Goal: Task Accomplishment & Management: Manage account settings

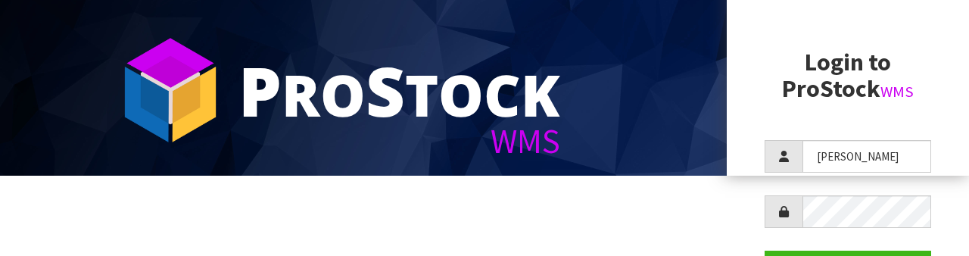
scroll to position [79, 0]
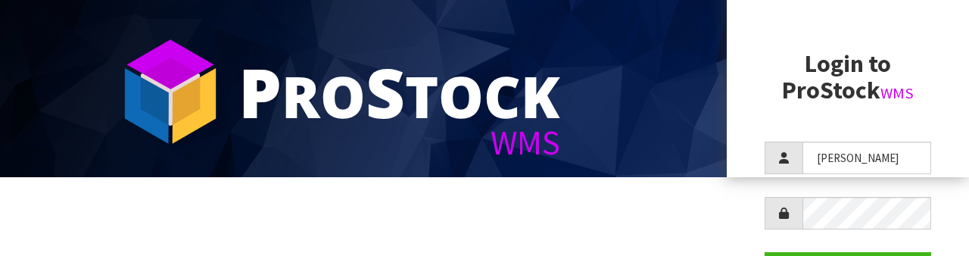
type input "[PERSON_NAME]"
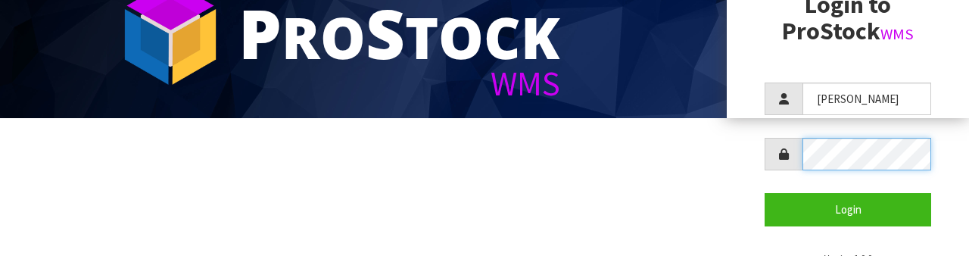
scroll to position [146, 0]
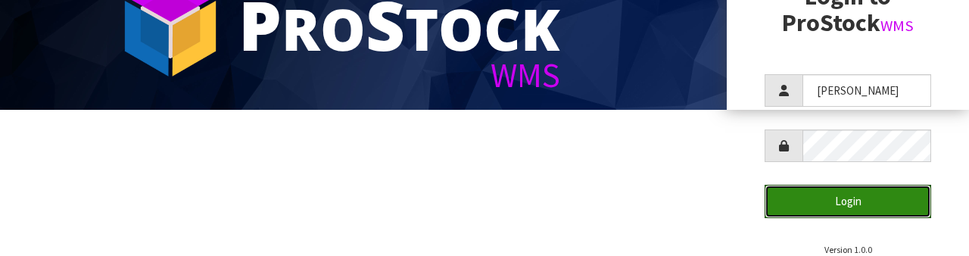
click at [883, 203] on button "Login" at bounding box center [848, 201] width 167 height 33
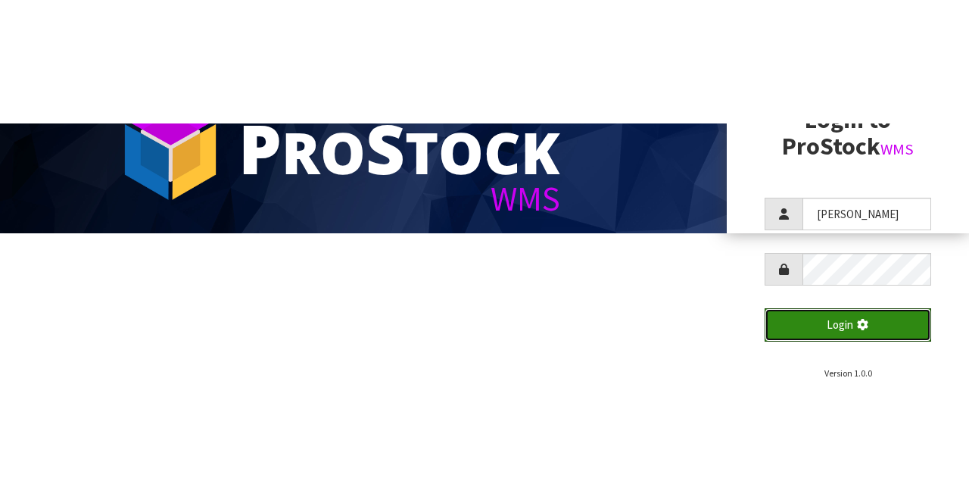
scroll to position [0, 0]
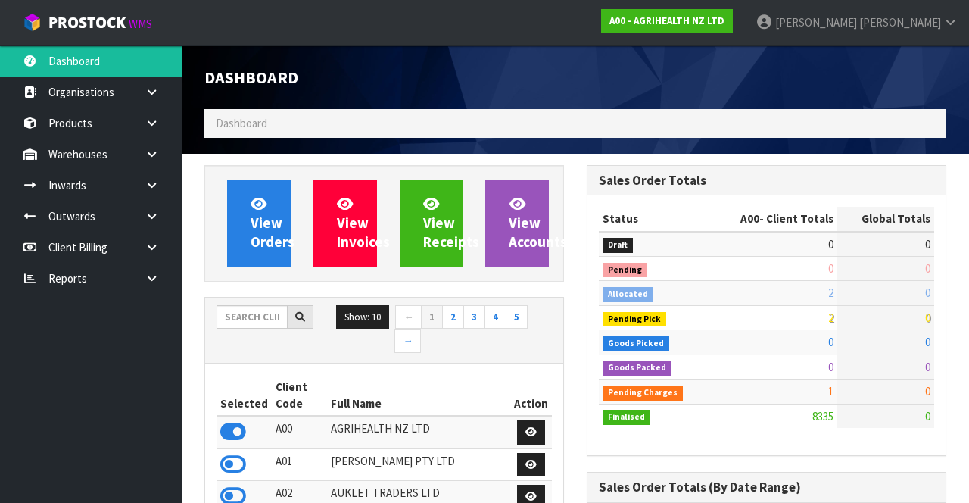
scroll to position [1270, 382]
click at [245, 255] on input "text" at bounding box center [252, 316] width 71 height 23
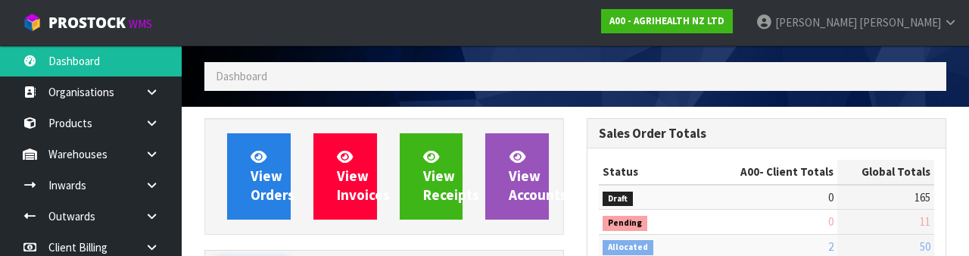
scroll to position [178, 0]
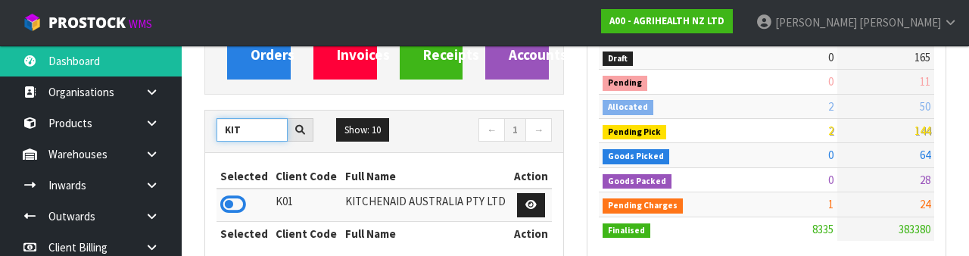
type input "KIT"
click at [244, 200] on icon at bounding box center [233, 204] width 26 height 23
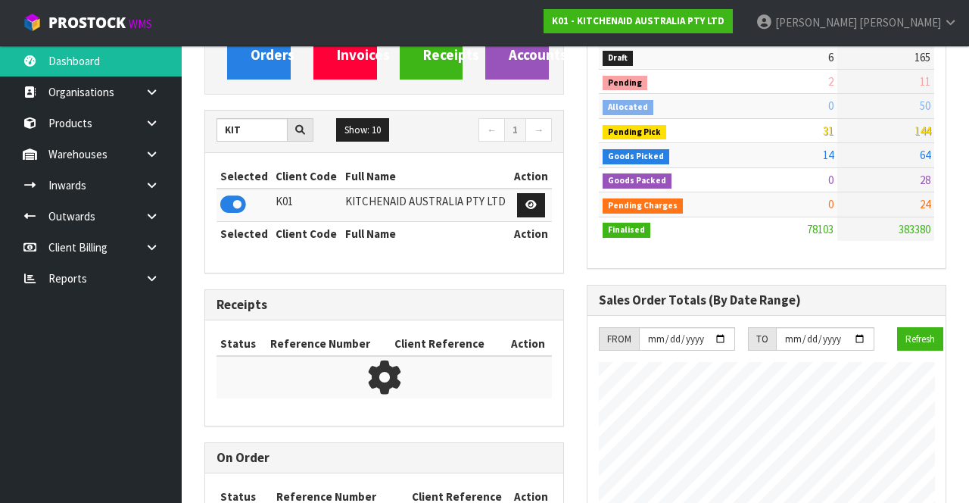
scroll to position [1270, 382]
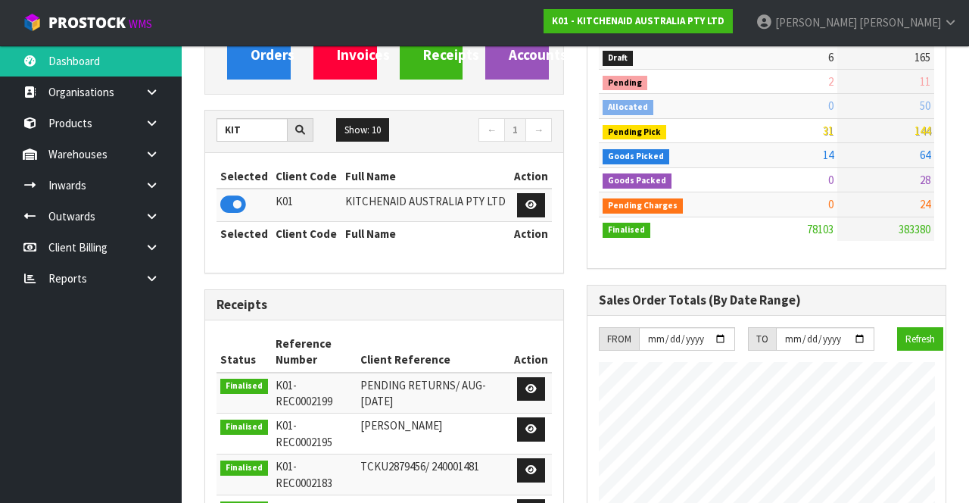
click at [144, 159] on link at bounding box center [157, 154] width 48 height 31
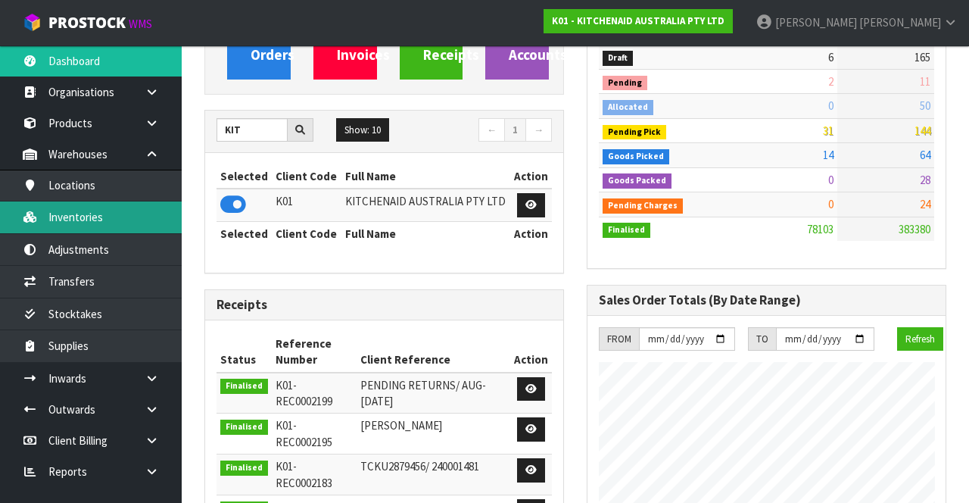
click at [118, 227] on link "Inventories" at bounding box center [91, 216] width 182 height 31
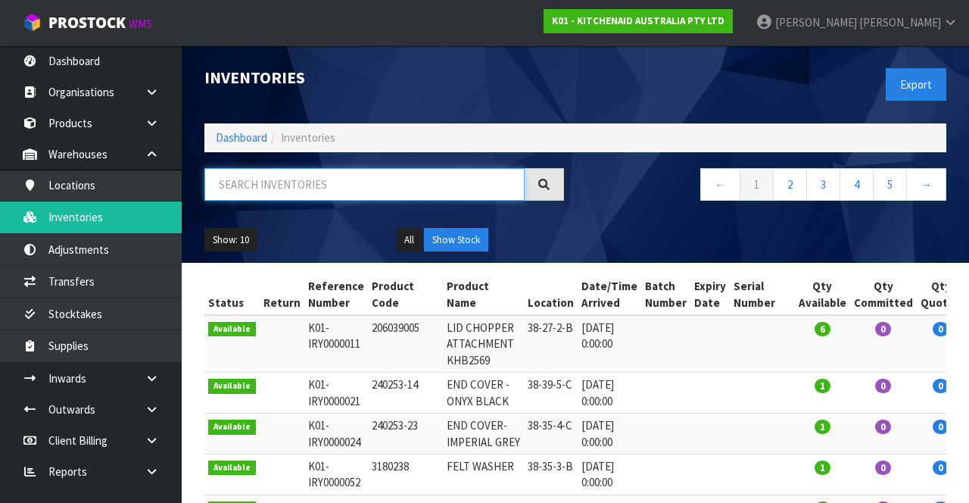
click at [353, 182] on input "text" at bounding box center [364, 184] width 320 height 33
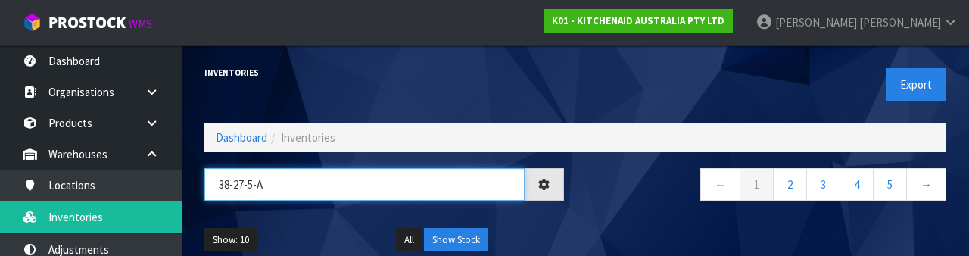
type input "38-27-5-A"
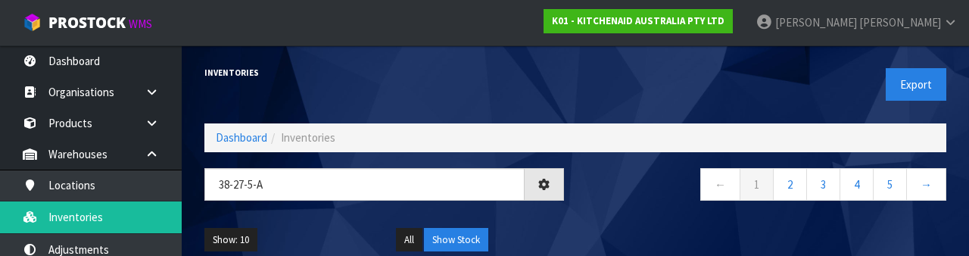
click at [616, 183] on nav "← 1 2 3 4 5 →" at bounding box center [767, 186] width 360 height 37
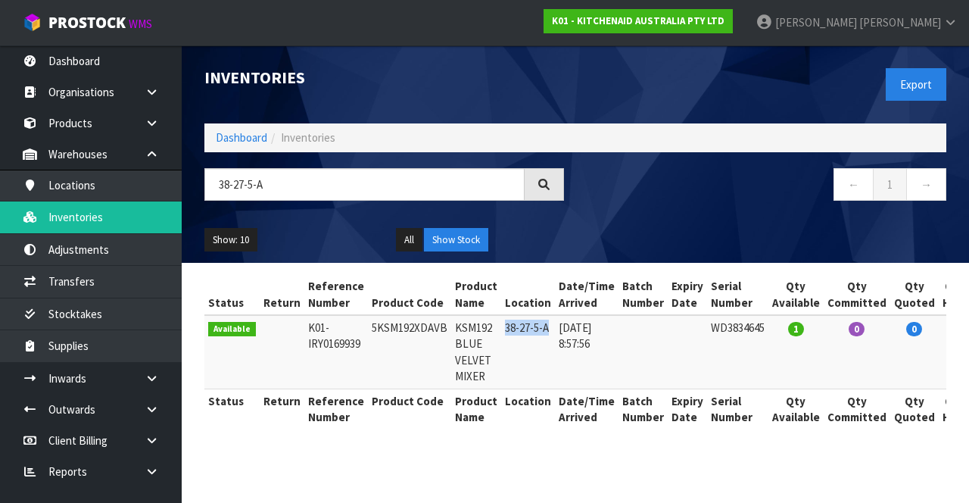
copy td "38-27-5-A"
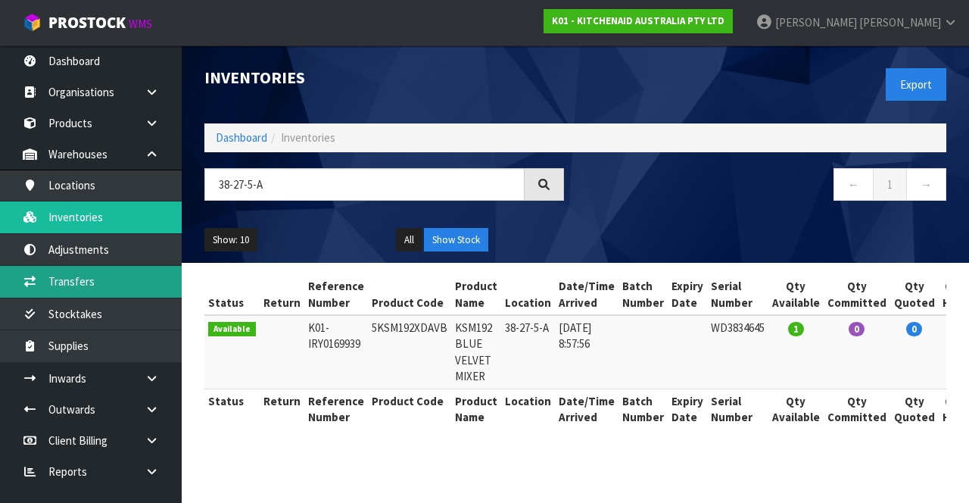
click at [117, 255] on link "Transfers" at bounding box center [91, 281] width 182 height 31
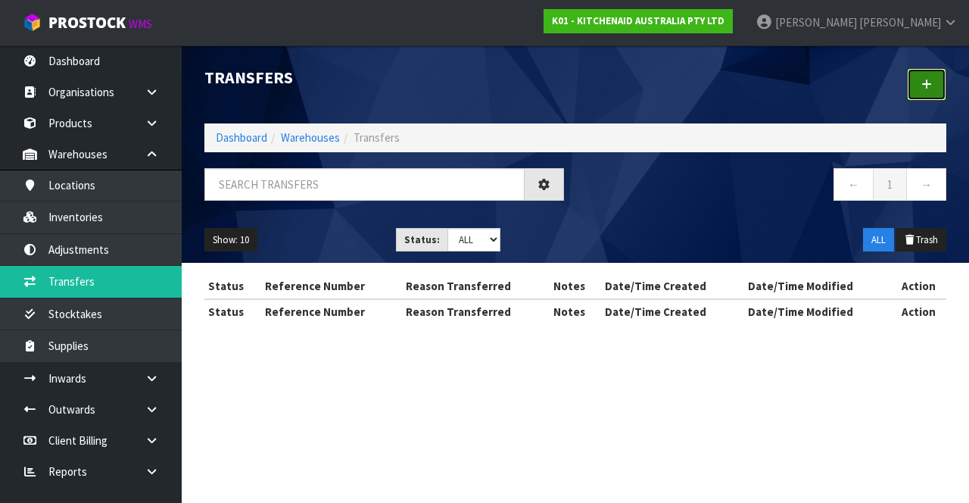
click at [929, 73] on link at bounding box center [926, 84] width 39 height 33
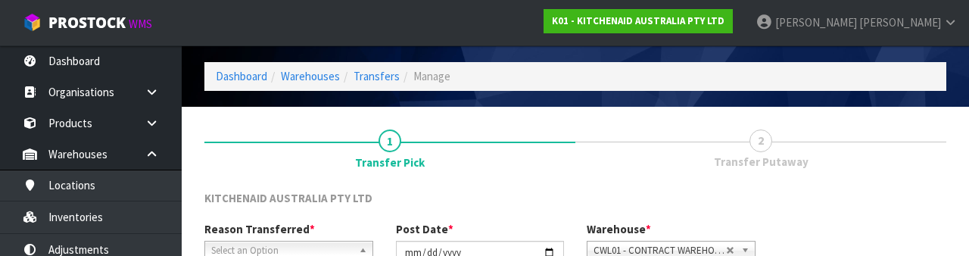
scroll to position [181, 0]
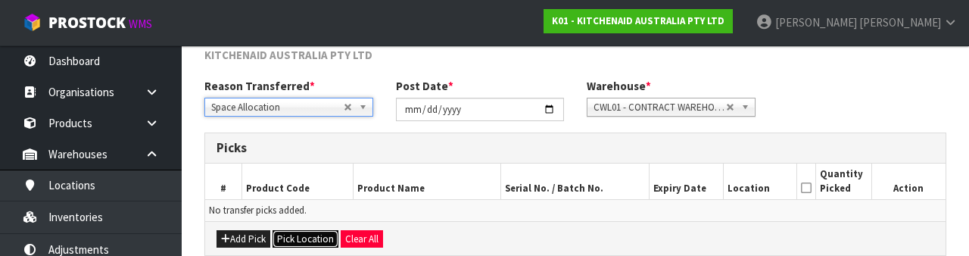
click at [317, 236] on button "Pick Location" at bounding box center [306, 239] width 66 height 18
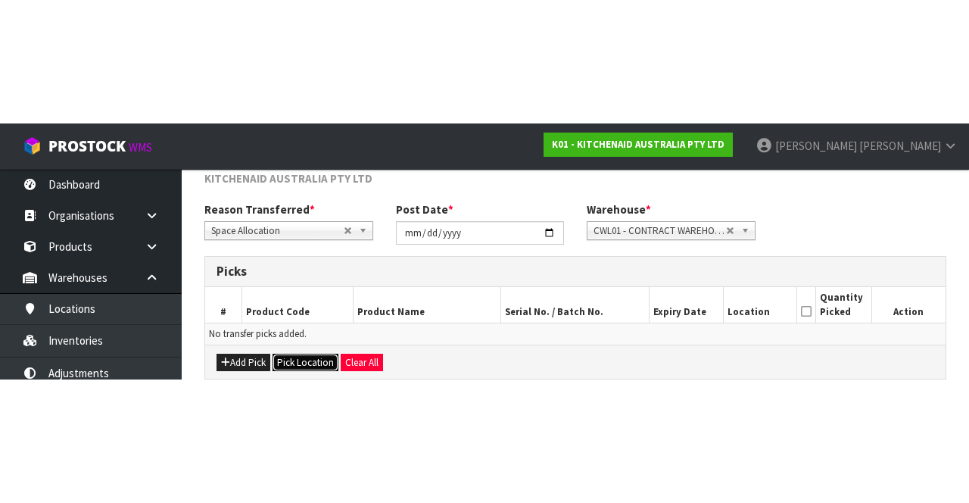
scroll to position [82, 0]
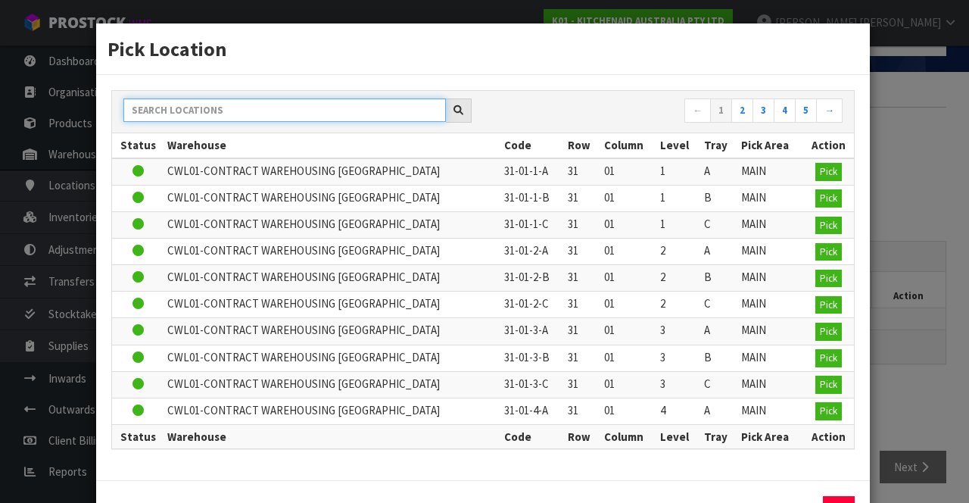
click at [346, 112] on input "text" at bounding box center [284, 109] width 323 height 23
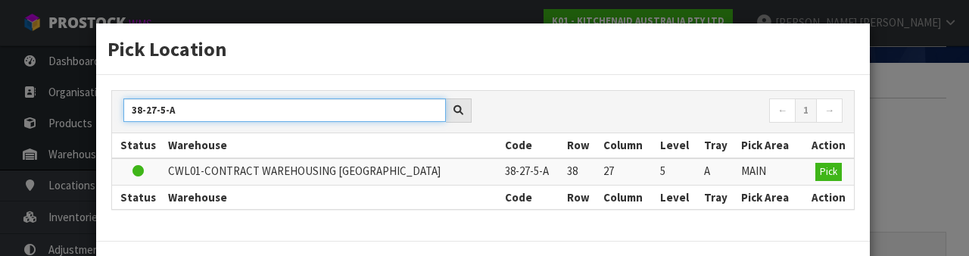
type input "38-27-5-A"
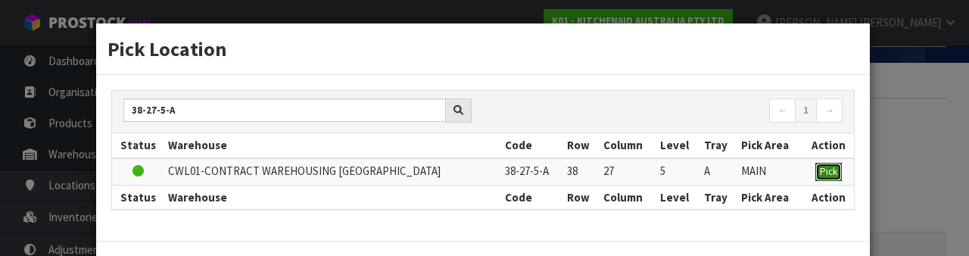
click at [832, 173] on span "Pick" at bounding box center [828, 171] width 17 height 13
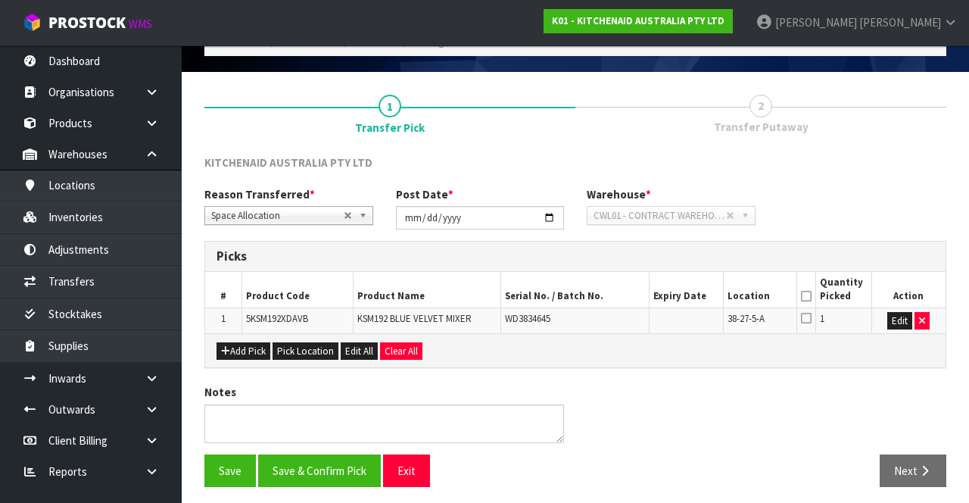
click at [808, 255] on icon at bounding box center [806, 318] width 11 height 12
click at [0, 0] on input "checkbox" at bounding box center [0, 0] width 0 height 0
click at [330, 255] on button "Save & Confirm Pick" at bounding box center [319, 470] width 123 height 33
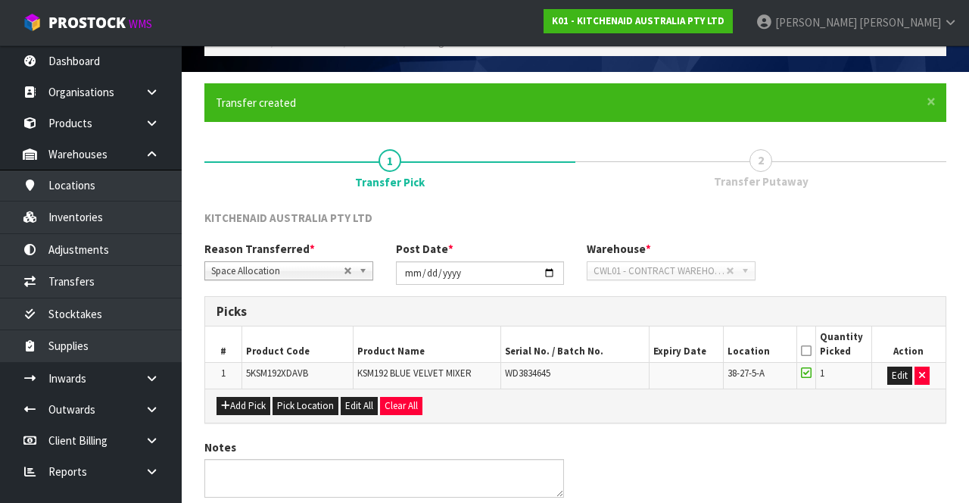
scroll to position [0, 0]
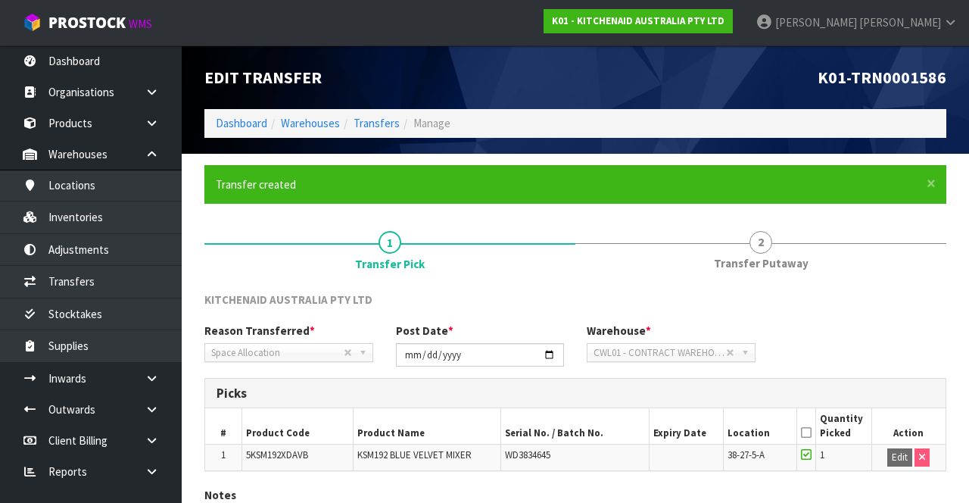
scroll to position [107, 0]
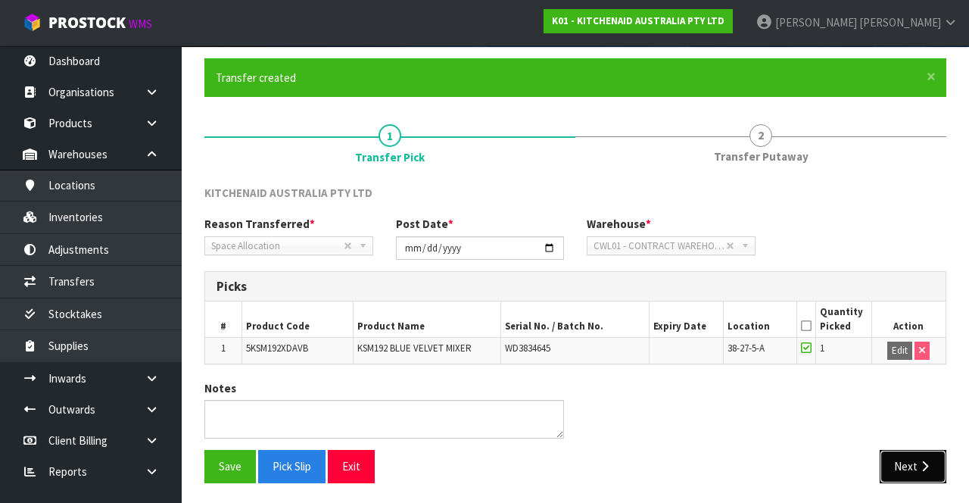
click at [899, 255] on button "Next" at bounding box center [913, 466] width 67 height 33
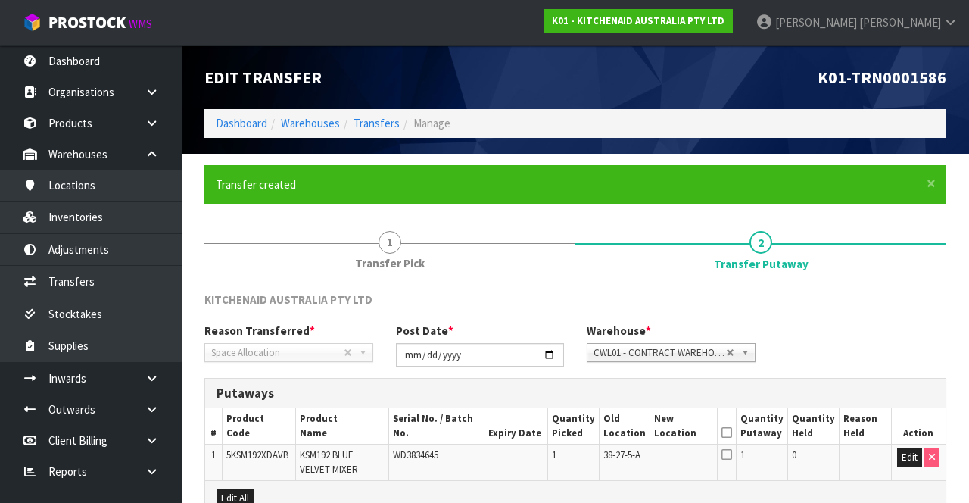
scroll to position [150, 0]
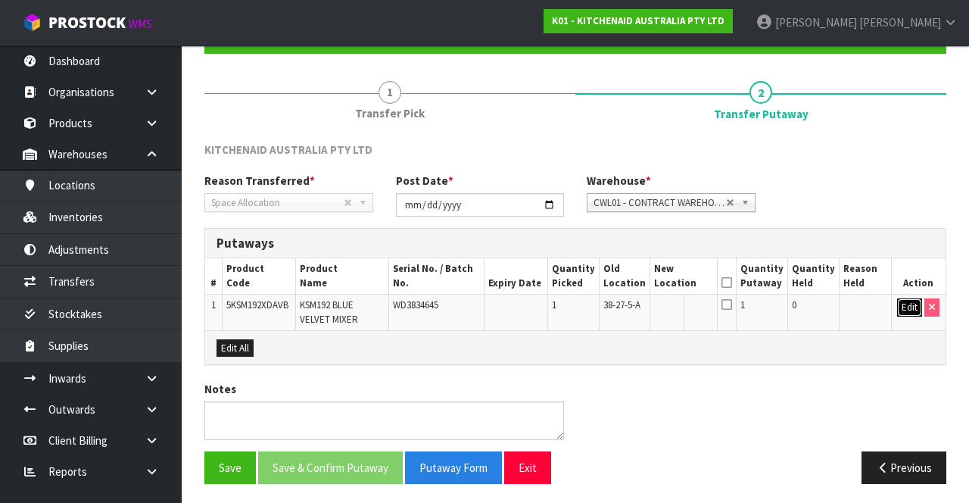
click at [909, 255] on button "Edit" at bounding box center [909, 307] width 25 height 18
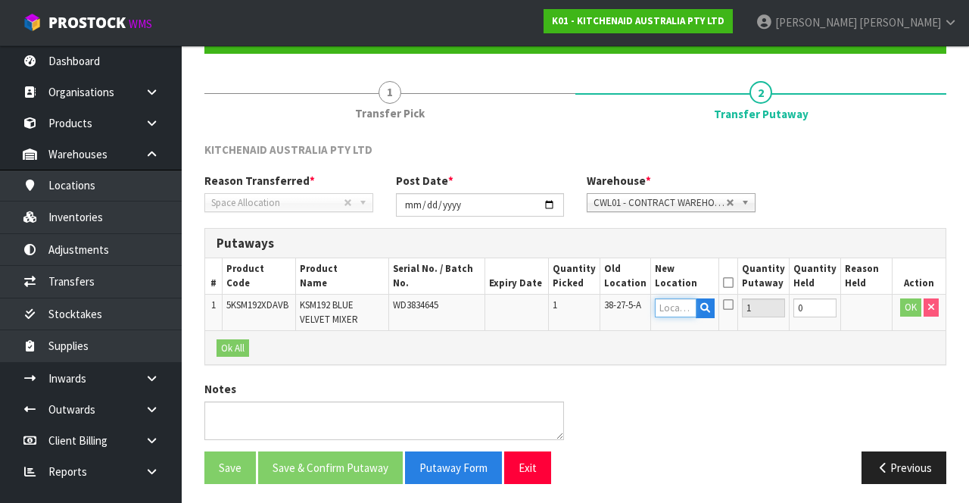
click at [676, 255] on input "text" at bounding box center [676, 307] width 42 height 19
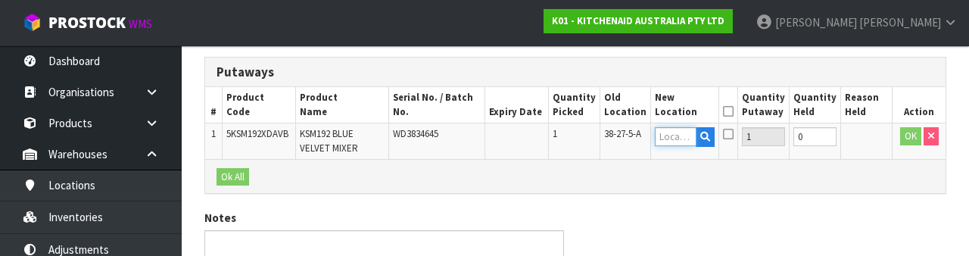
scroll to position [320, 0]
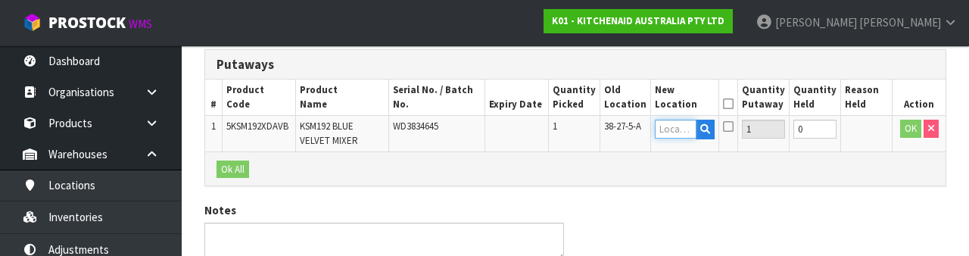
paste input "38-27-5-A"
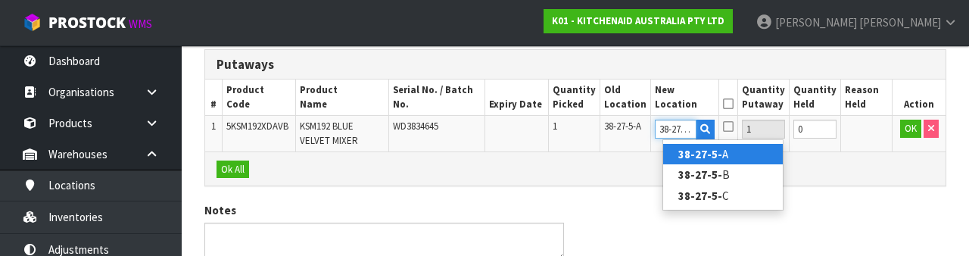
scroll to position [0, 4]
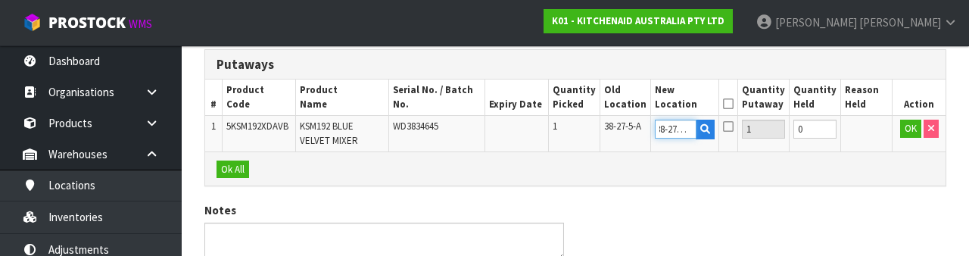
type input "38-27-5-B"
click at [734, 105] on icon at bounding box center [728, 104] width 11 height 1
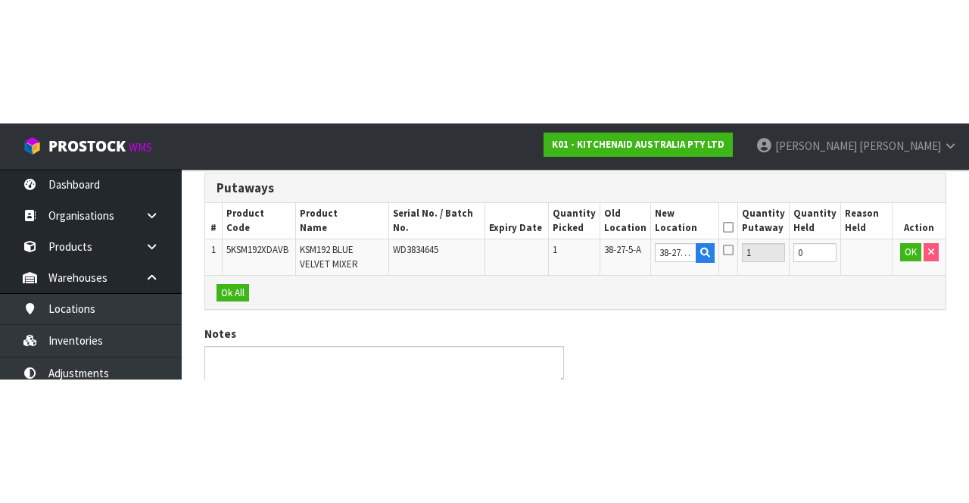
scroll to position [150, 0]
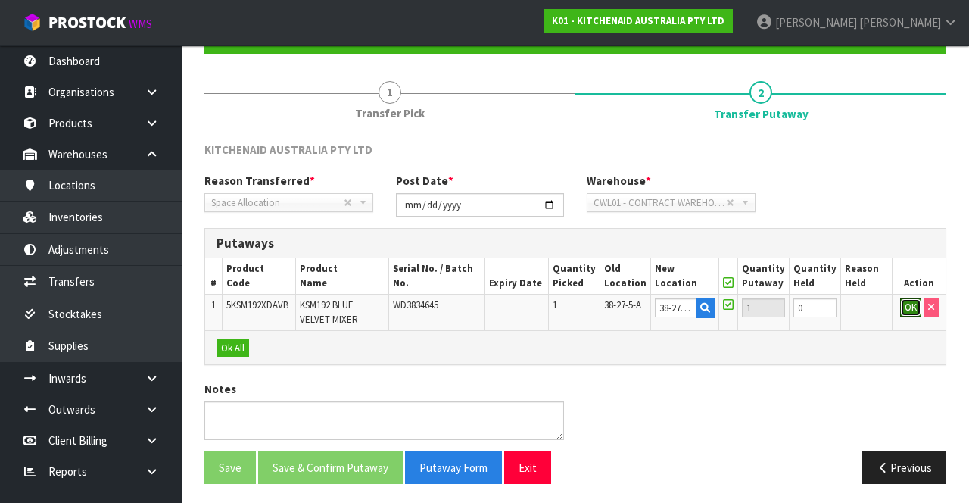
click at [910, 255] on button "OK" at bounding box center [910, 307] width 21 height 18
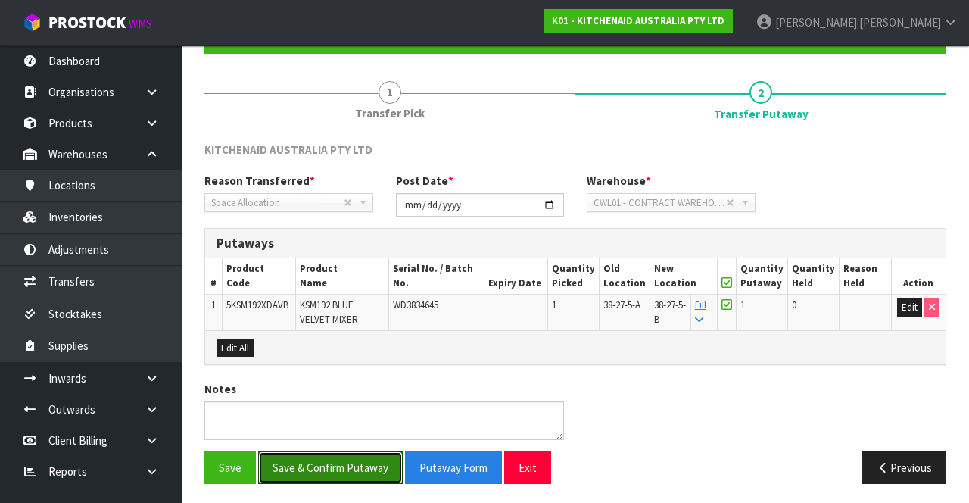
click at [352, 255] on button "Save & Confirm Putaway" at bounding box center [330, 467] width 145 height 33
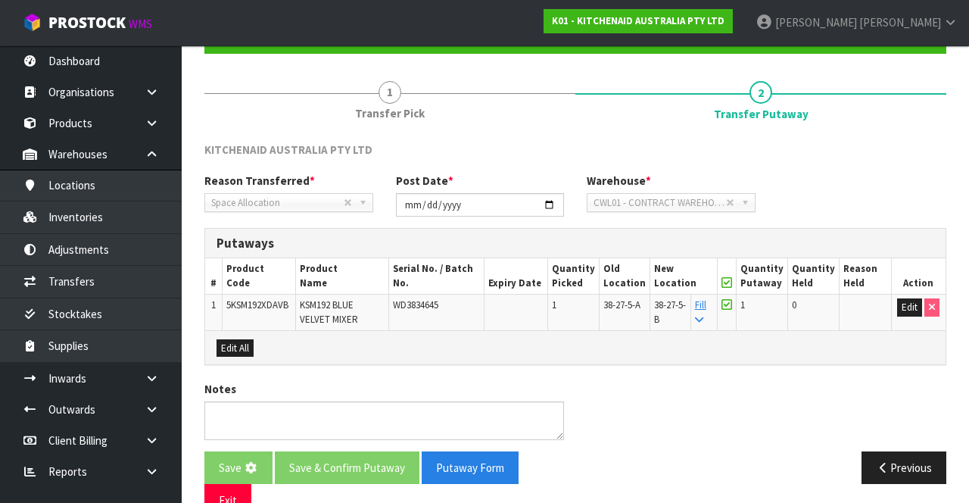
scroll to position [0, 0]
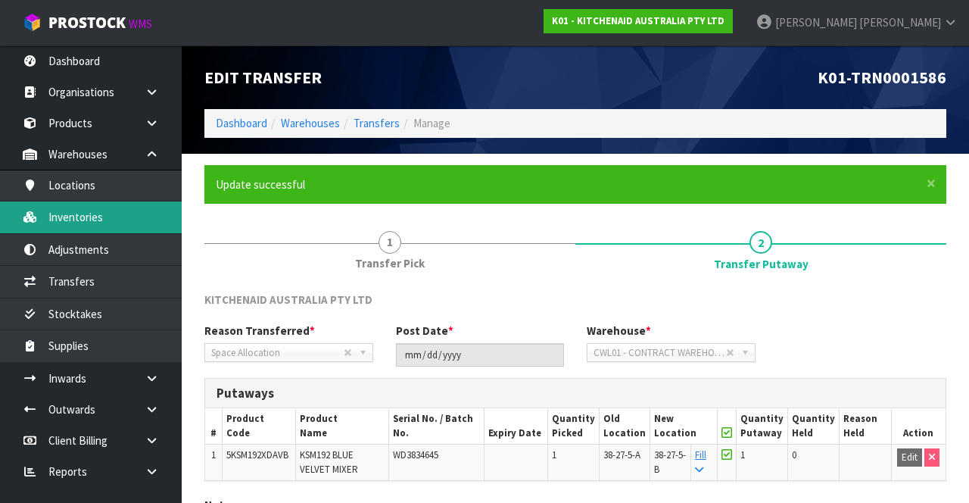
click at [133, 217] on link "Inventories" at bounding box center [91, 216] width 182 height 31
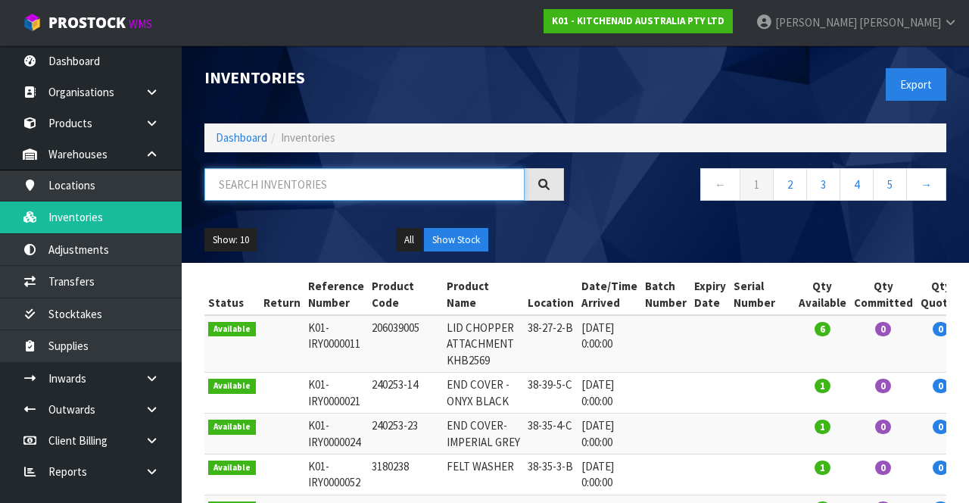
click at [323, 183] on input "text" at bounding box center [364, 184] width 320 height 33
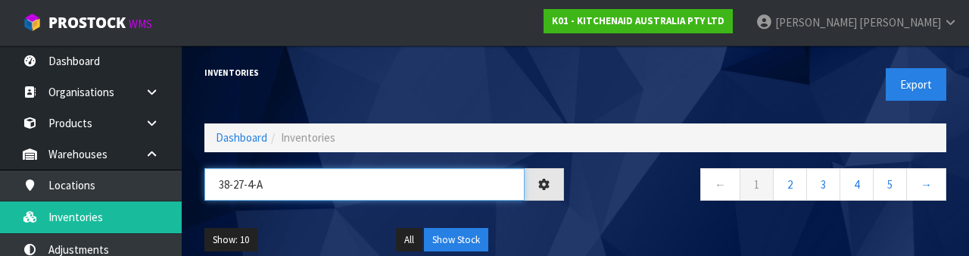
type input "38-27-4-A"
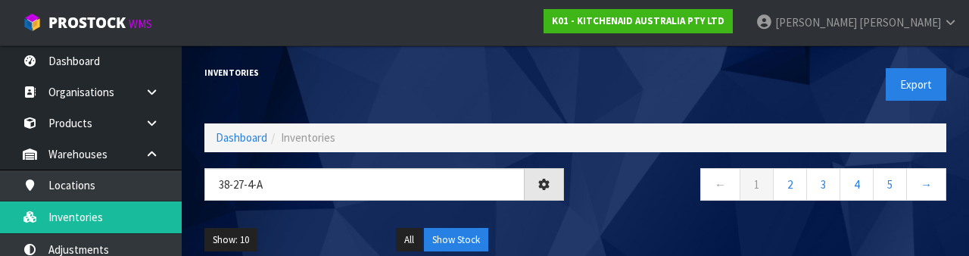
click at [642, 201] on nav "← 1 2 3 4 5 →" at bounding box center [767, 186] width 360 height 37
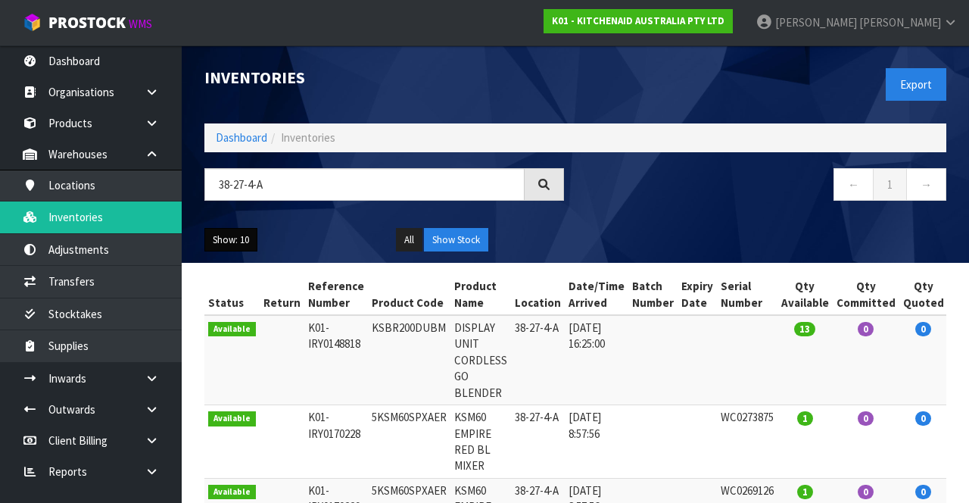
click at [232, 232] on button "Show: 10" at bounding box center [230, 240] width 53 height 24
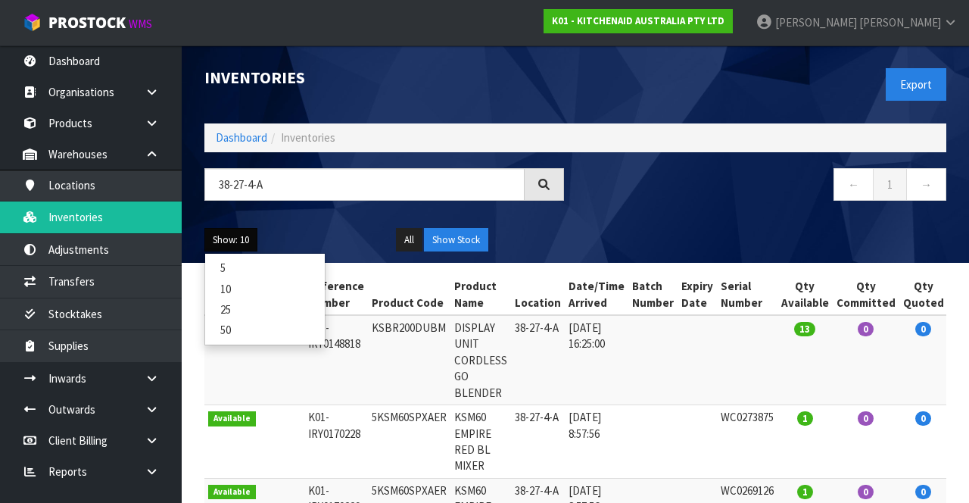
click at [258, 255] on link "25" at bounding box center [265, 309] width 120 height 20
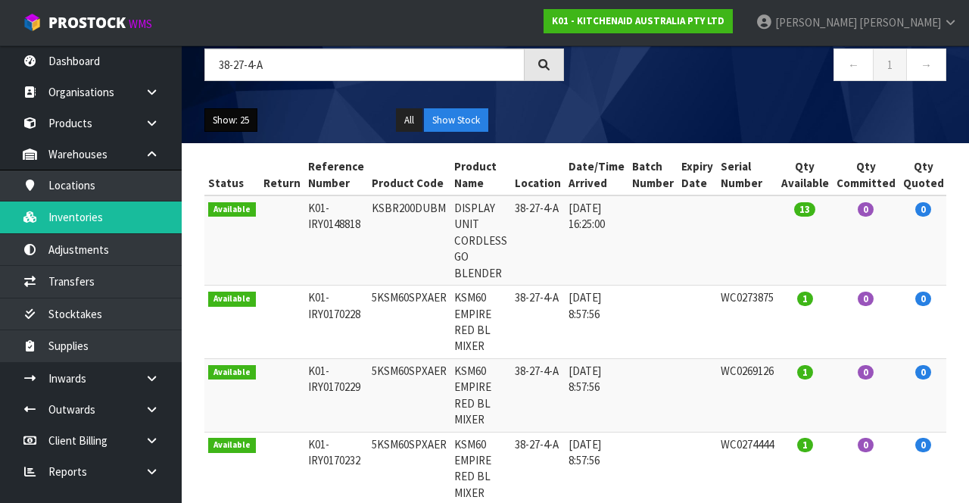
scroll to position [108, 0]
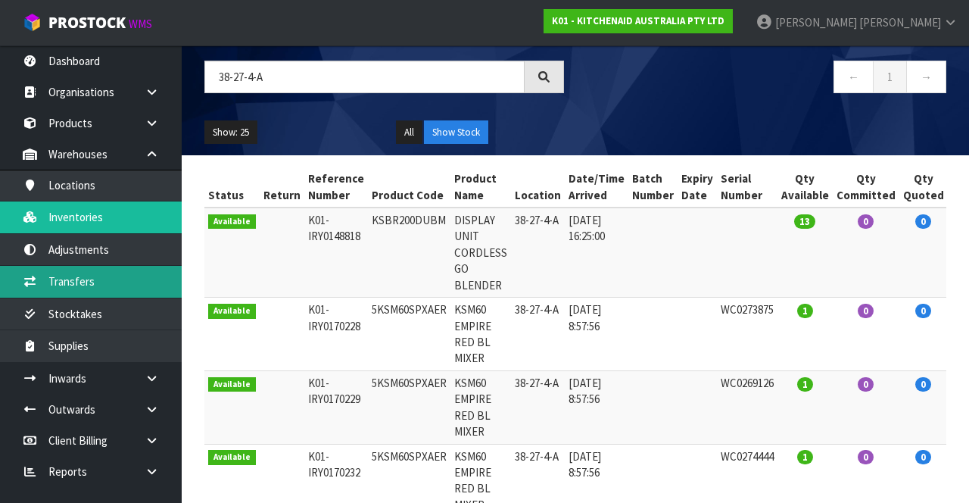
click at [126, 255] on link "Transfers" at bounding box center [91, 281] width 182 height 31
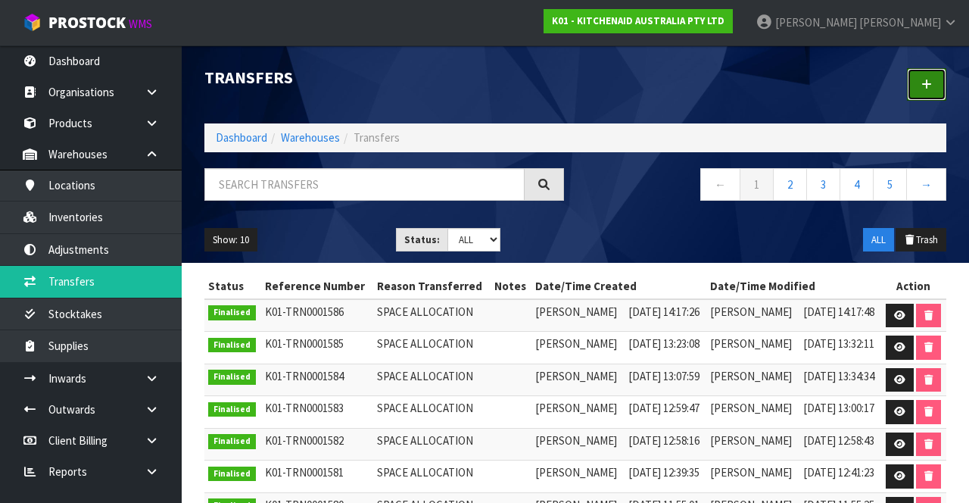
click at [929, 94] on link at bounding box center [926, 84] width 39 height 33
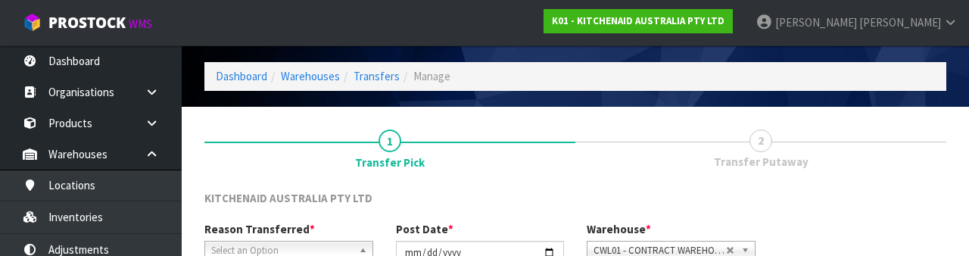
scroll to position [181, 0]
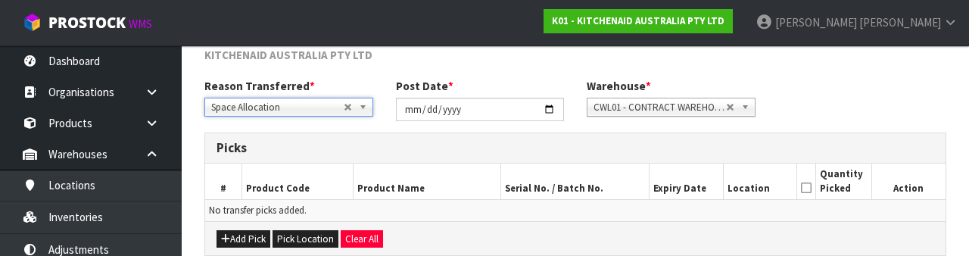
click at [904, 95] on div "Reason Transferred * Space Allocation Damage Expired Stock Repair QA Space Allo…" at bounding box center [575, 105] width 765 height 55
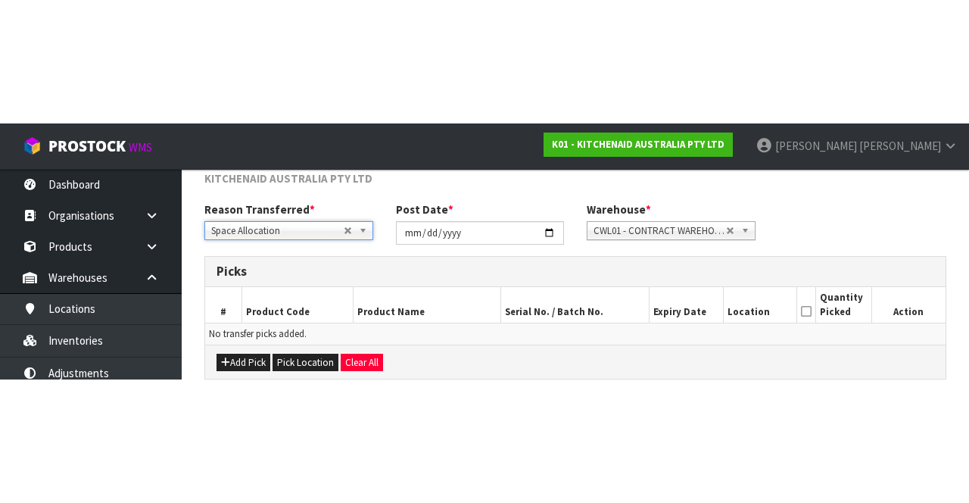
scroll to position [82, 0]
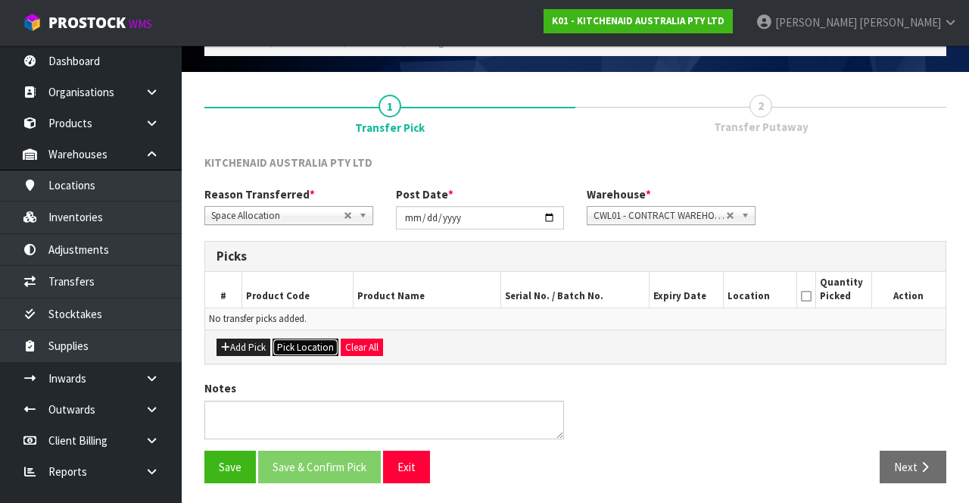
click at [307, 255] on button "Pick Location" at bounding box center [306, 348] width 66 height 18
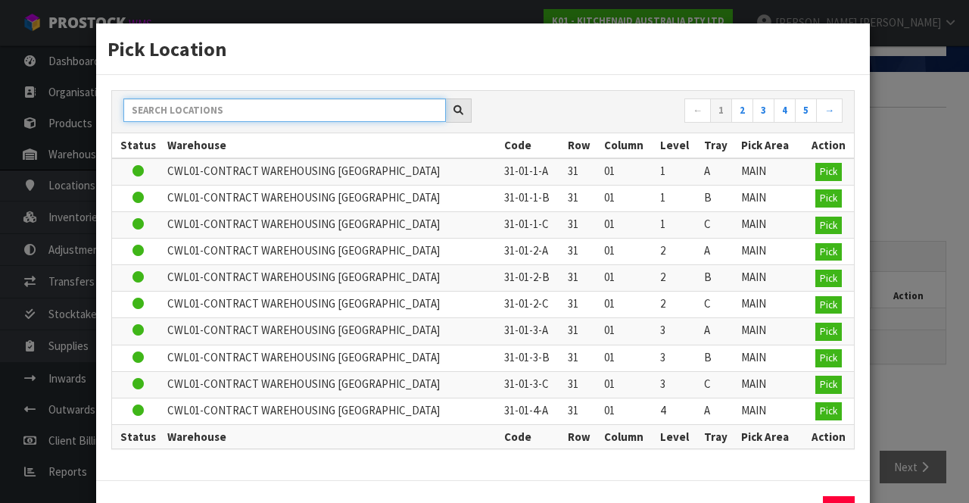
click at [376, 108] on input "text" at bounding box center [284, 109] width 323 height 23
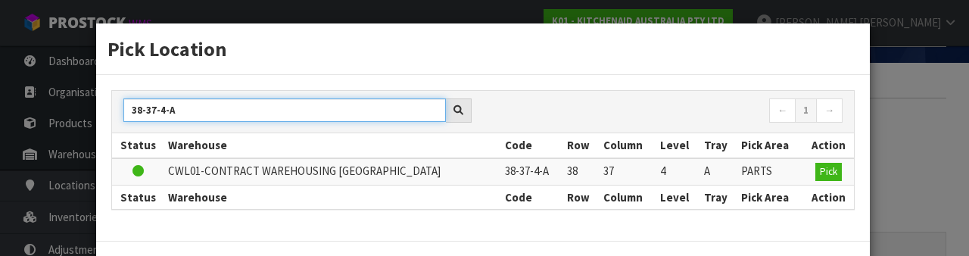
type input "38-37-4-A"
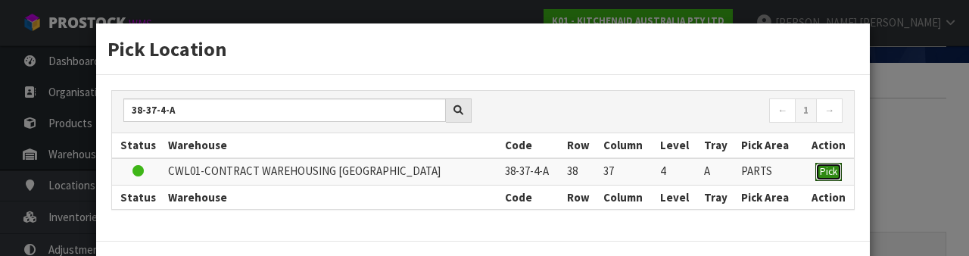
click at [832, 167] on span "Pick" at bounding box center [828, 171] width 17 height 13
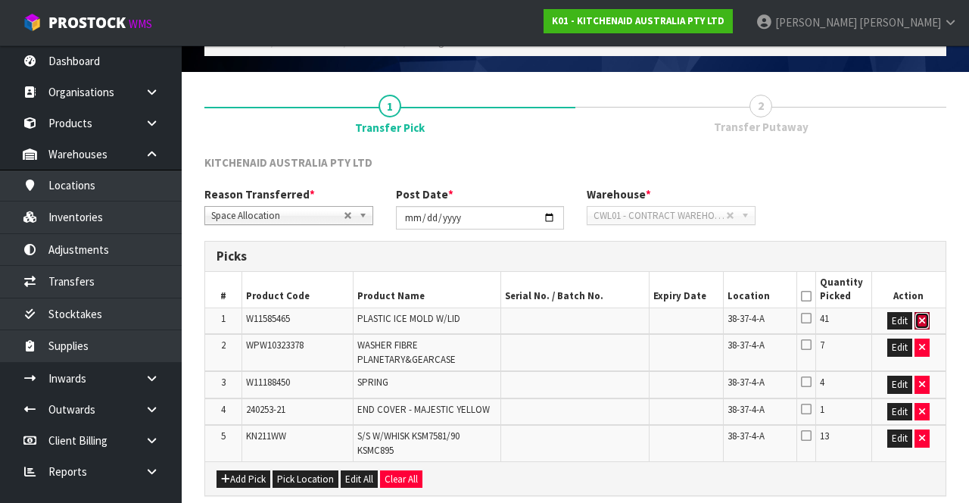
click at [921, 255] on icon "button" at bounding box center [922, 321] width 6 height 10
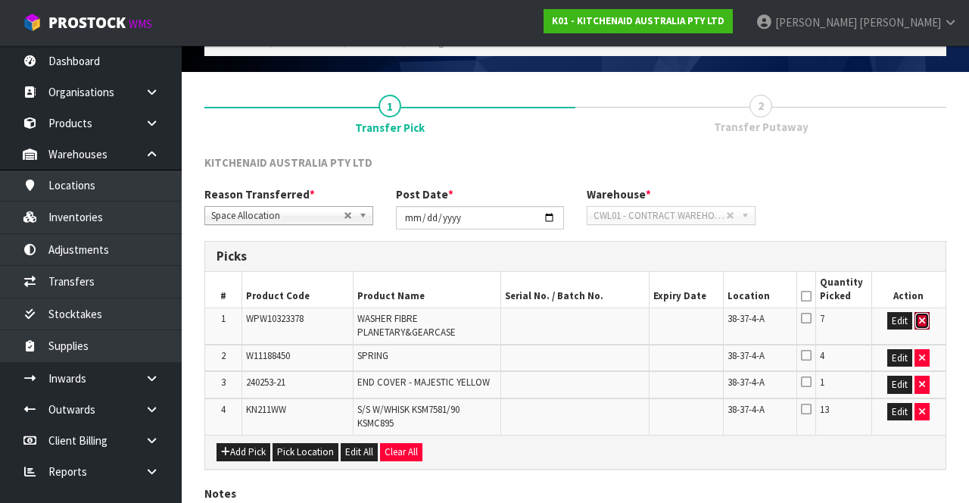
click at [922, 255] on icon "button" at bounding box center [922, 321] width 6 height 10
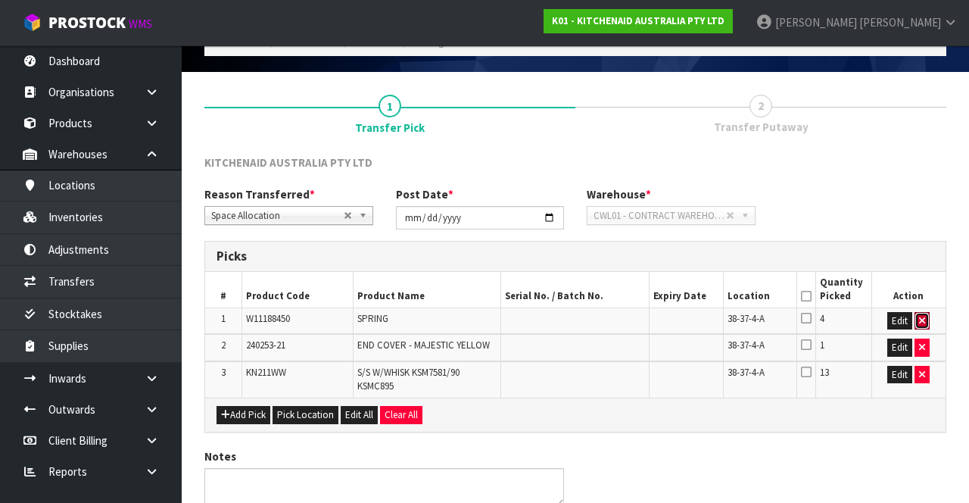
click at [922, 255] on icon "button" at bounding box center [922, 321] width 6 height 10
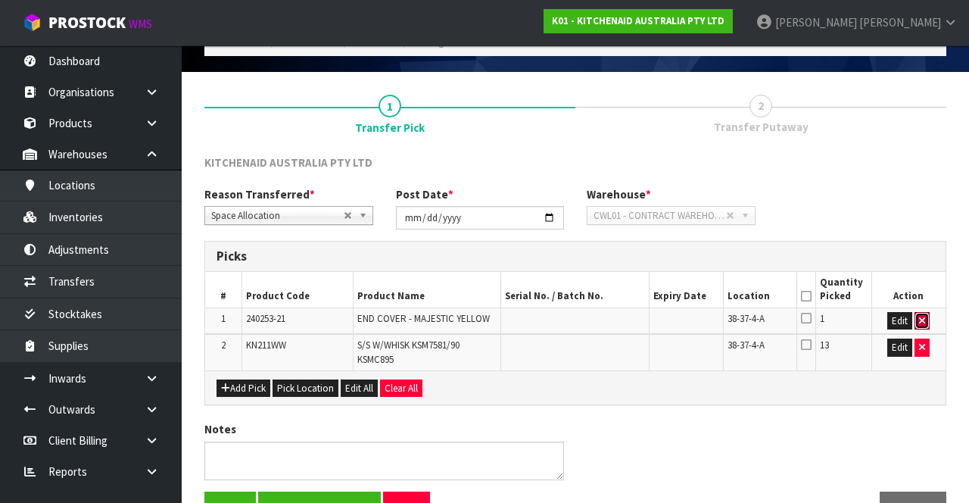
click at [923, 255] on icon "button" at bounding box center [922, 321] width 6 height 10
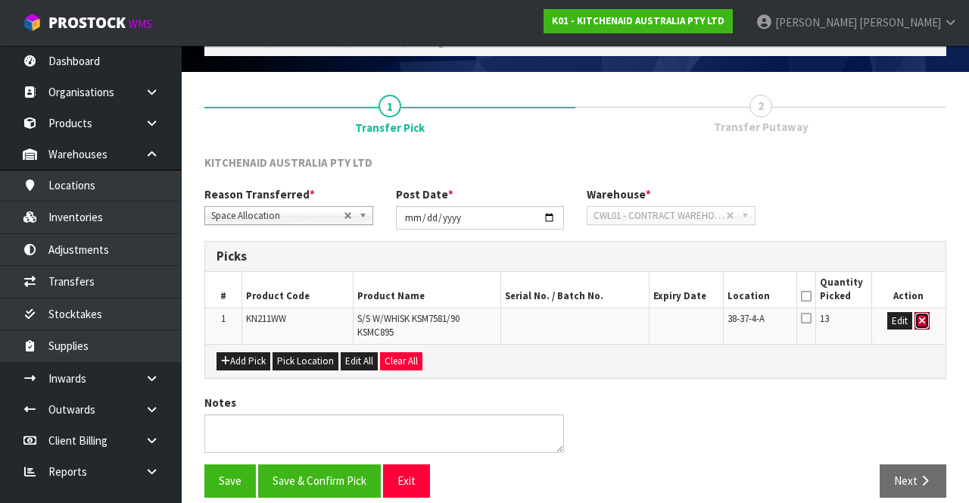
click at [926, 255] on button "button" at bounding box center [922, 321] width 15 height 18
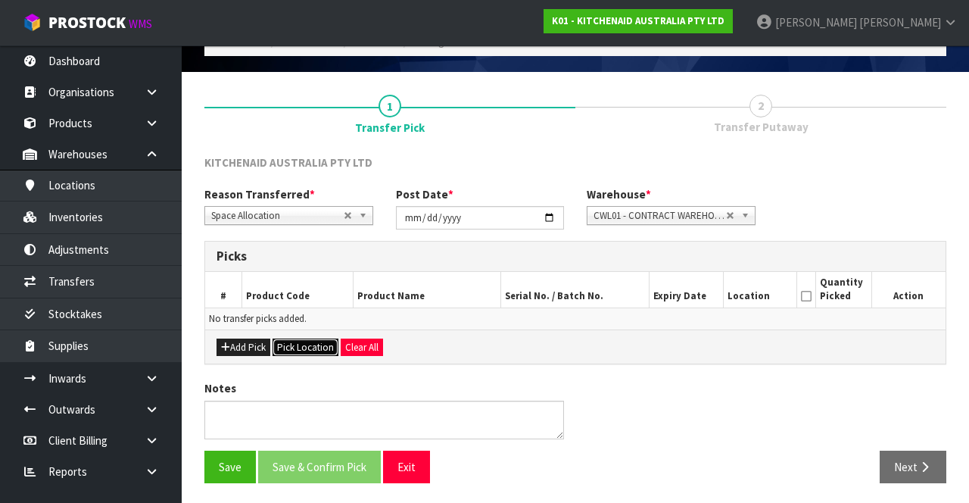
click at [309, 255] on button "Pick Location" at bounding box center [306, 348] width 66 height 18
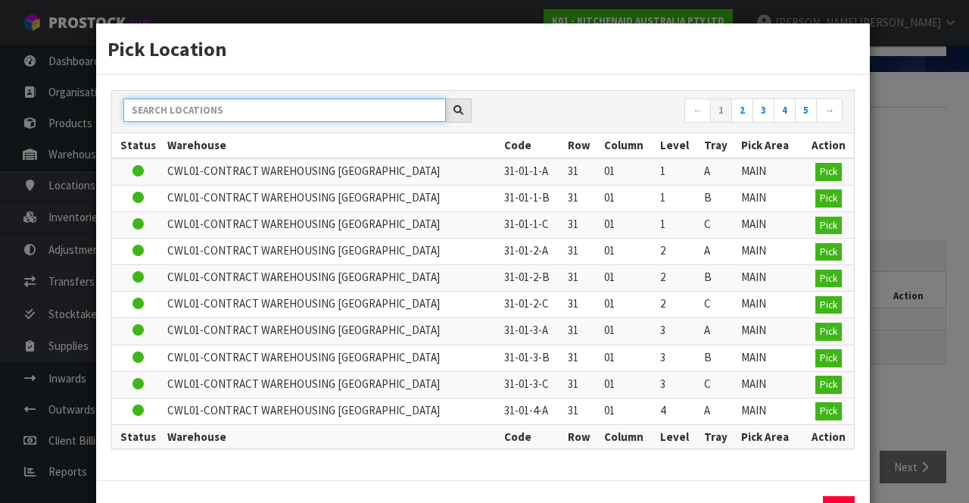
click at [295, 112] on input "text" at bounding box center [284, 109] width 323 height 23
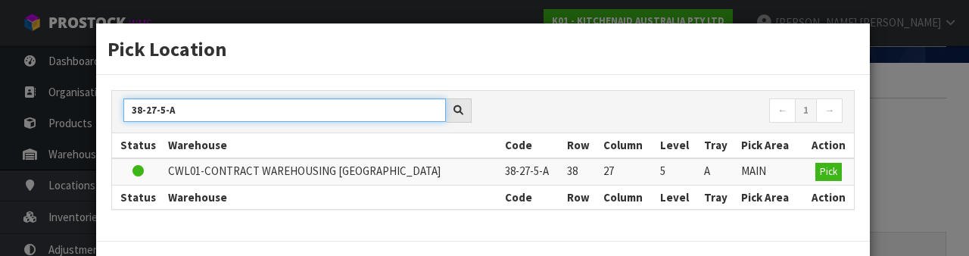
type input "38-27-5-A"
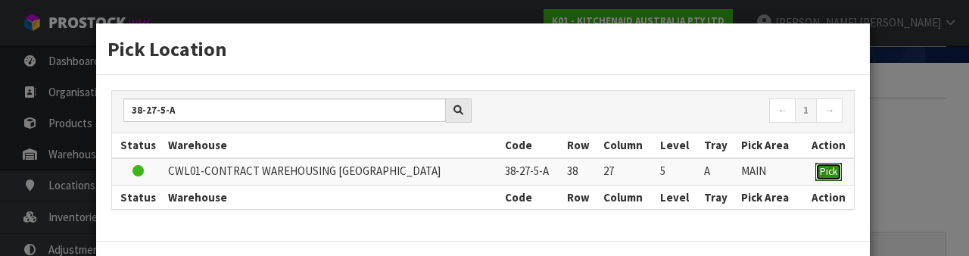
click at [829, 170] on span "Pick" at bounding box center [828, 171] width 17 height 13
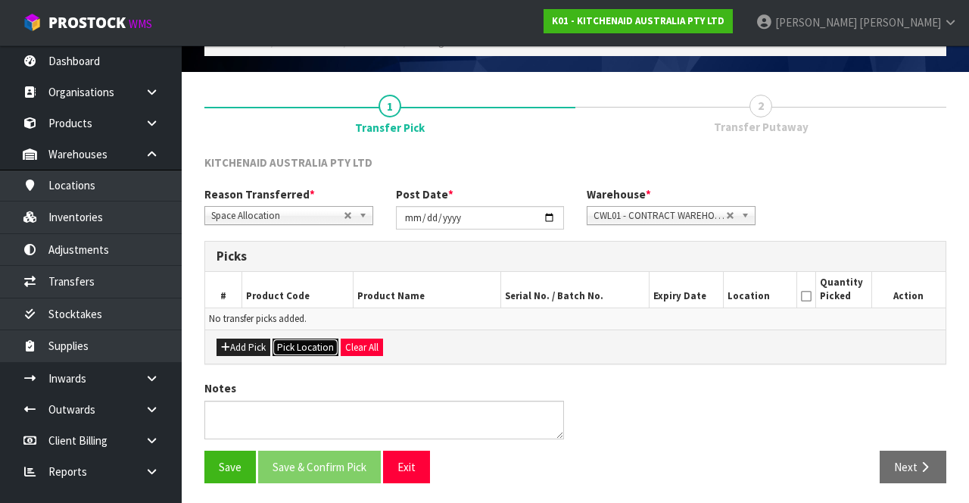
click at [294, 255] on button "Pick Location" at bounding box center [306, 348] width 66 height 18
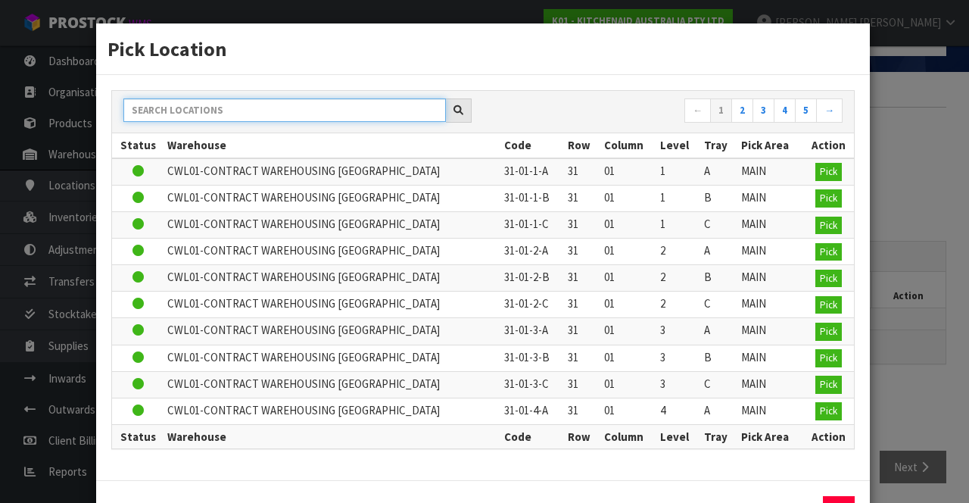
click at [329, 114] on input "text" at bounding box center [284, 109] width 323 height 23
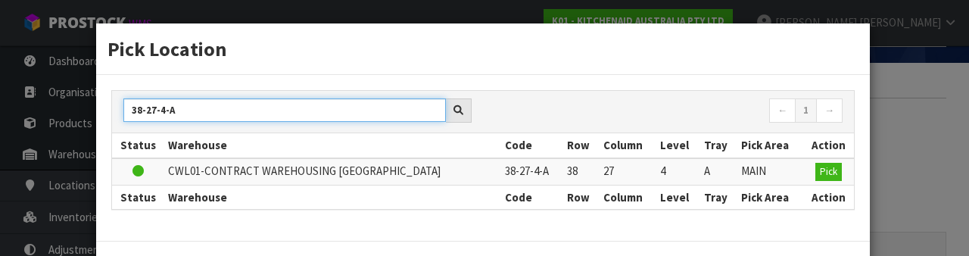
type input "38-27-4-A"
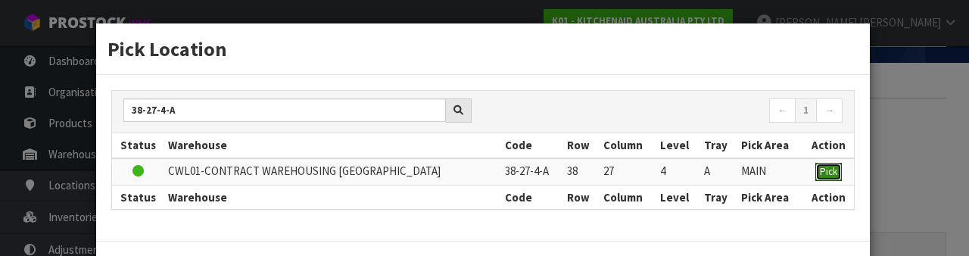
click at [828, 172] on span "Pick" at bounding box center [828, 171] width 17 height 13
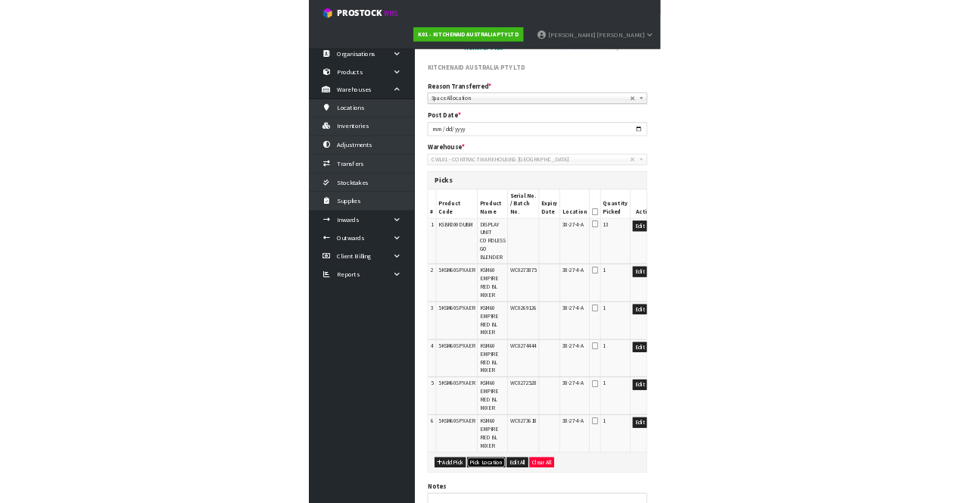
scroll to position [127, 0]
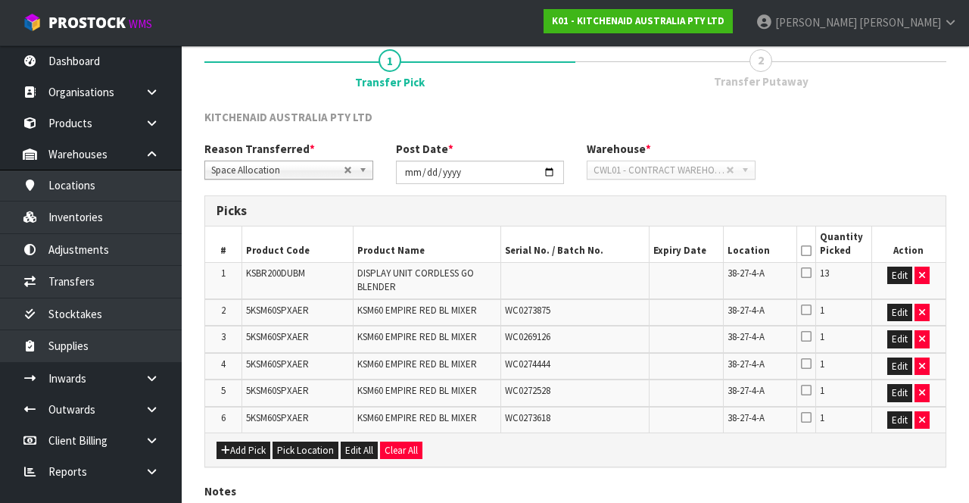
click at [810, 255] on icon at bounding box center [806, 273] width 11 height 12
click at [0, 0] on input "checkbox" at bounding box center [0, 0] width 0 height 0
click at [809, 251] on icon at bounding box center [806, 251] width 11 height 1
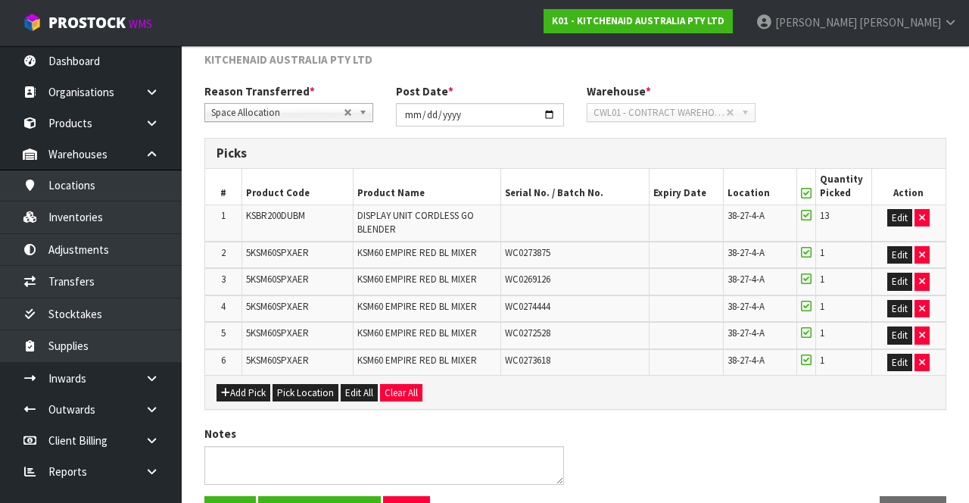
scroll to position [227, 0]
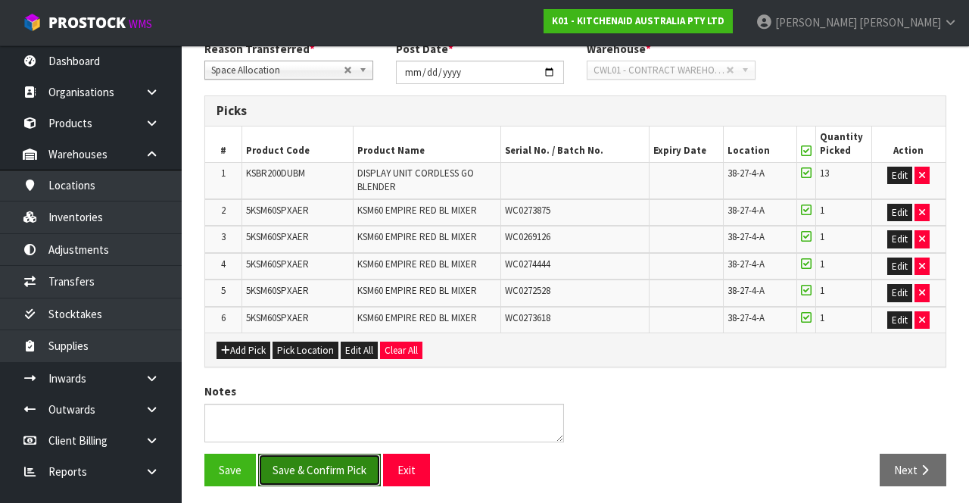
click at [339, 255] on button "Save & Confirm Pick" at bounding box center [319, 470] width 123 height 33
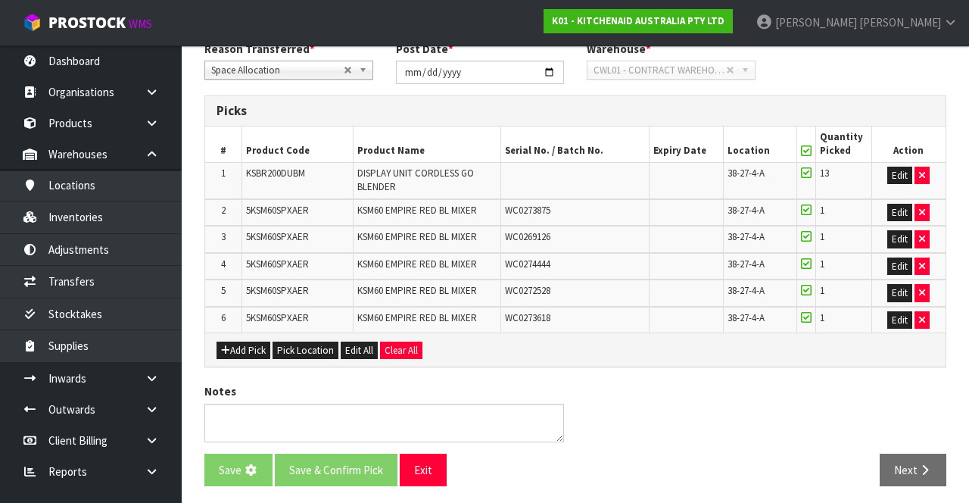
scroll to position [0, 0]
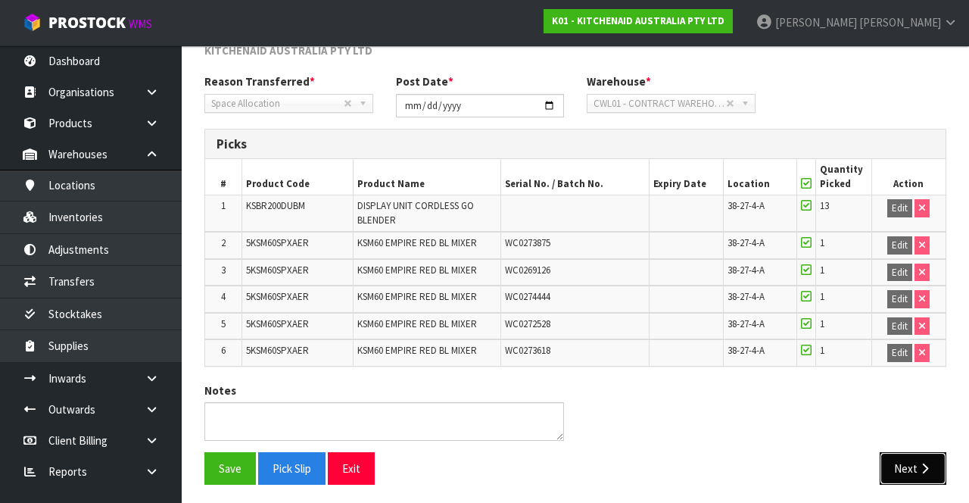
click at [924, 255] on icon "button" at bounding box center [925, 468] width 14 height 11
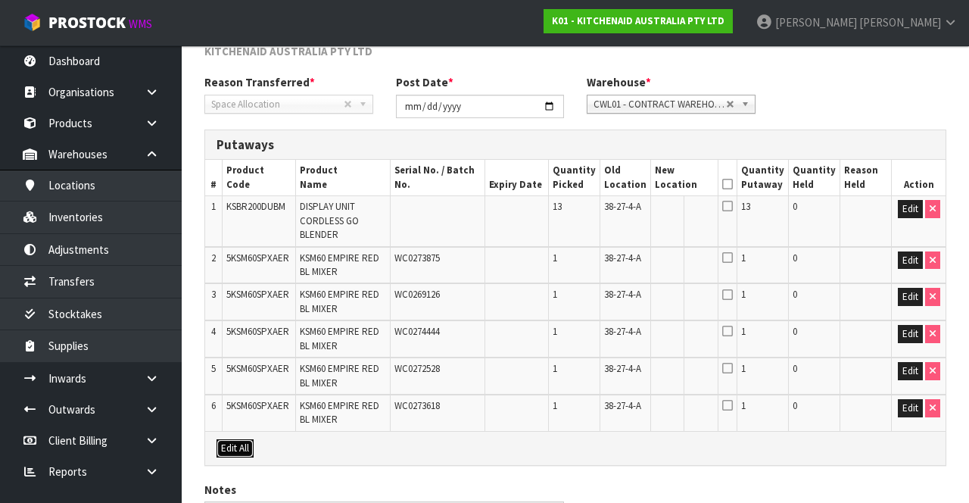
click at [233, 255] on button "Edit All" at bounding box center [235, 448] width 37 height 18
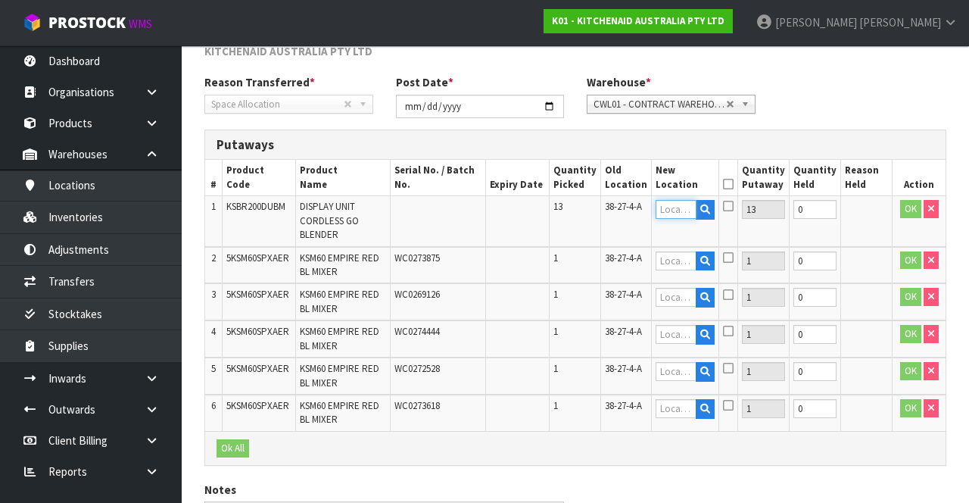
click at [688, 205] on input "text" at bounding box center [676, 209] width 41 height 19
copy span "38-27-4-A"
click at [682, 212] on input "text" at bounding box center [676, 209] width 41 height 19
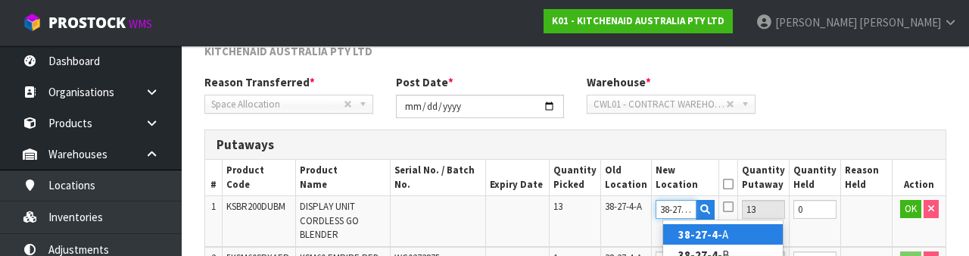
scroll to position [0, 5]
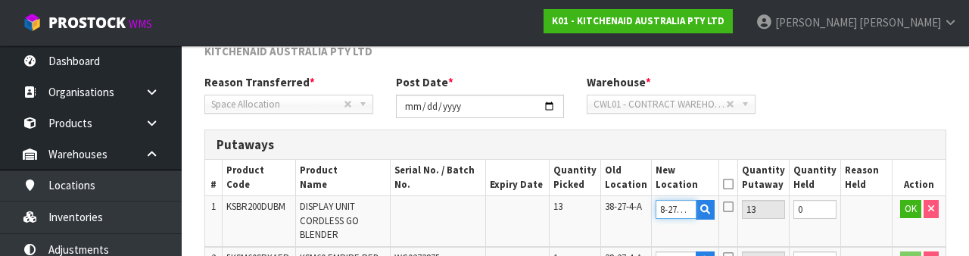
type input "38-27-4-B"
click at [734, 208] on icon at bounding box center [728, 207] width 11 height 12
click at [0, 0] on input "checkbox" at bounding box center [0, 0] width 0 height 0
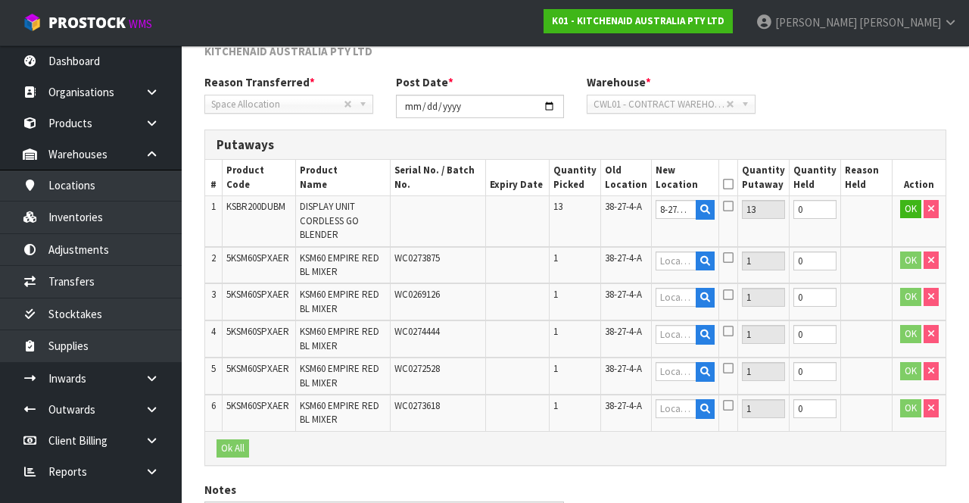
scroll to position [0, 0]
click at [902, 203] on button "OK" at bounding box center [910, 209] width 21 height 18
click at [704, 218] on icon at bounding box center [699, 222] width 8 height 10
type input "38-27-4-B"
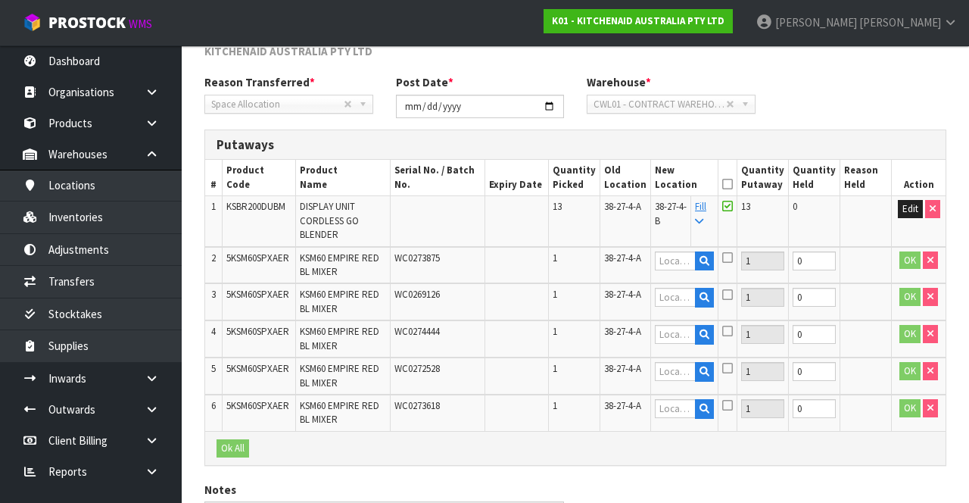
type input "38-27-4-B"
click at [733, 184] on icon at bounding box center [727, 184] width 11 height 1
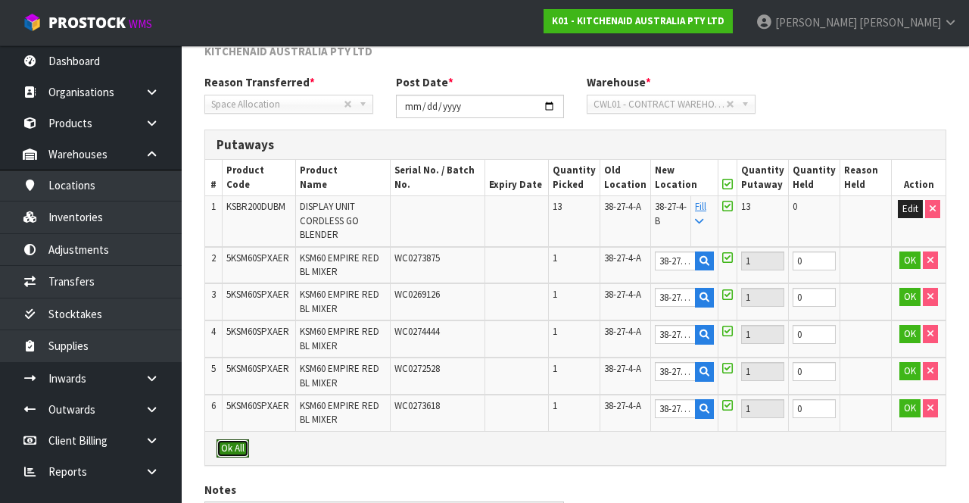
click at [242, 255] on button "Ok All" at bounding box center [233, 448] width 33 height 18
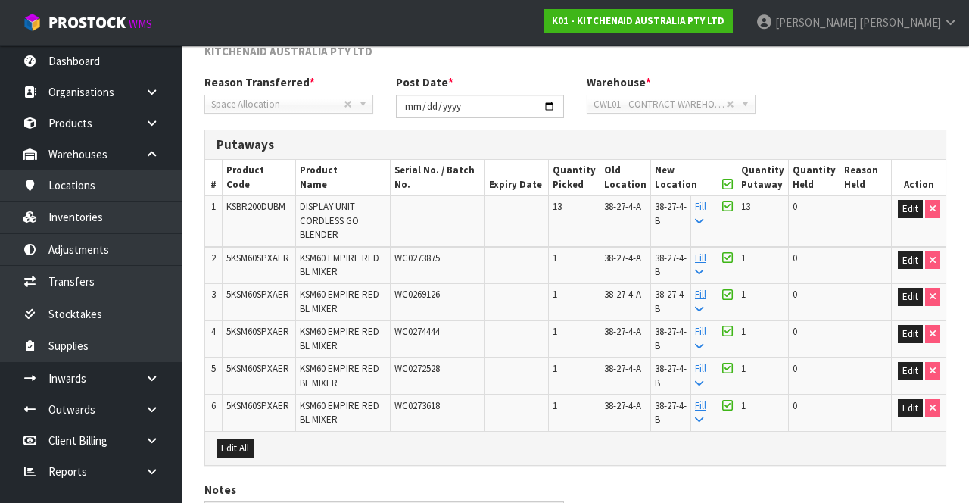
scroll to position [349, 0]
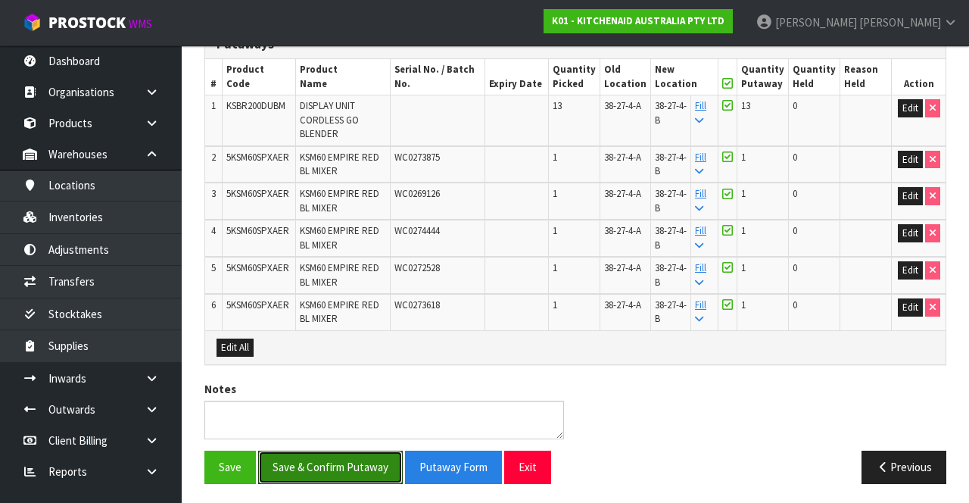
click at [320, 255] on button "Save & Confirm Putaway" at bounding box center [330, 467] width 145 height 33
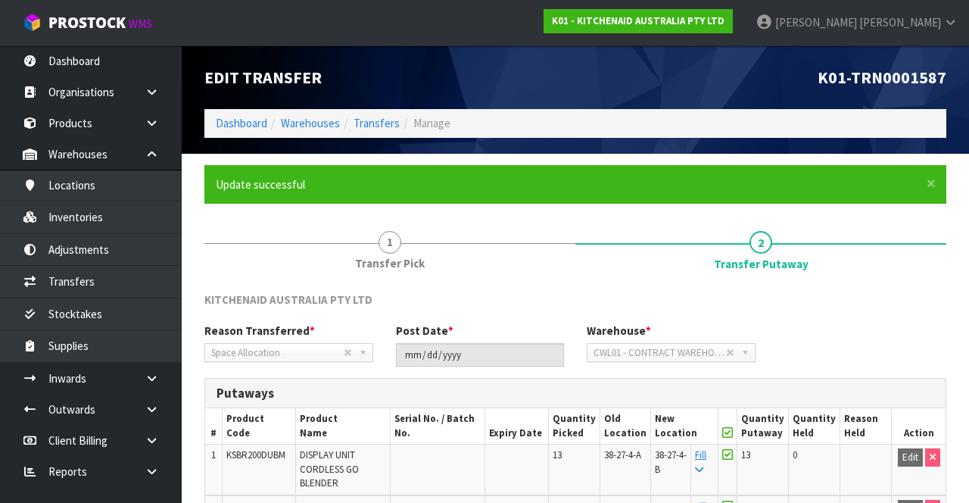
scroll to position [12, 0]
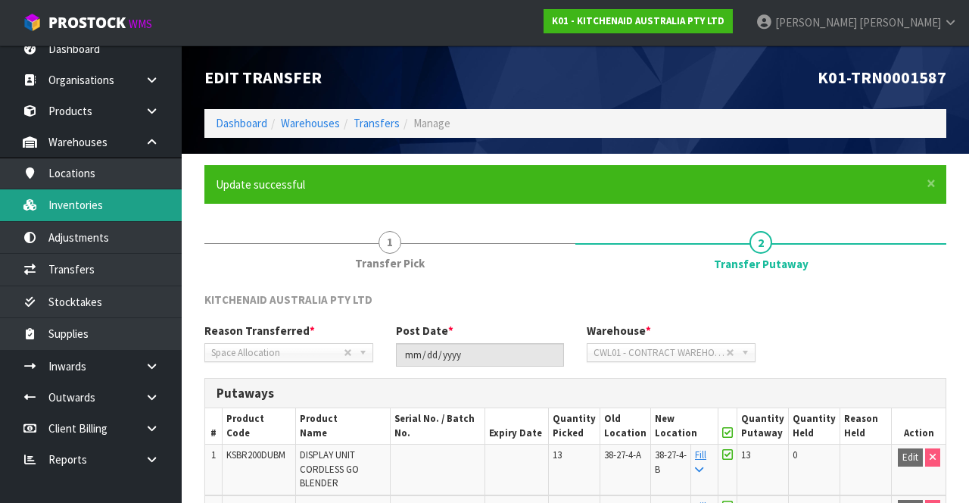
click at [119, 191] on link "Inventories" at bounding box center [91, 204] width 182 height 31
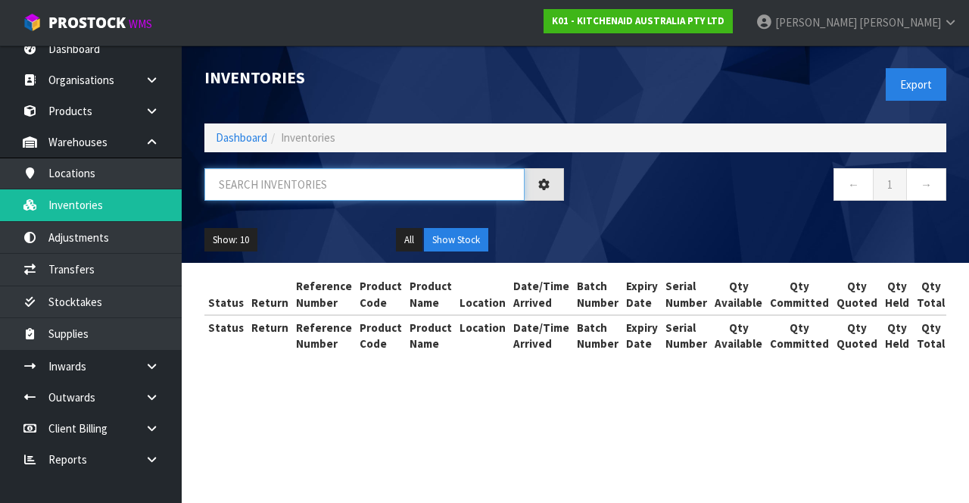
click at [320, 179] on input "text" at bounding box center [364, 184] width 320 height 33
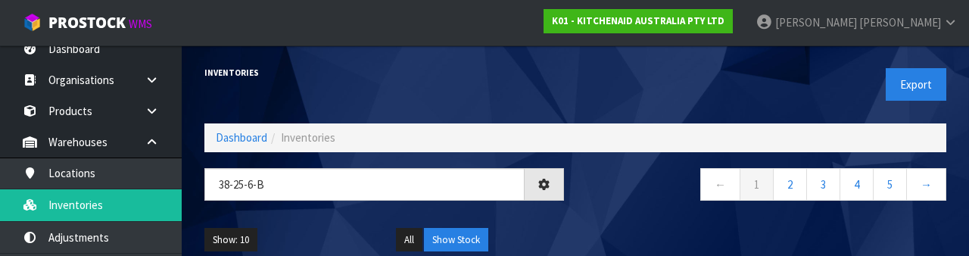
click at [619, 204] on nav "← 1 2 3 4 5 →" at bounding box center [767, 186] width 360 height 37
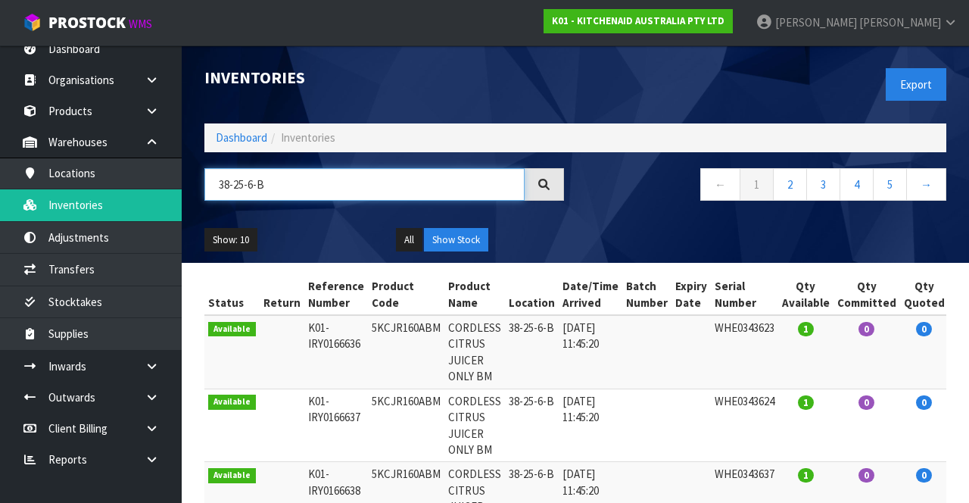
click at [250, 186] on input "38-25-6-B" at bounding box center [364, 184] width 320 height 33
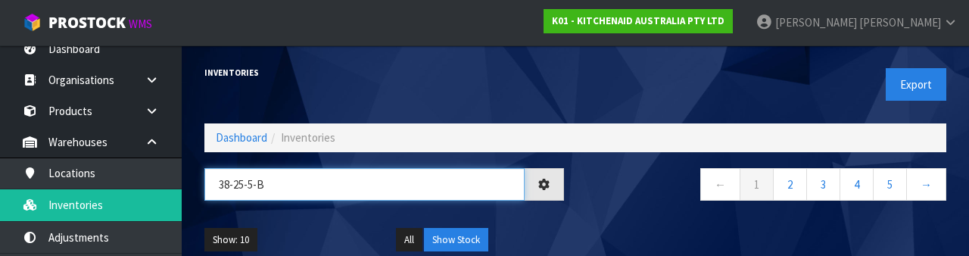
type input "38-25-5-B"
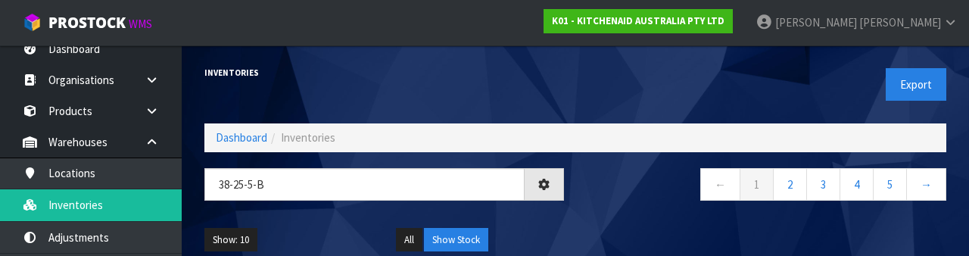
click at [619, 191] on nav "← 1 2 3 4 5 →" at bounding box center [767, 186] width 360 height 37
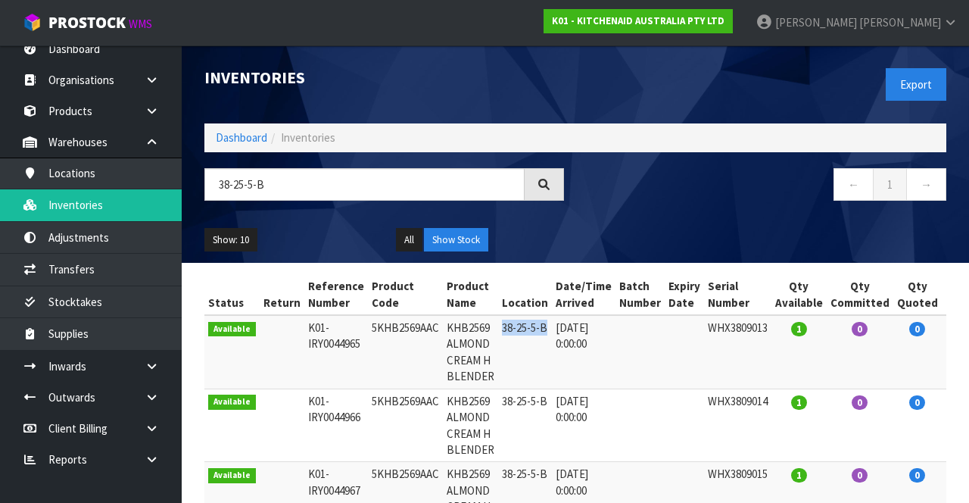
copy td "38-25-5-B"
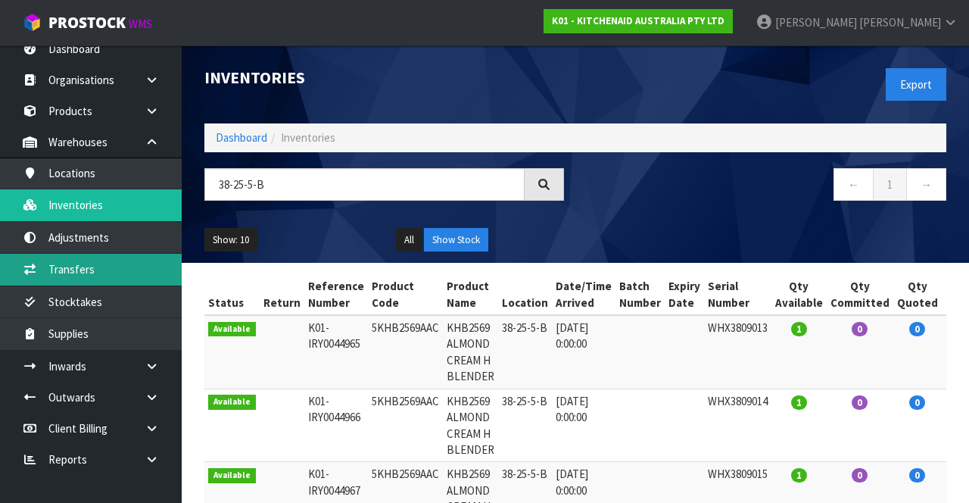
click at [124, 255] on link "Transfers" at bounding box center [91, 269] width 182 height 31
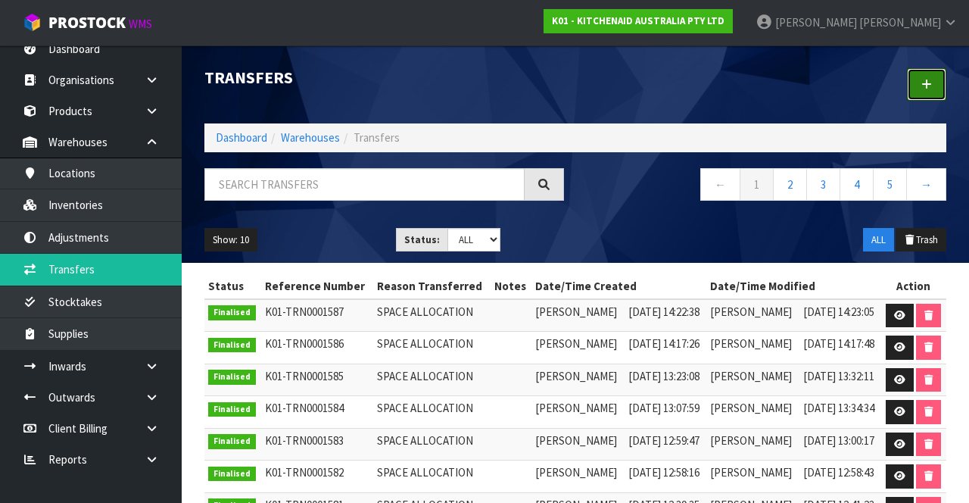
click at [921, 85] on link at bounding box center [926, 84] width 39 height 33
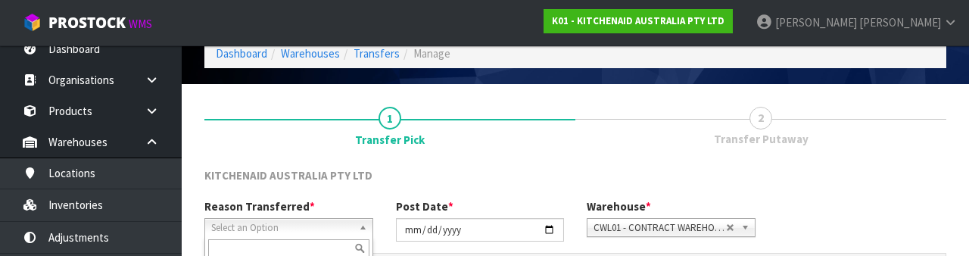
scroll to position [181, 0]
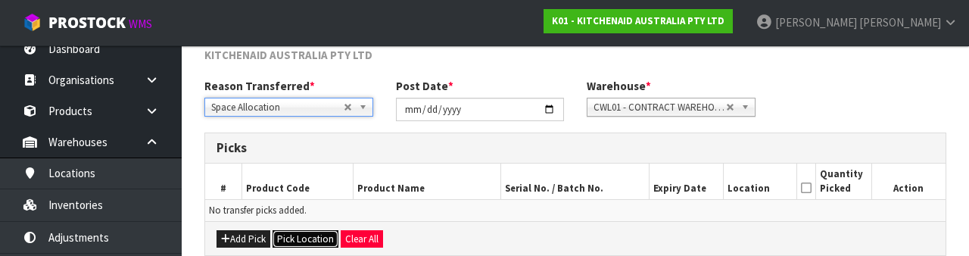
click at [308, 236] on button "Pick Location" at bounding box center [306, 239] width 66 height 18
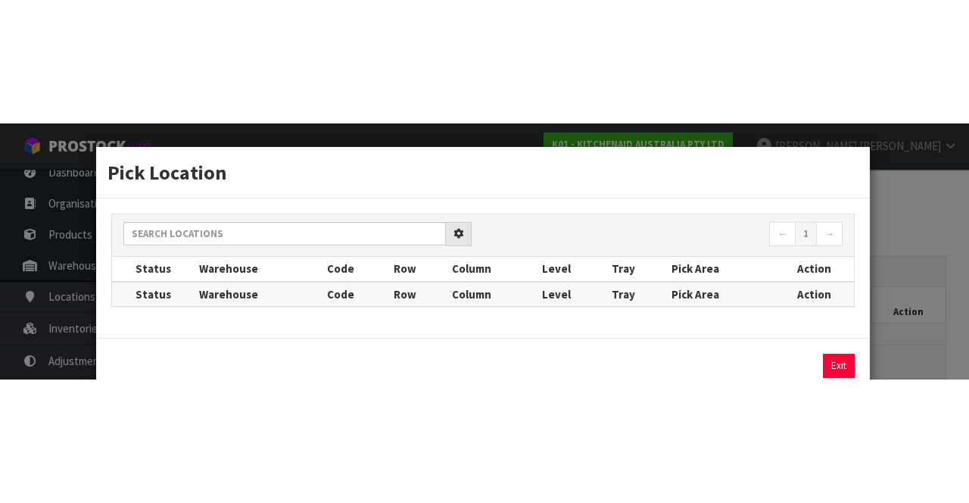
scroll to position [82, 0]
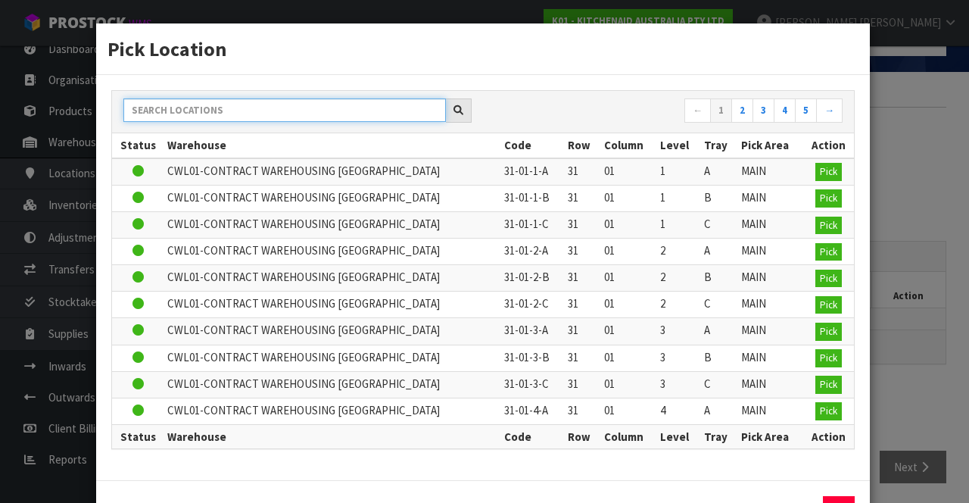
paste input "38-25-5-B"
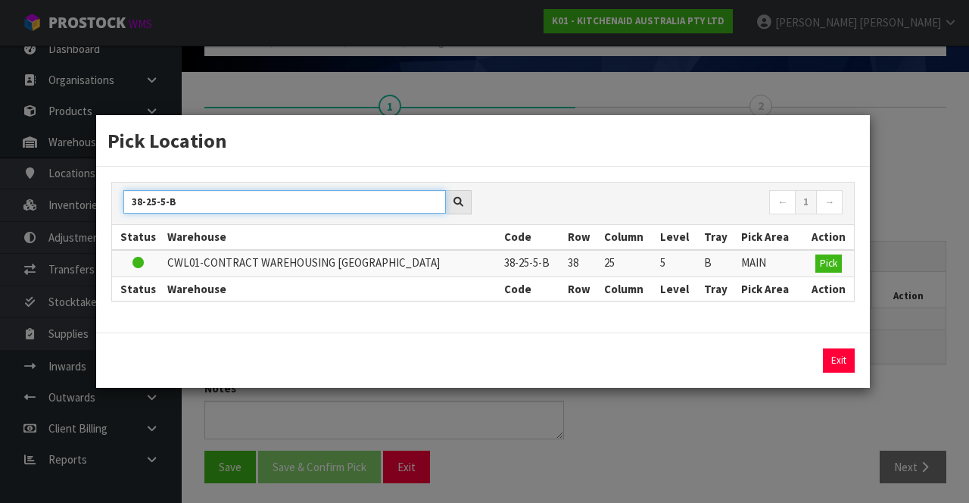
type input "38-25-5-B"
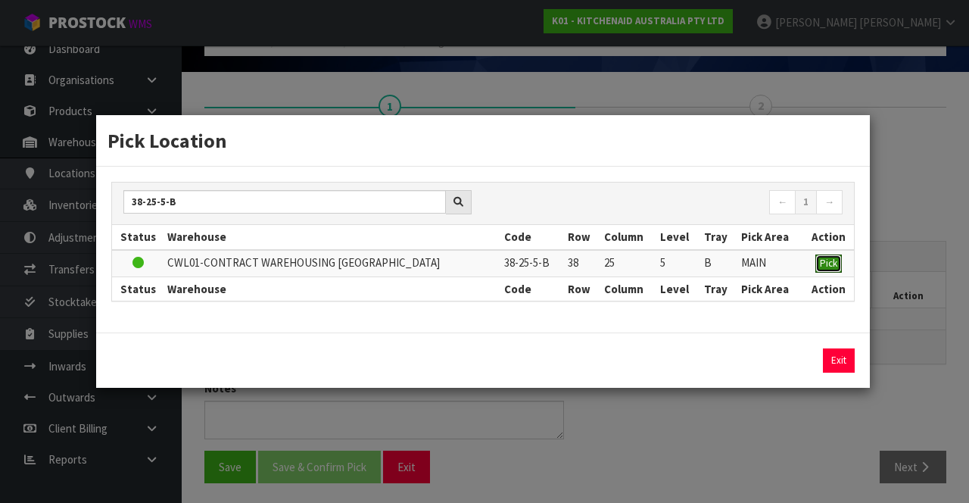
click at [837, 255] on span "Pick" at bounding box center [828, 263] width 17 height 13
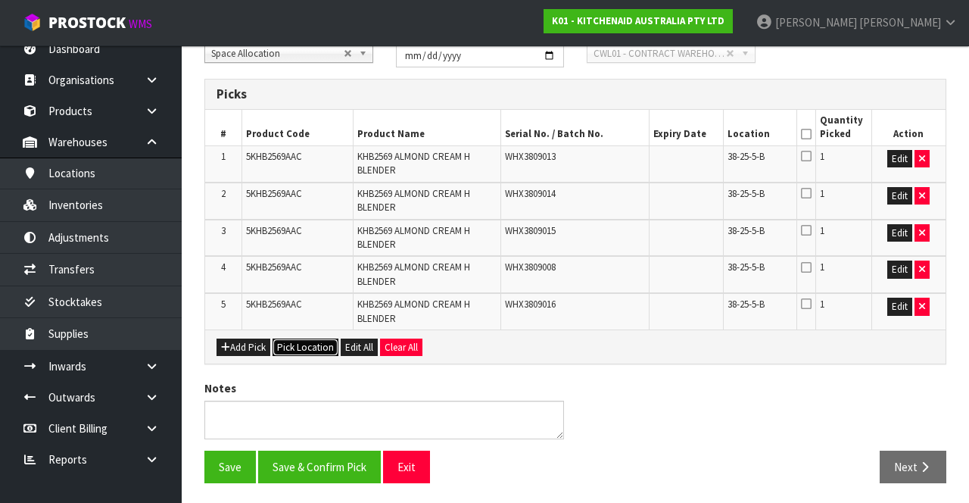
scroll to position [242, 0]
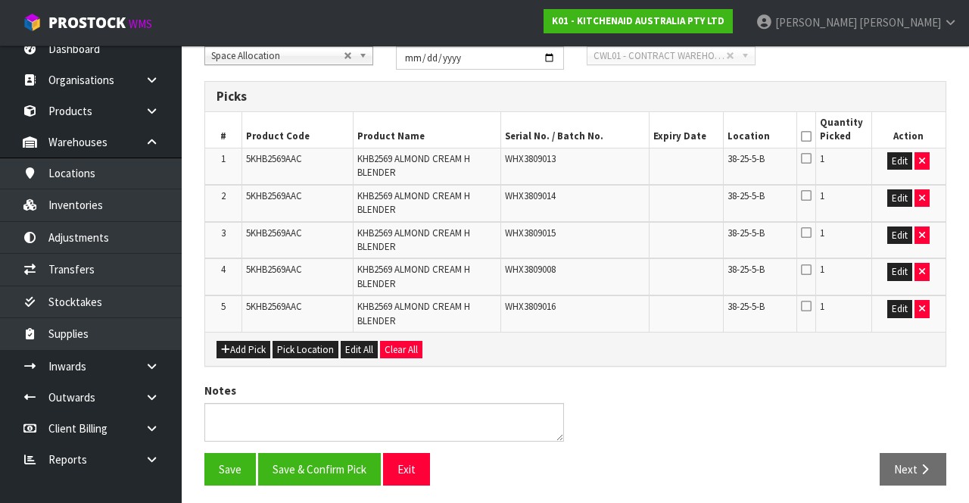
click at [809, 136] on icon at bounding box center [806, 136] width 11 height 1
click at [334, 255] on button "Save & Confirm Pick" at bounding box center [319, 469] width 123 height 33
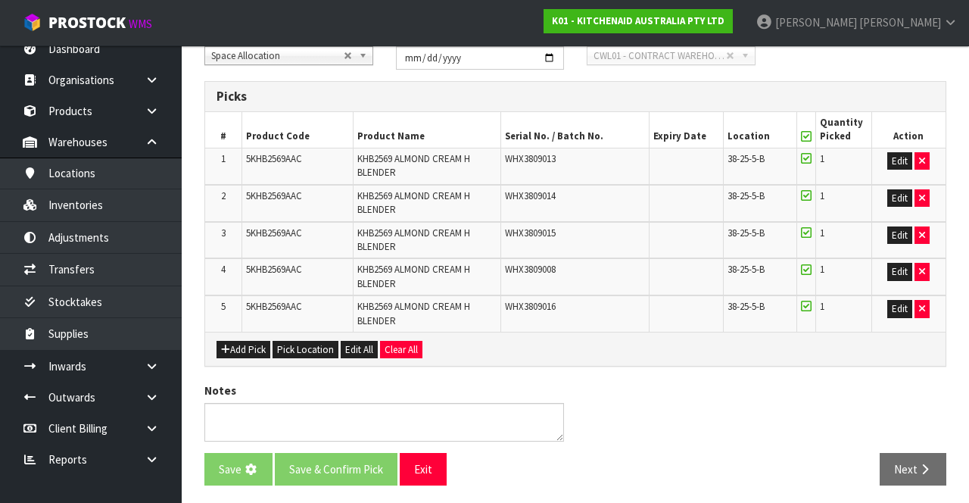
scroll to position [0, 0]
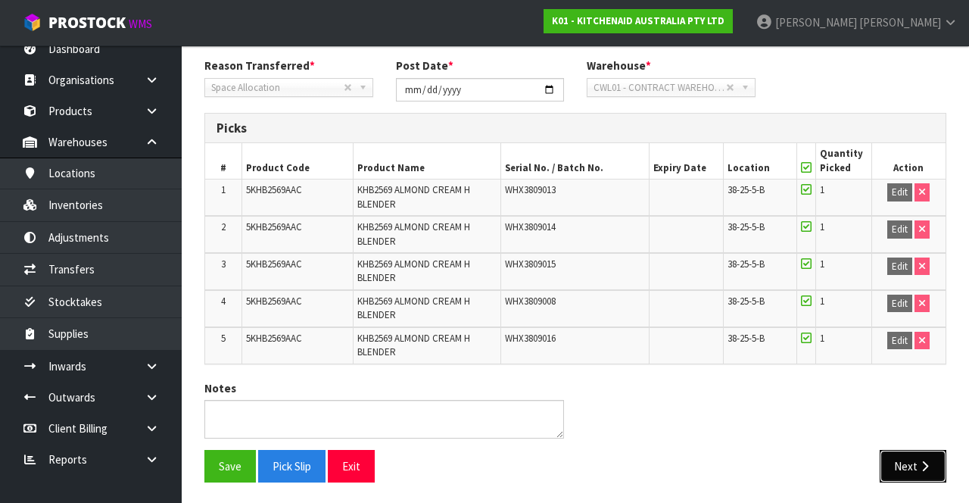
click at [910, 255] on button "Next" at bounding box center [913, 466] width 67 height 33
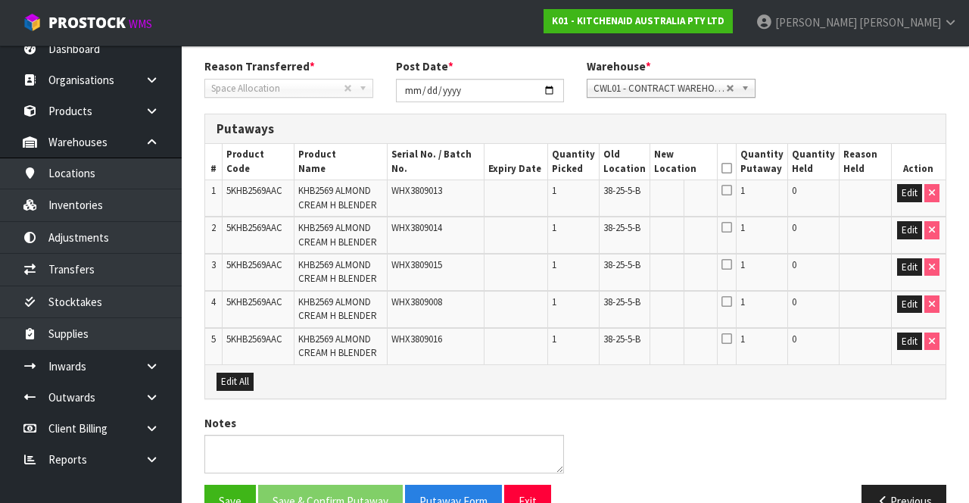
click at [732, 168] on icon at bounding box center [727, 168] width 11 height 1
click at [239, 255] on button "Edit All" at bounding box center [235, 382] width 37 height 18
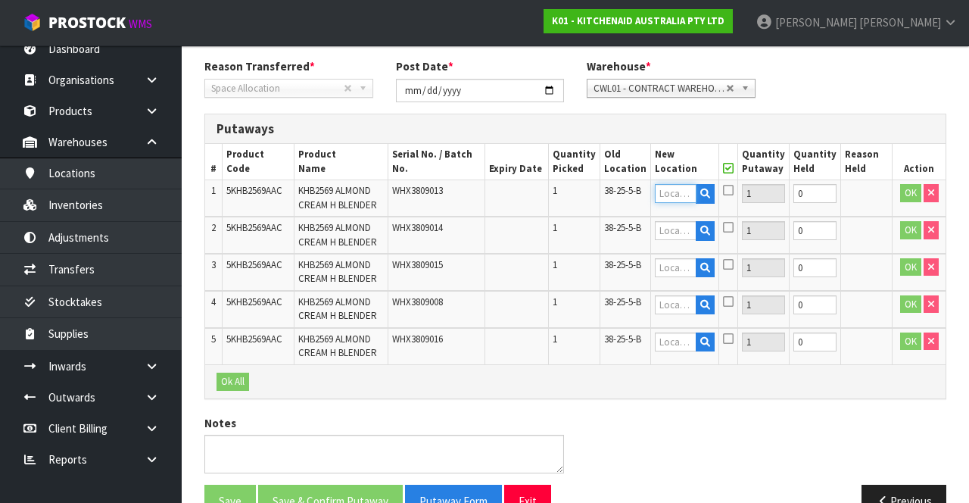
click at [683, 191] on input "text" at bounding box center [676, 193] width 42 height 19
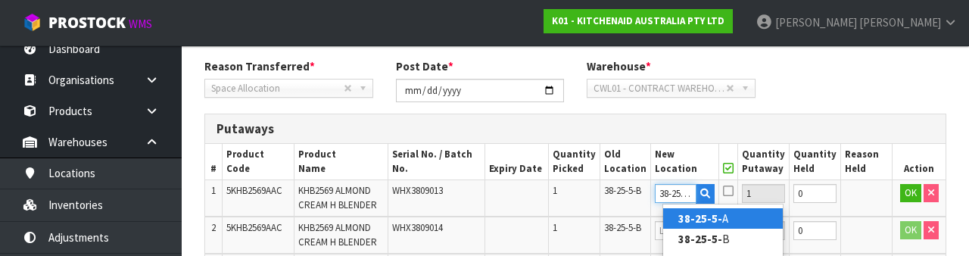
scroll to position [0, 3]
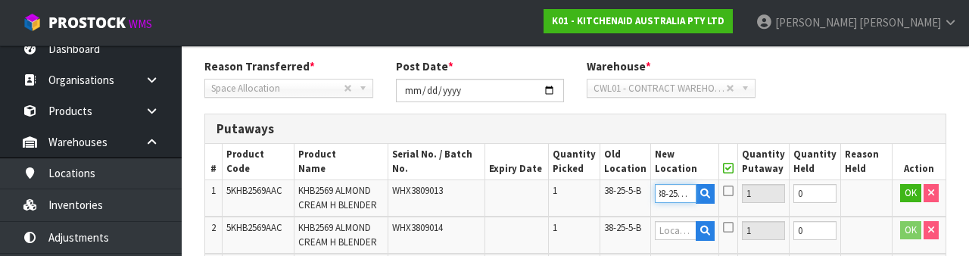
type input "38-25-5-A"
click at [734, 188] on icon at bounding box center [728, 191] width 11 height 12
click at [0, 0] on input "checkbox" at bounding box center [0, 0] width 0 height 0
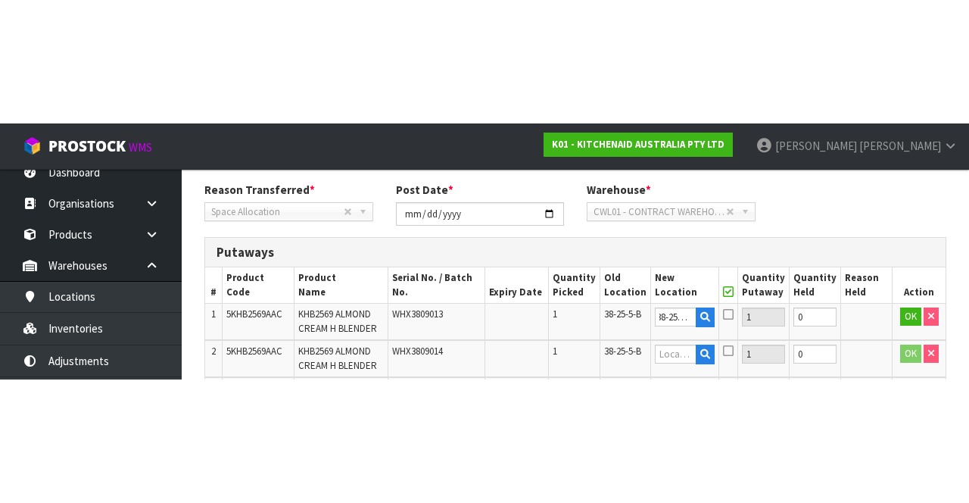
scroll to position [264, 0]
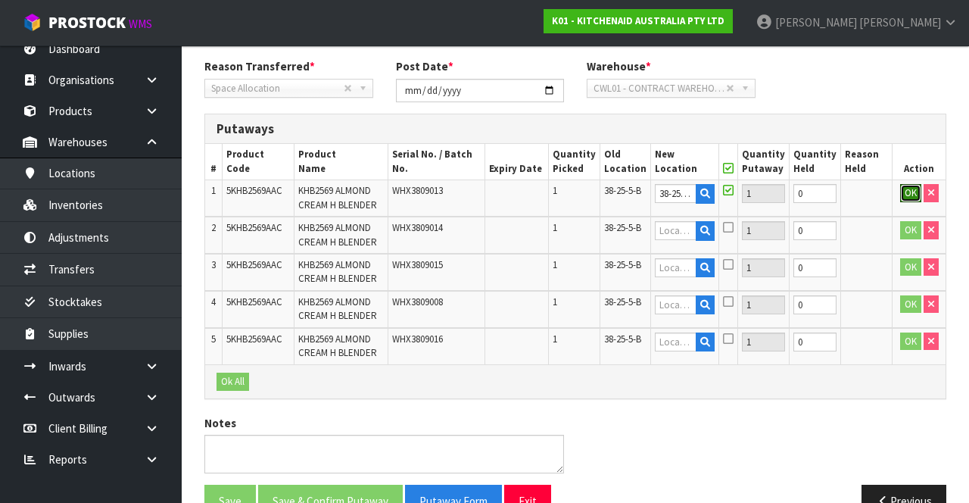
click at [902, 188] on button "OK" at bounding box center [910, 193] width 21 height 18
click at [706, 189] on link "Fill" at bounding box center [700, 197] width 11 height 27
type input "38-25-5-A"
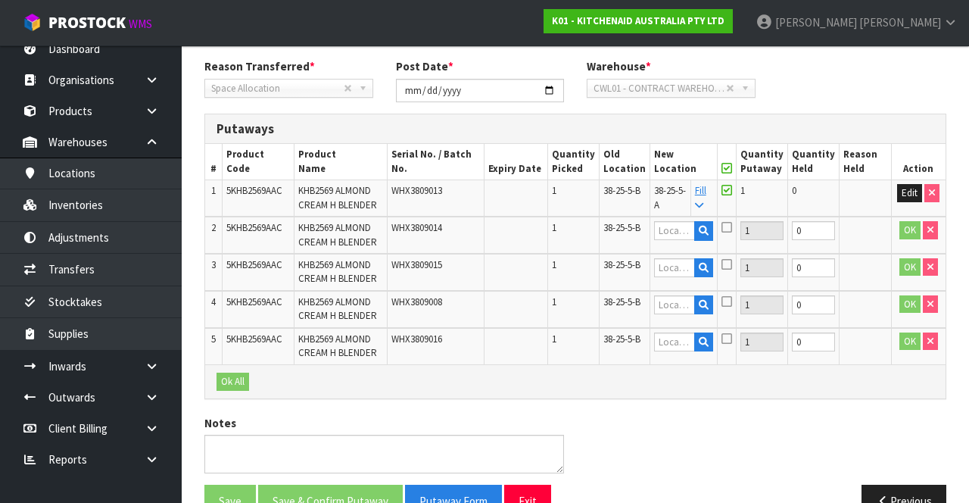
type input "38-25-5-A"
click at [232, 255] on button "Ok All" at bounding box center [233, 382] width 33 height 18
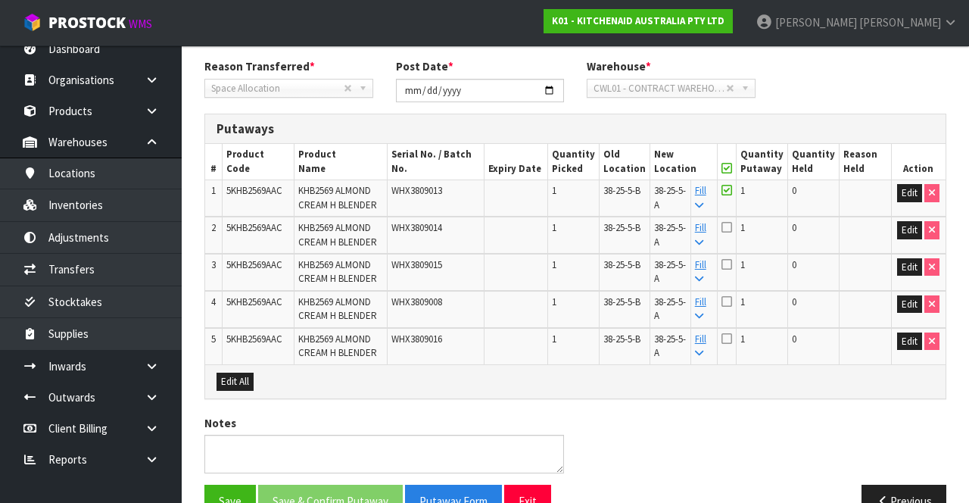
click at [732, 168] on icon at bounding box center [727, 168] width 11 height 1
click at [358, 255] on button "Save & Confirm Putaway" at bounding box center [330, 501] width 145 height 33
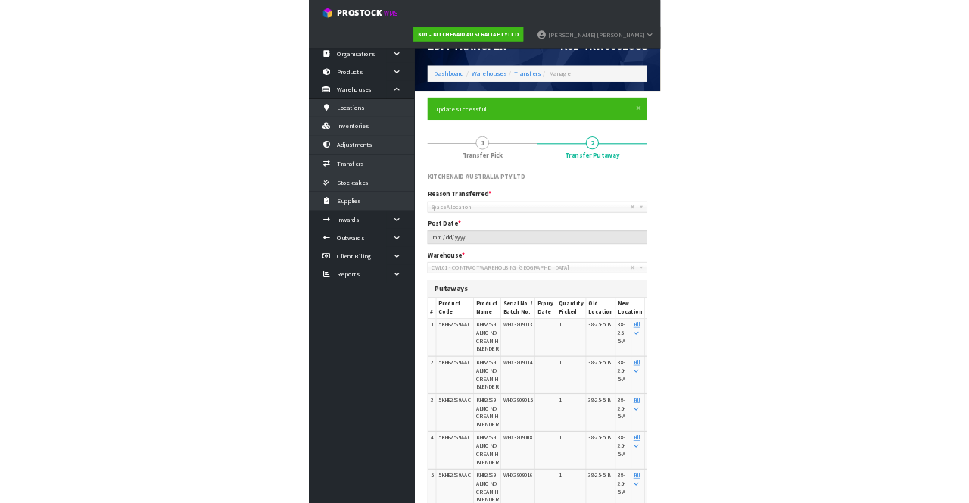
scroll to position [0, 0]
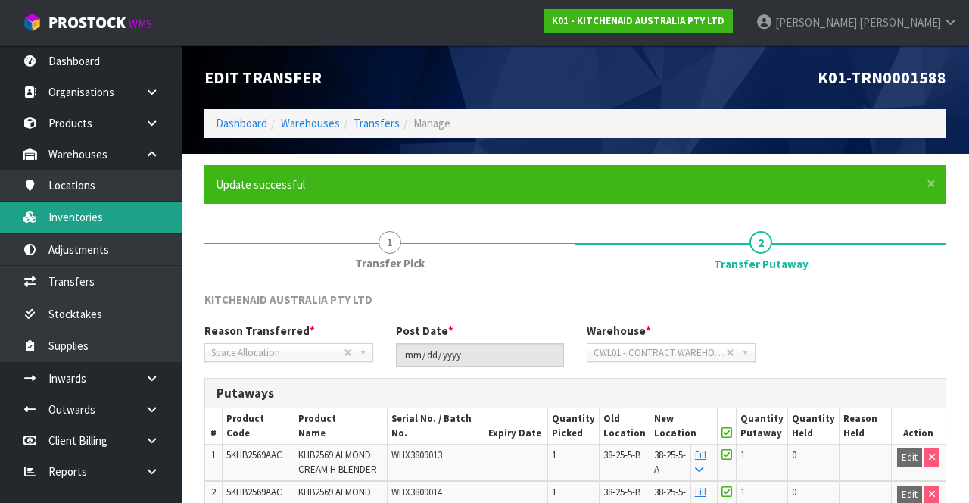
click at [120, 216] on link "Inventories" at bounding box center [91, 216] width 182 height 31
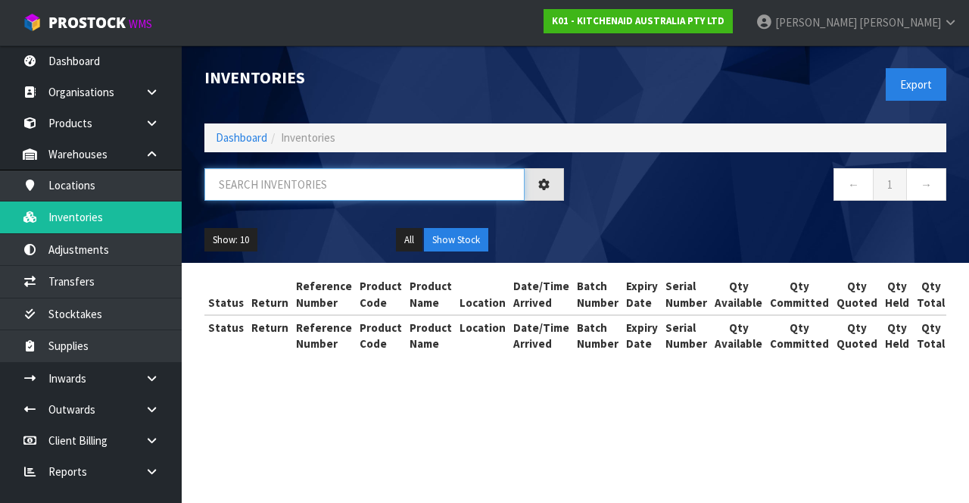
click at [367, 188] on input "text" at bounding box center [364, 184] width 320 height 33
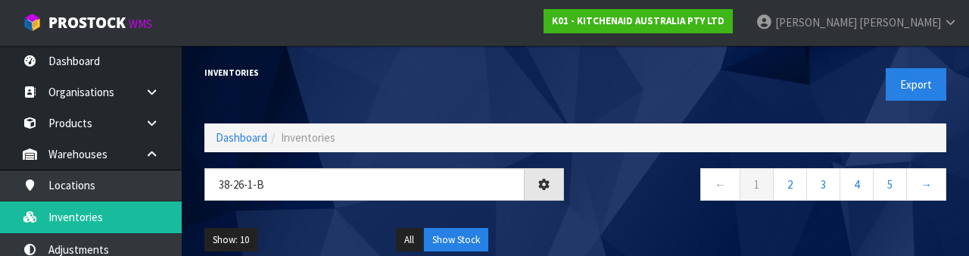
click at [639, 204] on nav "← 1 2 3 4 5 →" at bounding box center [767, 186] width 360 height 37
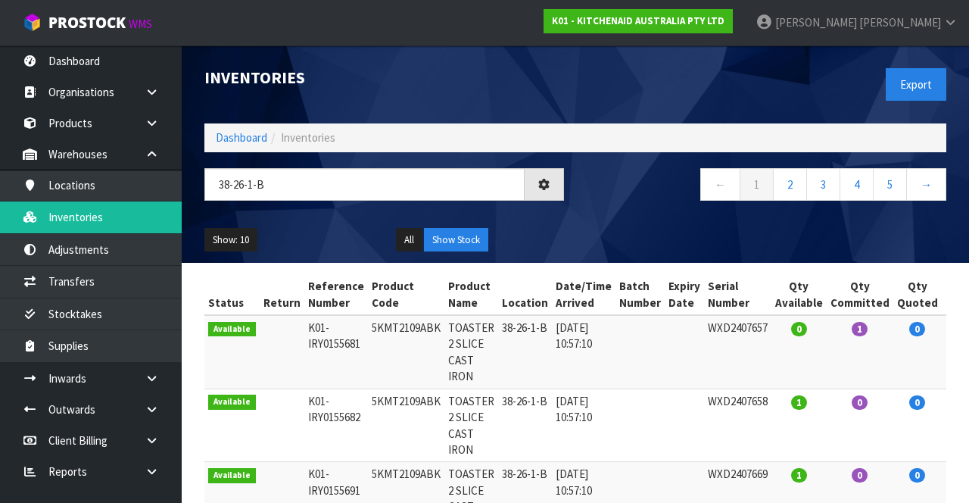
type input "38-26-1-B"
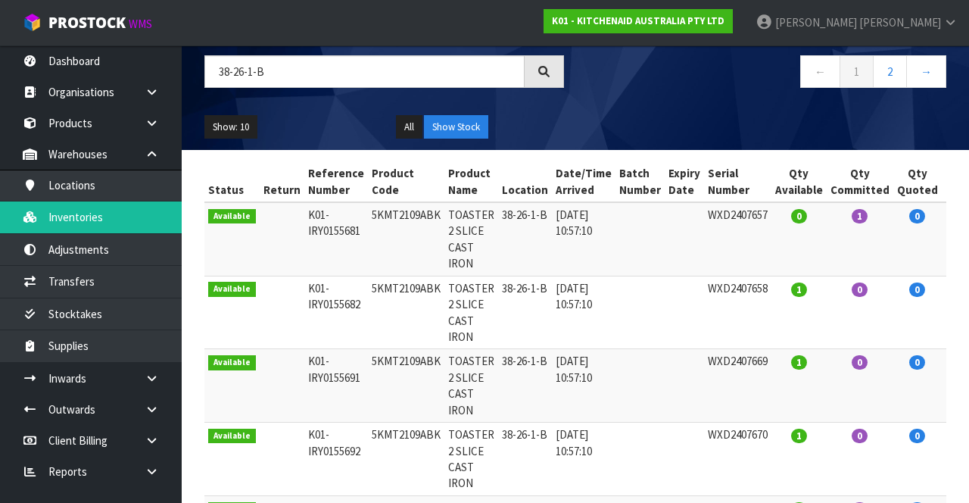
scroll to position [105, 0]
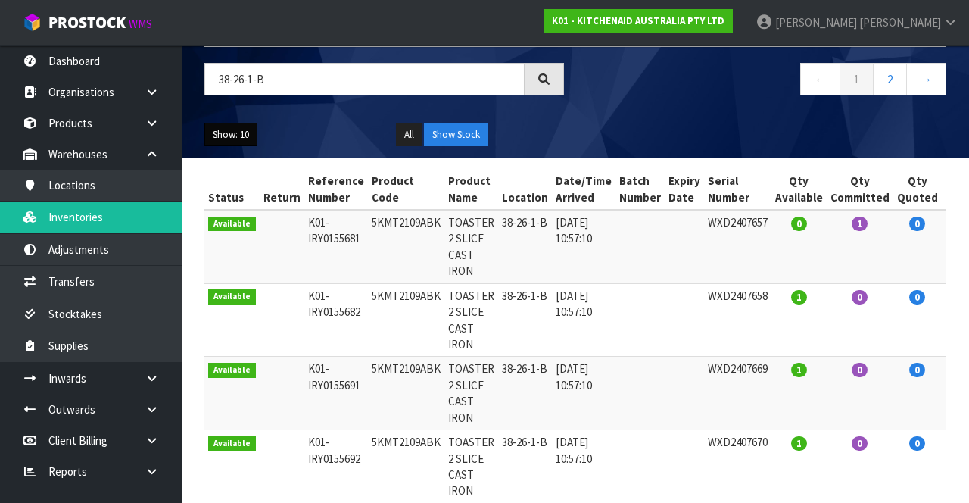
click at [232, 140] on button "Show: 10" at bounding box center [230, 135] width 53 height 24
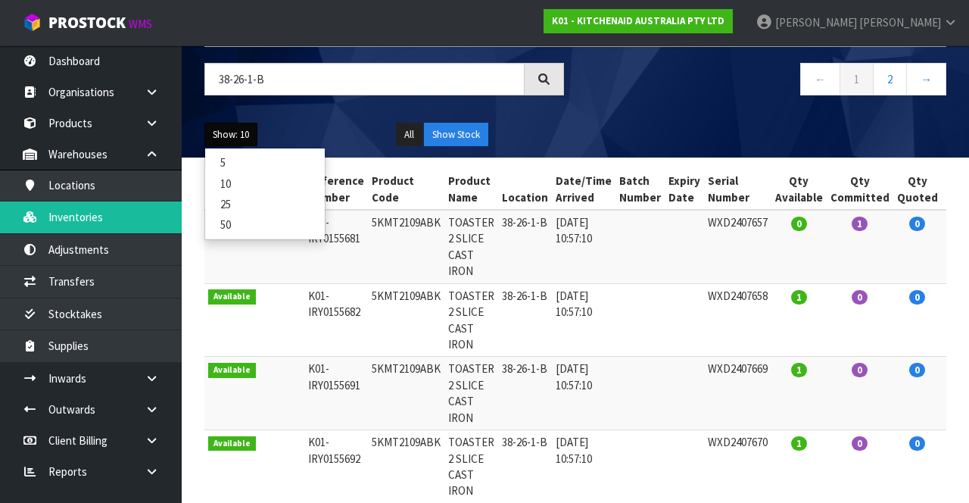
click at [254, 206] on link "25" at bounding box center [265, 204] width 120 height 20
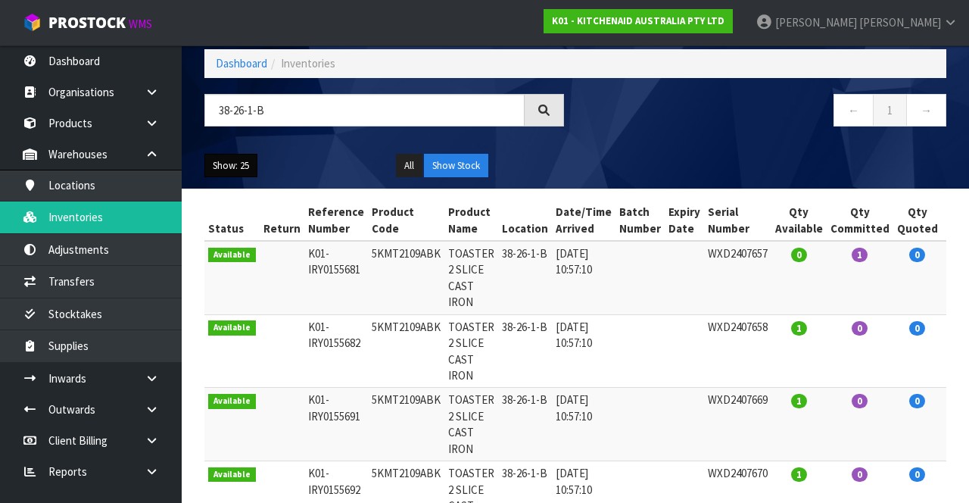
scroll to position [75, 0]
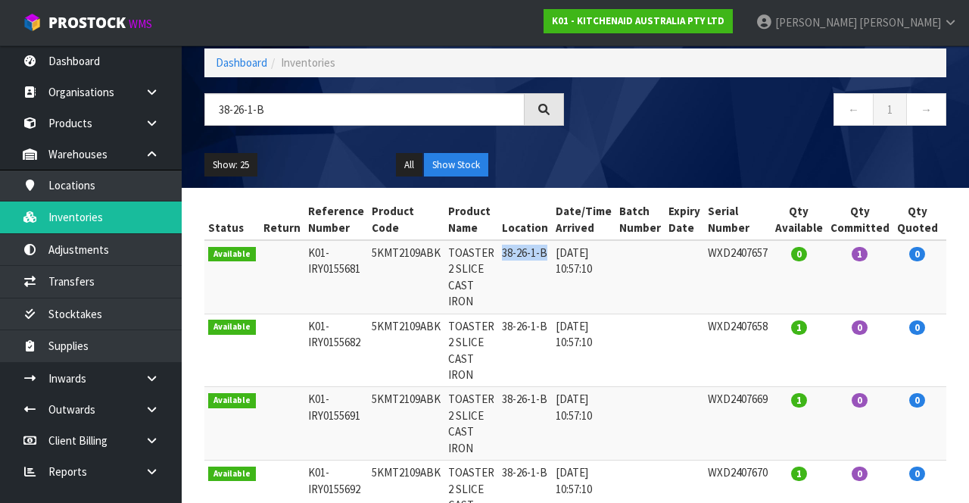
copy td "38-26-1-B"
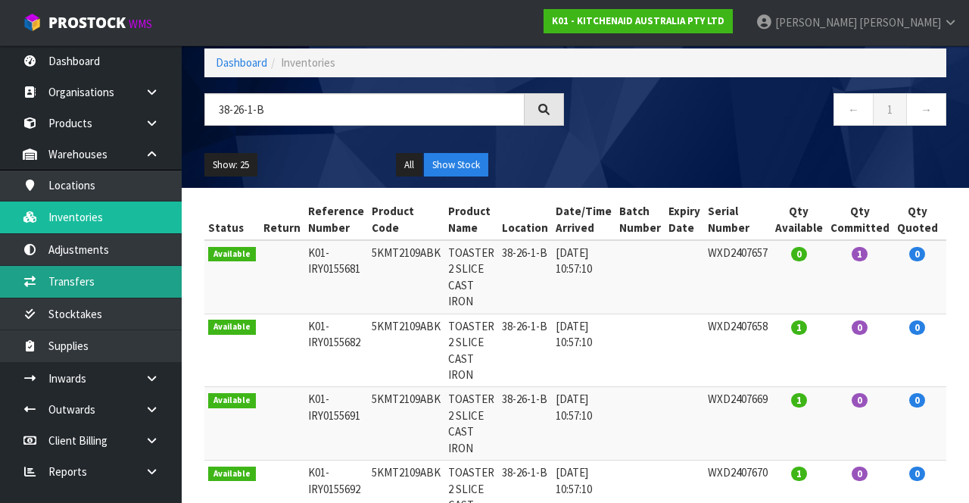
click at [95, 255] on link "Transfers" at bounding box center [91, 281] width 182 height 31
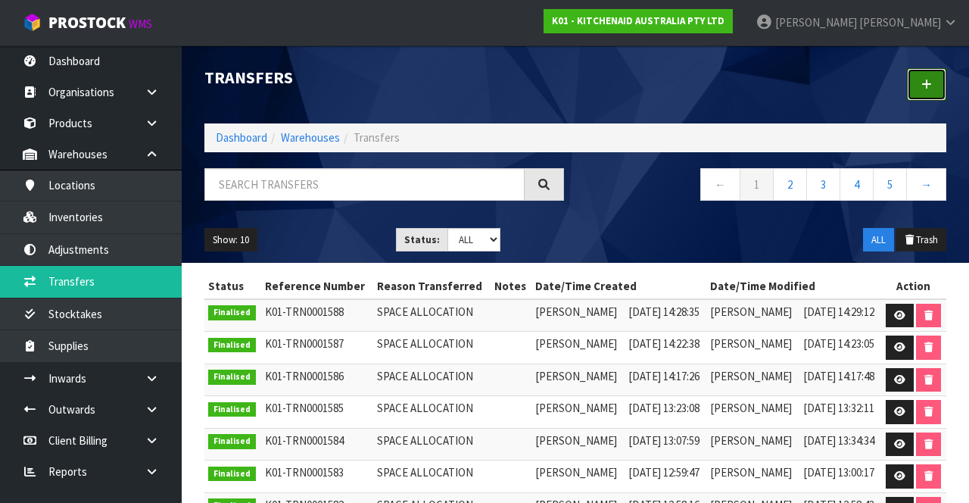
click at [930, 95] on link at bounding box center [926, 84] width 39 height 33
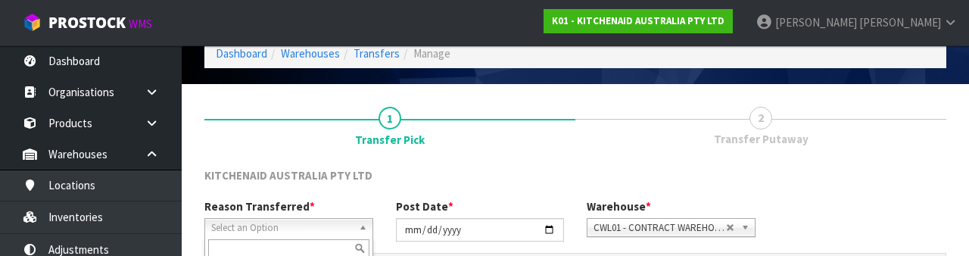
scroll to position [181, 0]
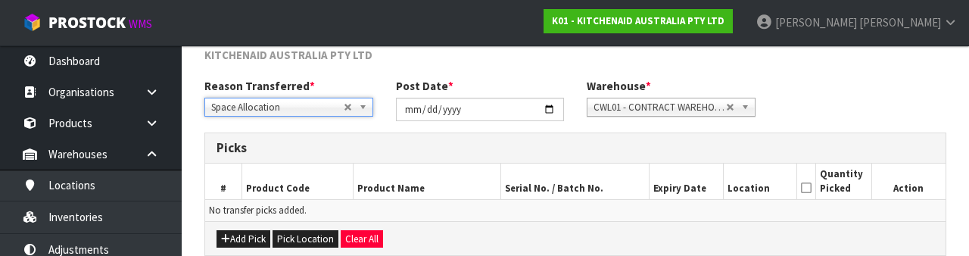
click at [897, 91] on div "Reason Transferred * Space Allocation Damage Expired Stock Repair QA Space Allo…" at bounding box center [575, 105] width 765 height 55
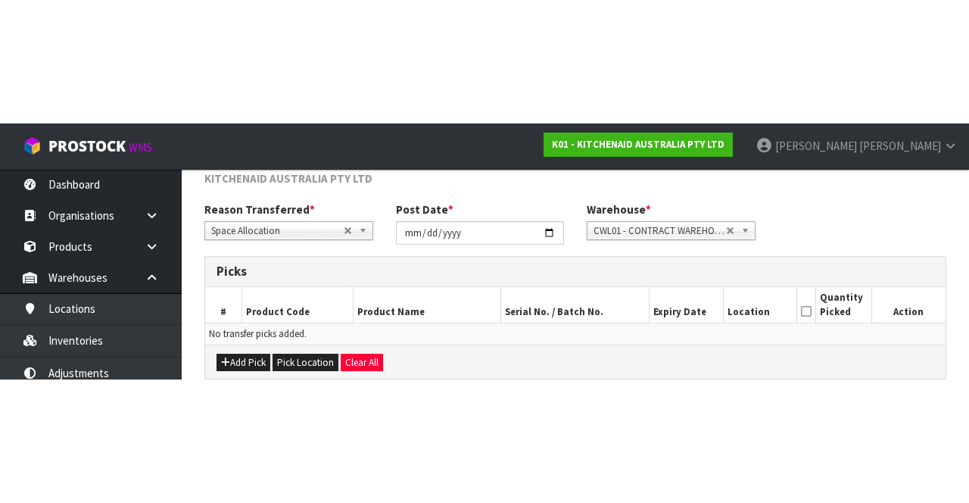
scroll to position [82, 0]
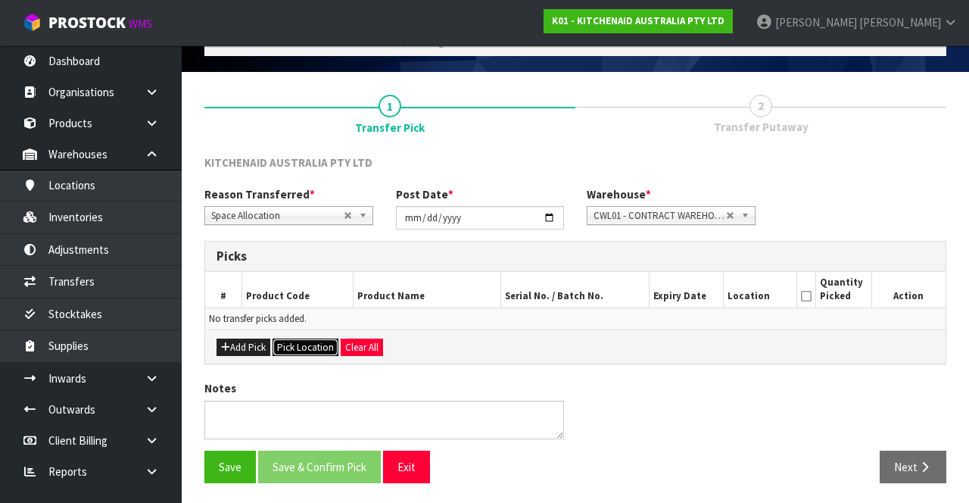
click at [297, 255] on button "Pick Location" at bounding box center [306, 348] width 66 height 18
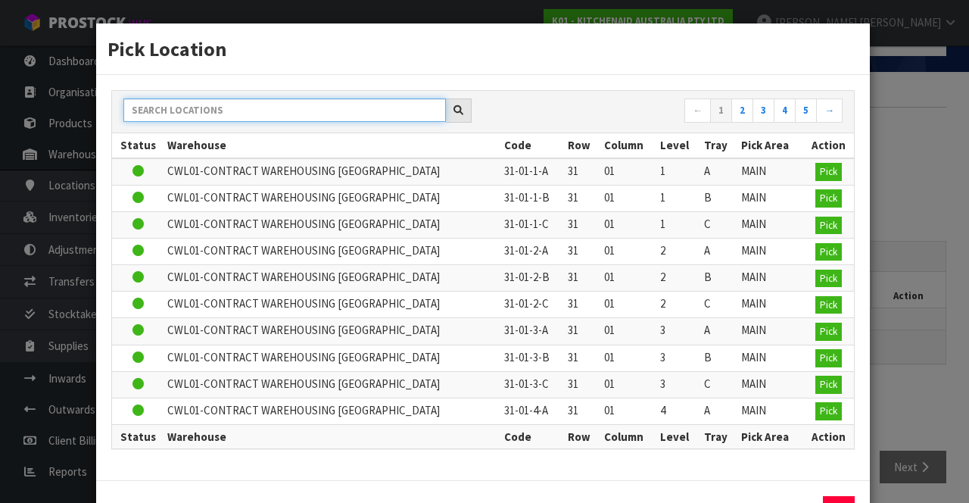
paste input "38-26-1-B"
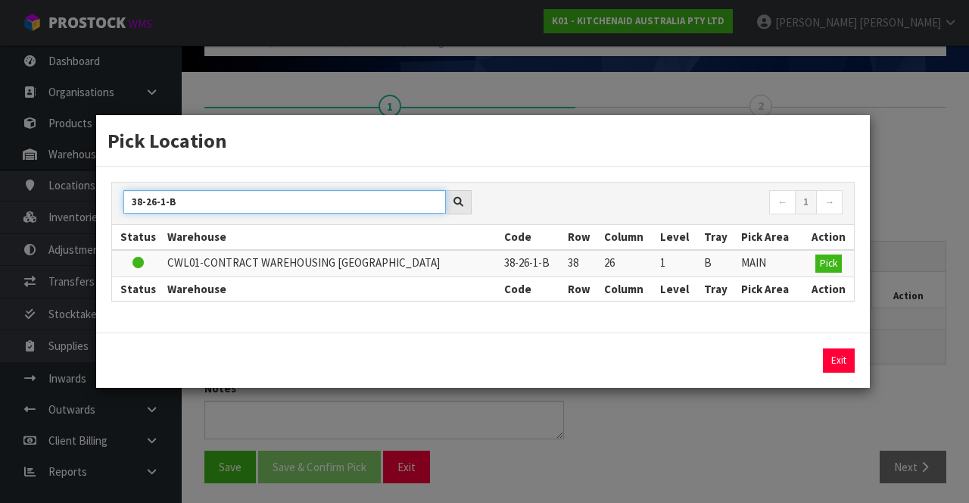
type input "38-26-1-B"
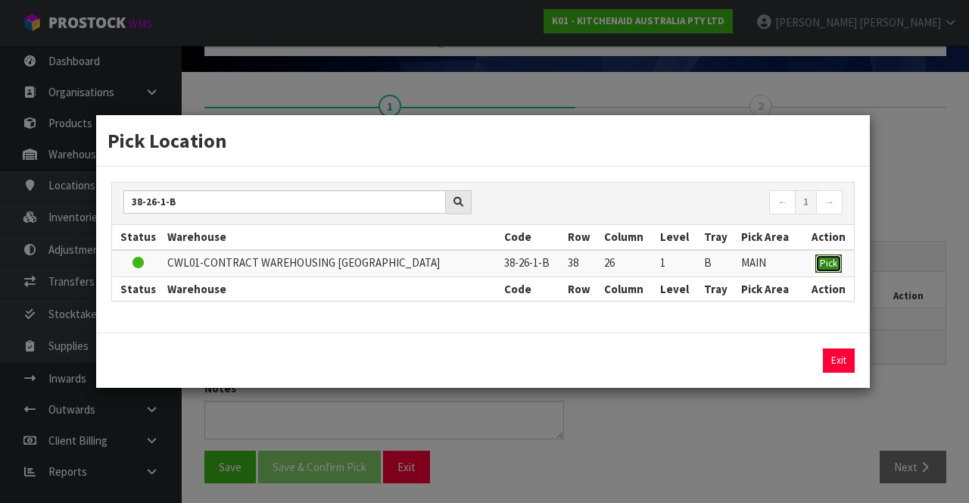
click at [840, 255] on button "Pick" at bounding box center [829, 263] width 27 height 18
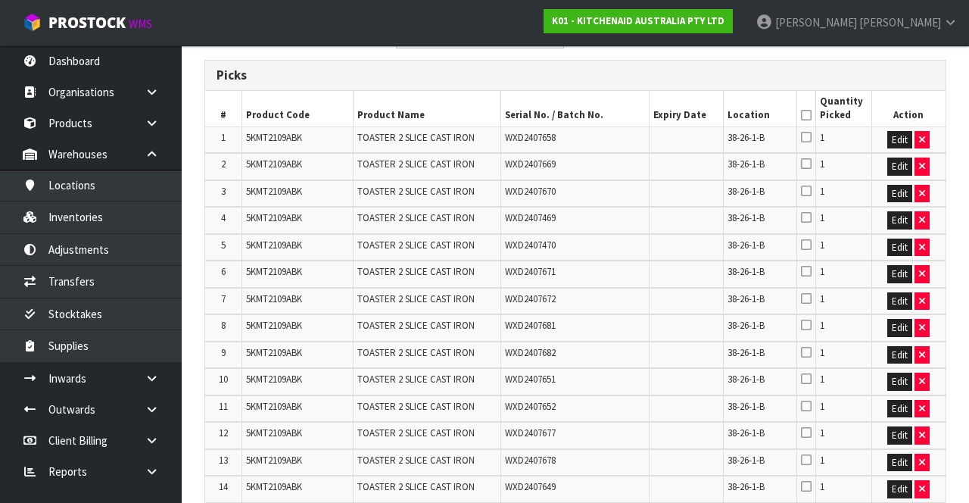
scroll to position [265, 0]
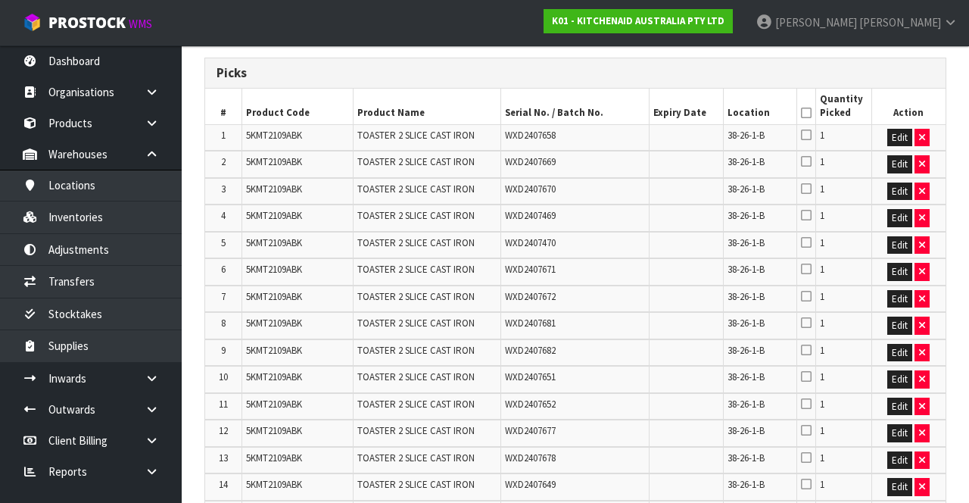
click at [807, 113] on icon at bounding box center [806, 113] width 11 height 1
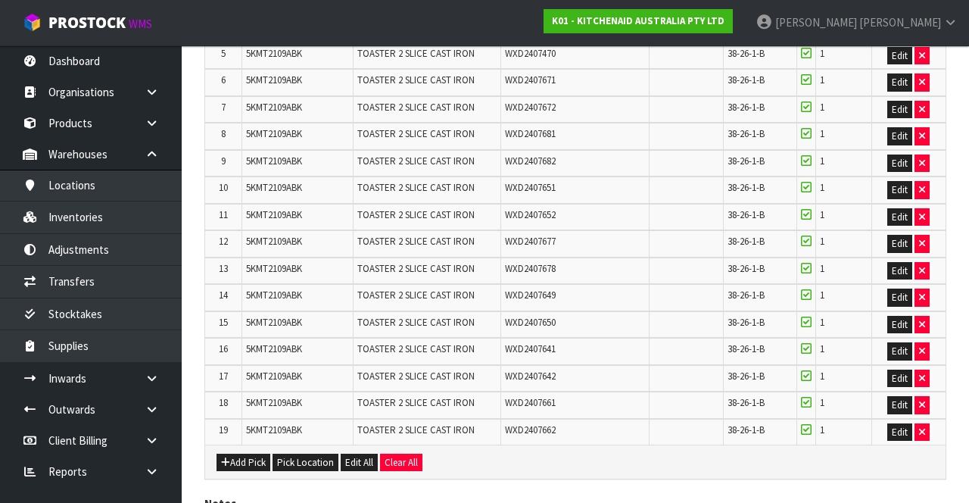
scroll to position [560, 0]
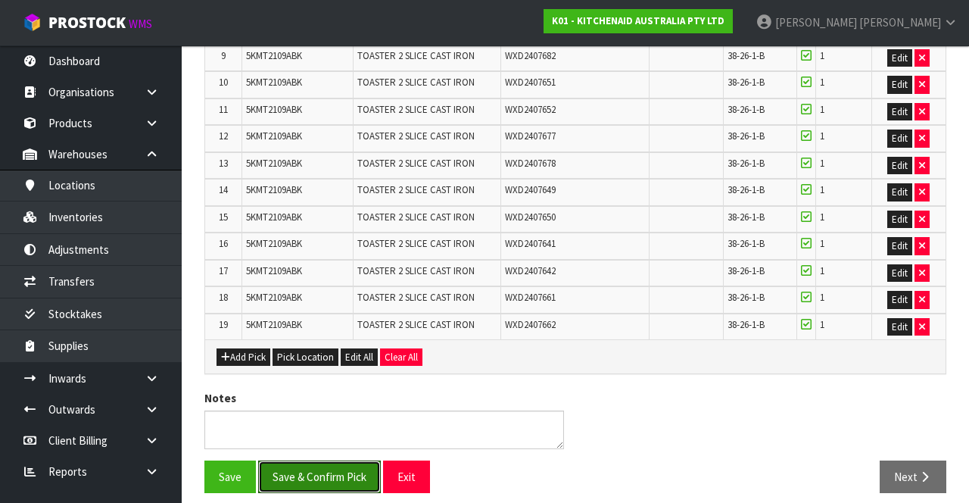
click at [342, 255] on button "Save & Confirm Pick" at bounding box center [319, 476] width 123 height 33
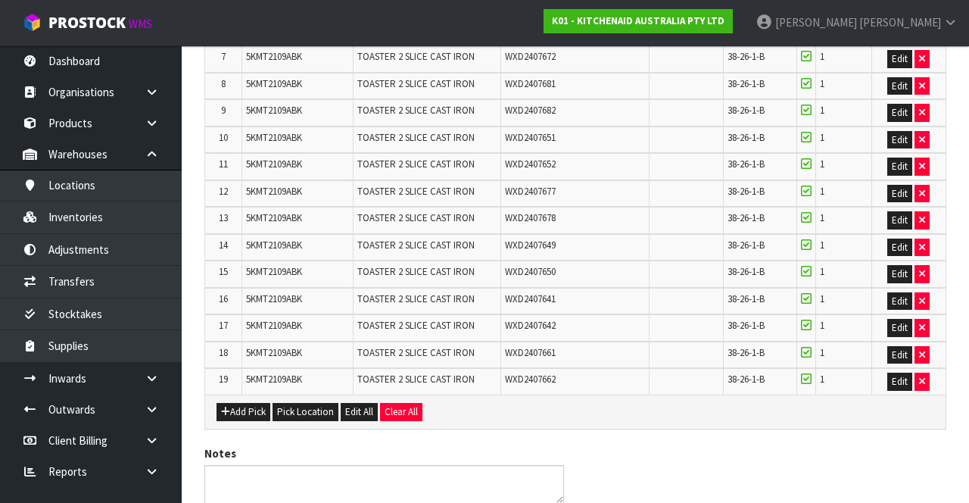
scroll to position [0, 0]
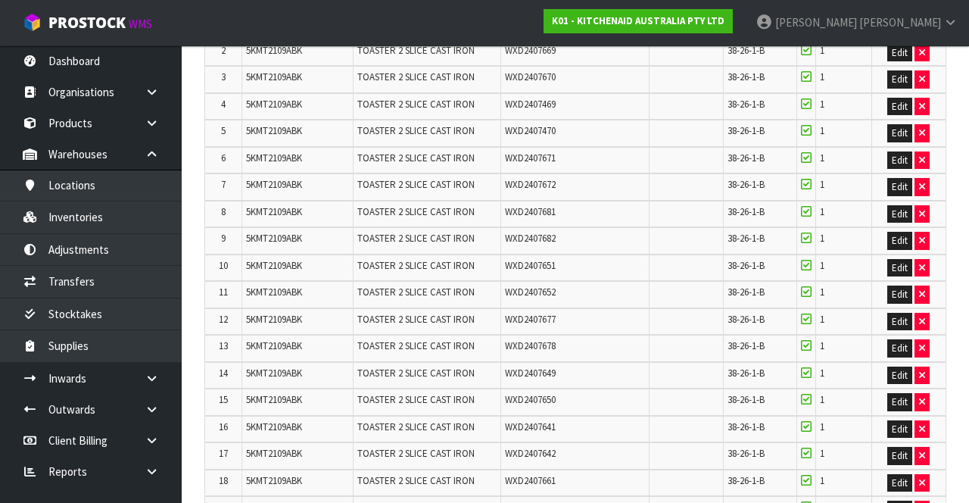
scroll to position [582, 0]
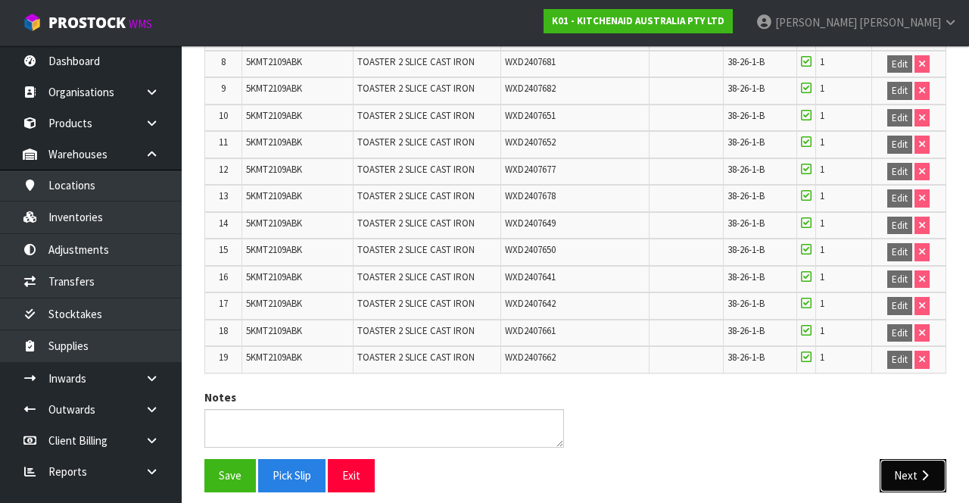
click at [912, 255] on button "Next" at bounding box center [913, 475] width 67 height 33
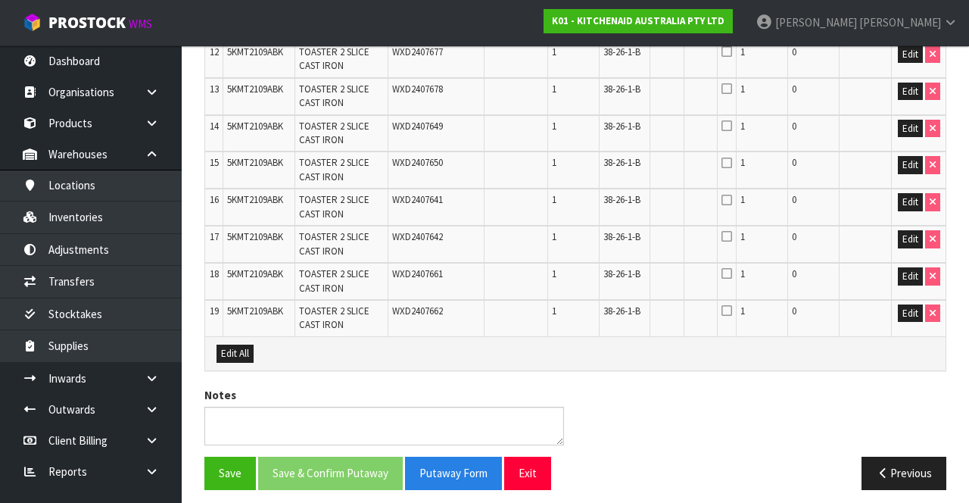
scroll to position [816, 0]
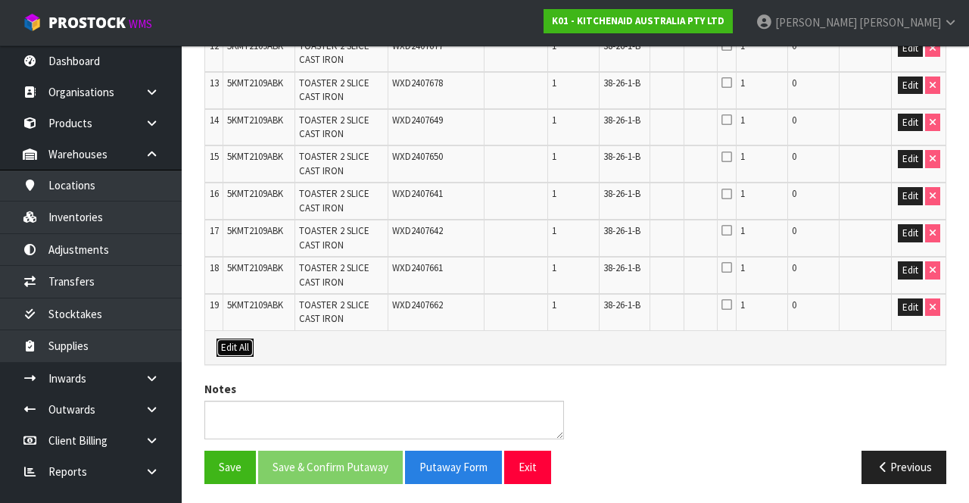
click at [229, 255] on button "Edit All" at bounding box center [235, 348] width 37 height 18
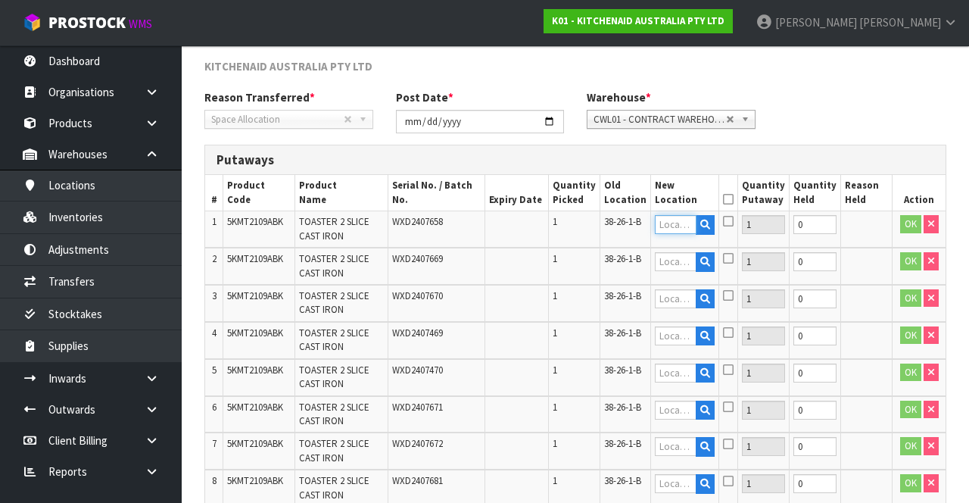
click at [683, 227] on input "text" at bounding box center [675, 224] width 41 height 19
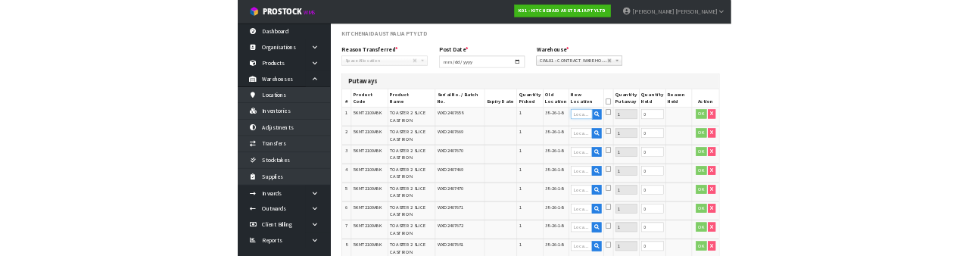
scroll to position [224, 0]
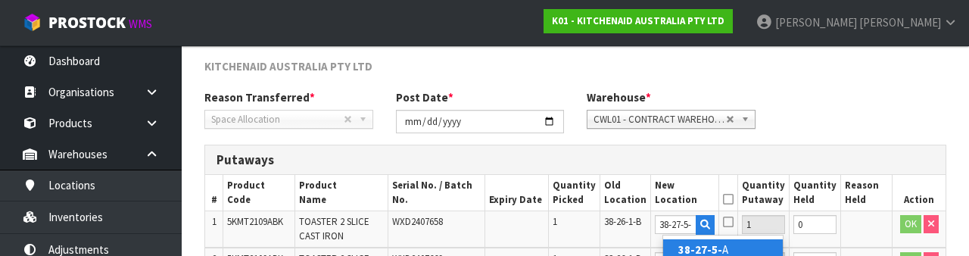
click at [735, 244] on link "38-27-5- A" at bounding box center [723, 249] width 120 height 20
type input "38-27-5-A"
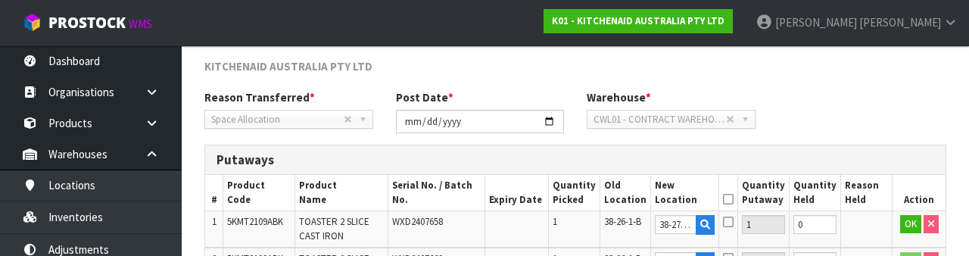
click at [734, 199] on icon at bounding box center [728, 199] width 11 height 1
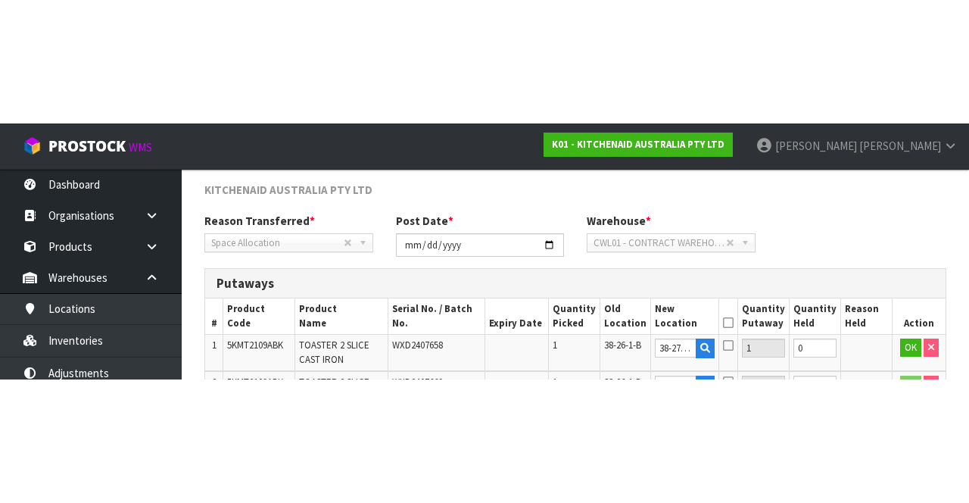
scroll to position [233, 0]
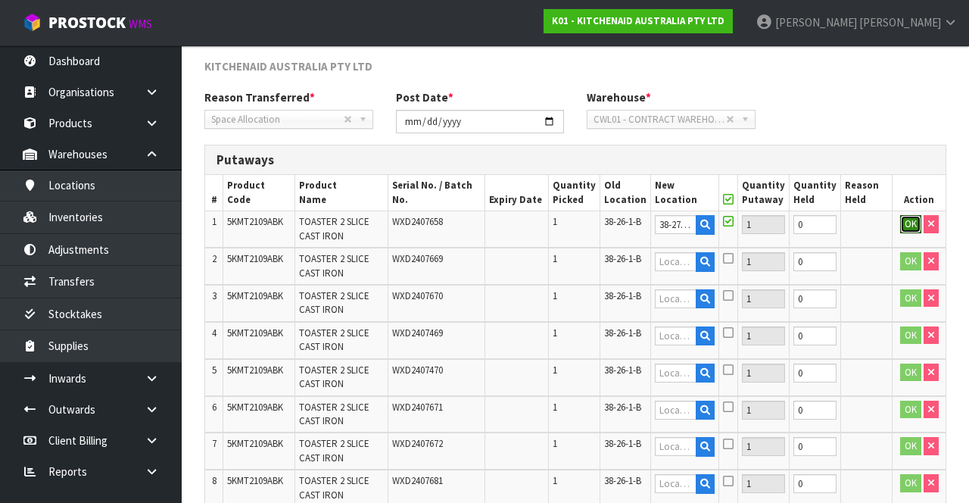
click at [906, 221] on button "OK" at bounding box center [910, 224] width 21 height 18
click at [707, 224] on link "Fill" at bounding box center [700, 228] width 11 height 27
type input "38-27-5-A"
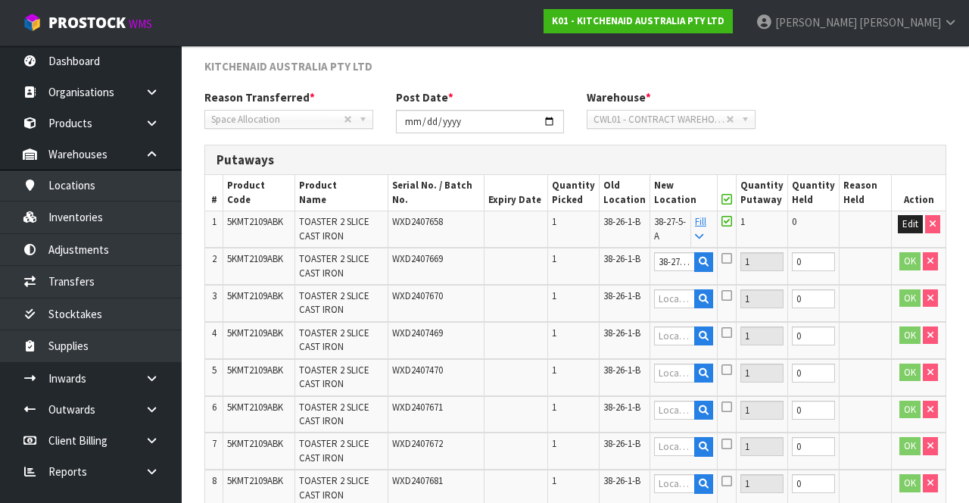
type input "38-27-5-A"
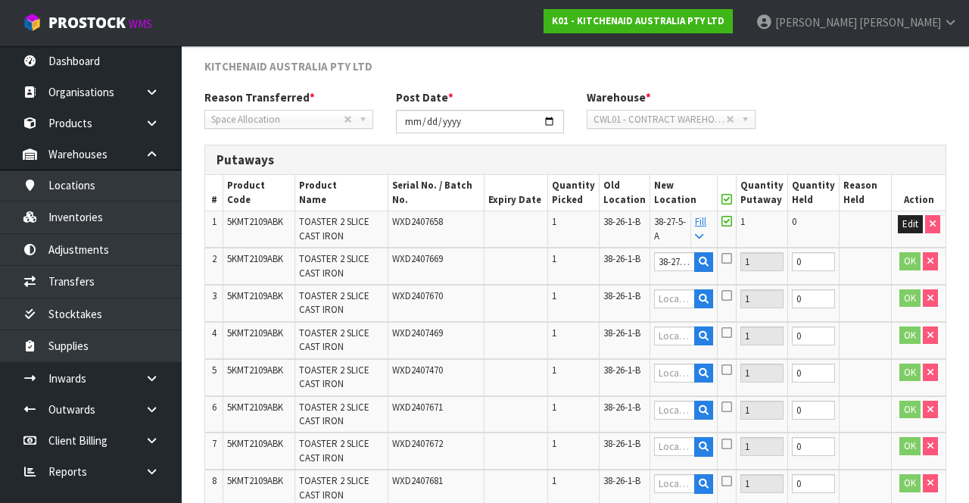
type input "38-27-5-A"
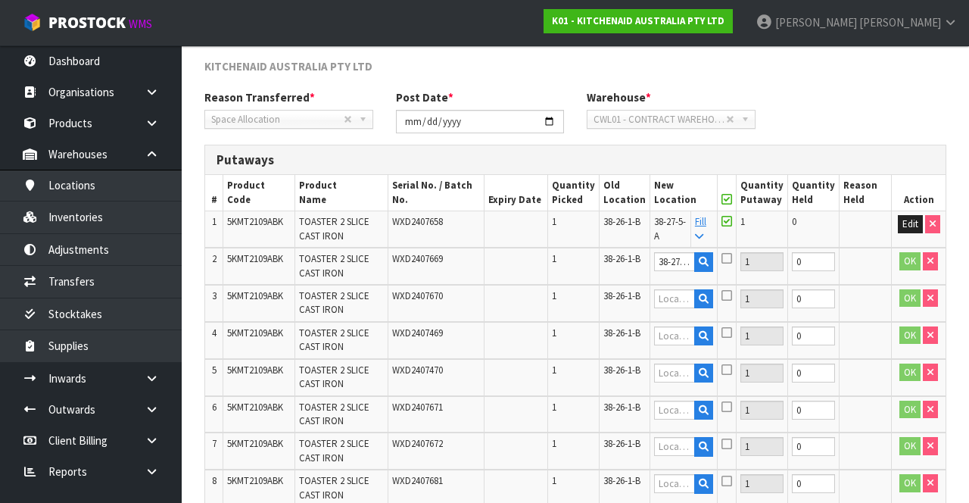
type input "38-27-5-A"
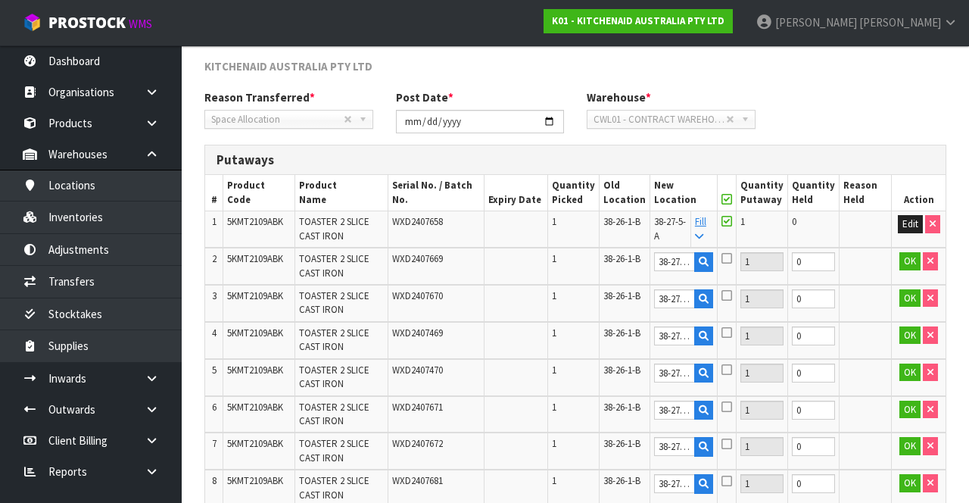
click at [732, 199] on icon at bounding box center [727, 199] width 11 height 1
click at [732, 200] on icon at bounding box center [727, 199] width 11 height 1
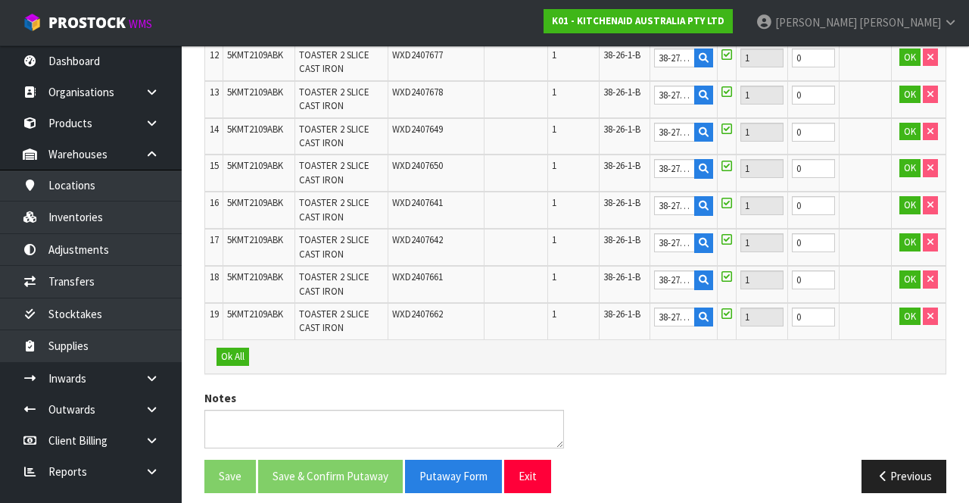
scroll to position [816, 0]
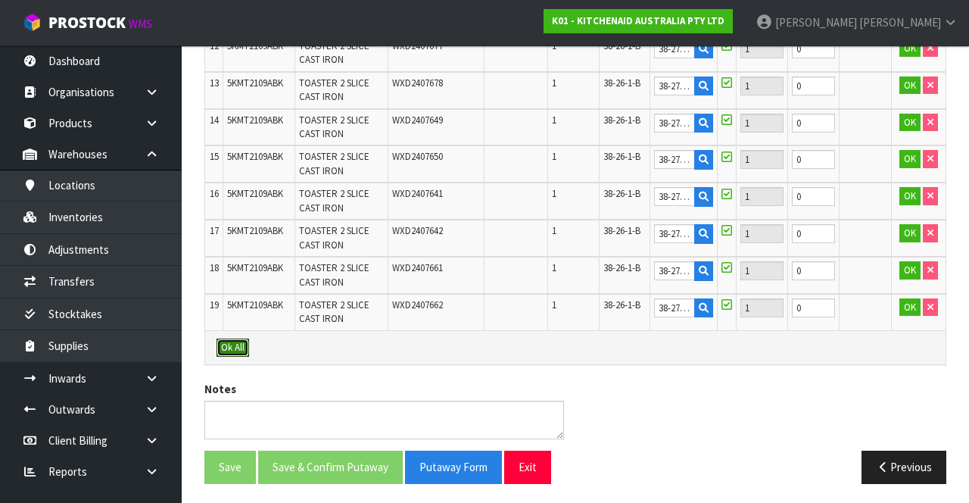
click at [236, 255] on button "Ok All" at bounding box center [233, 348] width 33 height 18
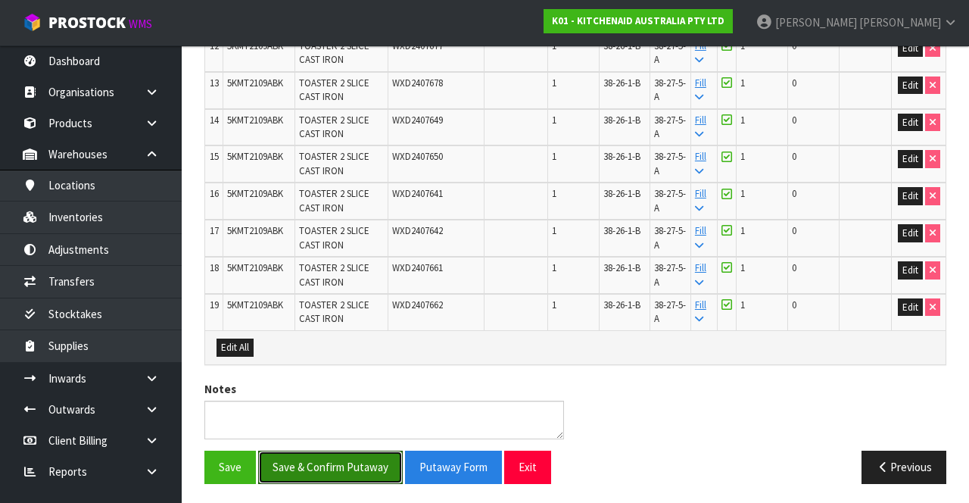
click at [359, 255] on button "Save & Confirm Putaway" at bounding box center [330, 467] width 145 height 33
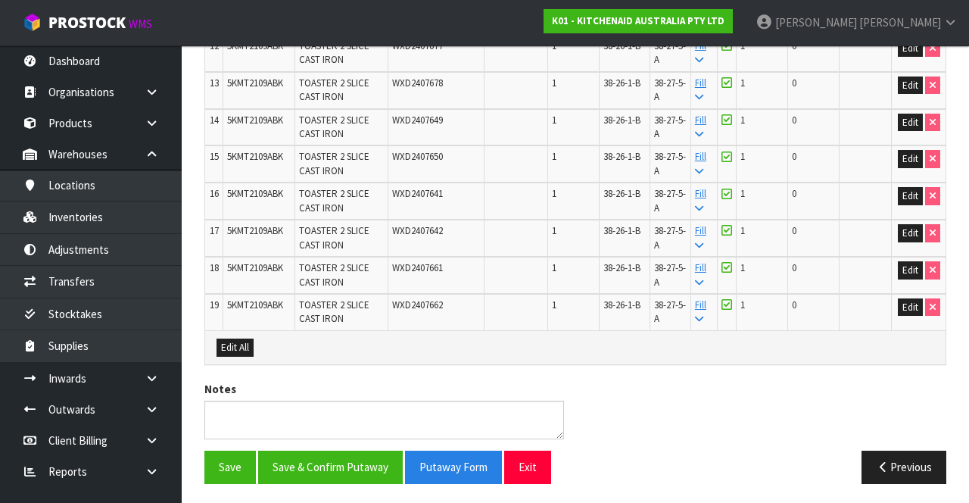
scroll to position [0, 0]
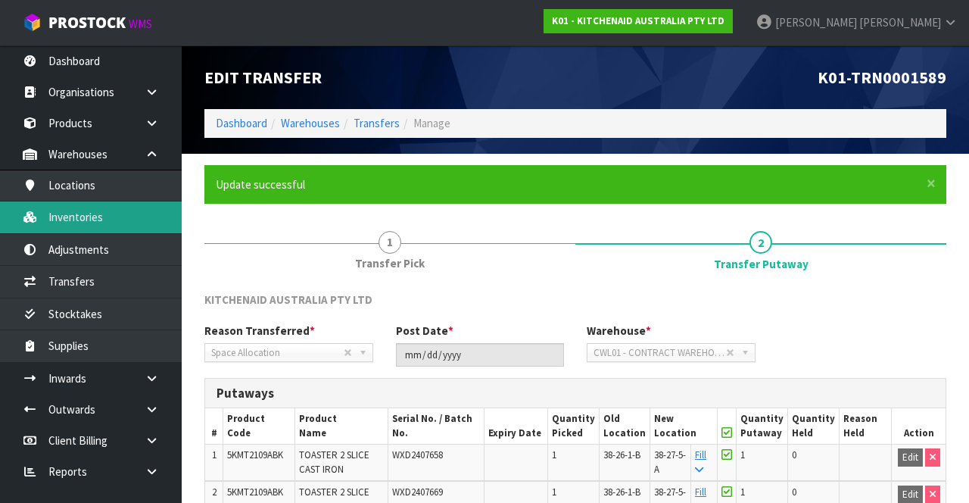
click at [123, 206] on link "Inventories" at bounding box center [91, 216] width 182 height 31
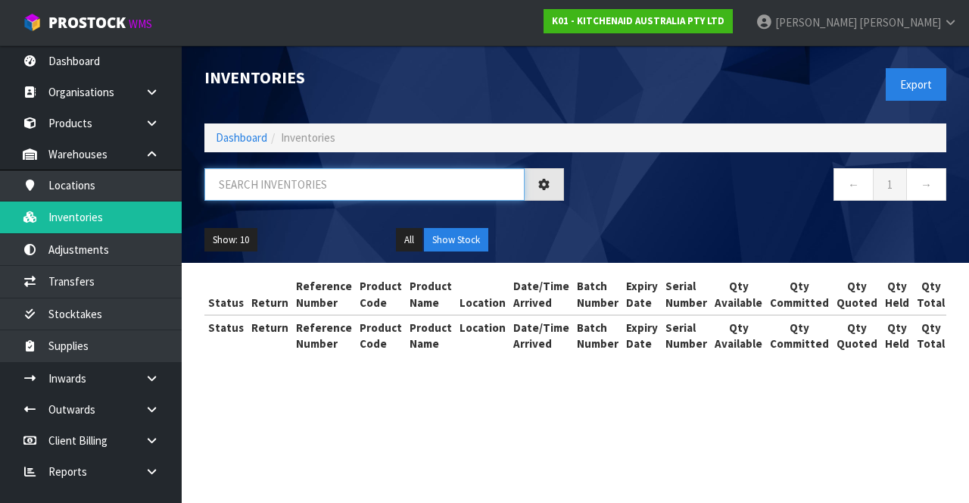
click at [382, 179] on input "text" at bounding box center [364, 184] width 320 height 33
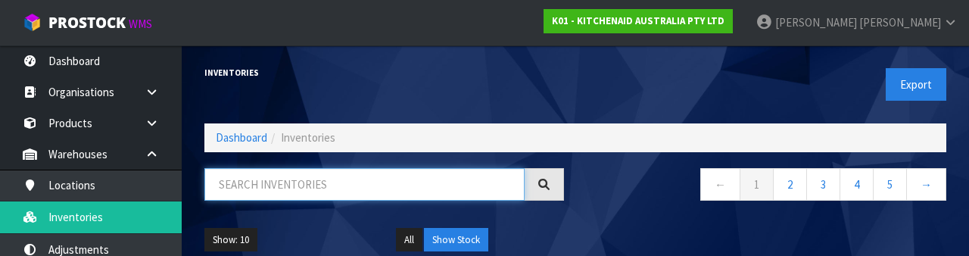
click at [321, 182] on input "text" at bounding box center [364, 184] width 320 height 33
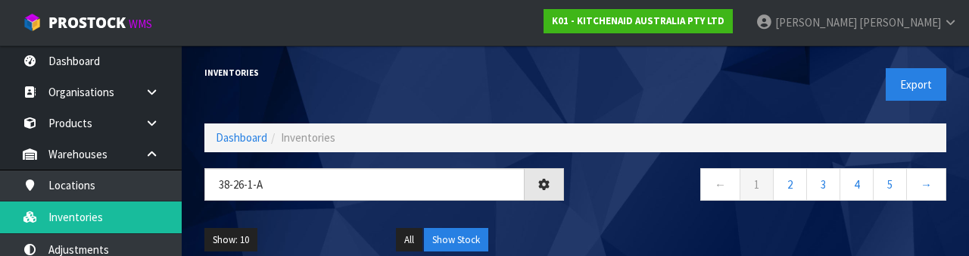
click at [619, 192] on nav "← 1 2 3 4 5 →" at bounding box center [767, 186] width 360 height 37
type input "38-26-1-A"
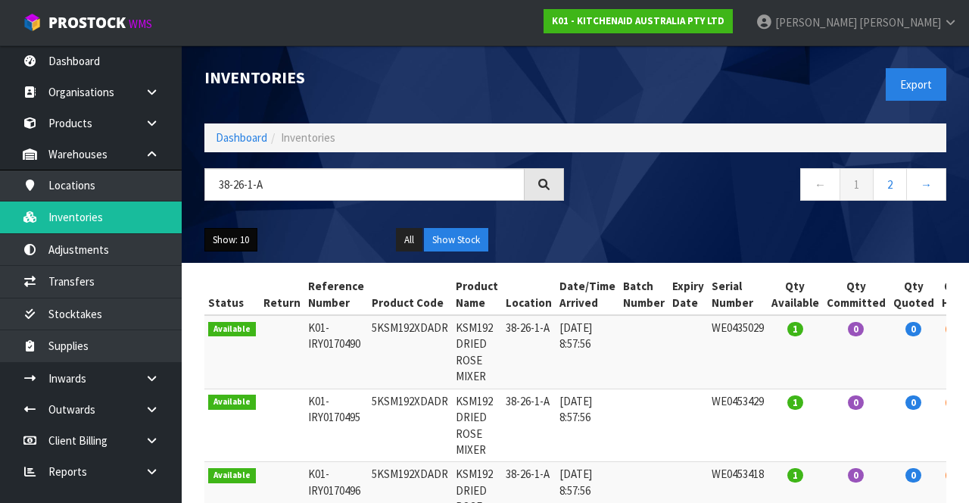
click at [235, 244] on button "Show: 10" at bounding box center [230, 240] width 53 height 24
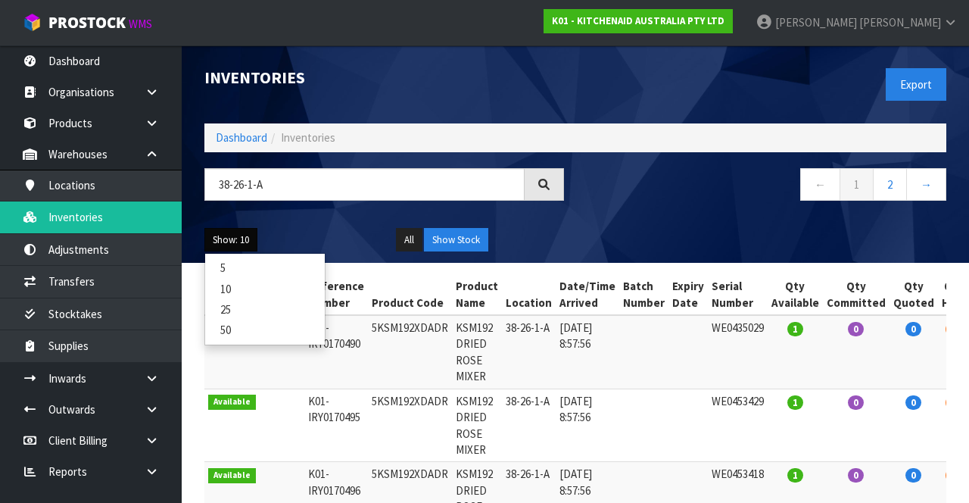
click at [260, 255] on link "25" at bounding box center [265, 309] width 120 height 20
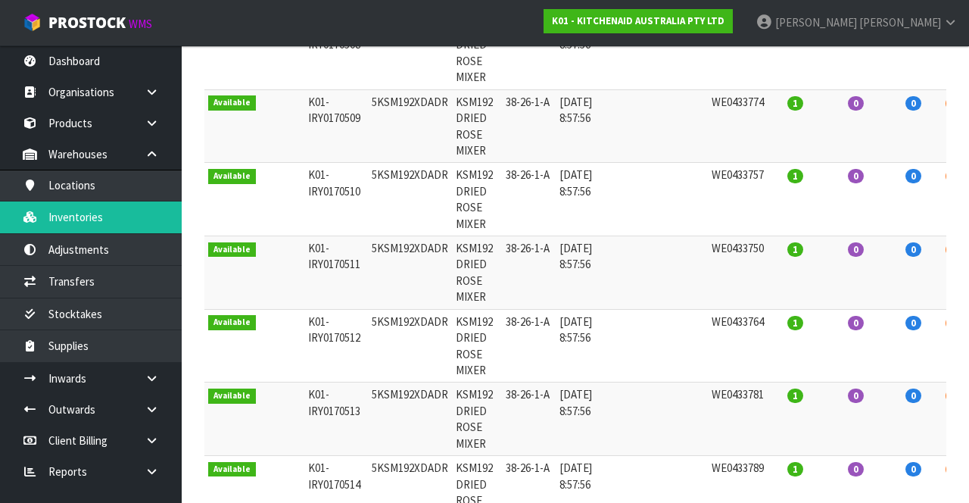
scroll to position [1339, 0]
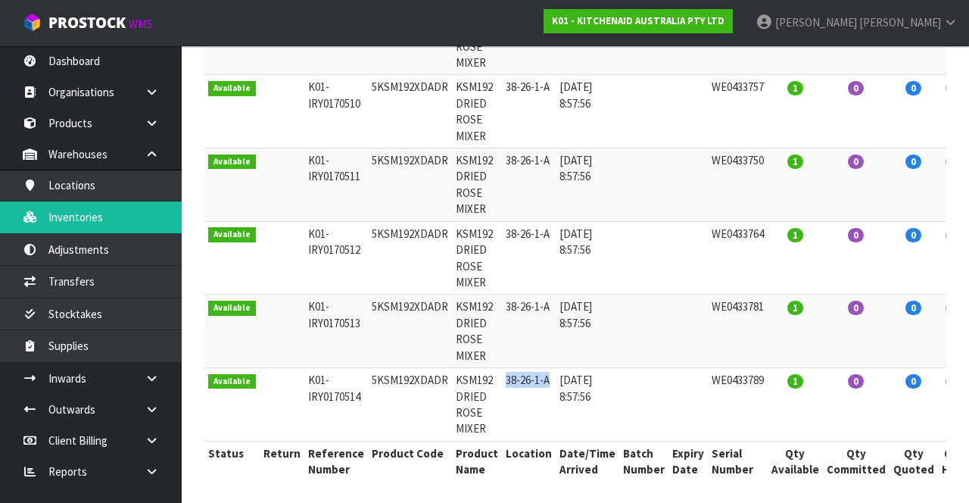
copy td "38-26-1-A"
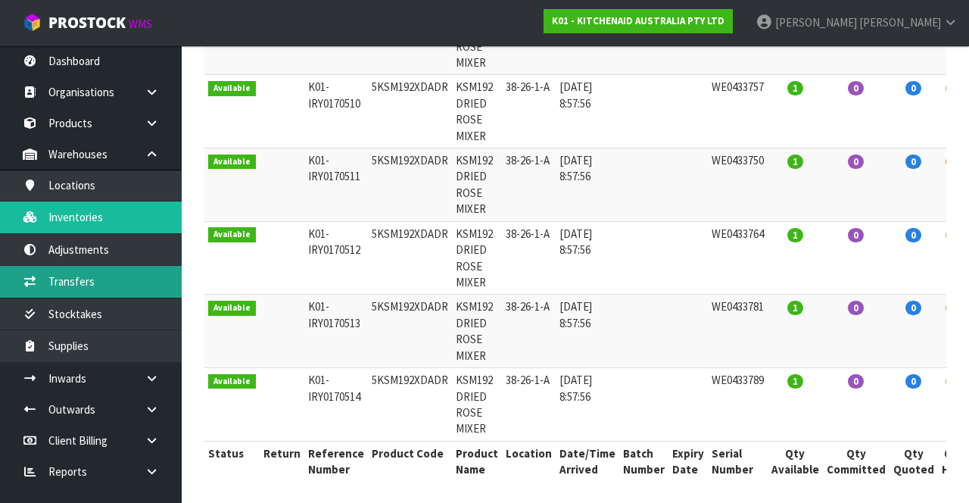
click at [123, 255] on link "Transfers" at bounding box center [91, 281] width 182 height 31
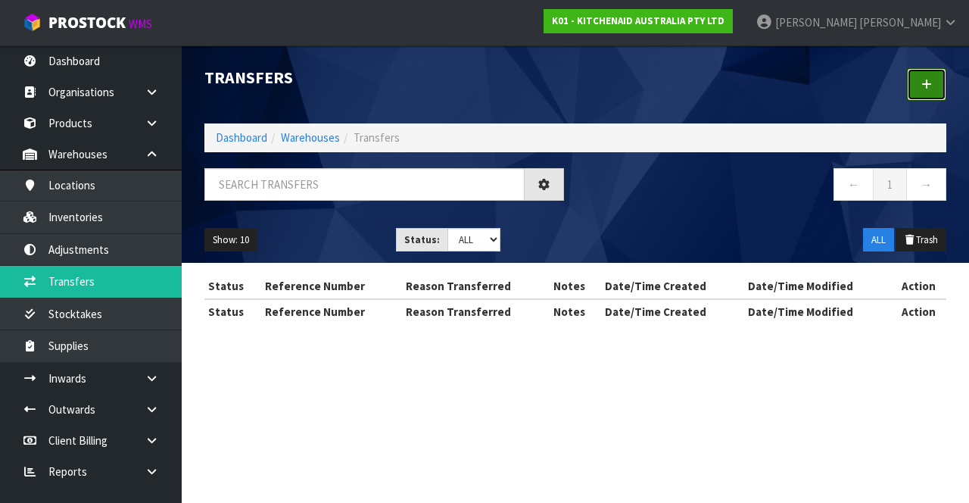
click at [925, 89] on icon at bounding box center [927, 84] width 11 height 11
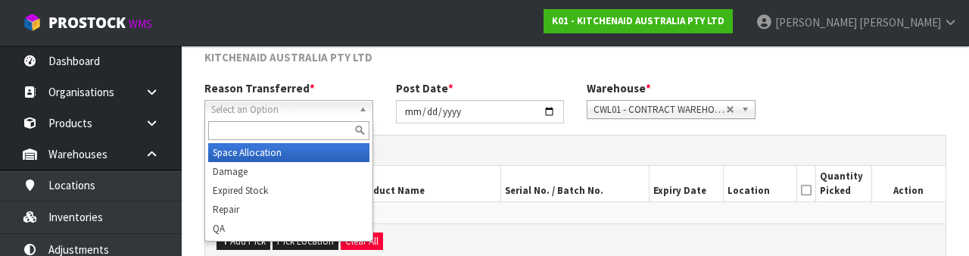
scroll to position [181, 0]
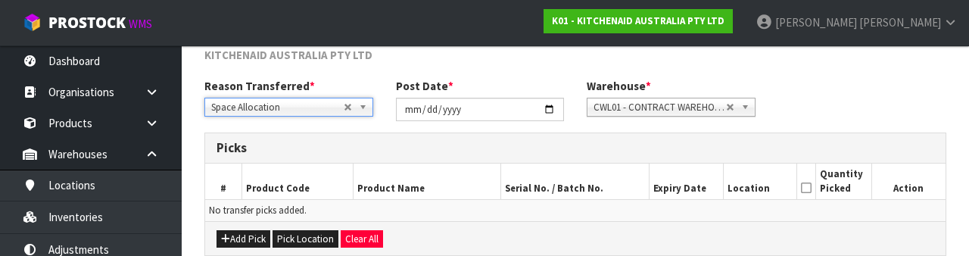
click at [895, 92] on div "Reason Transferred * Space Allocation Damage Expired Stock Repair QA Space Allo…" at bounding box center [575, 105] width 765 height 55
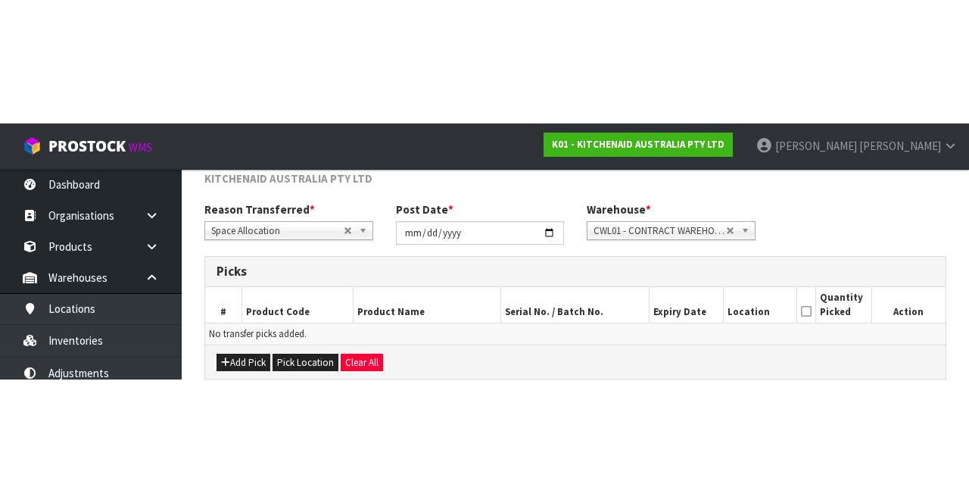
scroll to position [82, 0]
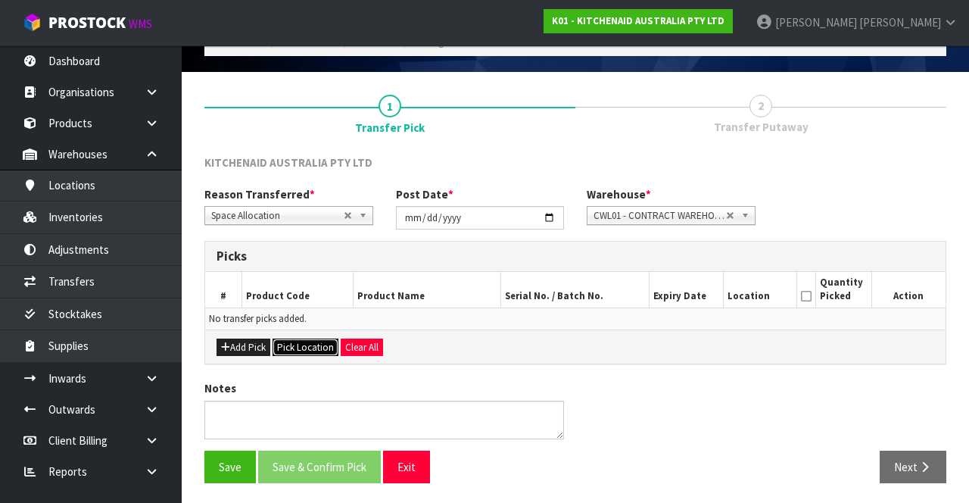
click at [310, 255] on button "Pick Location" at bounding box center [306, 348] width 66 height 18
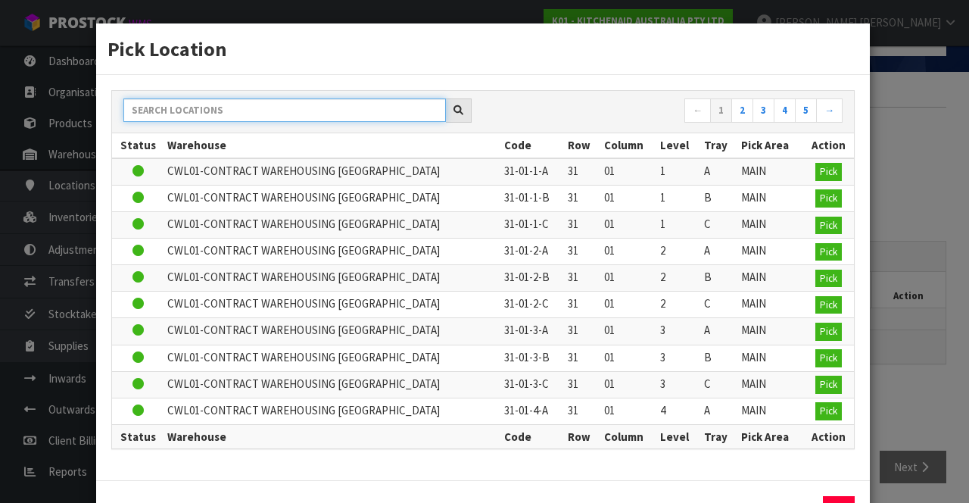
click at [369, 106] on input "text" at bounding box center [284, 109] width 323 height 23
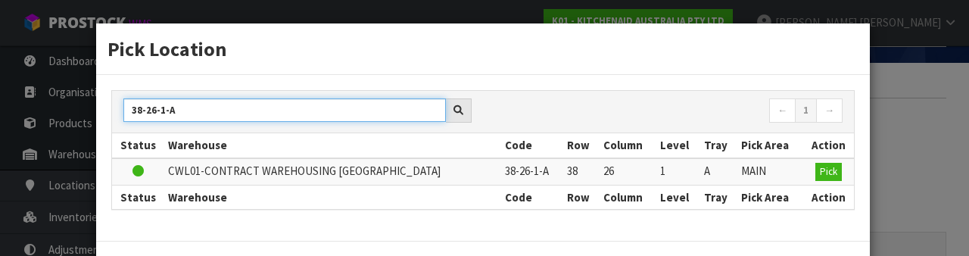
scroll to position [59, 0]
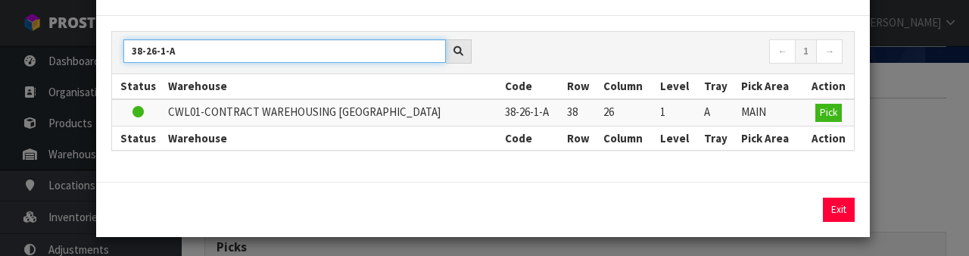
type input "38-26-1-A"
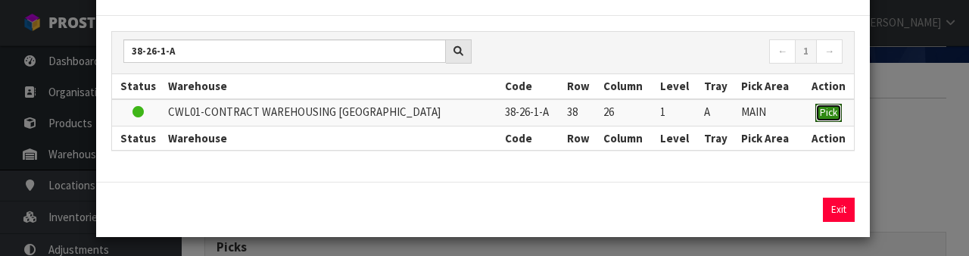
click at [839, 112] on button "Pick" at bounding box center [829, 113] width 27 height 18
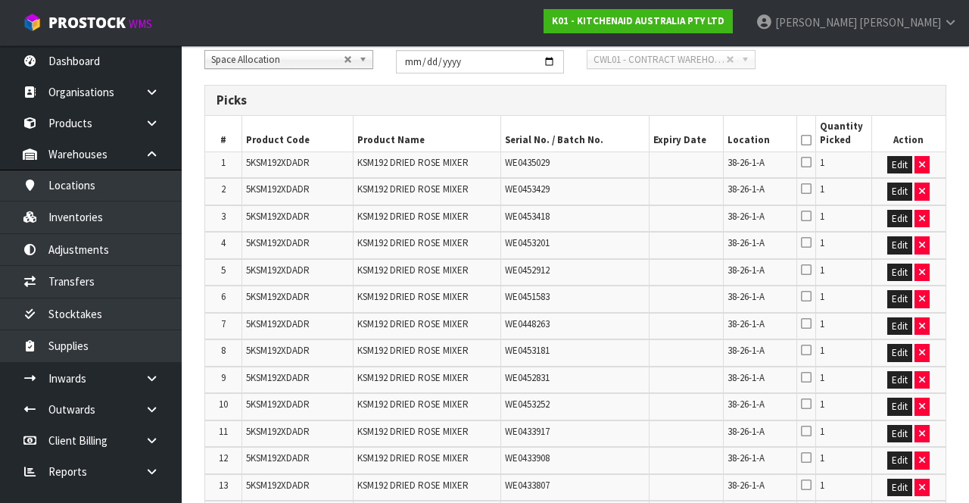
scroll to position [189, 0]
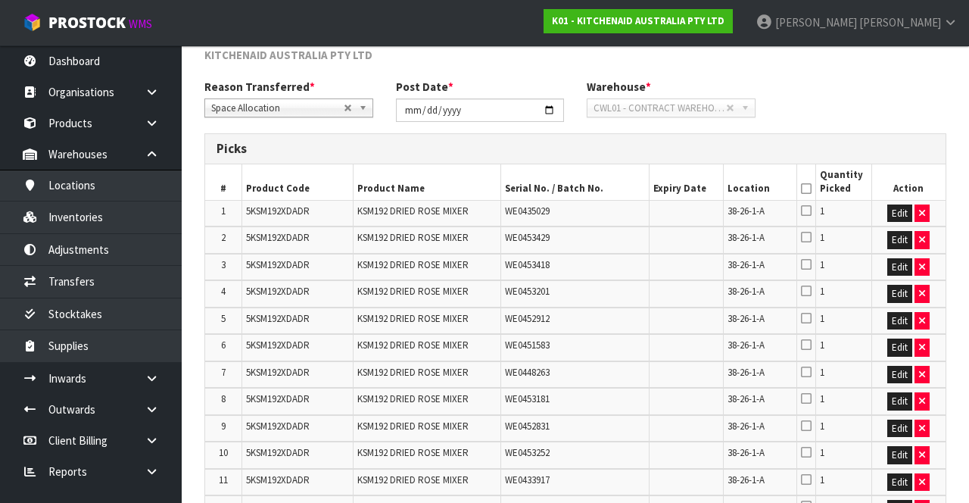
click at [806, 189] on icon at bounding box center [806, 189] width 11 height 1
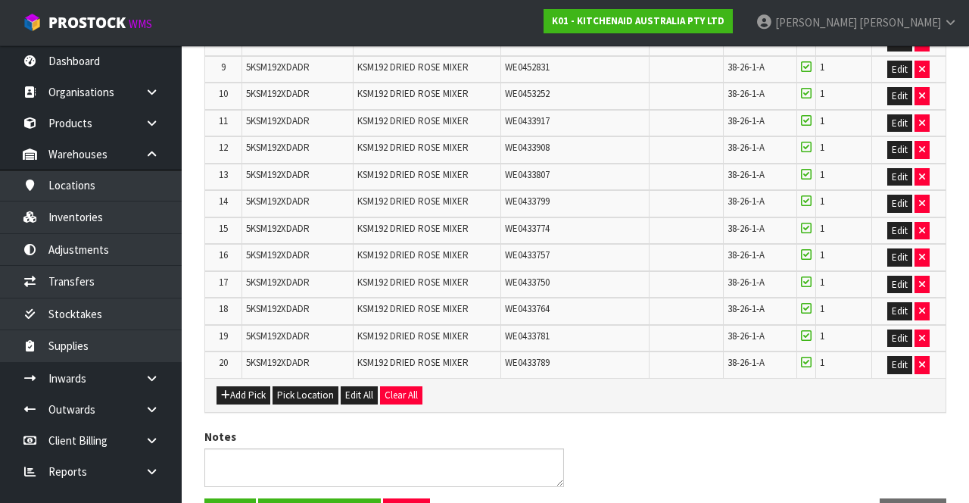
scroll to position [586, 0]
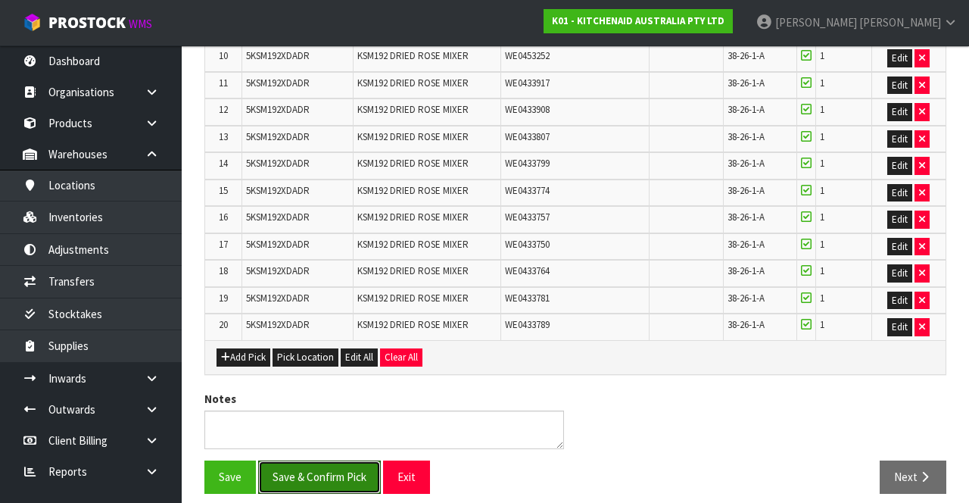
click at [320, 255] on button "Save & Confirm Pick" at bounding box center [319, 476] width 123 height 33
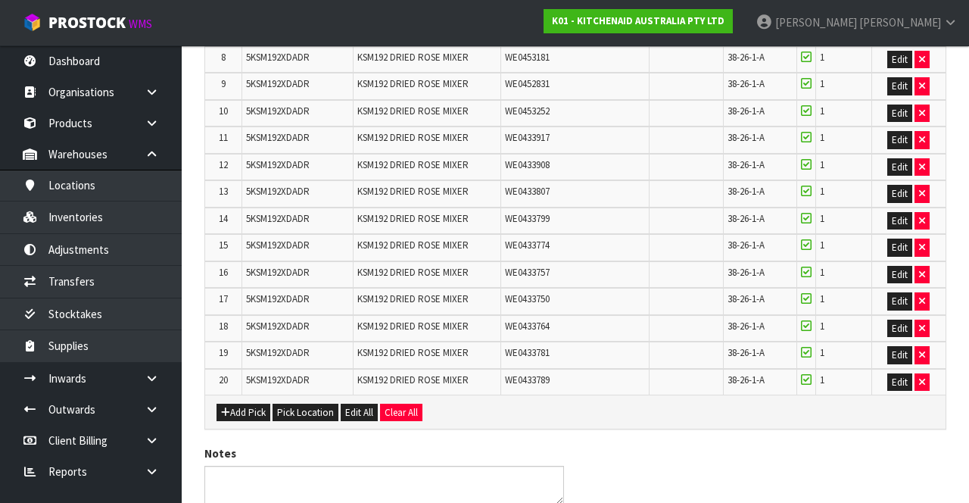
scroll to position [0, 0]
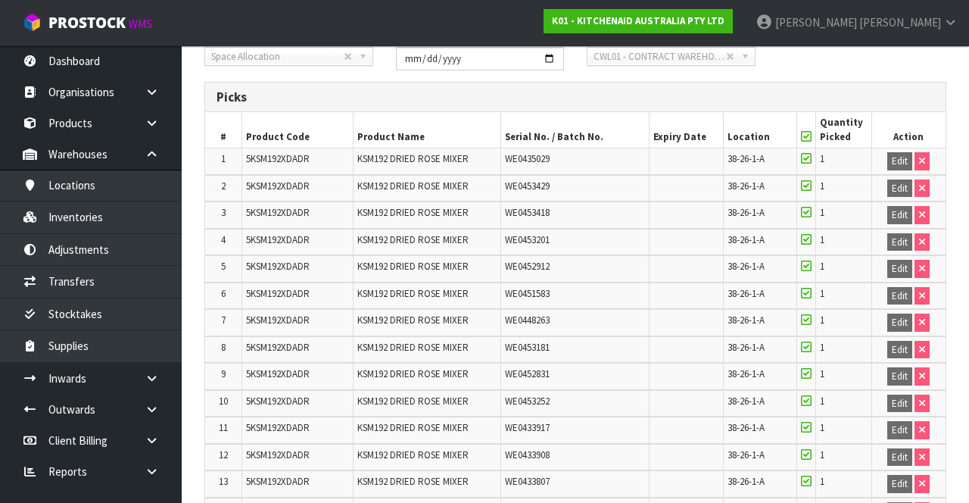
scroll to position [608, 0]
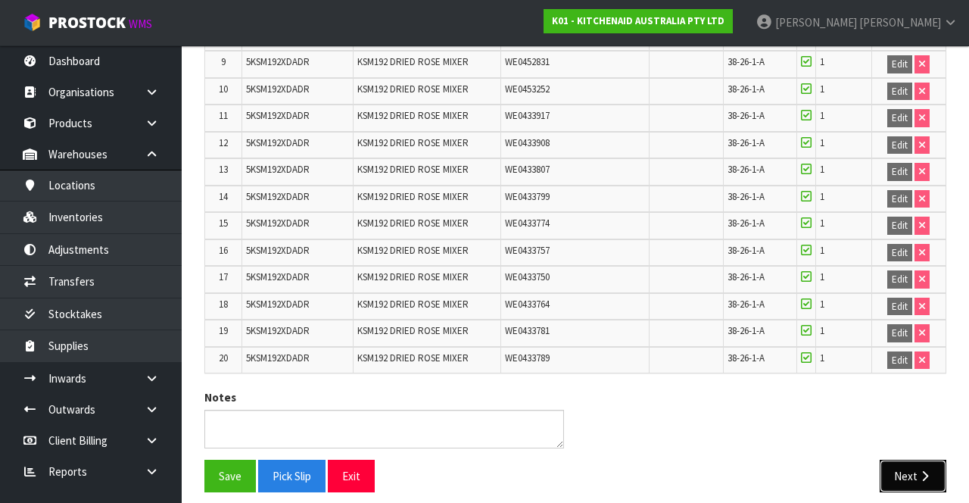
click at [919, 255] on button "Next" at bounding box center [913, 476] width 67 height 33
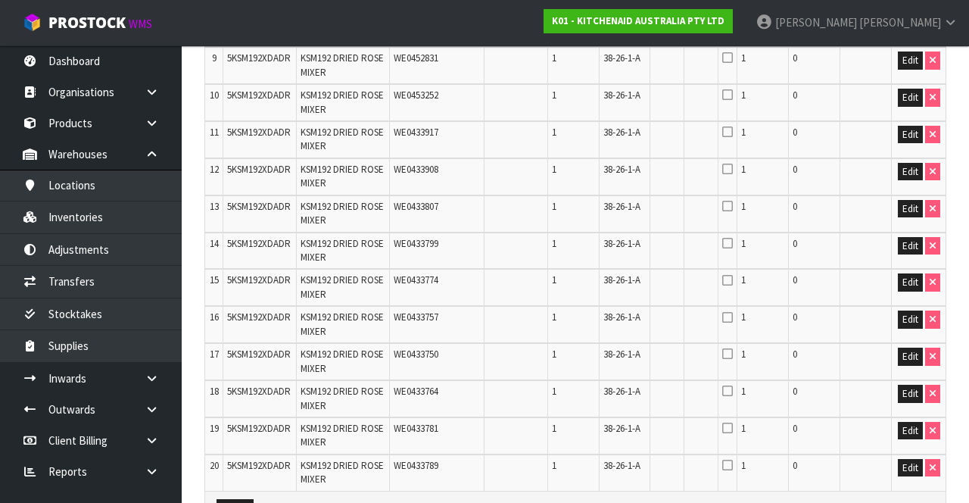
scroll to position [853, 0]
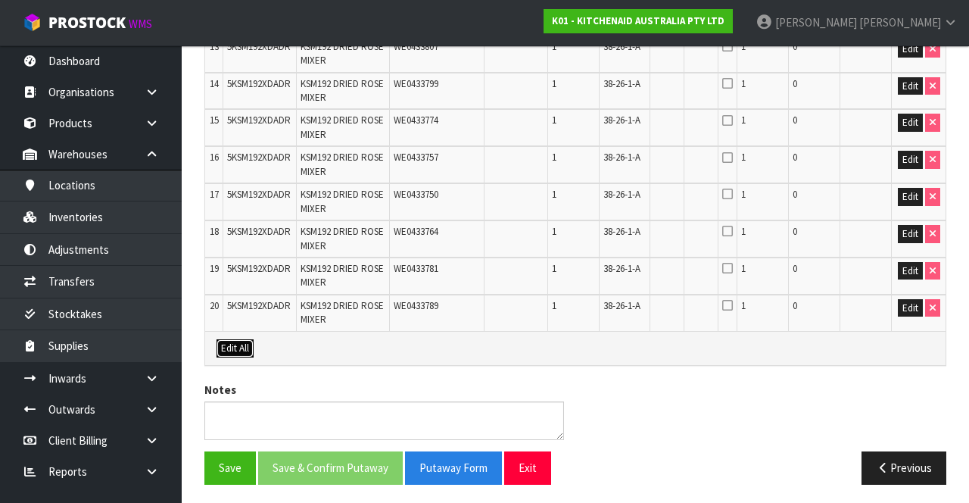
click at [230, 255] on button "Edit All" at bounding box center [235, 348] width 37 height 18
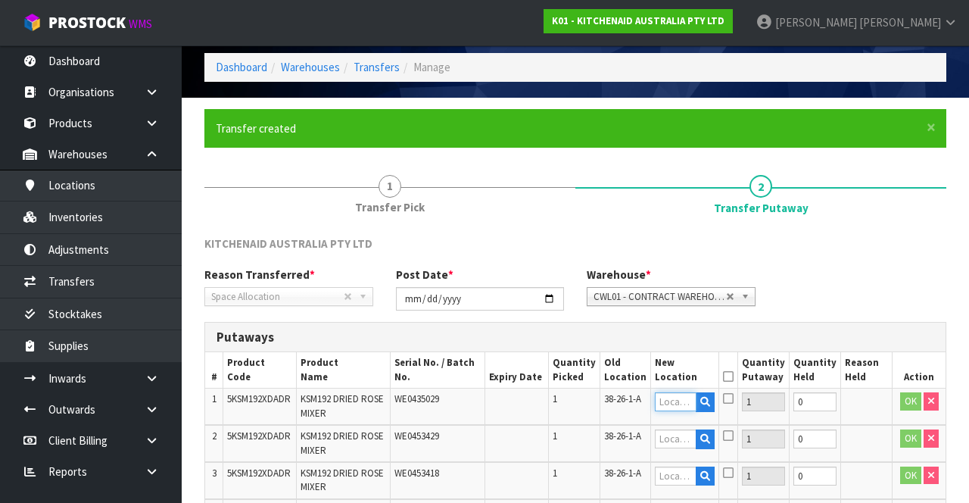
click at [682, 255] on input "text" at bounding box center [675, 401] width 41 height 19
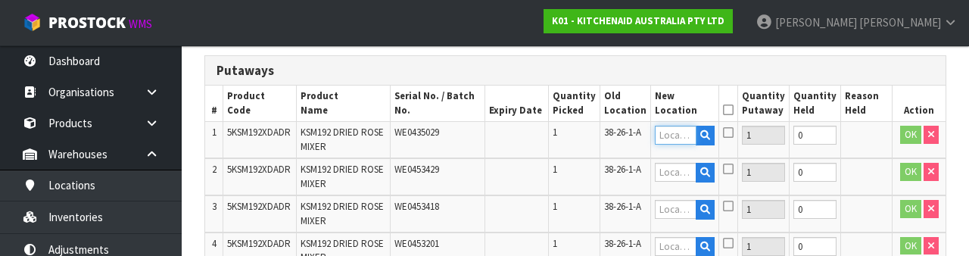
scroll to position [320, 0]
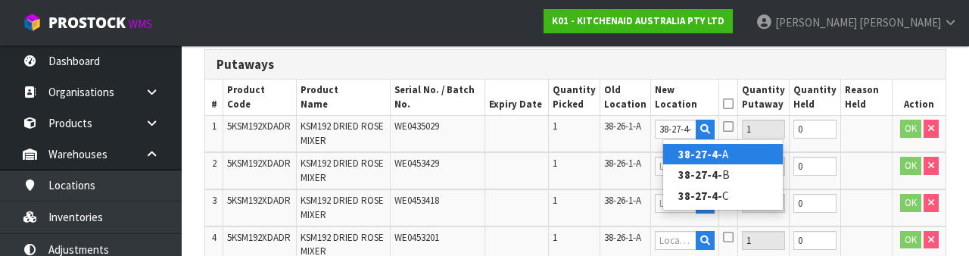
click at [746, 156] on link "38-27-4- A" at bounding box center [723, 154] width 120 height 20
type input "38-27-4-A"
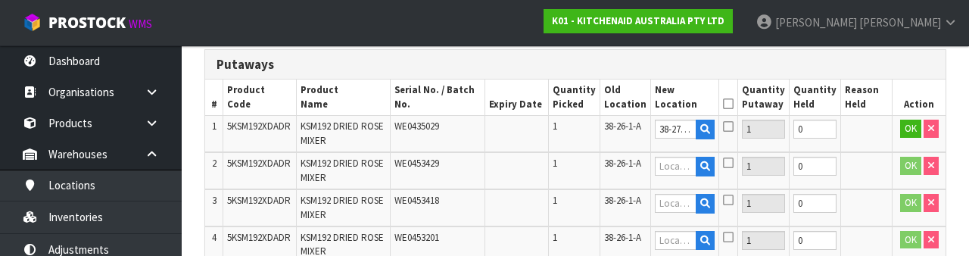
click at [734, 125] on icon at bounding box center [728, 126] width 11 height 12
click at [0, 0] on input "checkbox" at bounding box center [0, 0] width 0 height 0
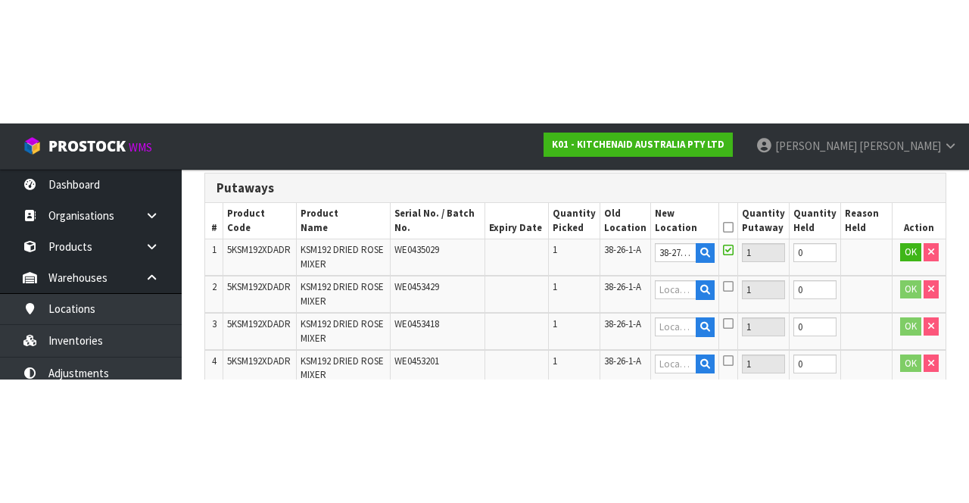
scroll to position [329, 0]
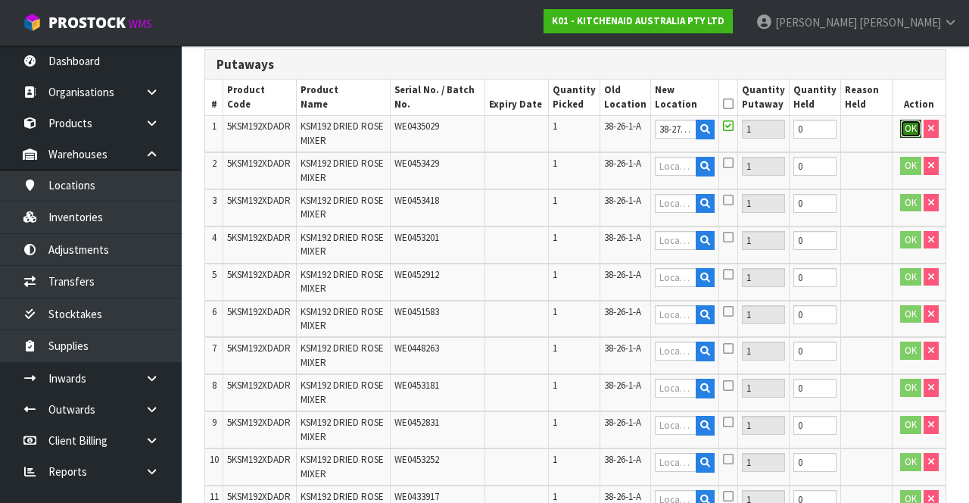
click at [907, 128] on button "OK" at bounding box center [910, 129] width 21 height 18
click at [707, 129] on link "Fill" at bounding box center [700, 133] width 11 height 27
type input "38-27-4-A"
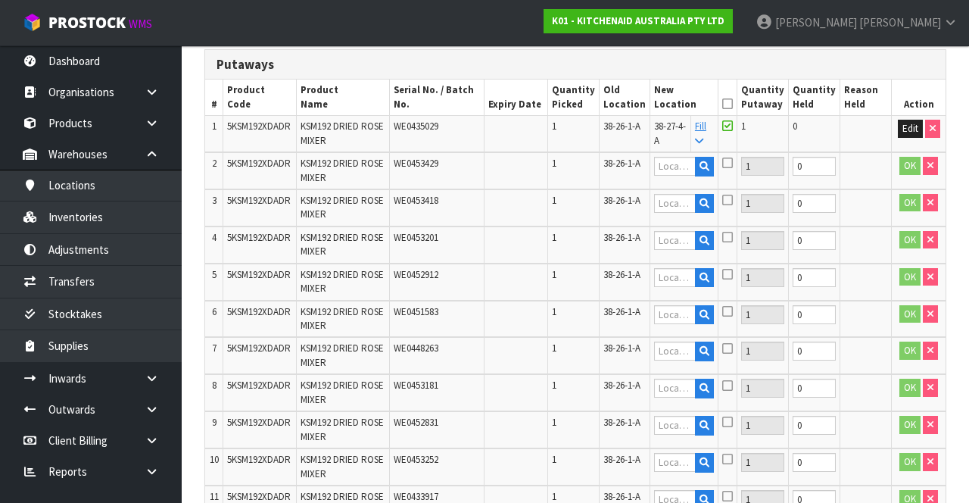
type input "38-27-4-A"
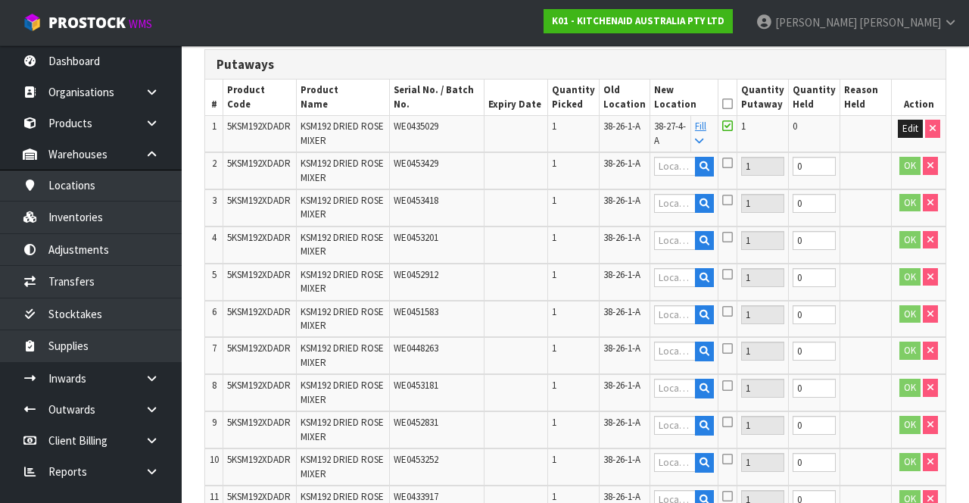
type input "38-27-4-A"
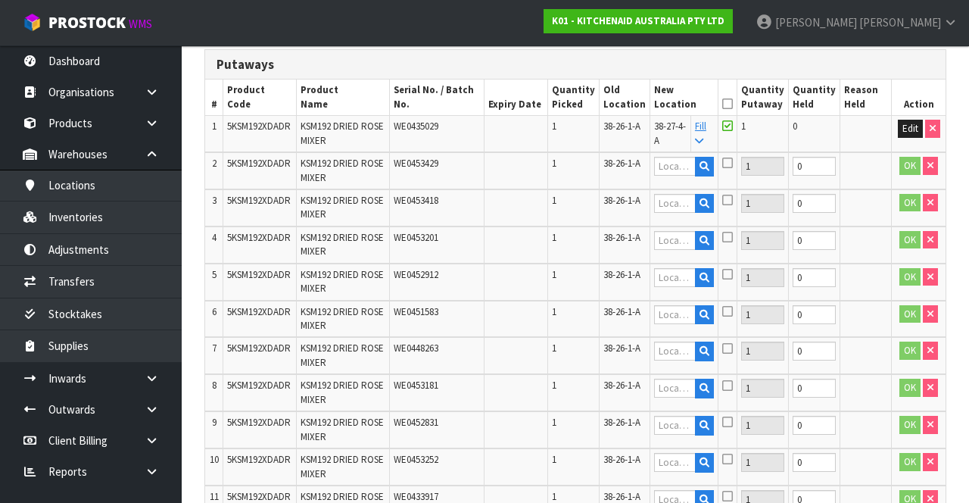
type input "38-27-4-A"
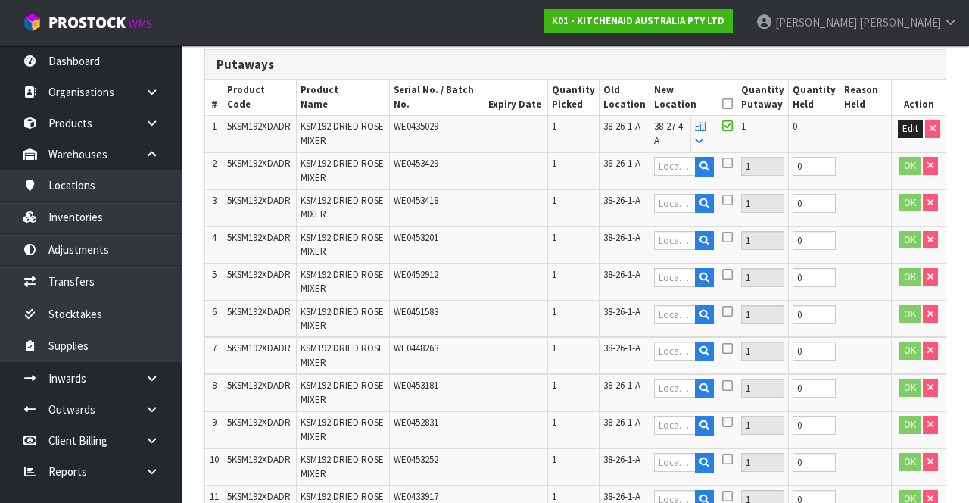
type input "38-27-4-A"
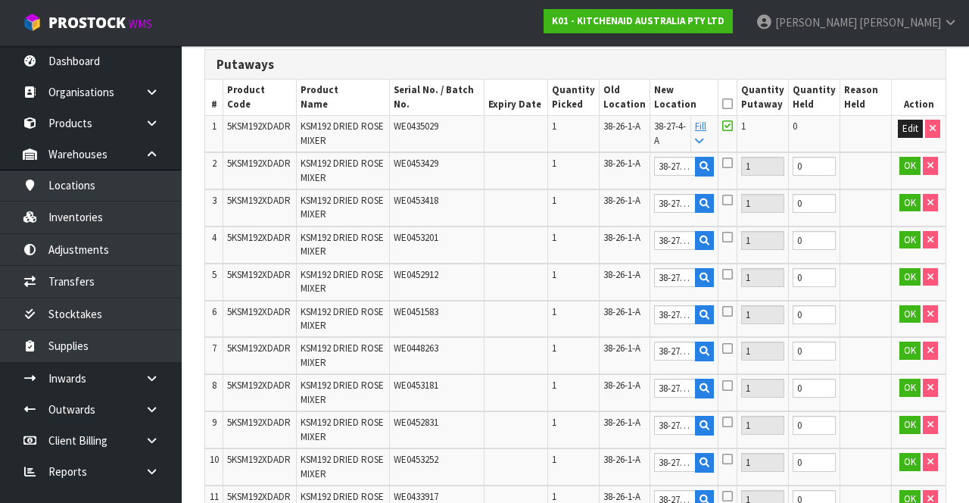
click at [733, 104] on icon at bounding box center [727, 104] width 11 height 1
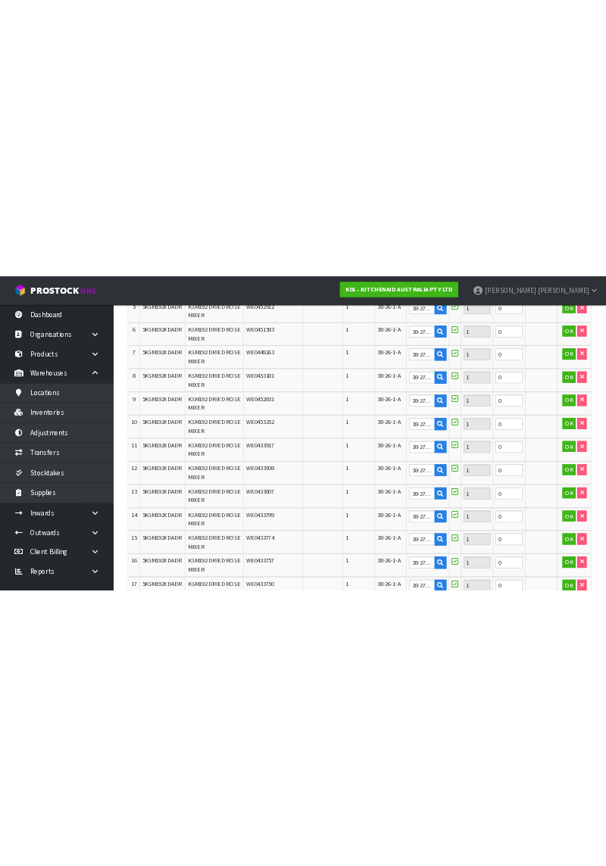
scroll to position [853, 0]
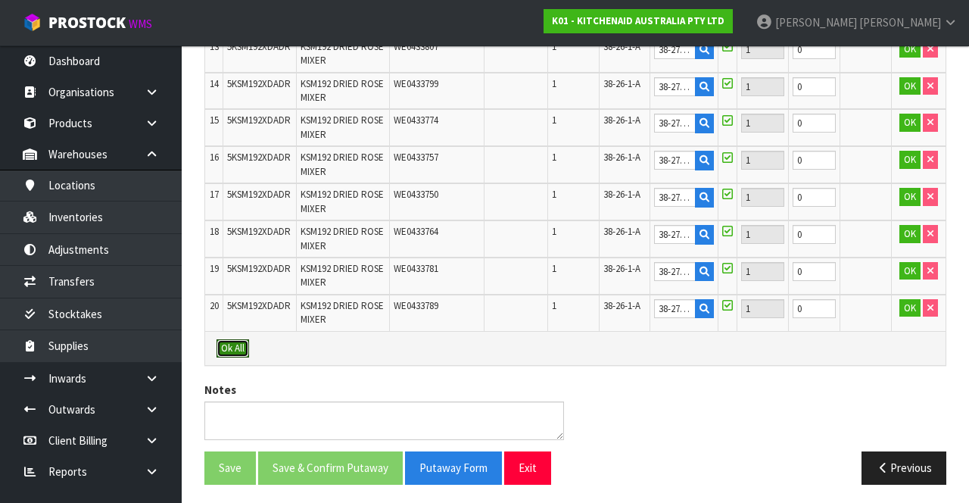
click at [242, 255] on button "Ok All" at bounding box center [233, 348] width 33 height 18
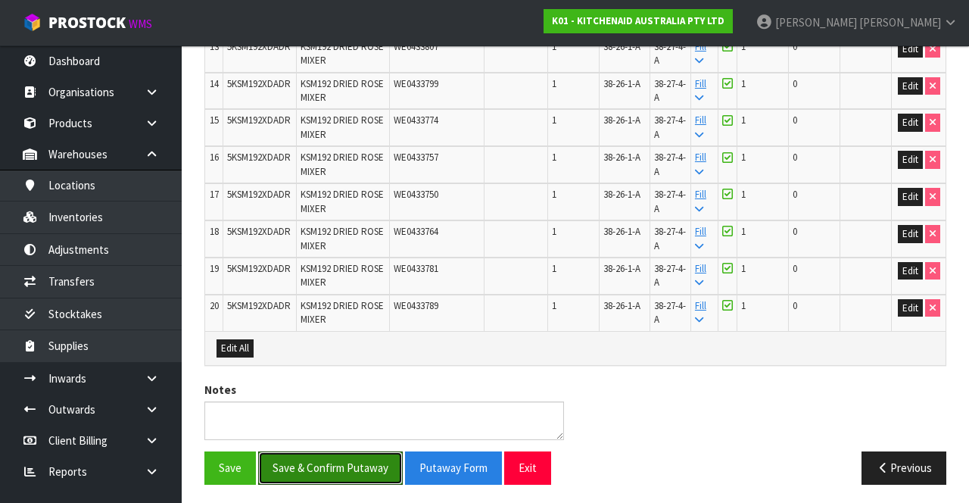
click at [352, 255] on button "Save & Confirm Putaway" at bounding box center [330, 467] width 145 height 33
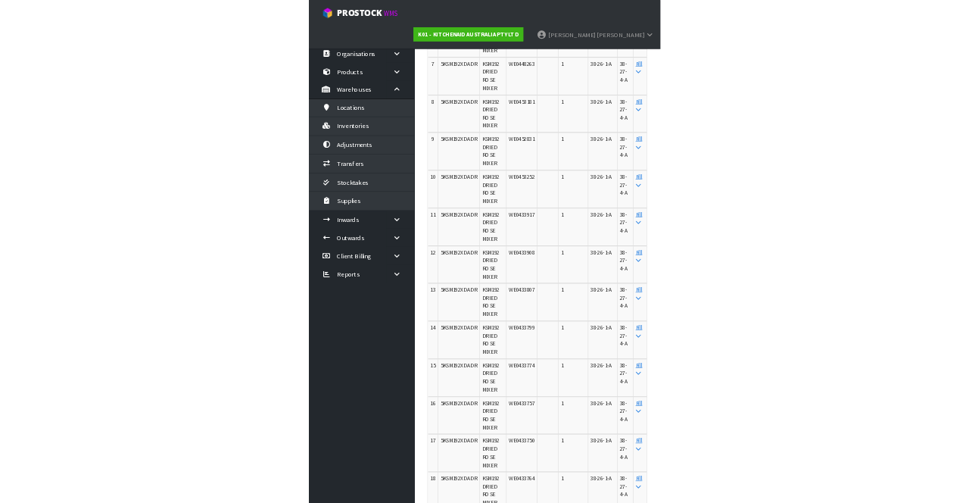
scroll to position [0, 0]
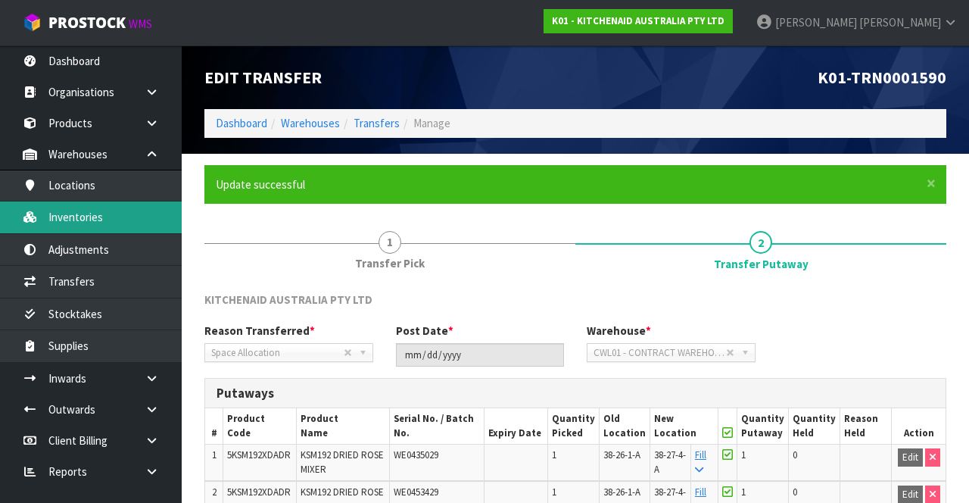
click at [127, 221] on link "Inventories" at bounding box center [91, 216] width 182 height 31
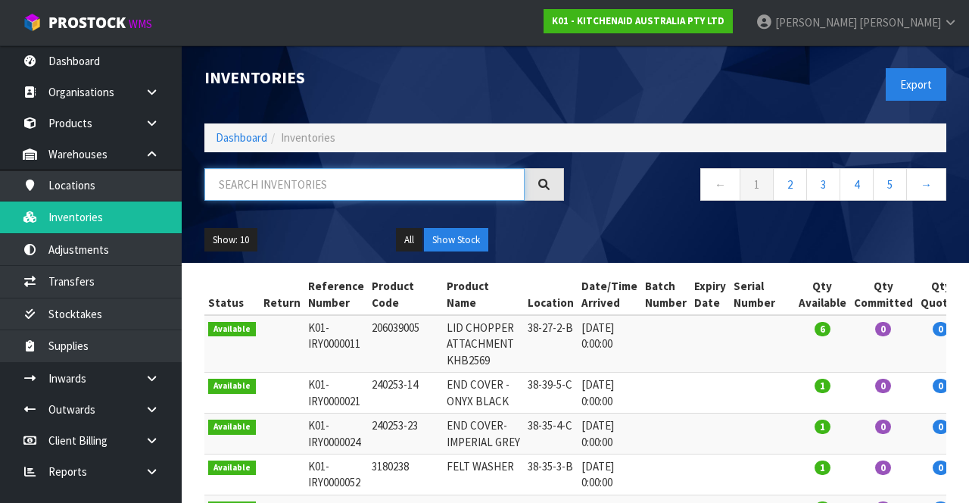
click at [323, 186] on input "text" at bounding box center [364, 184] width 320 height 33
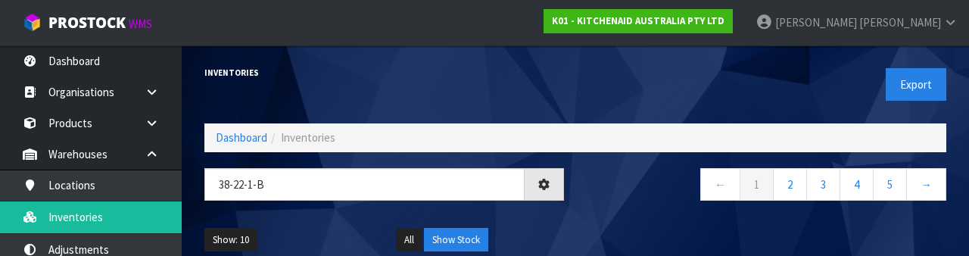
click at [651, 199] on nav "← 1 2 3 4 5 →" at bounding box center [767, 186] width 360 height 37
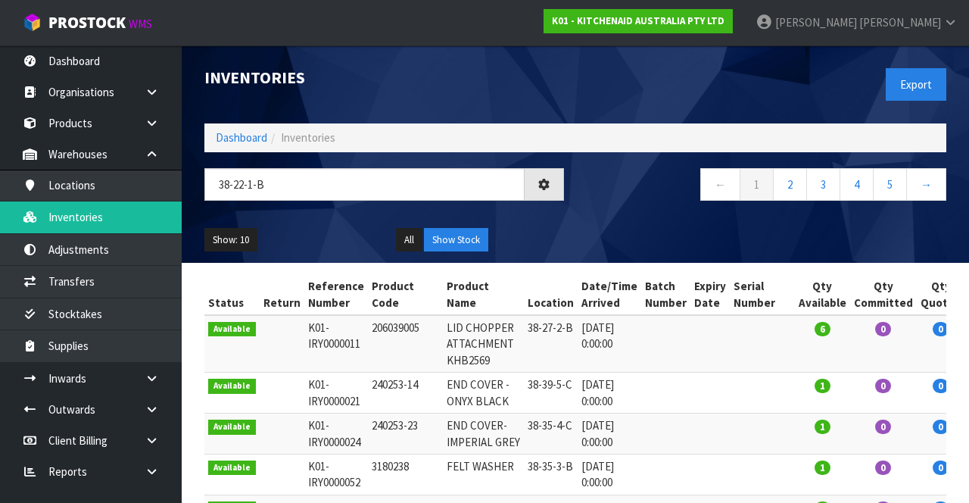
type input "38-22-1-B"
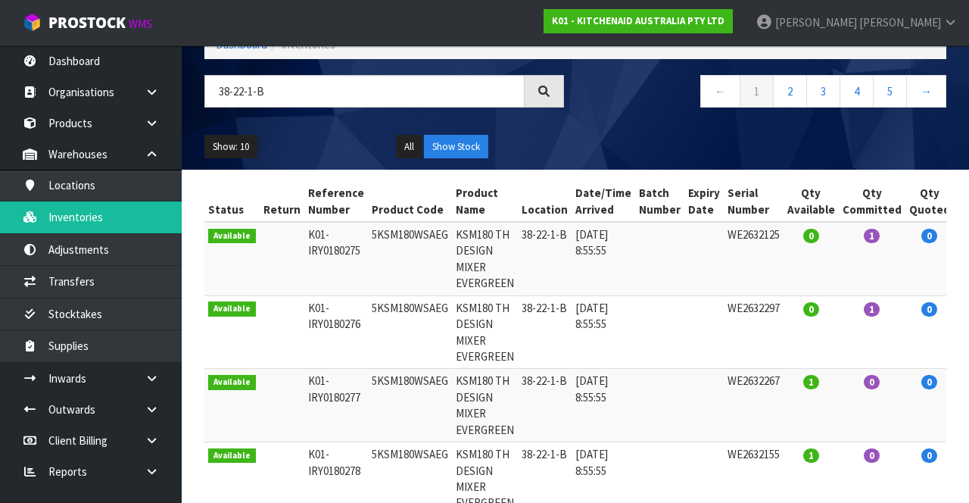
scroll to position [96, 0]
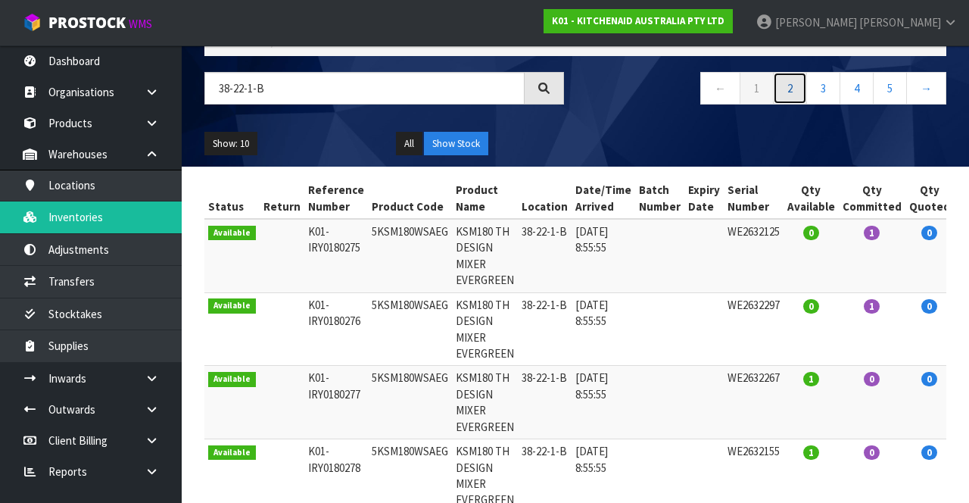
click at [792, 92] on link "2" at bounding box center [790, 88] width 34 height 33
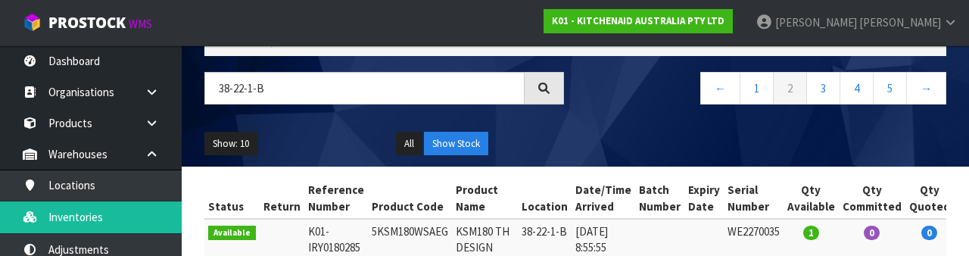
click at [642, 108] on div "← 1 2 3 4 5 →" at bounding box center [767, 96] width 382 height 48
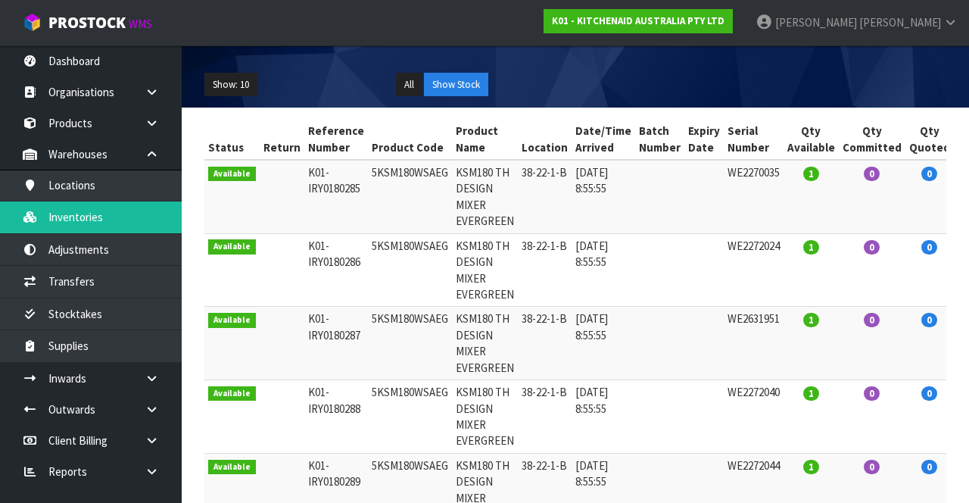
scroll to position [0, 0]
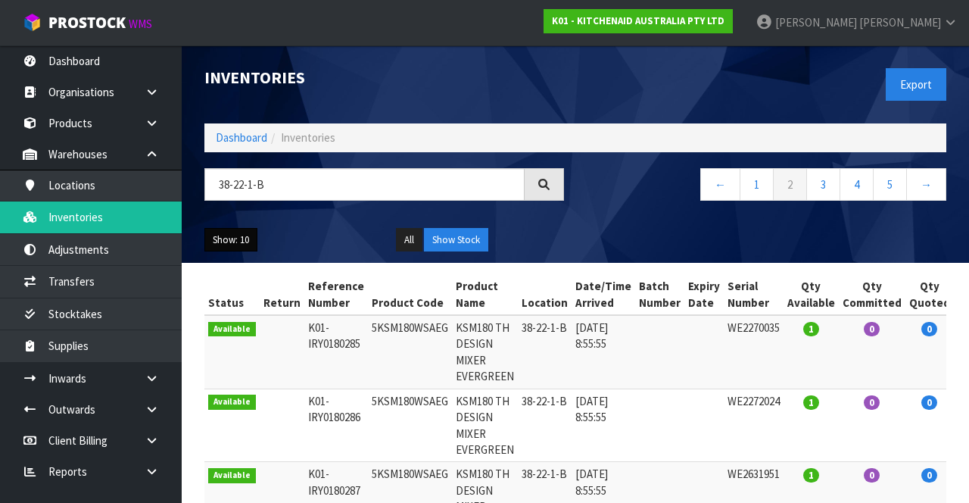
click at [234, 238] on button "Show: 10" at bounding box center [230, 240] width 53 height 24
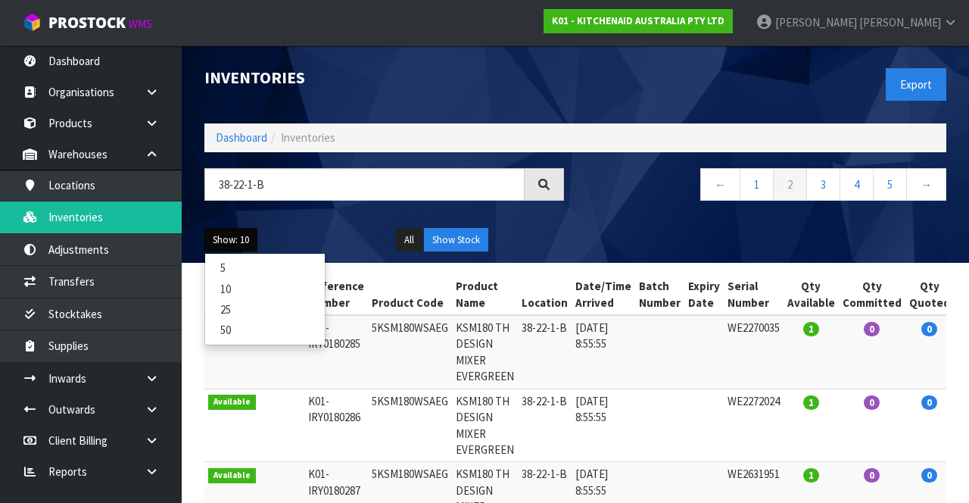
click at [270, 255] on link "50" at bounding box center [265, 330] width 120 height 20
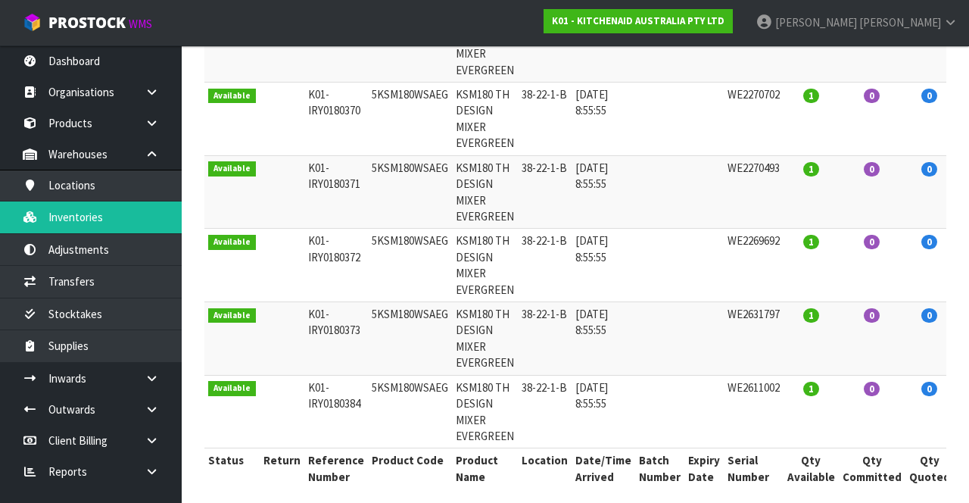
scroll to position [3232, 0]
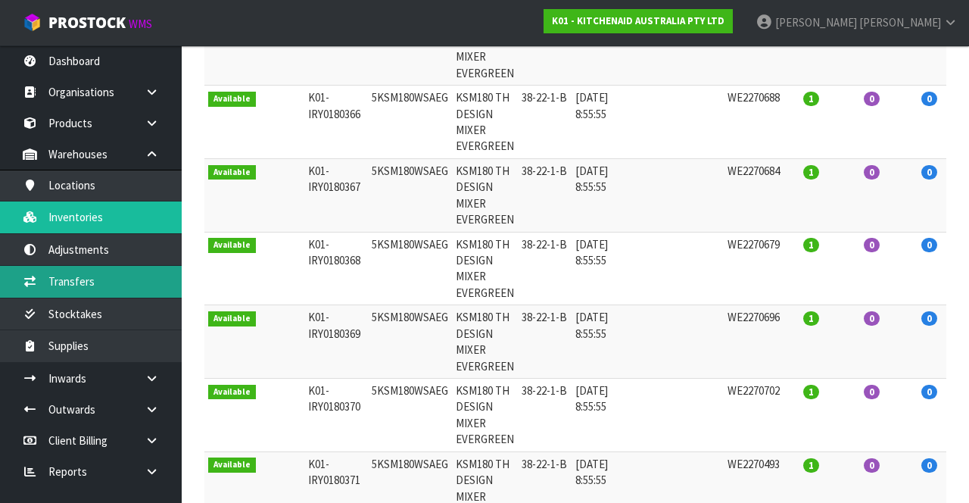
click at [131, 255] on link "Transfers" at bounding box center [91, 281] width 182 height 31
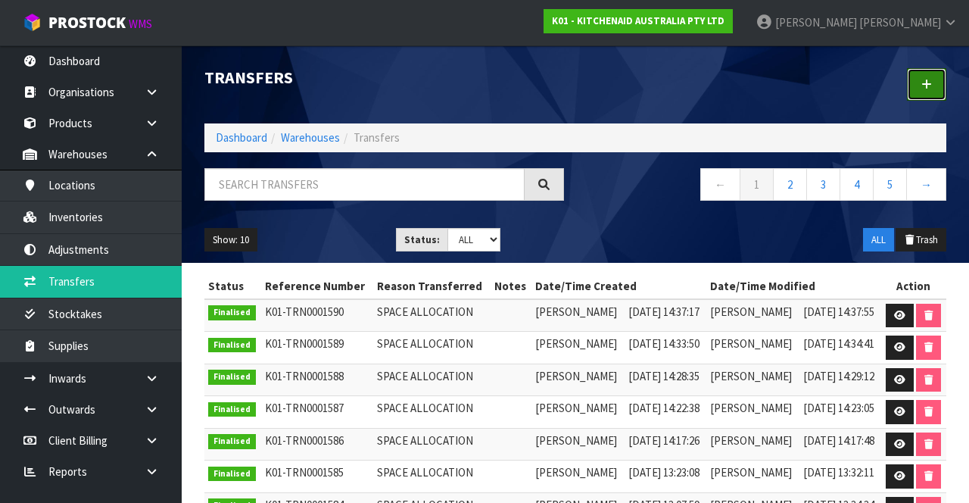
click at [928, 95] on link at bounding box center [926, 84] width 39 height 33
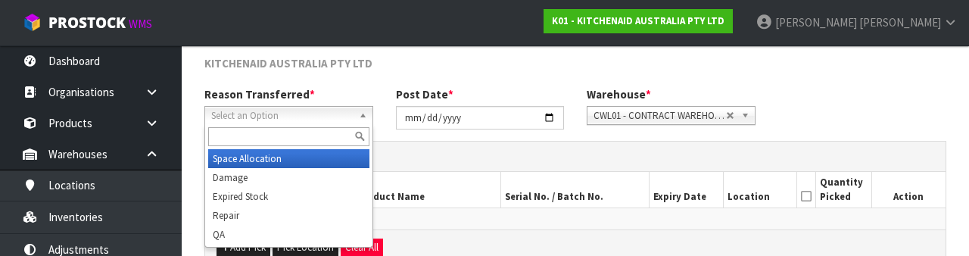
scroll to position [181, 0]
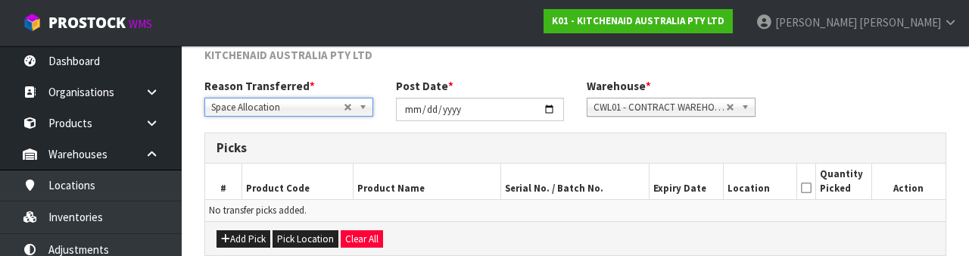
click at [829, 85] on div "Reason Transferred * Space Allocation Damage Expired Stock Repair QA Space Allo…" at bounding box center [575, 105] width 765 height 55
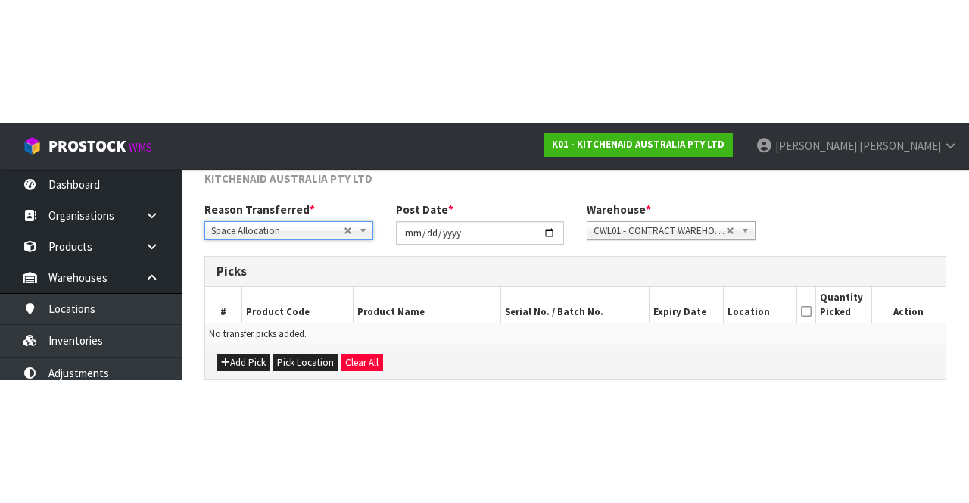
scroll to position [82, 0]
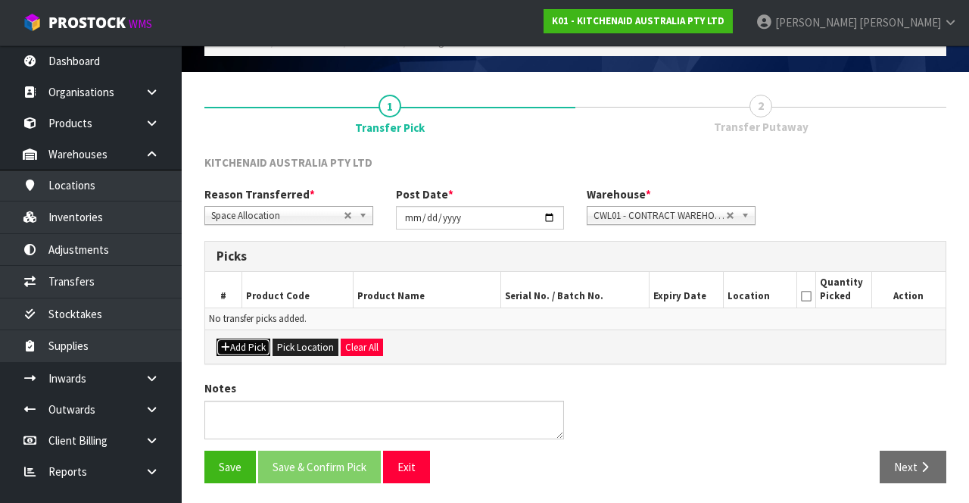
click at [248, 255] on button "Add Pick" at bounding box center [244, 348] width 54 height 18
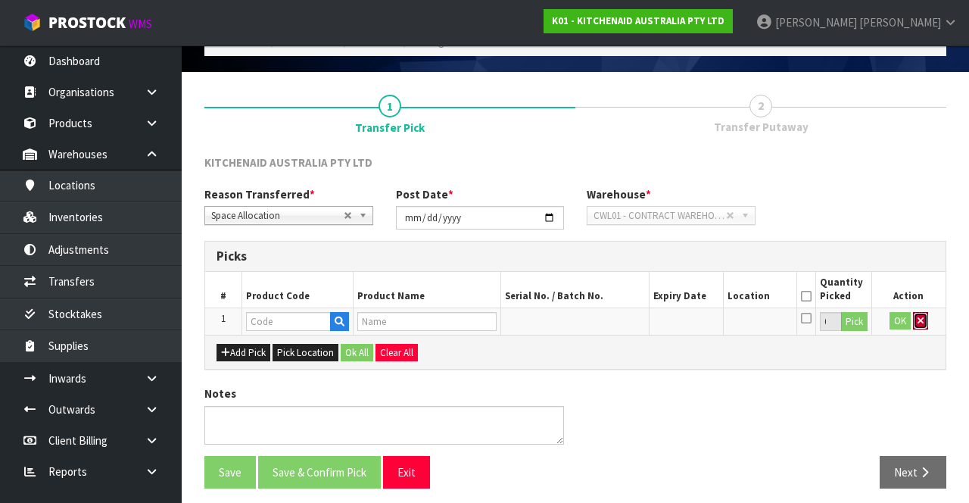
click at [923, 255] on icon "button" at bounding box center [921, 321] width 6 height 10
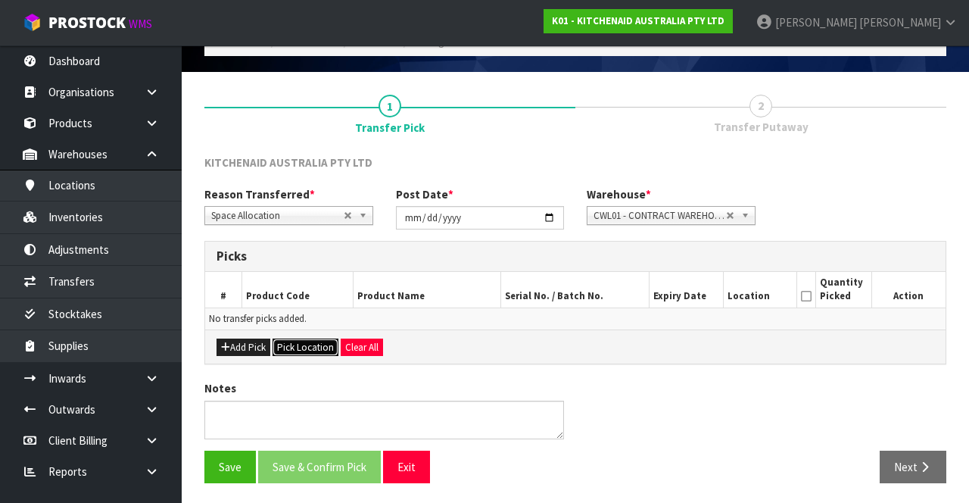
click at [302, 255] on button "Pick Location" at bounding box center [306, 348] width 66 height 18
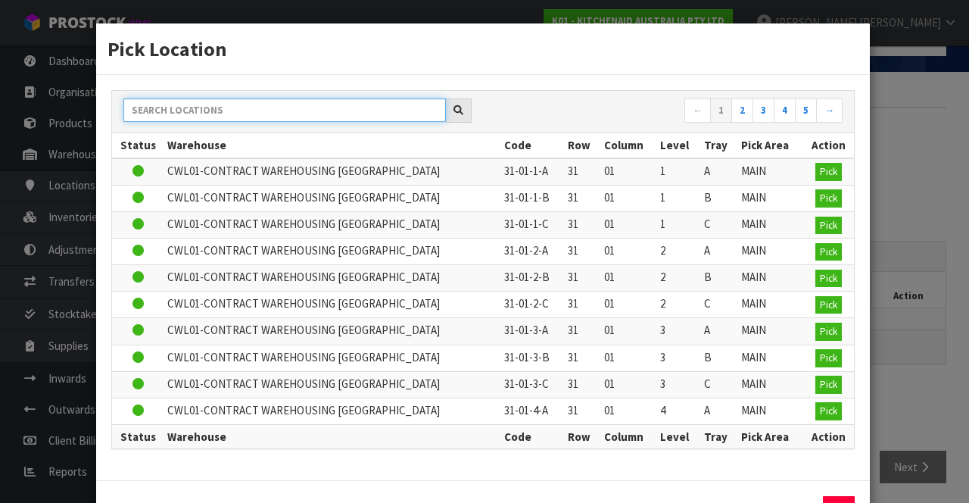
paste input "38-22-1-B"
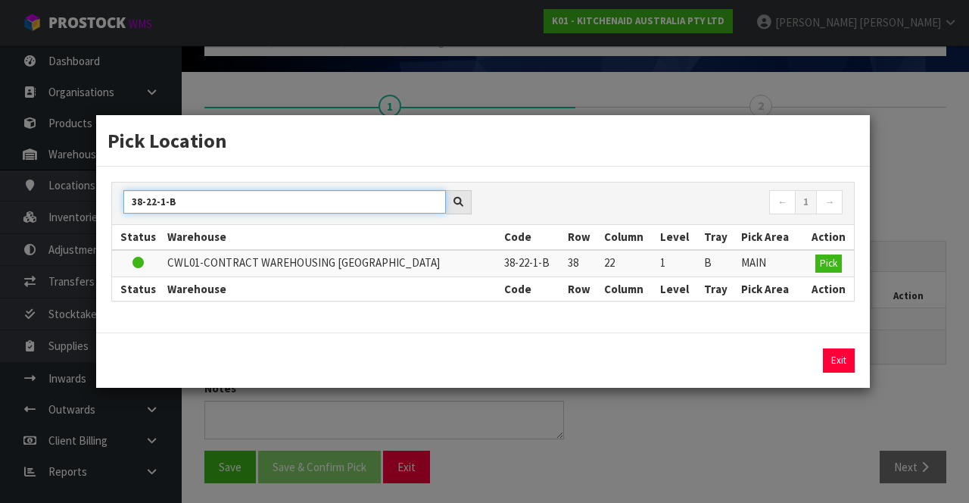
type input "38-22-1-B"
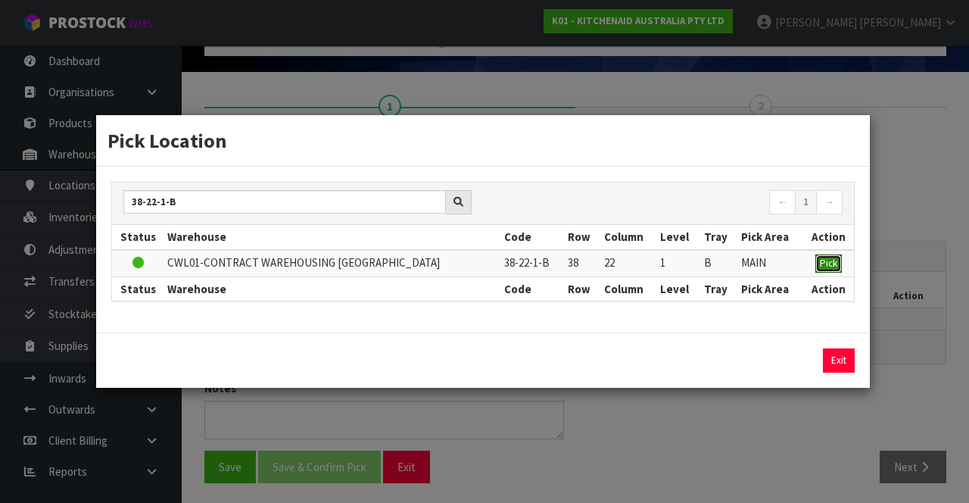
click at [830, 255] on span "Pick" at bounding box center [828, 263] width 17 height 13
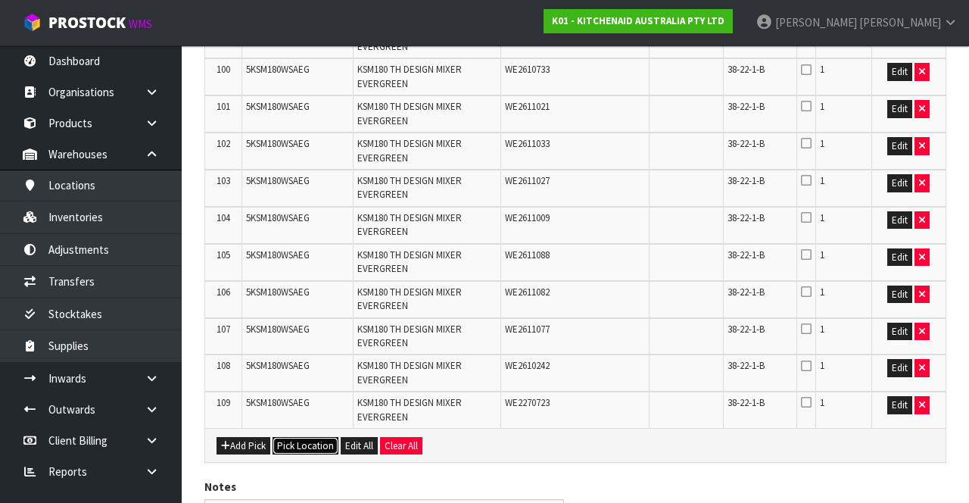
scroll to position [3996, 0]
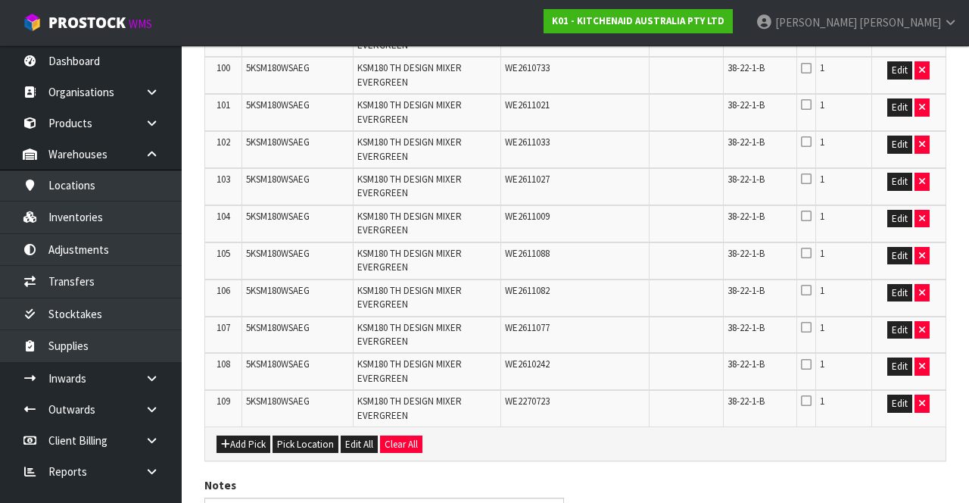
click at [807, 141] on icon at bounding box center [806, 142] width 11 height 12
click at [0, 0] on input "checkbox" at bounding box center [0, 0] width 0 height 0
click at [809, 176] on icon at bounding box center [806, 179] width 11 height 12
click at [0, 0] on input "checkbox" at bounding box center [0, 0] width 0 height 0
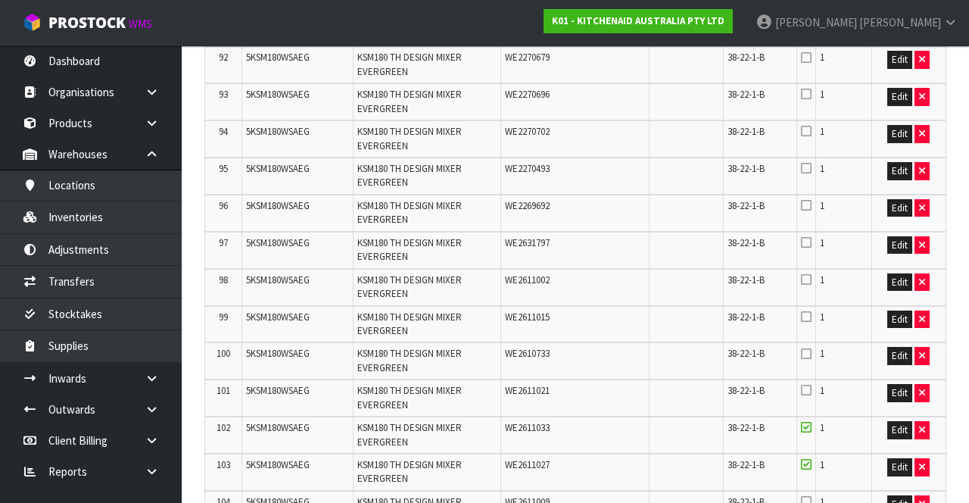
scroll to position [3703, 0]
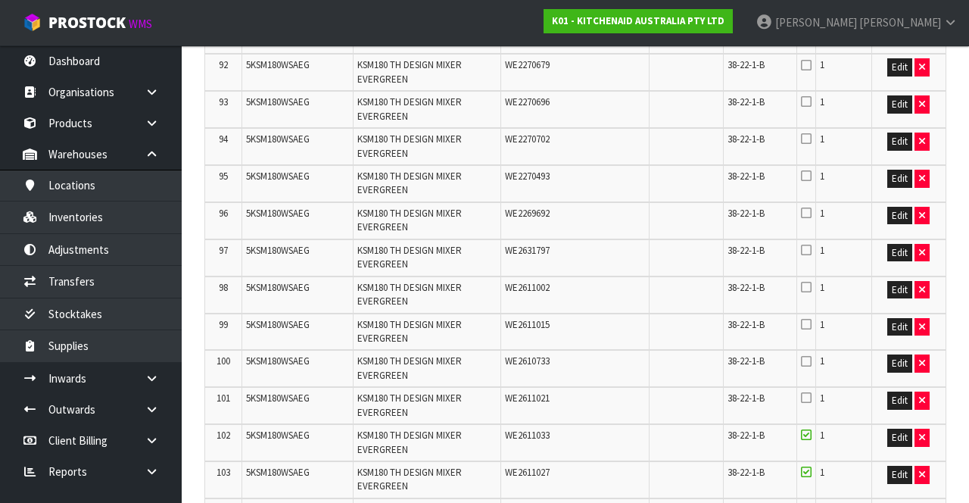
click at [808, 255] on icon at bounding box center [806, 287] width 11 height 12
click at [0, 0] on input "checkbox" at bounding box center [0, 0] width 0 height 0
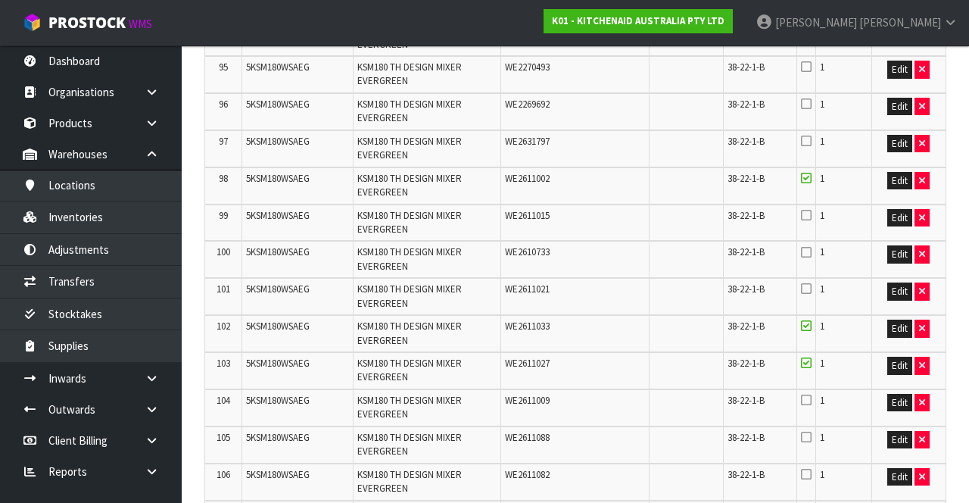
scroll to position [3812, 0]
click at [807, 214] on icon at bounding box center [806, 216] width 11 height 12
click at [0, 0] on input "checkbox" at bounding box center [0, 0] width 0 height 0
click at [811, 251] on icon at bounding box center [806, 253] width 11 height 12
click at [0, 0] on input "checkbox" at bounding box center [0, 0] width 0 height 0
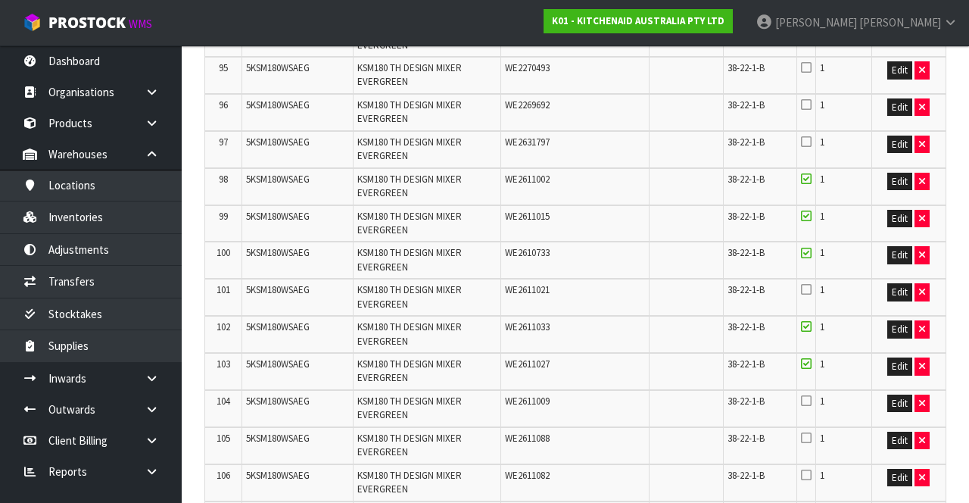
click at [822, 255] on span "1" at bounding box center [822, 289] width 5 height 13
click at [810, 255] on icon at bounding box center [806, 289] width 11 height 12
click at [0, 0] on input "checkbox" at bounding box center [0, 0] width 0 height 0
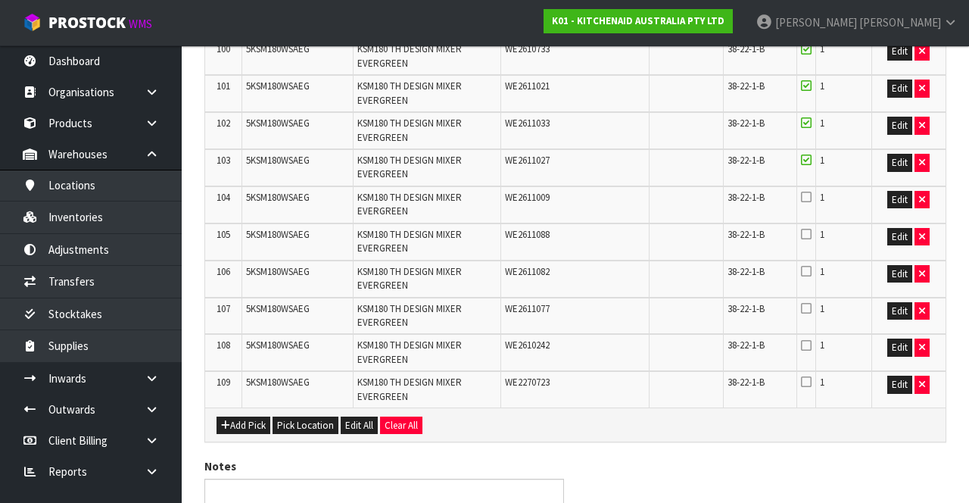
scroll to position [4015, 0]
click at [809, 255] on icon at bounding box center [806, 345] width 11 height 12
click at [0, 0] on input "checkbox" at bounding box center [0, 0] width 0 height 0
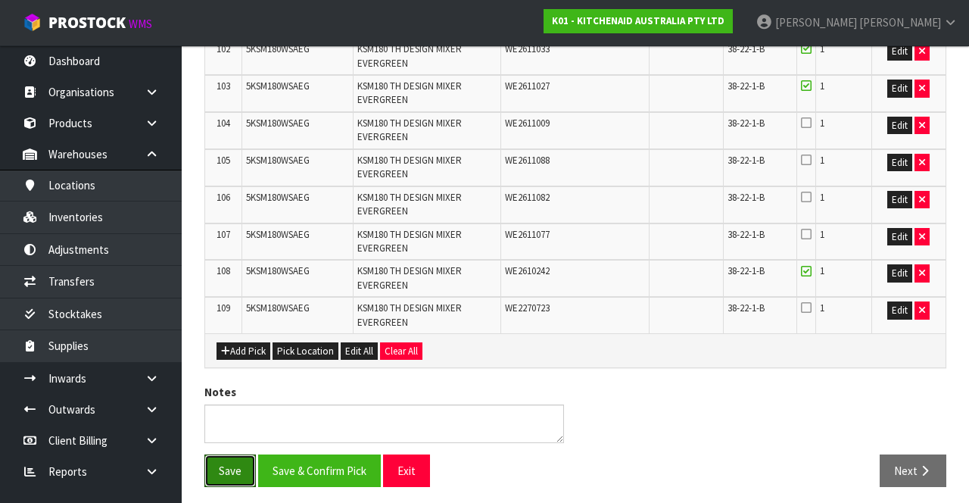
click at [226, 255] on button "Save" at bounding box center [229, 470] width 51 height 33
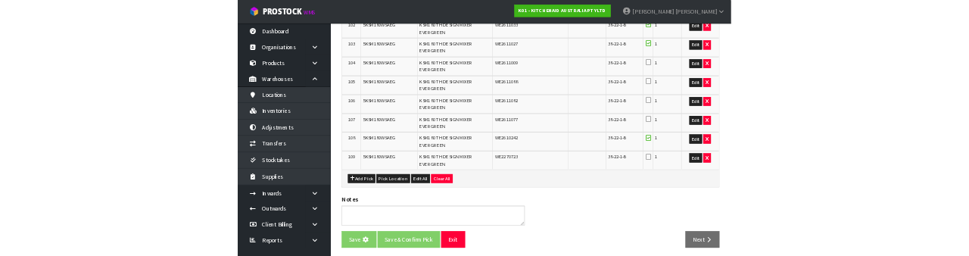
scroll to position [0, 0]
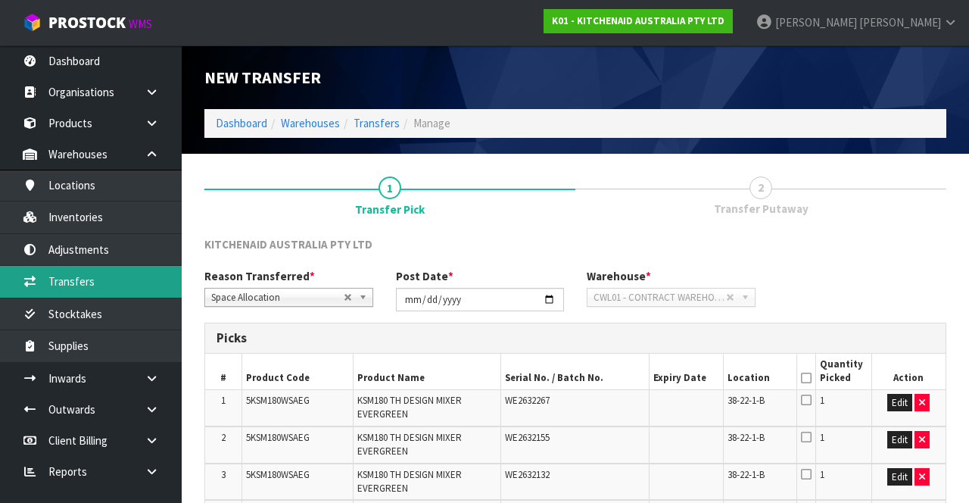
click at [123, 255] on link "Transfers" at bounding box center [91, 281] width 182 height 31
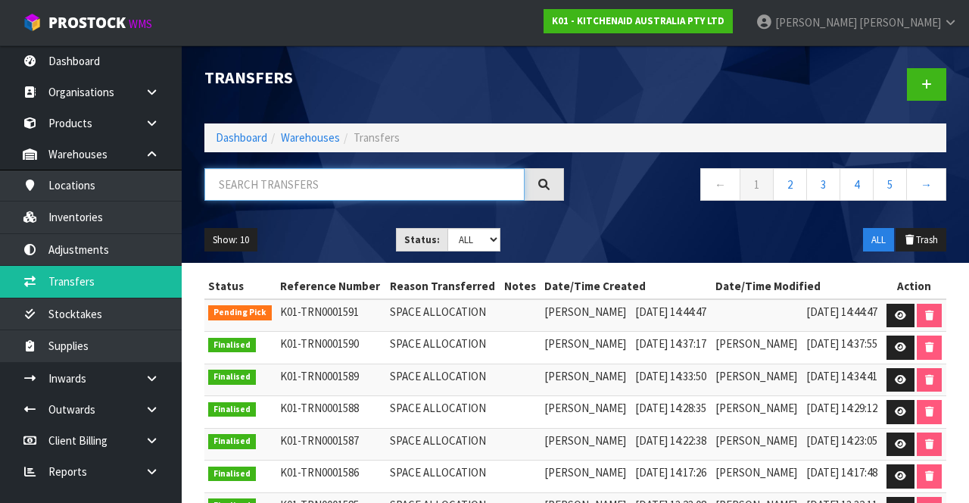
click at [317, 183] on input "text" at bounding box center [364, 184] width 320 height 33
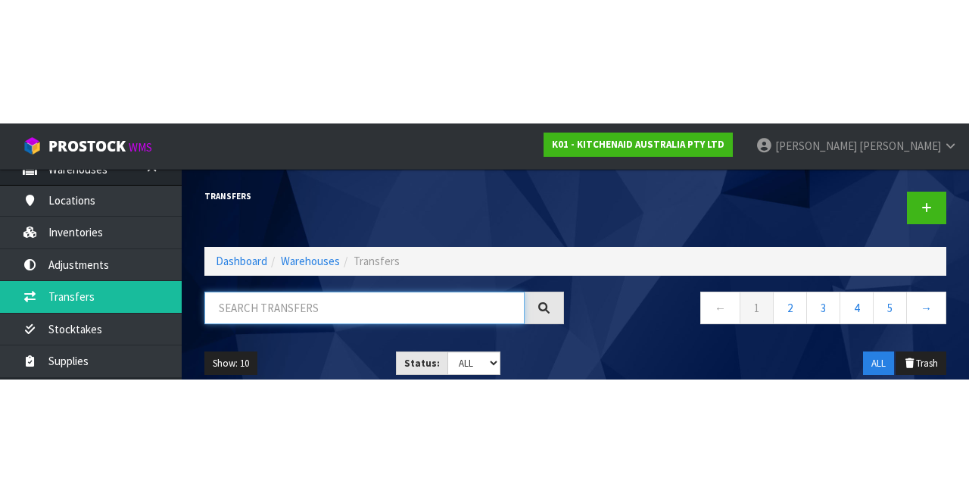
scroll to position [111, 0]
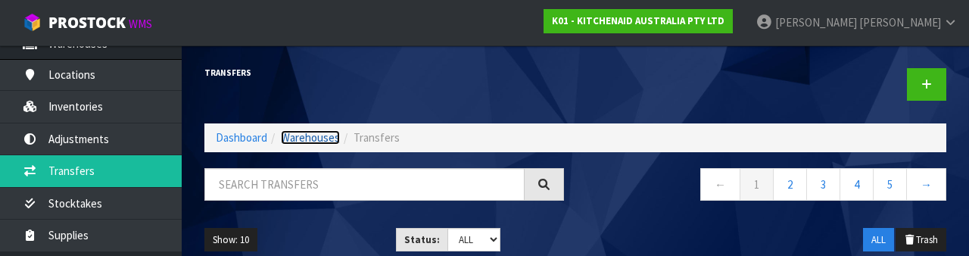
click at [307, 140] on link "Warehouses" at bounding box center [310, 137] width 59 height 14
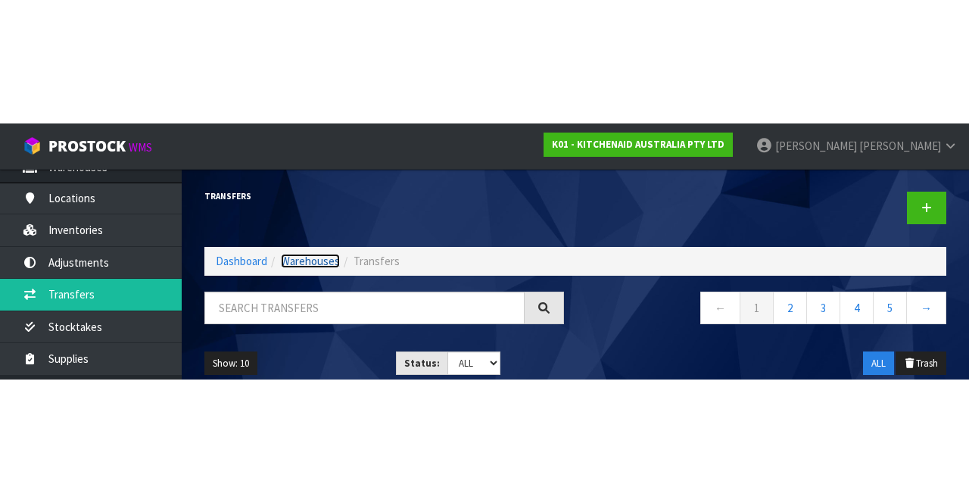
scroll to position [12, 0]
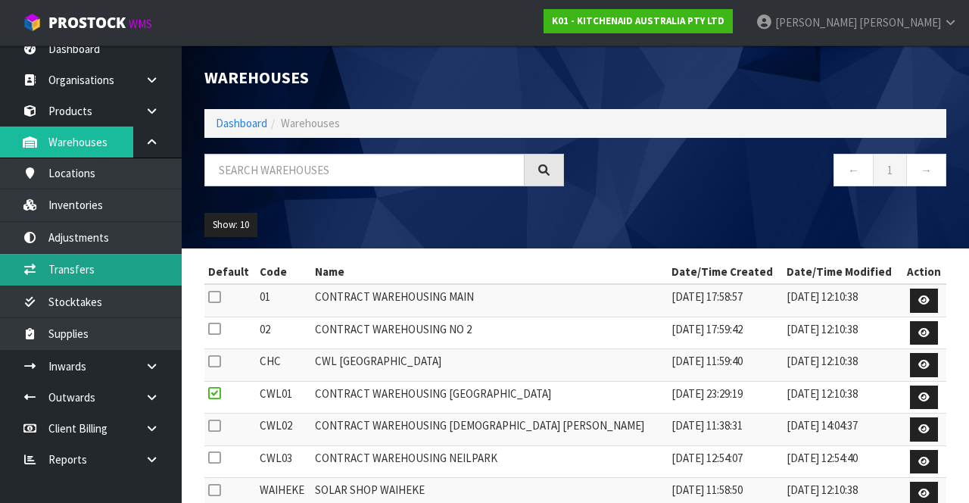
click at [115, 255] on link "Transfers" at bounding box center [91, 269] width 182 height 31
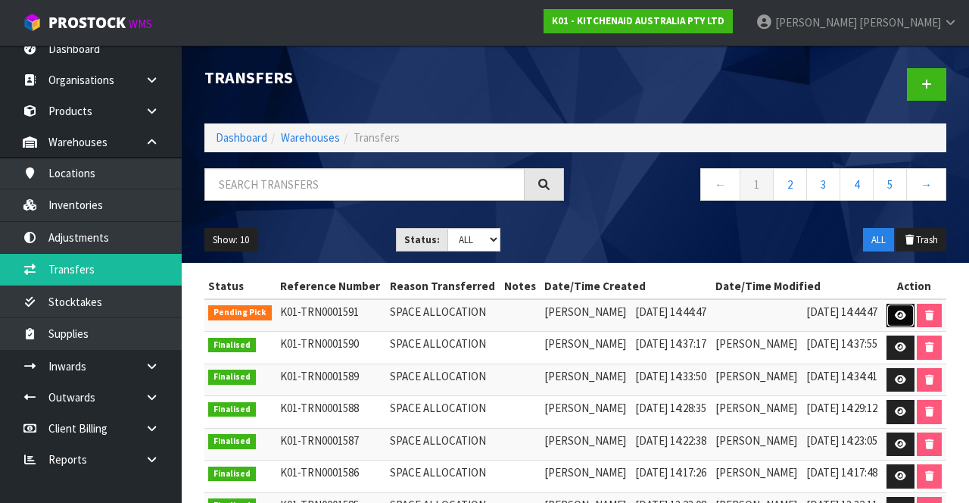
click at [900, 255] on icon at bounding box center [900, 316] width 11 height 10
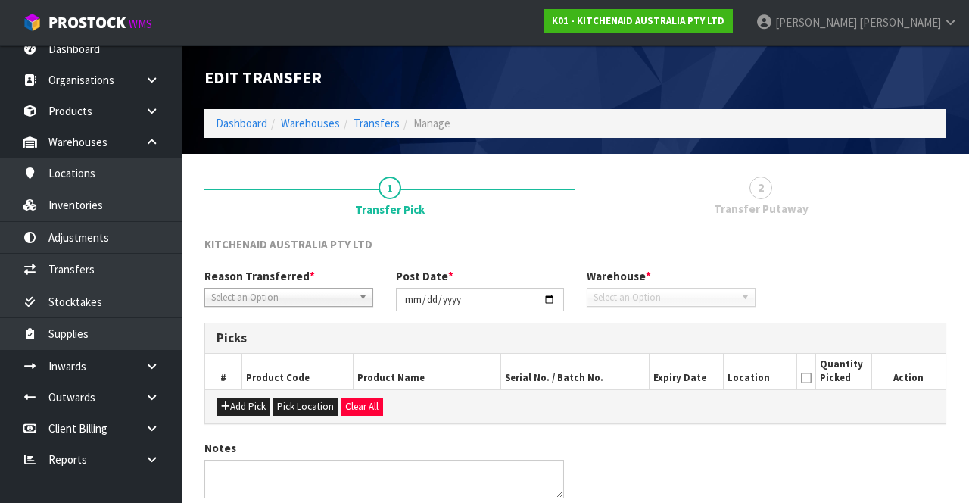
type input "[DATE]"
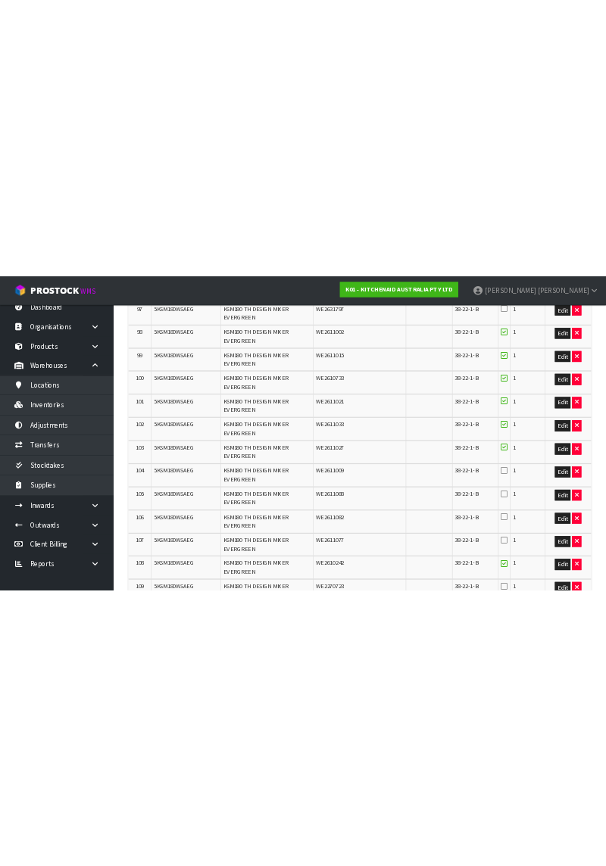
scroll to position [4090, 0]
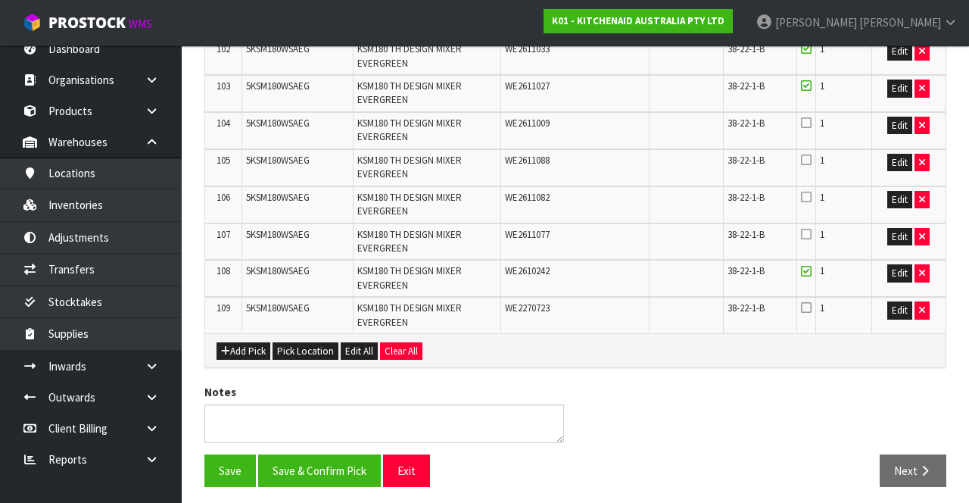
click at [810, 121] on icon at bounding box center [806, 123] width 11 height 12
click at [0, 0] on input "checkbox" at bounding box center [0, 0] width 0 height 0
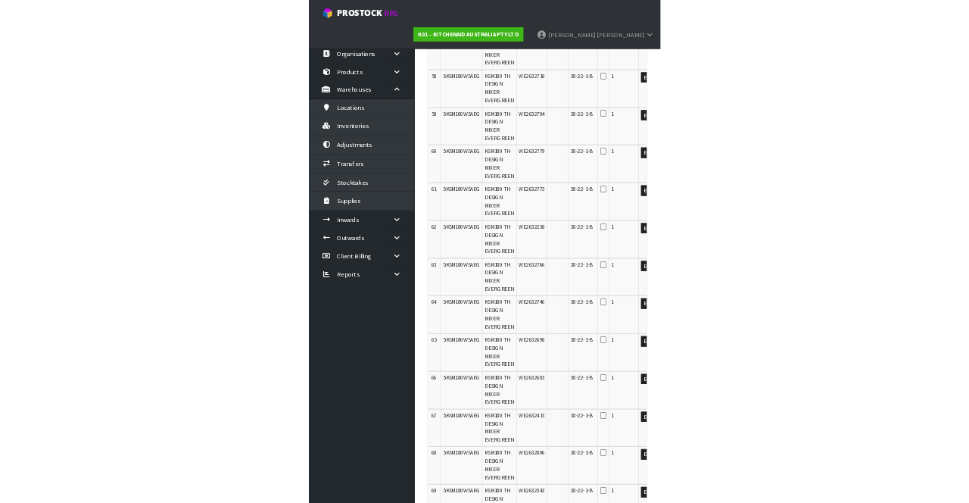
scroll to position [0, 0]
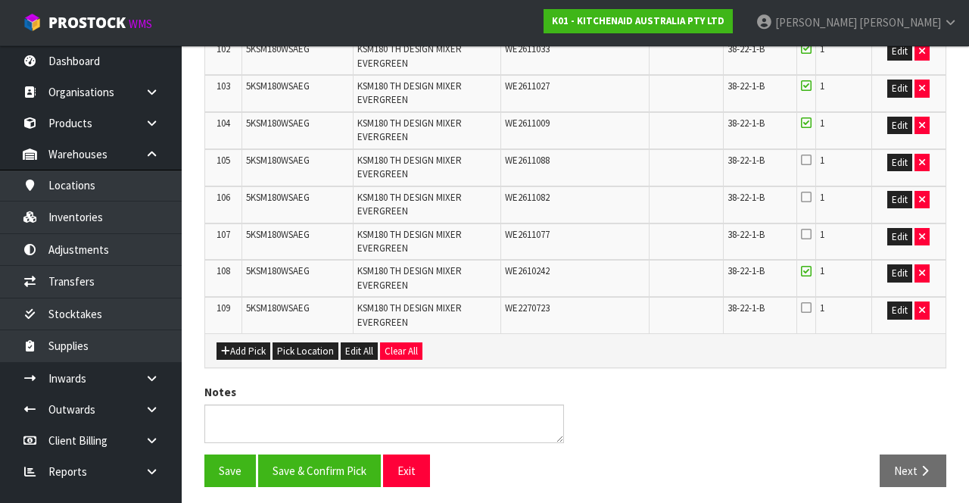
click at [809, 191] on icon at bounding box center [806, 197] width 11 height 12
click at [0, 0] on input "checkbox" at bounding box center [0, 0] width 0 height 0
click at [808, 228] on icon at bounding box center [806, 234] width 11 height 12
click at [0, 0] on input "checkbox" at bounding box center [0, 0] width 0 height 0
click at [921, 255] on icon "button" at bounding box center [922, 310] width 6 height 10
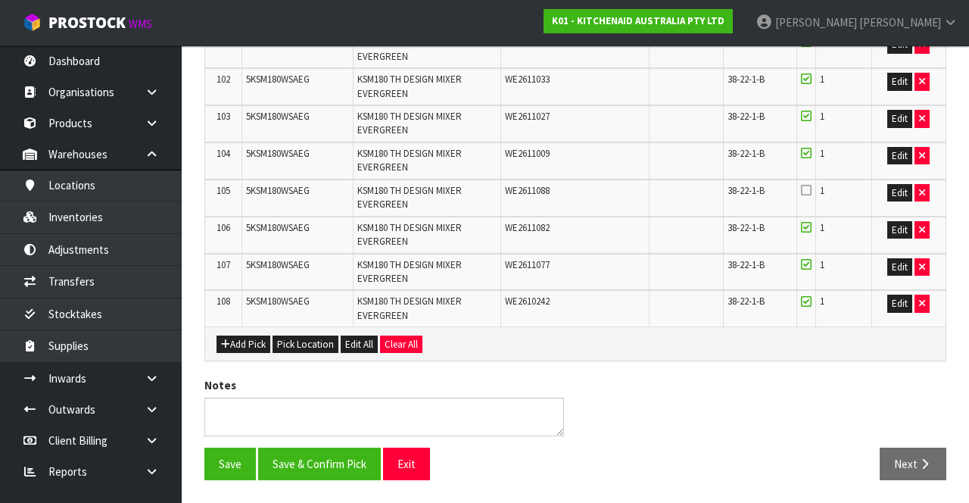
scroll to position [4053, 0]
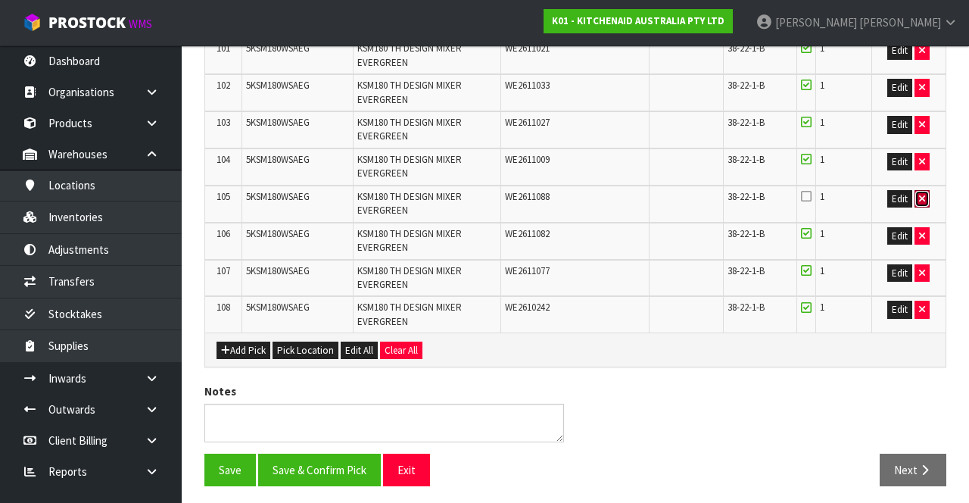
click at [922, 194] on icon "button" at bounding box center [922, 199] width 6 height 10
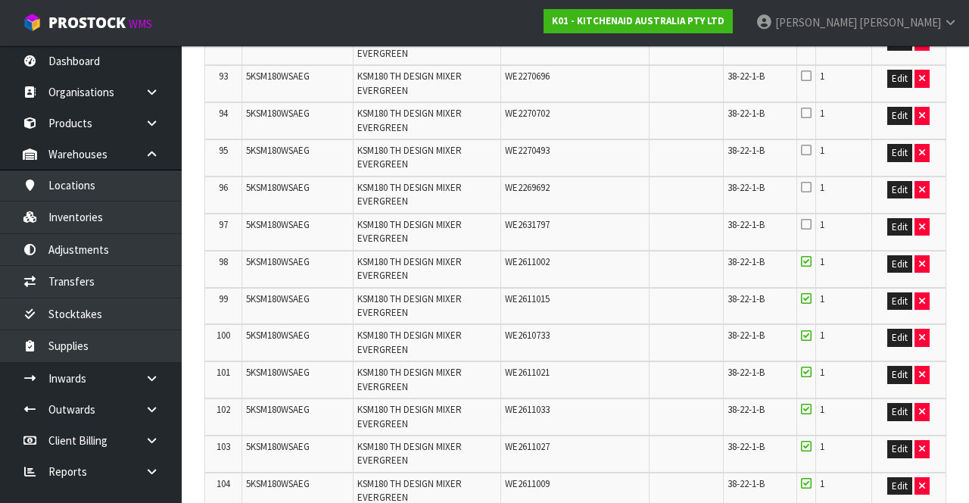
scroll to position [3726, 0]
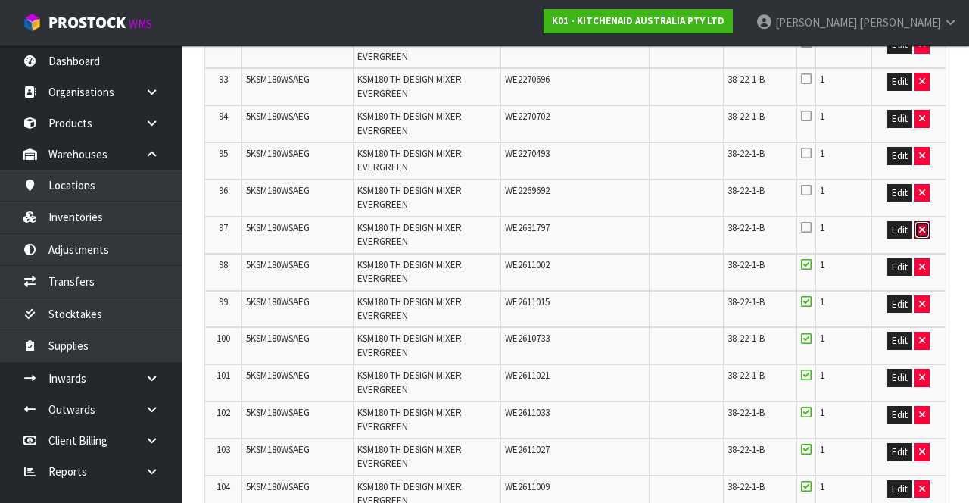
click at [924, 226] on icon "button" at bounding box center [922, 230] width 6 height 10
click at [915, 185] on button "button" at bounding box center [922, 193] width 15 height 18
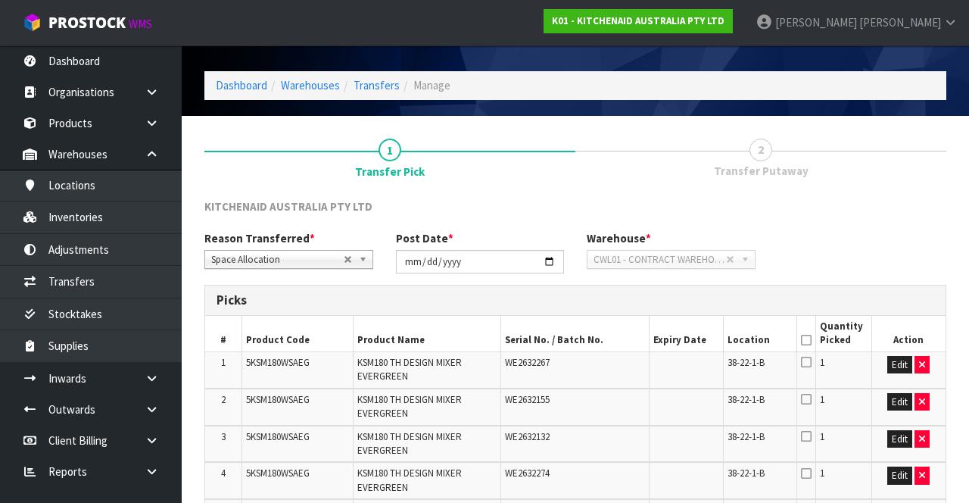
scroll to position [0, 0]
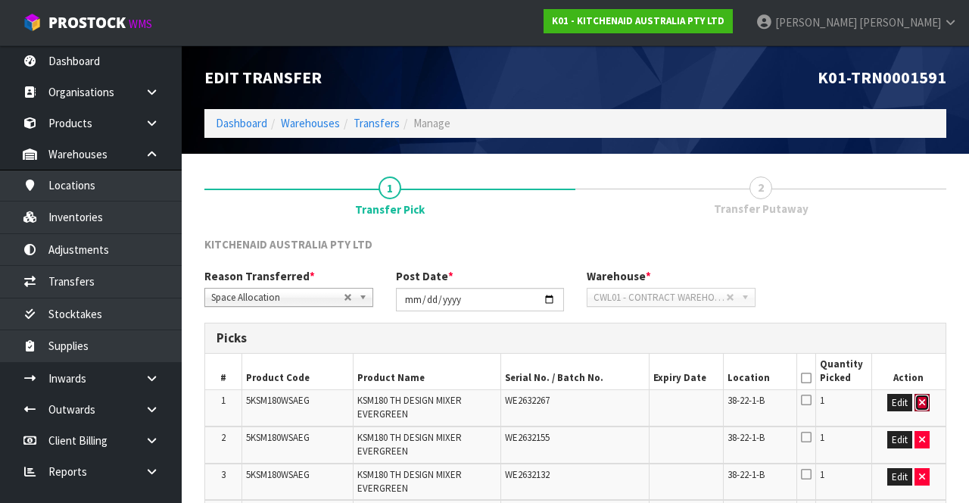
click at [924, 255] on icon "button" at bounding box center [922, 403] width 6 height 10
click at [922, 255] on icon "button" at bounding box center [922, 403] width 6 height 10
click at [924, 255] on icon "button" at bounding box center [922, 403] width 6 height 10
click at [922, 255] on icon "button" at bounding box center [922, 403] width 6 height 10
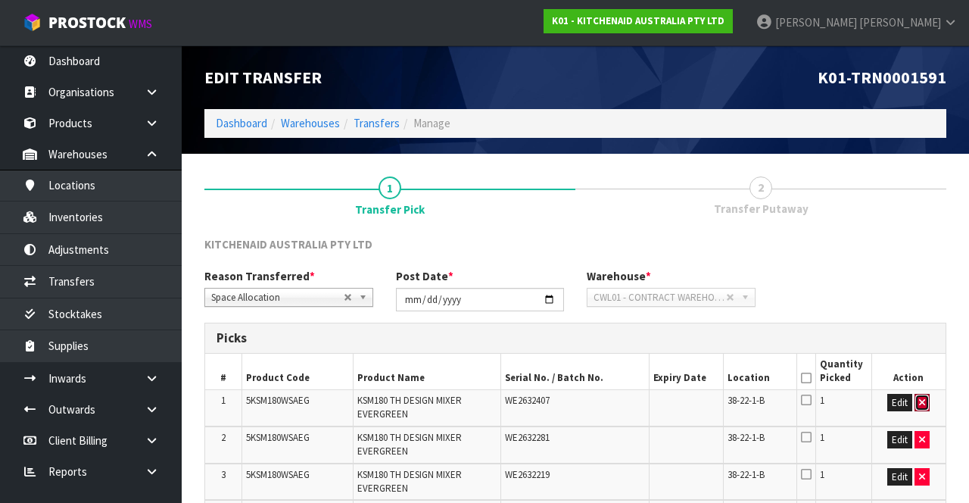
click at [922, 255] on icon "button" at bounding box center [922, 403] width 6 height 10
click at [924, 255] on icon "button" at bounding box center [922, 403] width 6 height 10
click at [922, 255] on icon "button" at bounding box center [922, 403] width 6 height 10
click at [925, 255] on icon "button" at bounding box center [922, 403] width 6 height 10
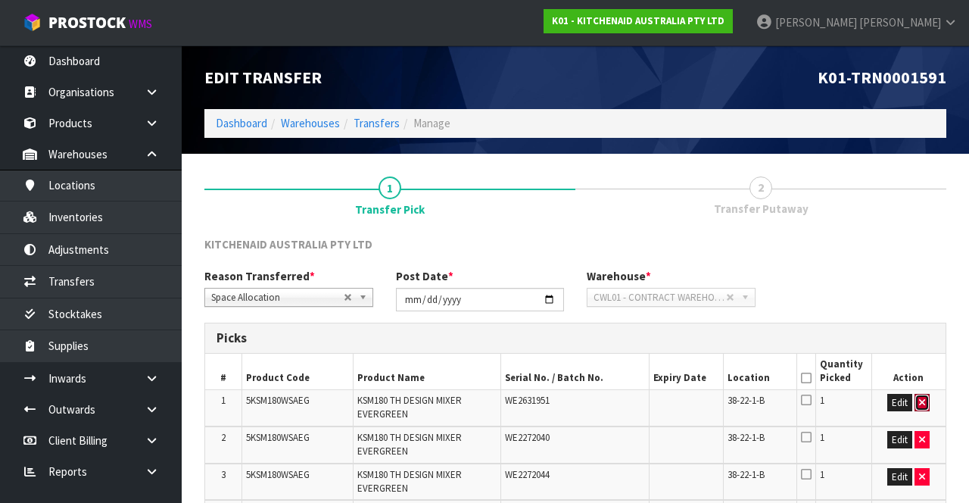
click at [922, 255] on icon "button" at bounding box center [922, 403] width 6 height 10
click at [923, 255] on icon "button" at bounding box center [922, 403] width 6 height 10
click at [922, 255] on icon "button" at bounding box center [922, 403] width 6 height 10
click at [925, 255] on icon "button" at bounding box center [922, 403] width 6 height 10
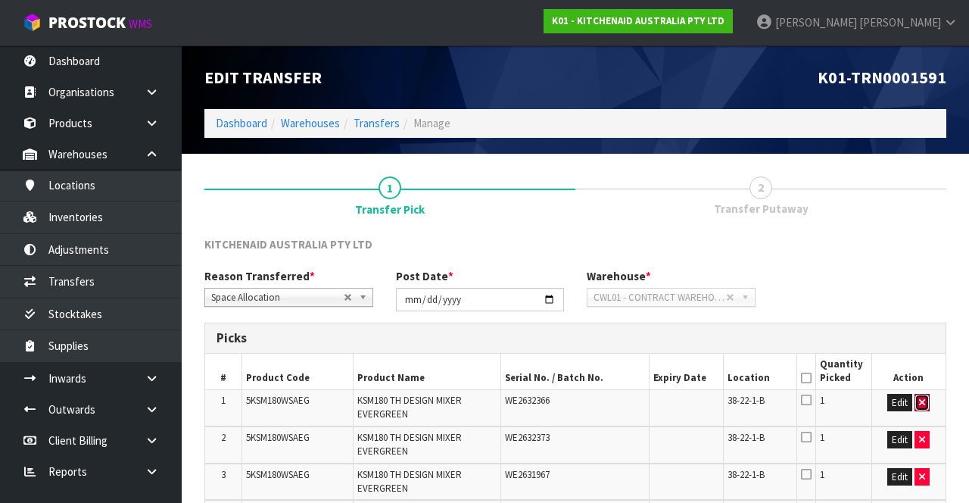
click at [924, 255] on icon "button" at bounding box center [922, 403] width 6 height 10
click at [921, 255] on icon "button" at bounding box center [922, 403] width 6 height 10
click at [922, 255] on icon "button" at bounding box center [922, 403] width 6 height 10
click at [924, 255] on icon "button" at bounding box center [922, 403] width 6 height 10
click at [922, 255] on icon "button" at bounding box center [922, 403] width 6 height 10
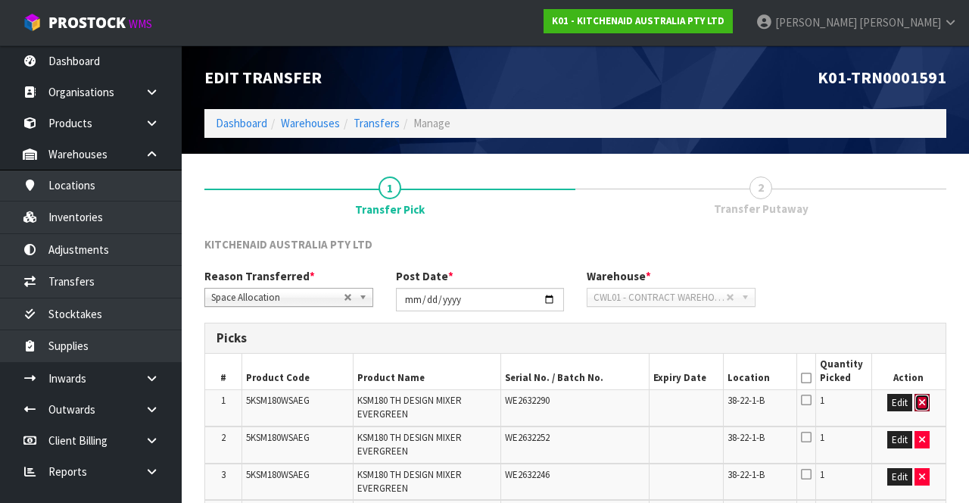
click at [922, 255] on icon "button" at bounding box center [922, 403] width 6 height 10
click at [923, 255] on icon "button" at bounding box center [922, 403] width 6 height 10
click at [930, 255] on button "button" at bounding box center [922, 403] width 15 height 18
click at [923, 255] on icon "button" at bounding box center [922, 403] width 6 height 10
click at [922, 255] on icon "button" at bounding box center [922, 403] width 6 height 10
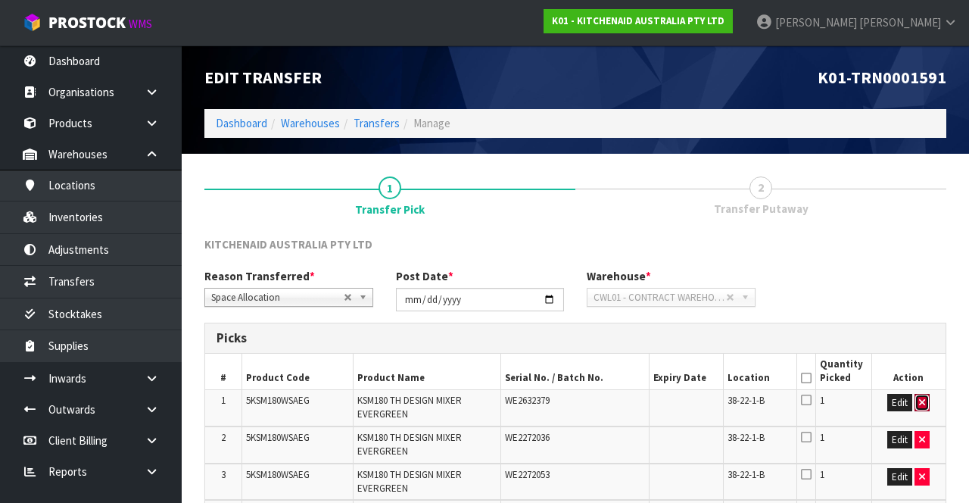
click at [930, 255] on button "button" at bounding box center [922, 403] width 15 height 18
click at [922, 255] on icon "button" at bounding box center [922, 403] width 6 height 10
click at [929, 255] on button "button" at bounding box center [922, 403] width 15 height 18
click at [927, 255] on button "button" at bounding box center [922, 440] width 15 height 18
click at [927, 255] on button "button" at bounding box center [922, 403] width 15 height 18
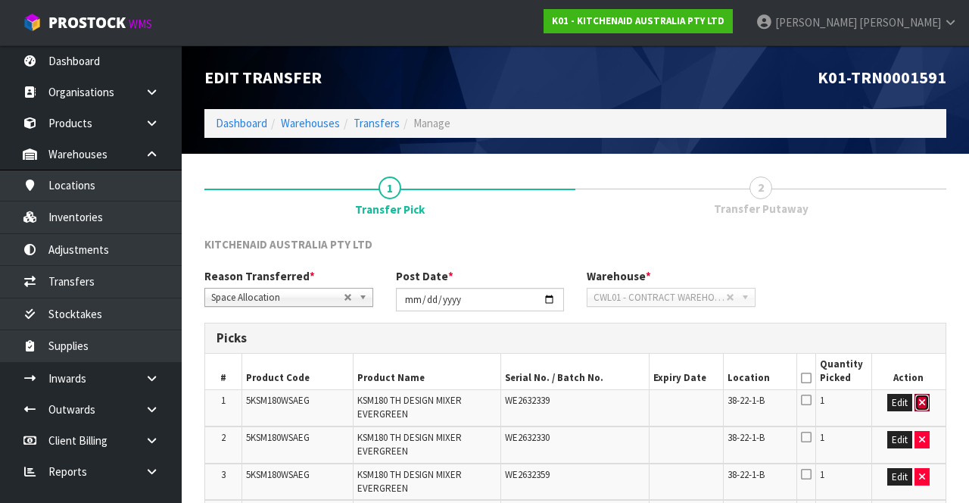
click at [927, 255] on button "button" at bounding box center [922, 403] width 15 height 18
click at [928, 255] on button "button" at bounding box center [922, 440] width 15 height 18
click at [928, 255] on button "button" at bounding box center [922, 403] width 15 height 18
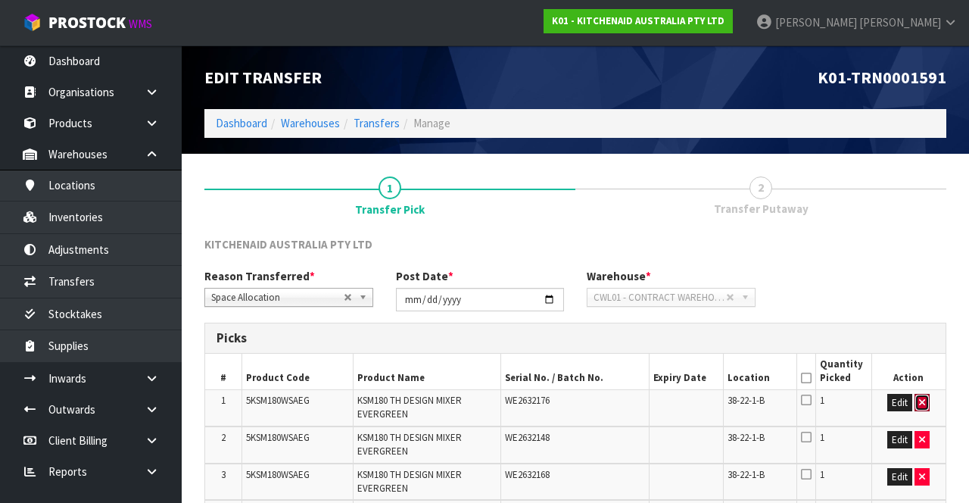
click at [922, 255] on icon "button" at bounding box center [922, 403] width 6 height 10
click at [922, 255] on icon "button" at bounding box center [922, 440] width 6 height 10
click at [922, 255] on icon "button" at bounding box center [922, 403] width 6 height 10
click at [923, 255] on icon "button" at bounding box center [922, 403] width 6 height 10
click at [926, 255] on button "button" at bounding box center [922, 403] width 15 height 18
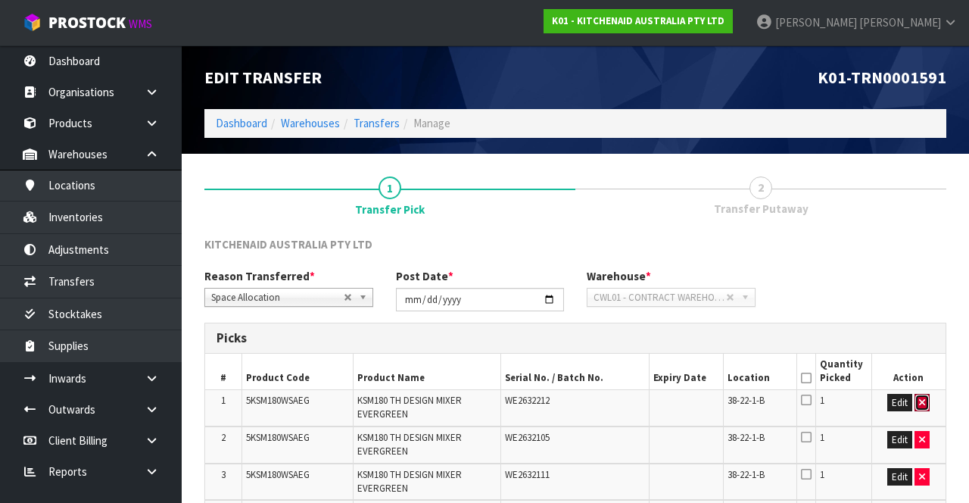
click at [927, 255] on button "button" at bounding box center [922, 403] width 15 height 18
click at [923, 255] on icon "button" at bounding box center [922, 403] width 6 height 10
click at [922, 255] on icon "button" at bounding box center [922, 403] width 6 height 10
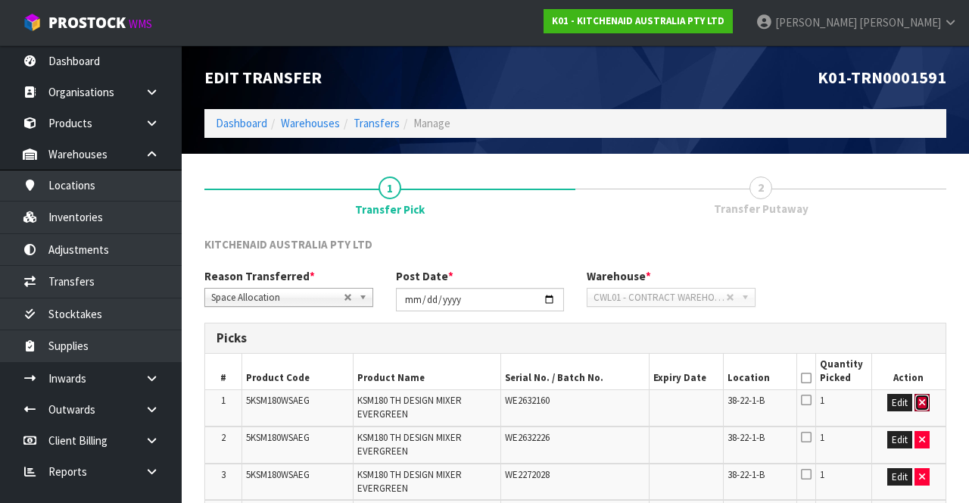
click at [924, 255] on icon "button" at bounding box center [922, 403] width 6 height 10
click at [923, 255] on icon "button" at bounding box center [922, 403] width 6 height 10
click at [922, 255] on icon "button" at bounding box center [922, 403] width 6 height 10
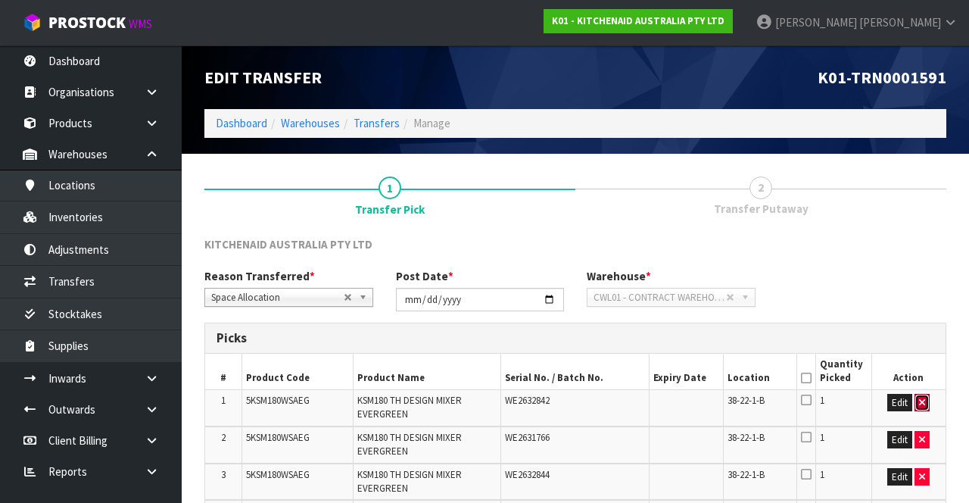
click at [922, 255] on icon "button" at bounding box center [922, 403] width 6 height 10
click at [923, 255] on icon "button" at bounding box center [922, 403] width 6 height 10
click at [927, 255] on button "button" at bounding box center [922, 403] width 15 height 18
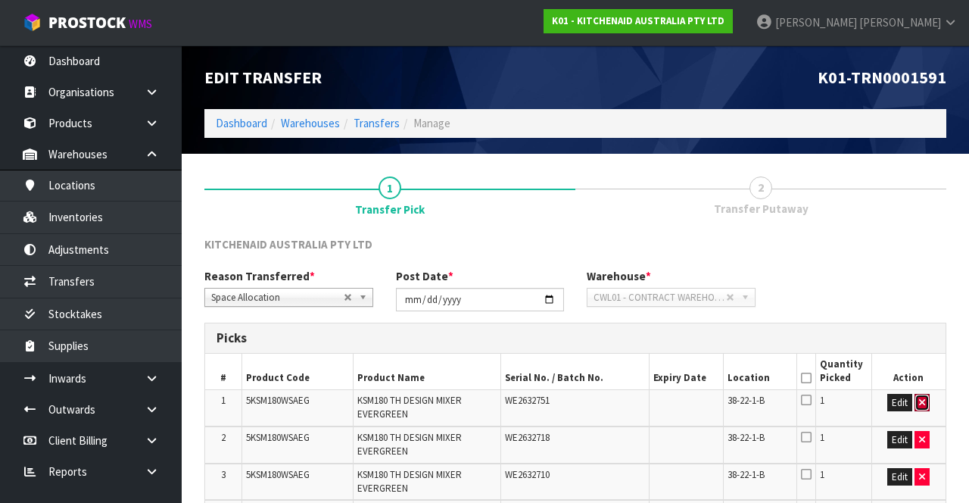
click at [927, 255] on button "button" at bounding box center [922, 403] width 15 height 18
click at [928, 255] on button "button" at bounding box center [922, 403] width 15 height 18
click at [927, 255] on button "button" at bounding box center [922, 403] width 15 height 18
click at [927, 255] on button "button" at bounding box center [922, 440] width 15 height 18
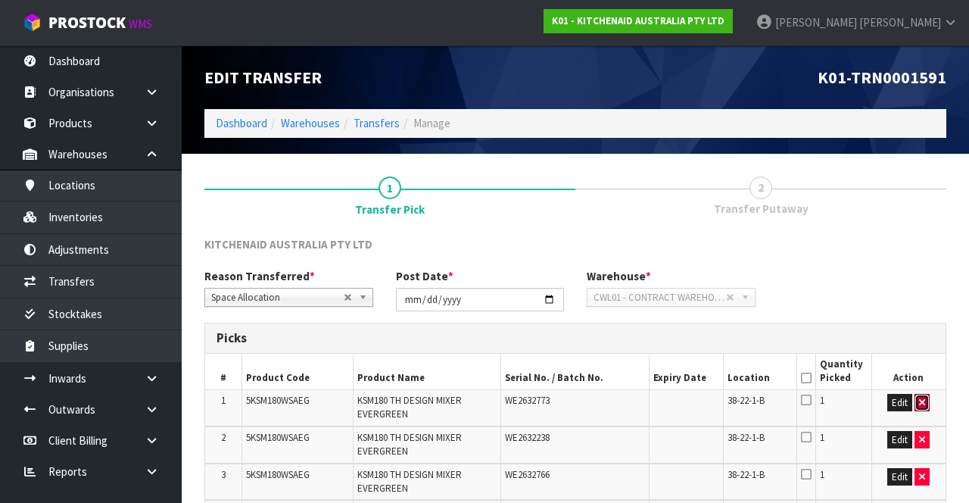
click at [930, 255] on button "button" at bounding box center [922, 403] width 15 height 18
click at [927, 255] on button "button" at bounding box center [922, 403] width 15 height 18
click at [926, 255] on button "button" at bounding box center [922, 403] width 15 height 18
click at [930, 255] on button "button" at bounding box center [922, 403] width 15 height 18
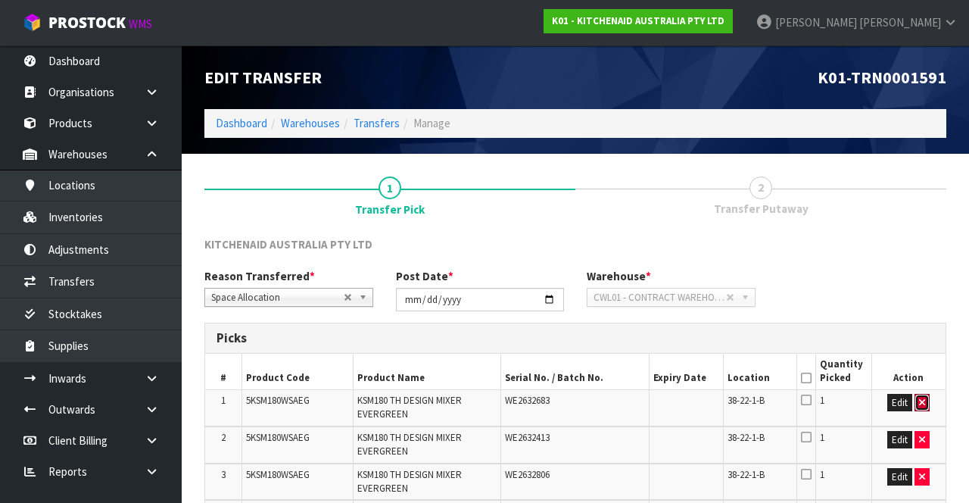
click at [927, 255] on button "button" at bounding box center [922, 403] width 15 height 18
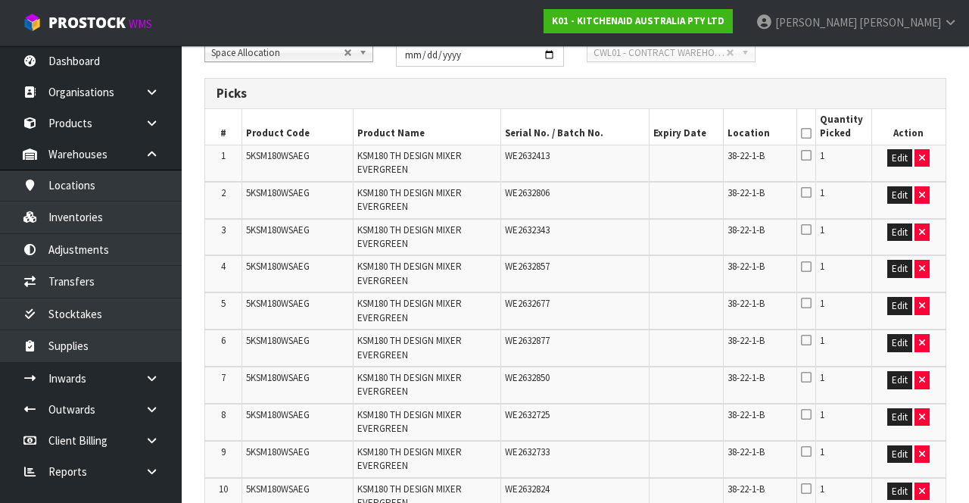
scroll to position [241, 0]
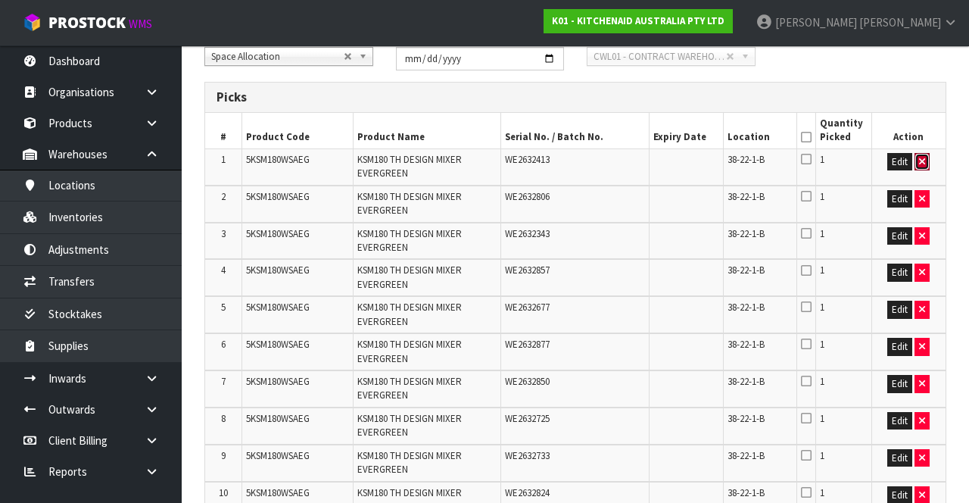
click at [924, 167] on button "button" at bounding box center [922, 162] width 15 height 18
click at [924, 165] on icon "button" at bounding box center [922, 162] width 6 height 10
click at [925, 194] on icon "button" at bounding box center [922, 199] width 6 height 10
click at [922, 165] on icon "button" at bounding box center [922, 162] width 6 height 10
click at [922, 161] on icon "button" at bounding box center [922, 162] width 6 height 10
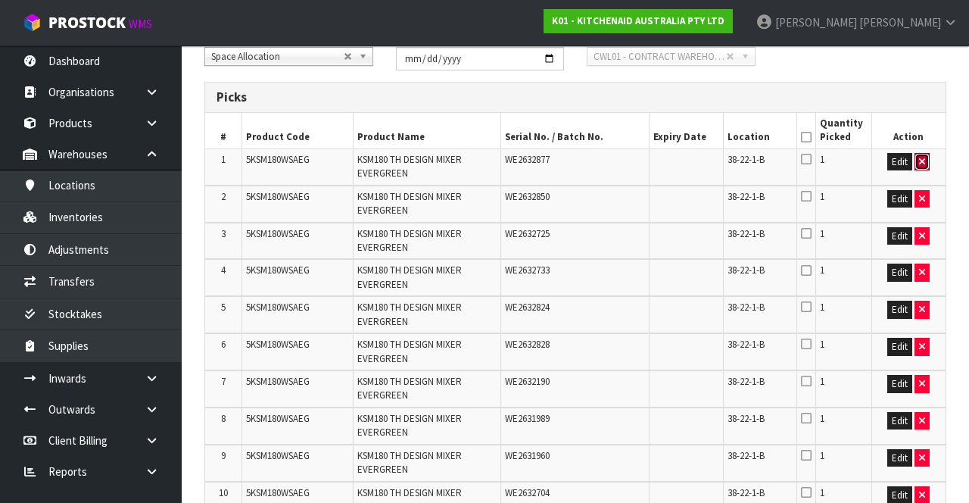
click at [922, 161] on icon "button" at bounding box center [922, 162] width 6 height 10
click at [922, 160] on icon "button" at bounding box center [922, 162] width 6 height 10
click at [924, 162] on icon "button" at bounding box center [922, 162] width 6 height 10
click at [925, 160] on icon "button" at bounding box center [922, 162] width 6 height 10
click at [922, 160] on icon "button" at bounding box center [922, 162] width 6 height 10
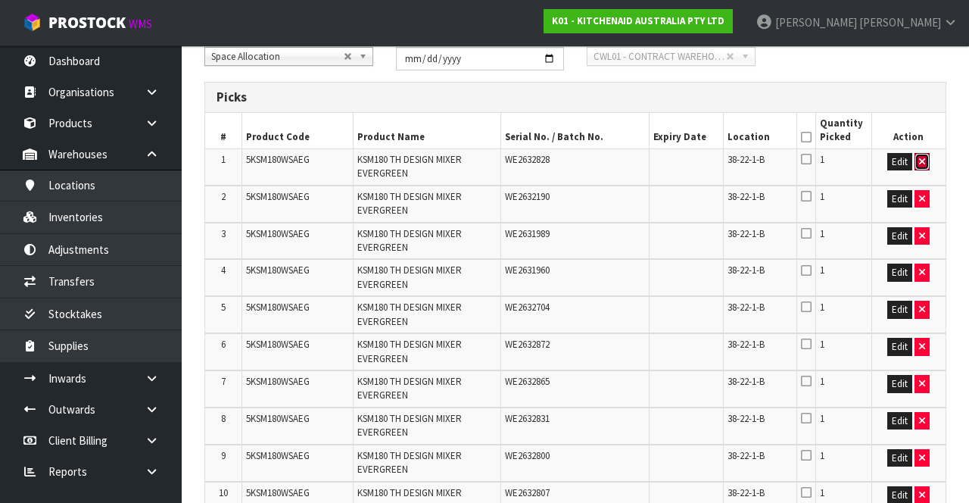
click at [925, 164] on icon "button" at bounding box center [922, 162] width 6 height 10
click at [922, 194] on icon "button" at bounding box center [922, 199] width 6 height 10
click at [922, 160] on icon "button" at bounding box center [922, 162] width 6 height 10
click at [929, 159] on button "button" at bounding box center [922, 162] width 15 height 18
click at [923, 160] on icon "button" at bounding box center [922, 162] width 6 height 10
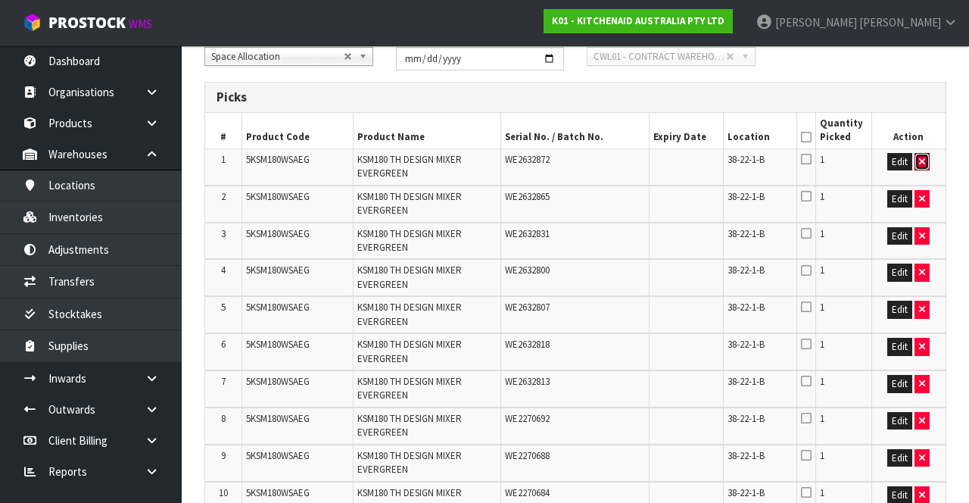
click at [922, 160] on icon "button" at bounding box center [922, 162] width 6 height 10
click at [930, 190] on button "button" at bounding box center [922, 199] width 15 height 18
click at [927, 158] on button "button" at bounding box center [922, 162] width 15 height 18
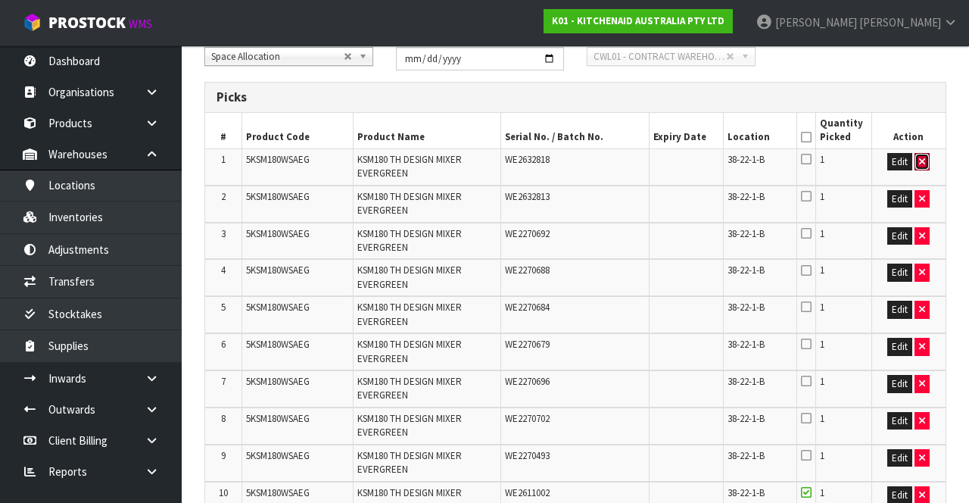
click at [925, 163] on icon "button" at bounding box center [922, 162] width 6 height 10
click at [922, 160] on icon "button" at bounding box center [922, 162] width 6 height 10
click at [925, 163] on icon "button" at bounding box center [922, 162] width 6 height 10
click at [922, 160] on icon "button" at bounding box center [922, 162] width 6 height 10
click at [924, 158] on icon "button" at bounding box center [922, 162] width 6 height 10
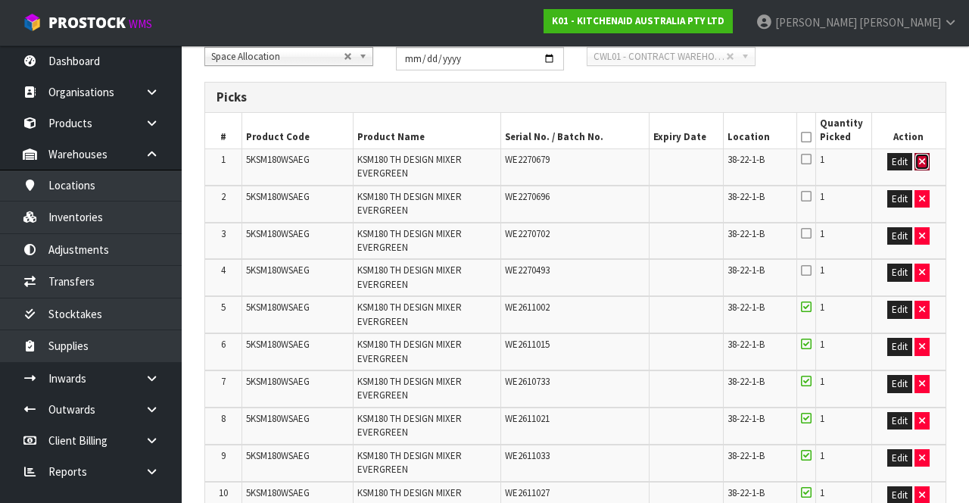
click at [922, 160] on icon "button" at bounding box center [922, 162] width 6 height 10
click at [922, 159] on icon "button" at bounding box center [922, 162] width 6 height 10
click at [922, 161] on icon "button" at bounding box center [922, 162] width 6 height 10
click at [920, 162] on icon "button" at bounding box center [922, 162] width 6 height 10
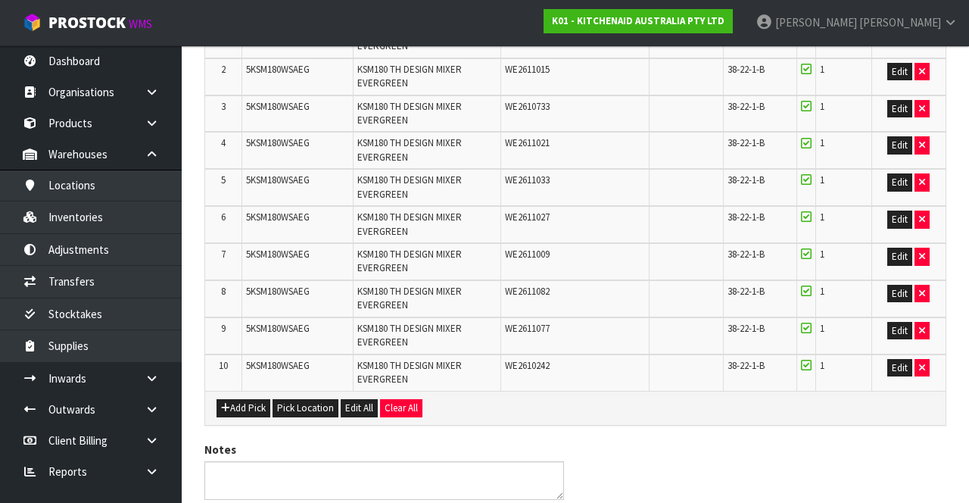
scroll to position [429, 0]
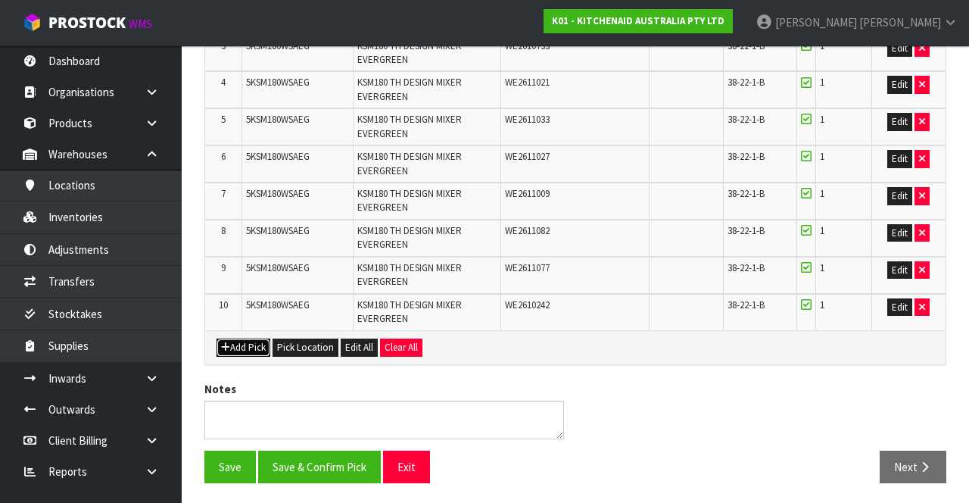
click at [241, 255] on button "Add Pick" at bounding box center [244, 348] width 54 height 18
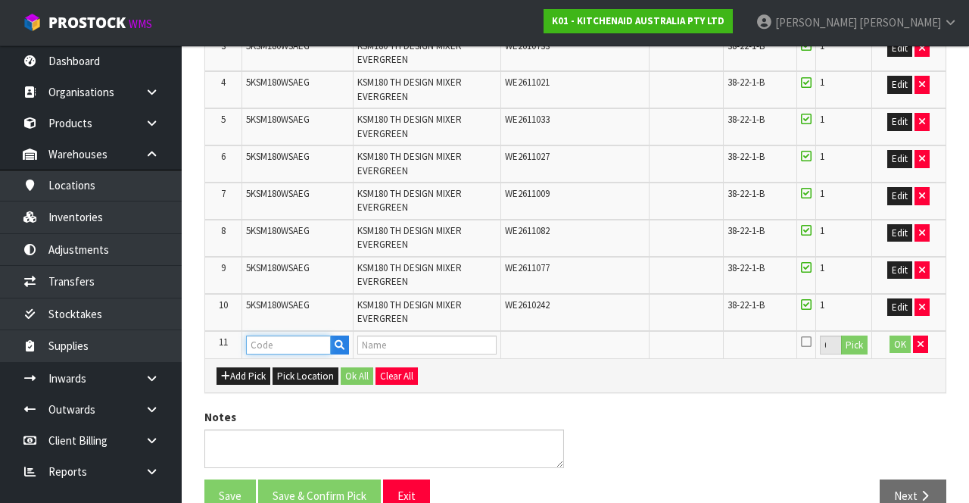
click at [288, 255] on input "text" at bounding box center [288, 344] width 85 height 19
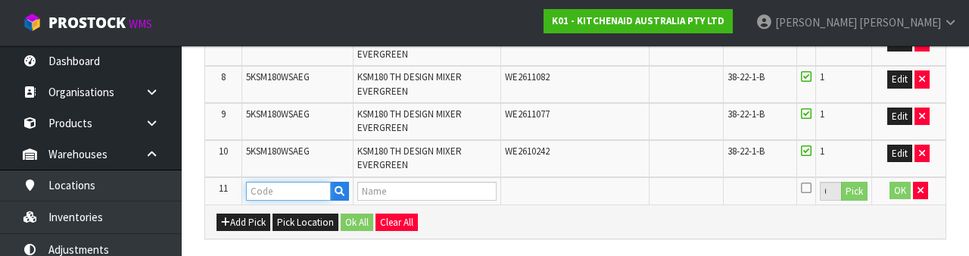
scroll to position [635, 0]
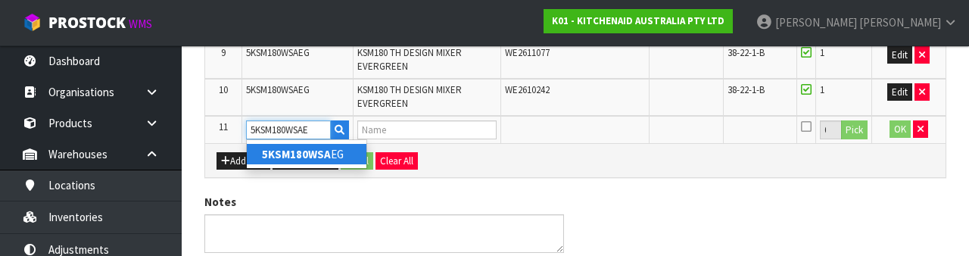
type input "5KSM180WSAEG"
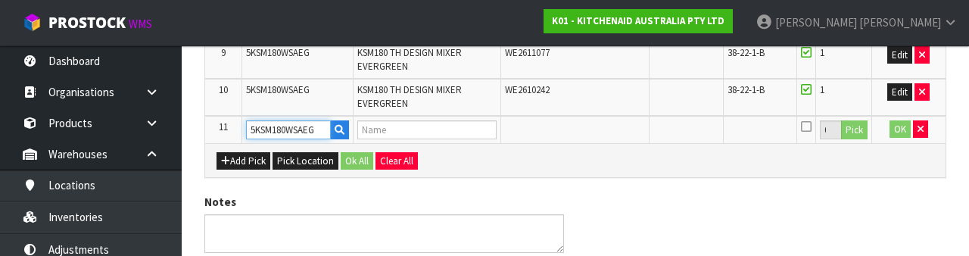
type input "KSM180 TH DESIGN MIXER EVERGREEN"
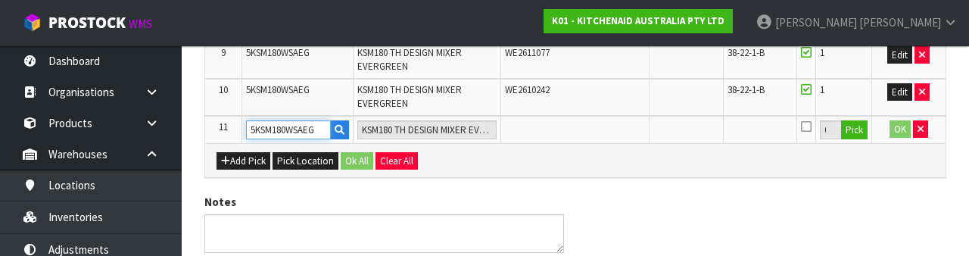
type input "5KSM180WSAEG"
click at [856, 126] on button "Pick" at bounding box center [854, 130] width 27 height 20
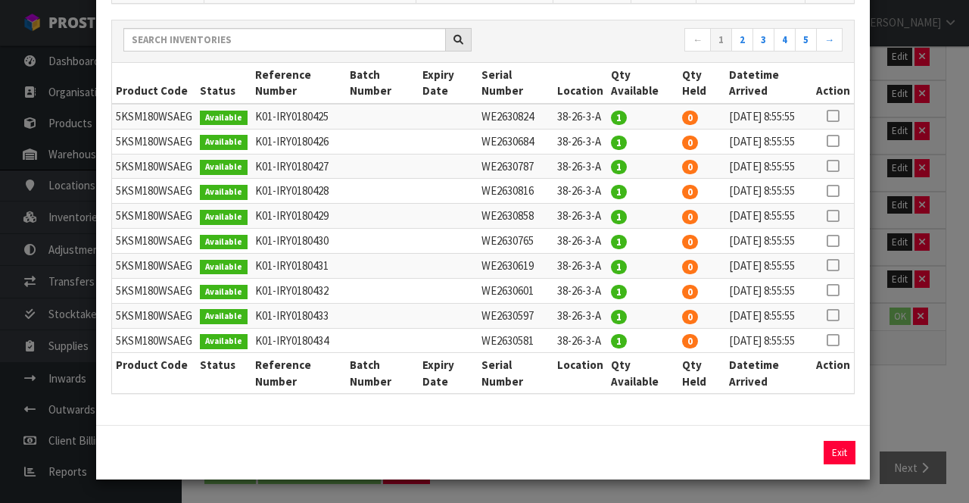
scroll to position [318, 0]
click at [910, 255] on div "Pick Line Picks Product Code Product Name Serial No. / Batch No. Expiry Date Lo…" at bounding box center [484, 251] width 969 height 503
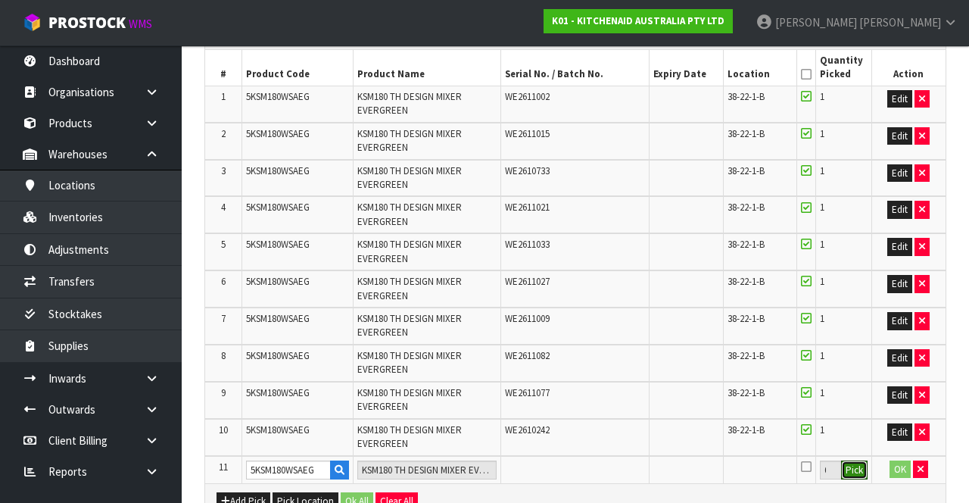
scroll to position [307, 0]
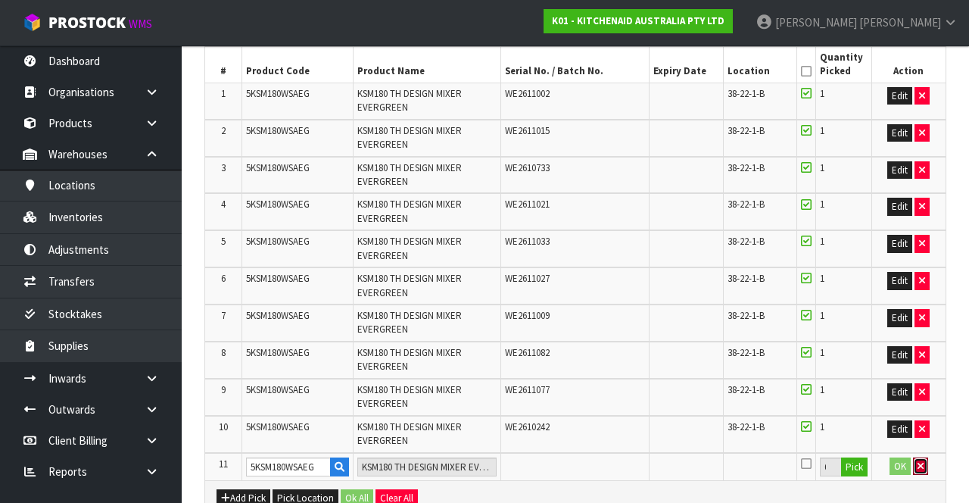
click at [915, 255] on button "button" at bounding box center [920, 466] width 15 height 18
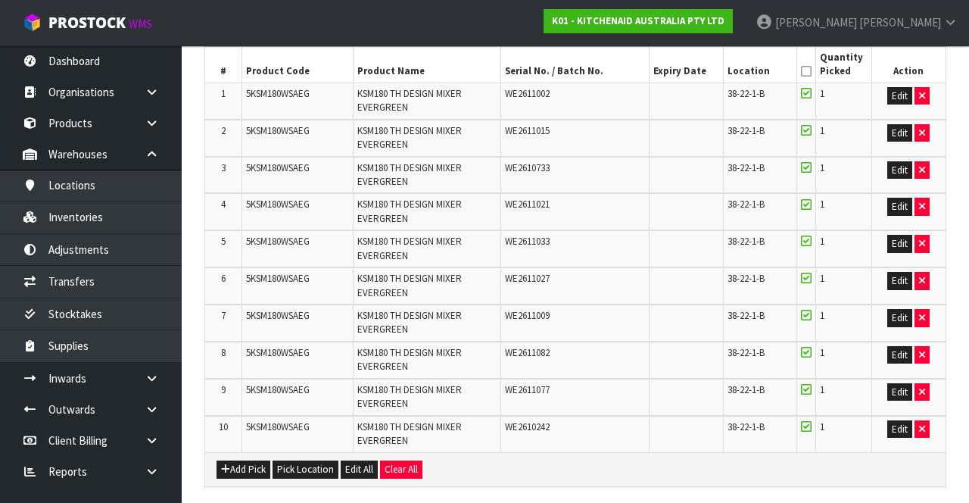
click at [808, 71] on icon at bounding box center [806, 71] width 11 height 1
click at [809, 72] on icon at bounding box center [806, 71] width 11 height 1
click at [807, 238] on icon at bounding box center [806, 241] width 11 height 12
click at [0, 0] on input "checkbox" at bounding box center [0, 0] width 0 height 0
click at [809, 255] on icon at bounding box center [806, 278] width 11 height 12
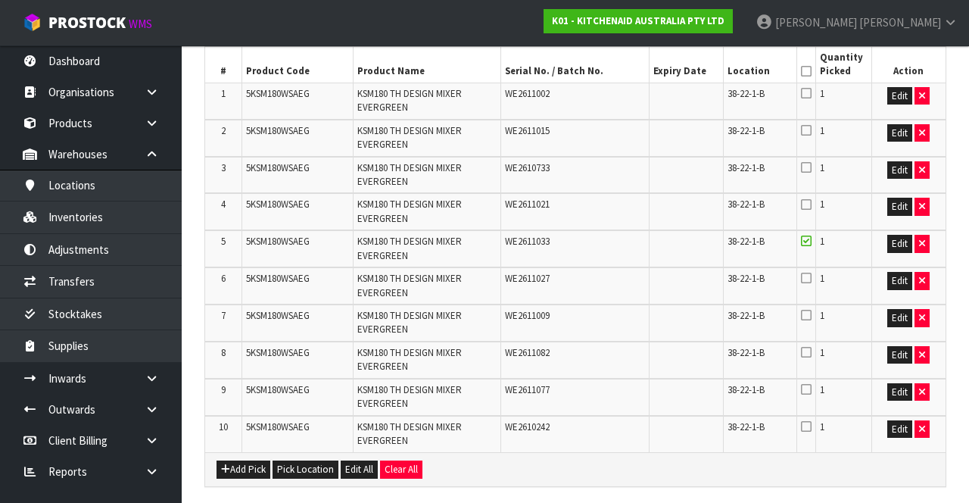
click at [0, 0] on input "checkbox" at bounding box center [0, 0] width 0 height 0
click at [804, 108] on td at bounding box center [806, 101] width 19 height 36
click at [810, 92] on icon at bounding box center [806, 93] width 11 height 12
click at [0, 0] on input "checkbox" at bounding box center [0, 0] width 0 height 0
click at [810, 133] on icon at bounding box center [806, 130] width 11 height 12
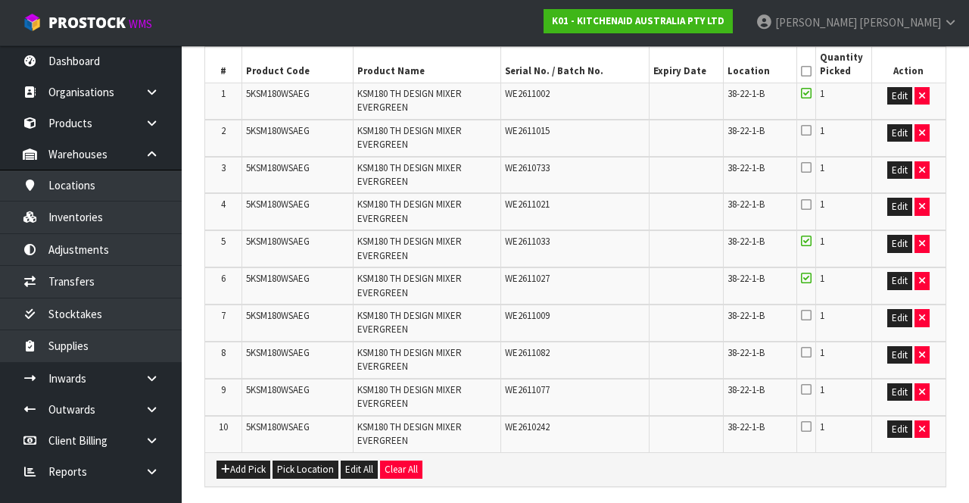
click at [0, 0] on input "checkbox" at bounding box center [0, 0] width 0 height 0
click at [810, 168] on icon at bounding box center [806, 167] width 11 height 12
click at [0, 0] on input "checkbox" at bounding box center [0, 0] width 0 height 0
click at [808, 200] on icon at bounding box center [806, 204] width 11 height 12
click at [0, 0] on input "checkbox" at bounding box center [0, 0] width 0 height 0
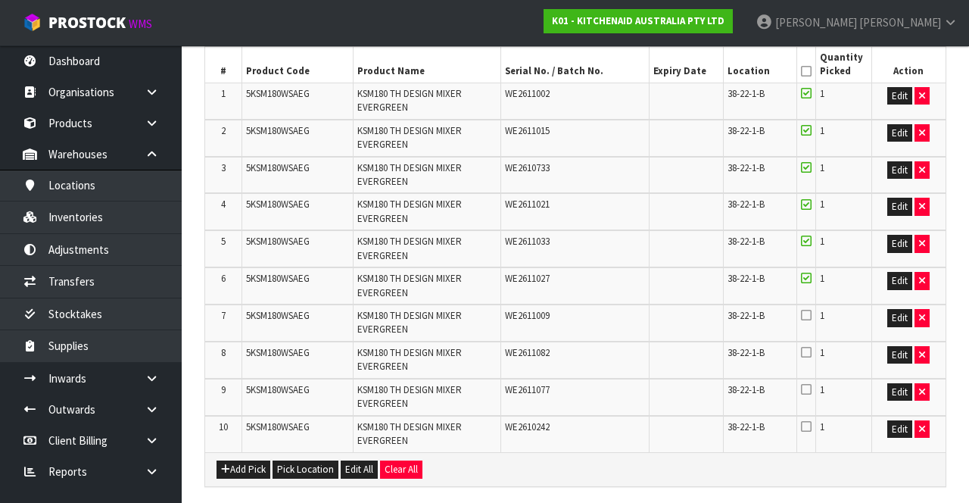
click at [807, 255] on icon at bounding box center [806, 426] width 11 height 12
click at [0, 0] on input "checkbox" at bounding box center [0, 0] width 0 height 0
click at [807, 255] on icon at bounding box center [806, 315] width 11 height 12
click at [0, 0] on input "checkbox" at bounding box center [0, 0] width 0 height 0
click at [810, 255] on icon at bounding box center [806, 352] width 11 height 12
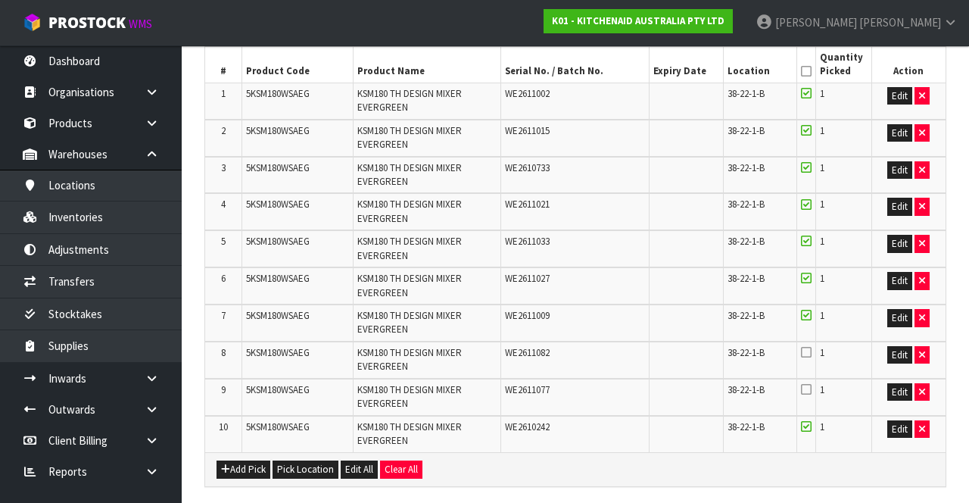
click at [0, 0] on input "checkbox" at bounding box center [0, 0] width 0 height 0
click at [810, 255] on icon at bounding box center [806, 389] width 11 height 12
click at [0, 0] on input "checkbox" at bounding box center [0, 0] width 0 height 0
click at [243, 255] on button "Add Pick" at bounding box center [244, 469] width 54 height 18
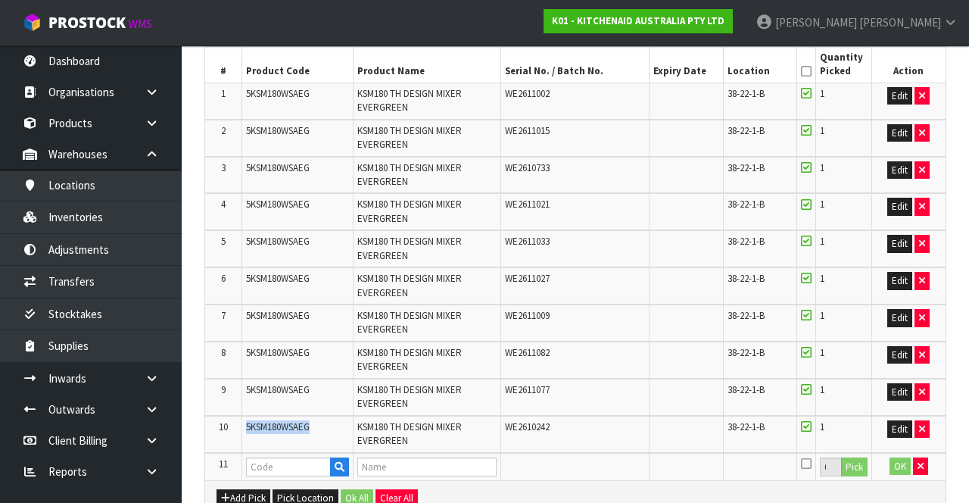
copy span "5KSM180WSAEG"
paste input "5KSM180WSAEG"
type input "5KSM180WSAEG"
type input "KSM180 TH DESIGN MIXER EVERGREEN"
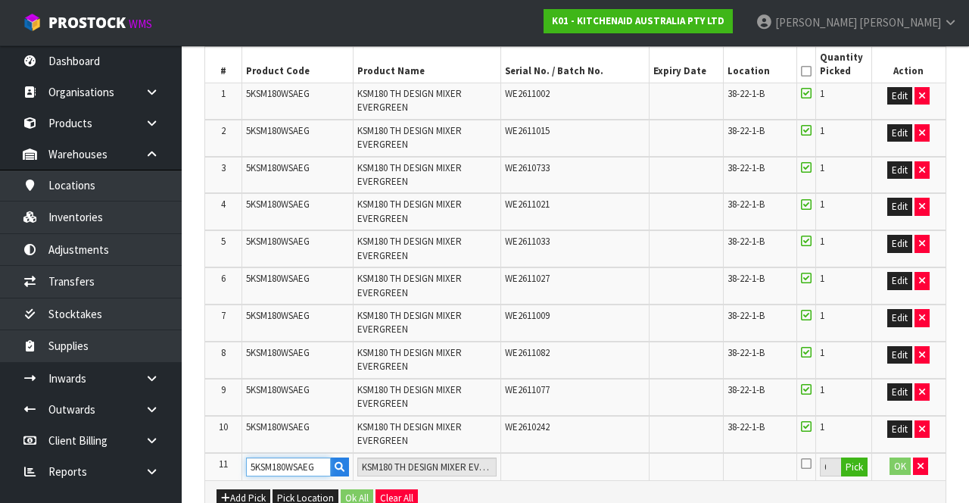
type input "5KSM180WSAEG"
click at [853, 255] on button "Pick" at bounding box center [854, 467] width 27 height 20
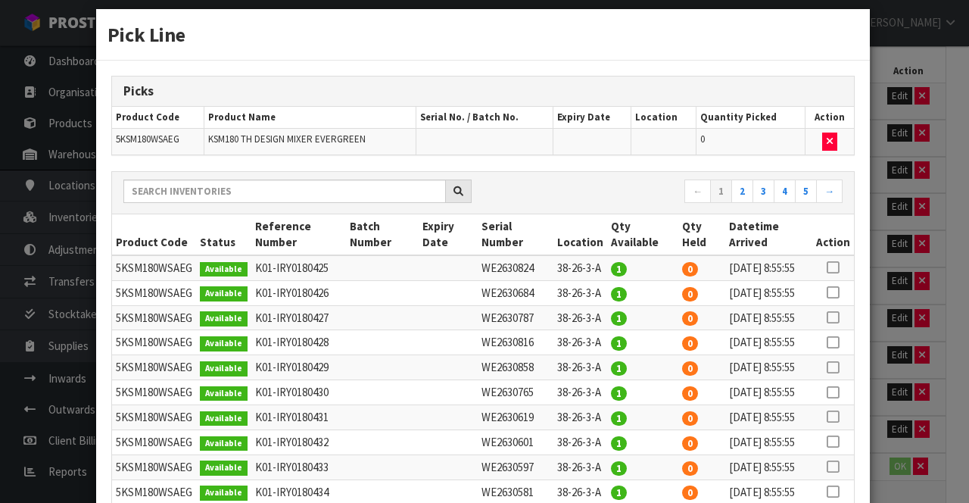
scroll to position [14, 0]
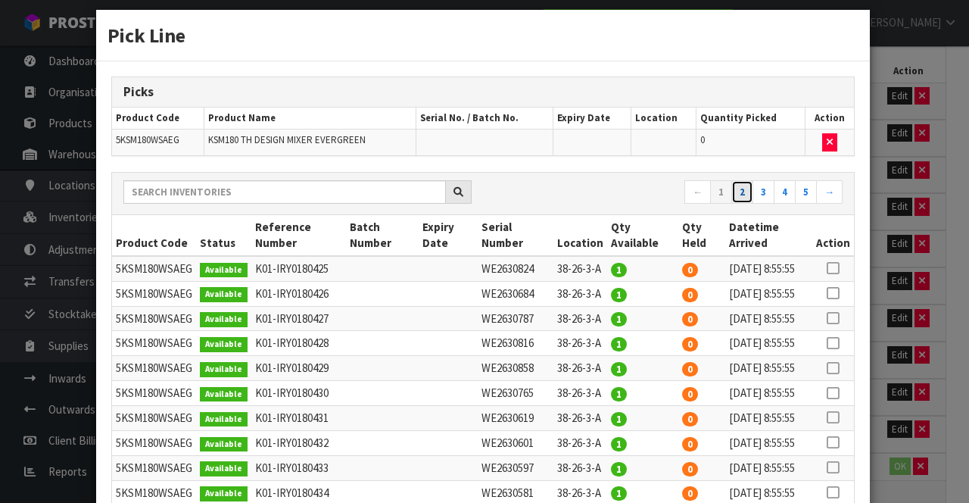
click at [747, 191] on link "2" at bounding box center [743, 192] width 22 height 24
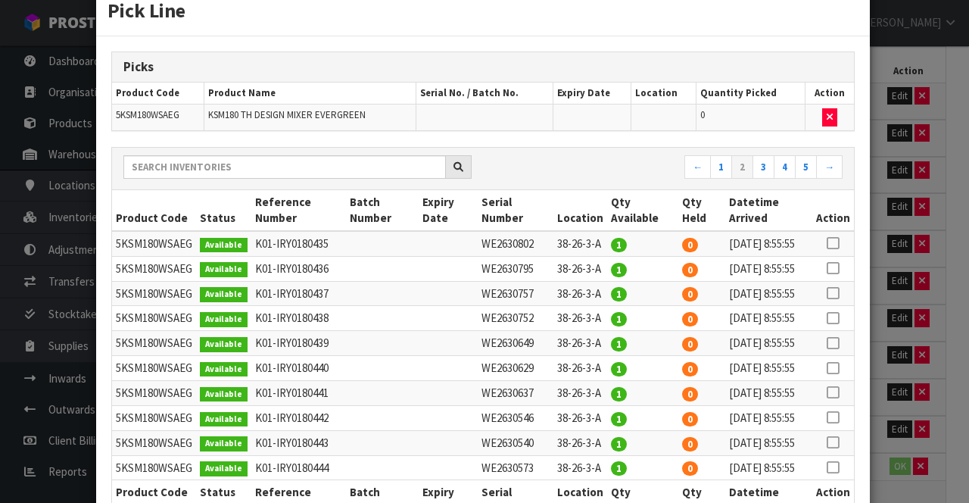
scroll to position [38, 0]
click at [766, 164] on link "3" at bounding box center [764, 168] width 22 height 24
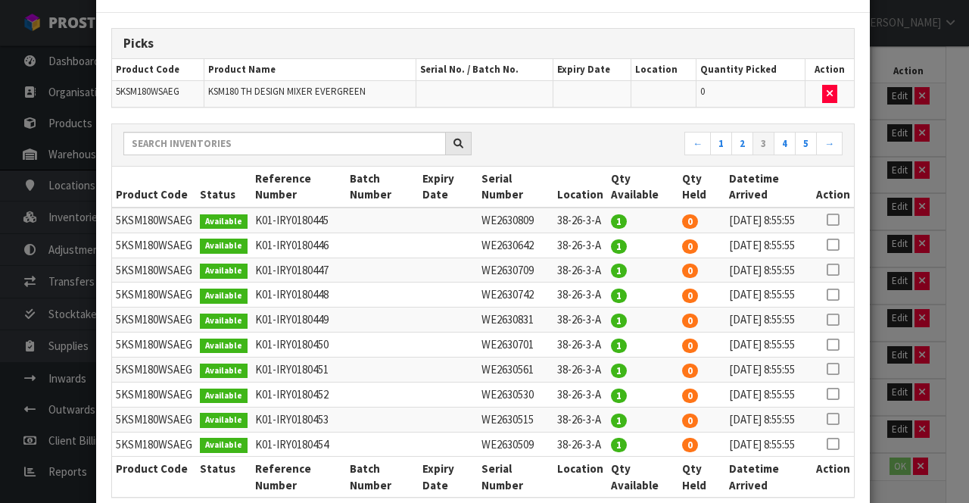
scroll to position [61, 0]
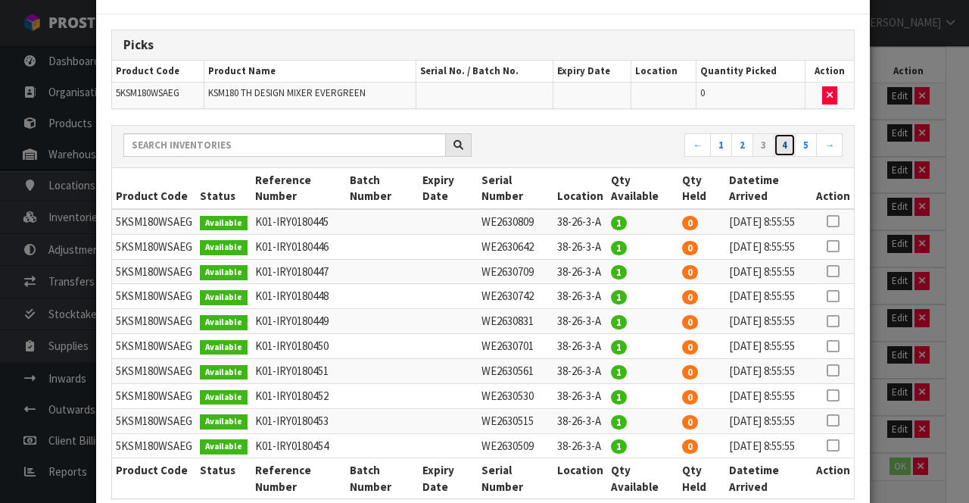
click at [779, 139] on link "4" at bounding box center [785, 145] width 22 height 24
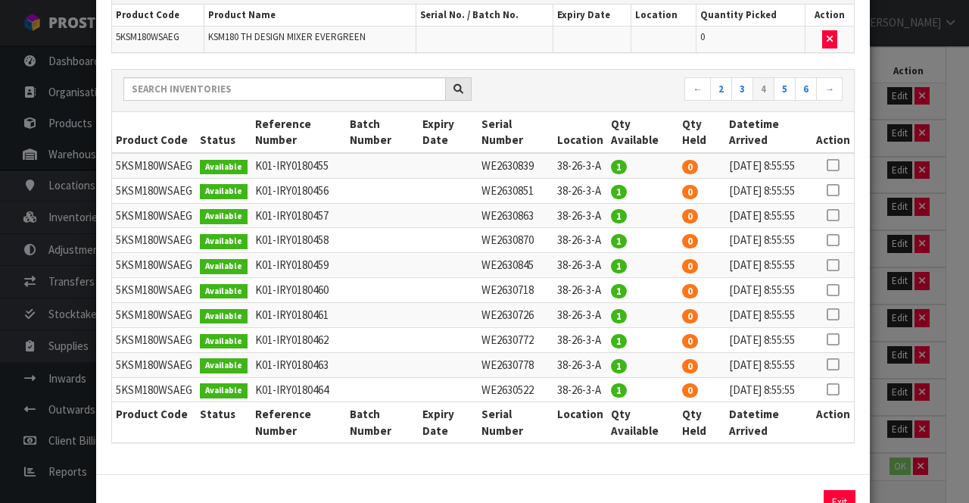
scroll to position [95, 0]
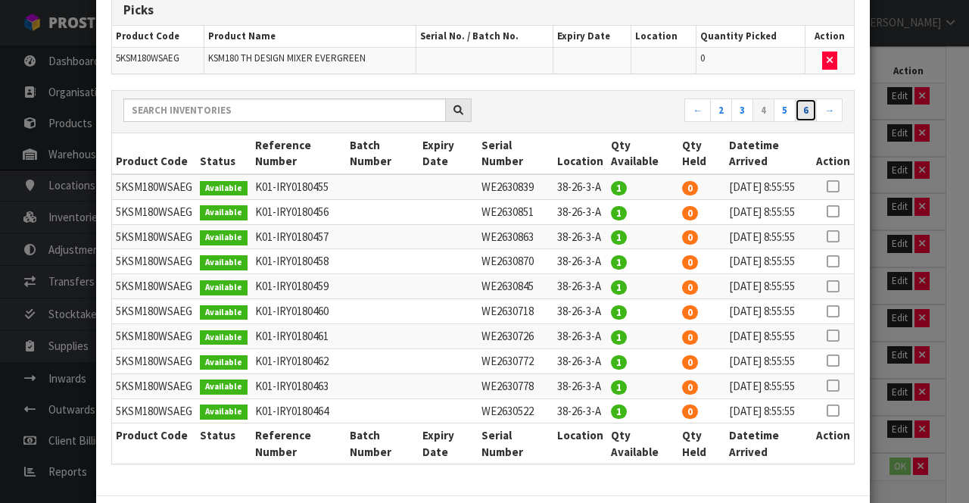
click at [807, 107] on link "6" at bounding box center [806, 110] width 22 height 24
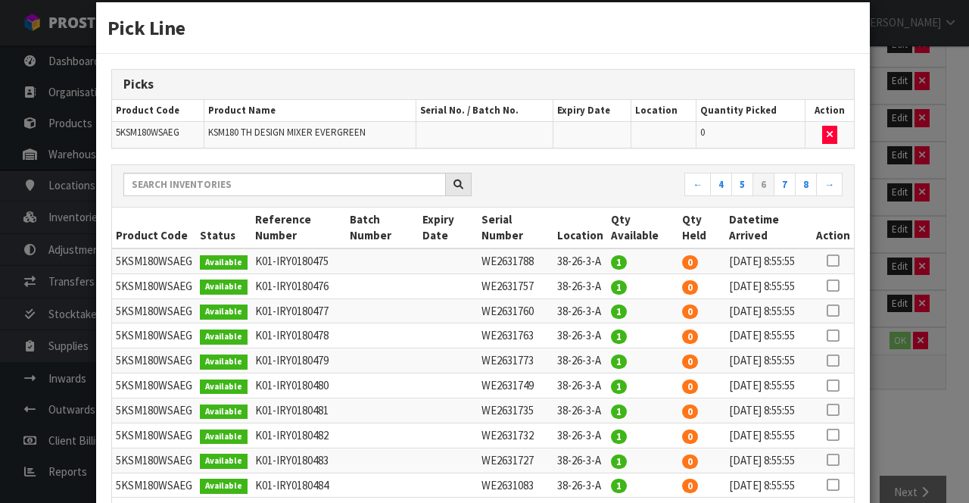
scroll to position [0, 0]
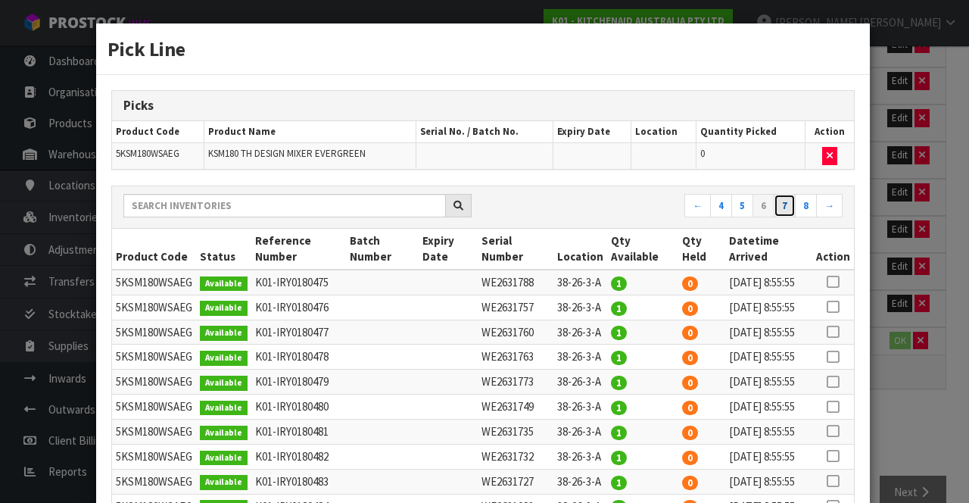
click at [795, 201] on link "7" at bounding box center [785, 206] width 22 height 24
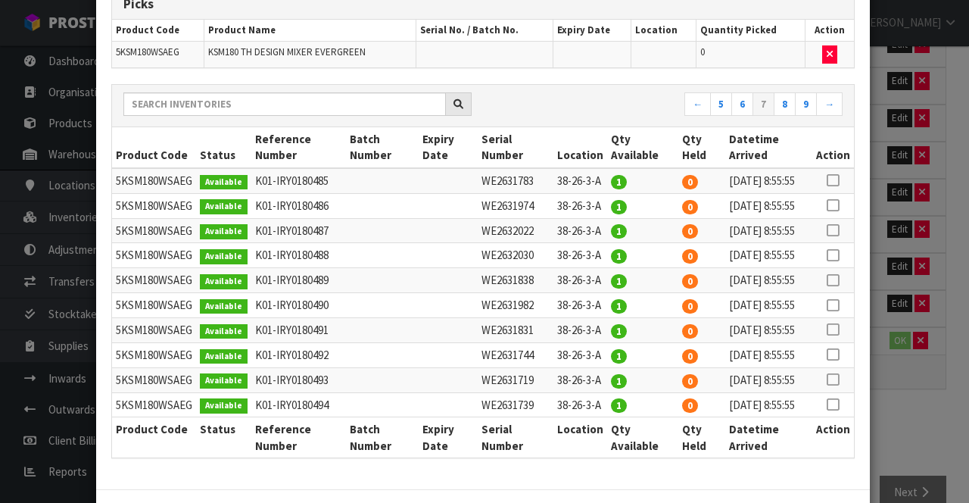
scroll to position [81, 0]
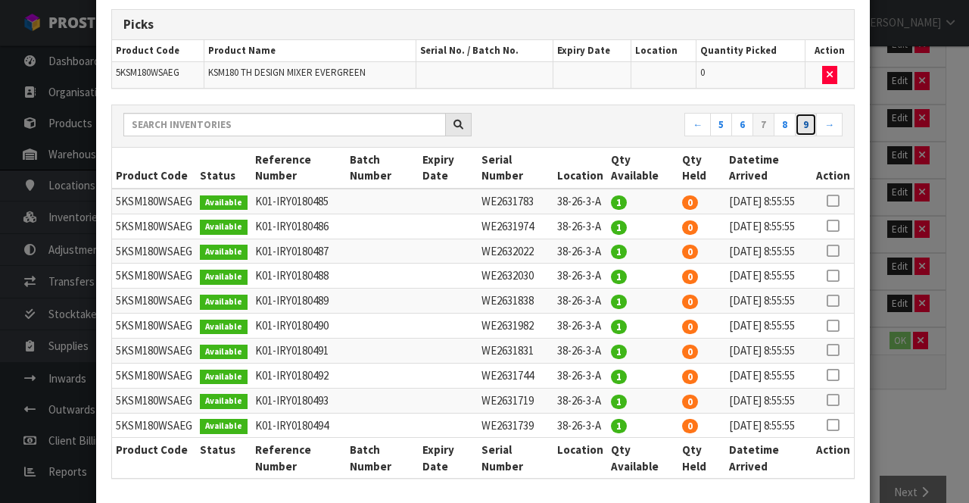
click at [805, 127] on link "9" at bounding box center [806, 125] width 22 height 24
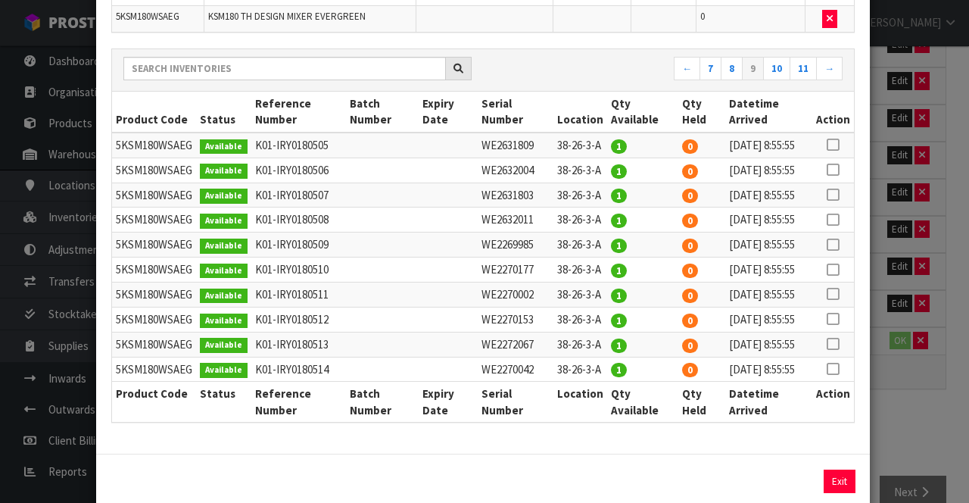
scroll to position [140, 0]
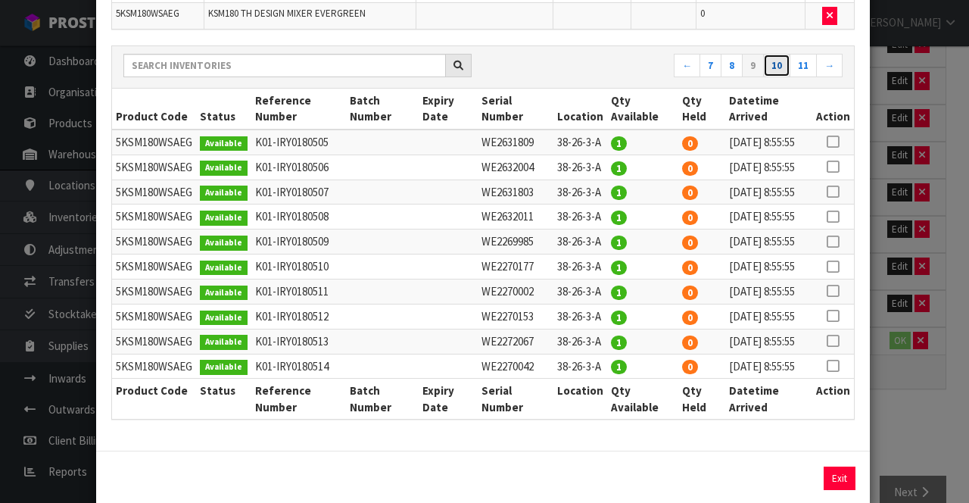
click at [779, 67] on link "10" at bounding box center [776, 66] width 27 height 24
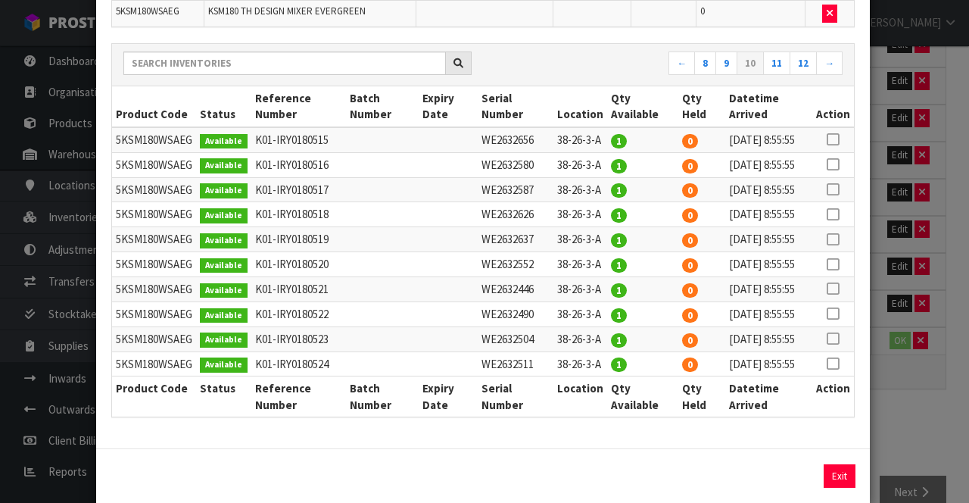
scroll to position [142, 0]
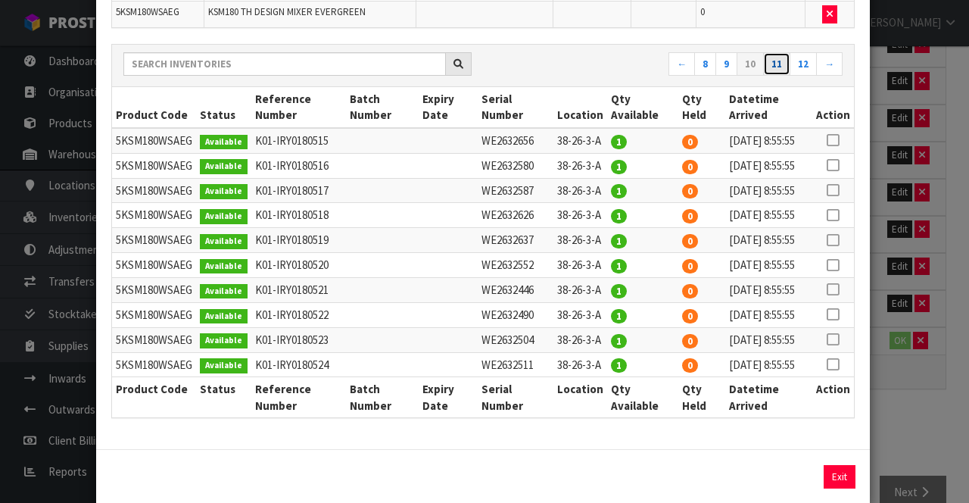
click at [777, 67] on link "11" at bounding box center [776, 64] width 27 height 24
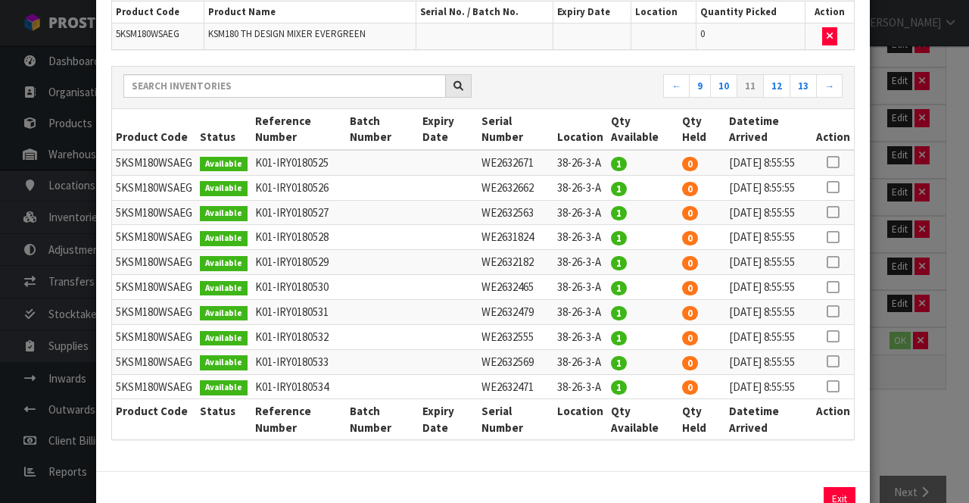
scroll to position [112, 0]
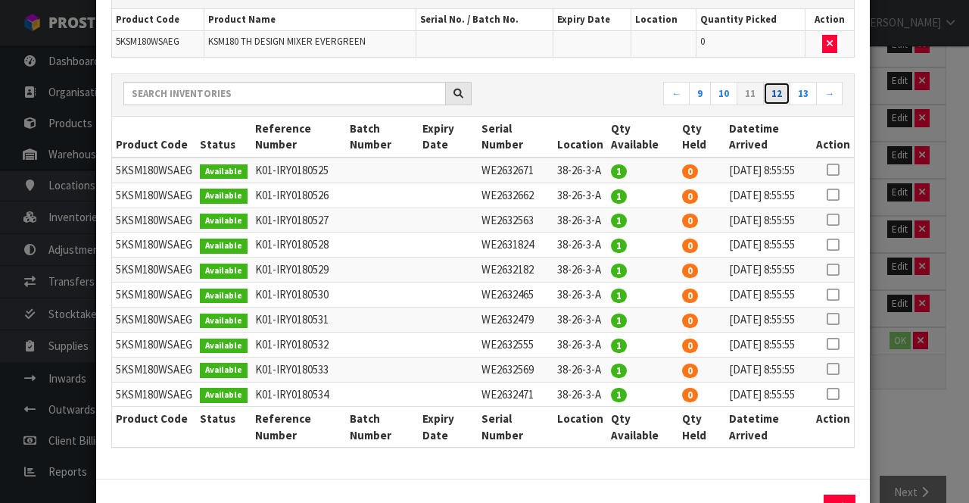
click at [777, 92] on link "12" at bounding box center [776, 94] width 27 height 24
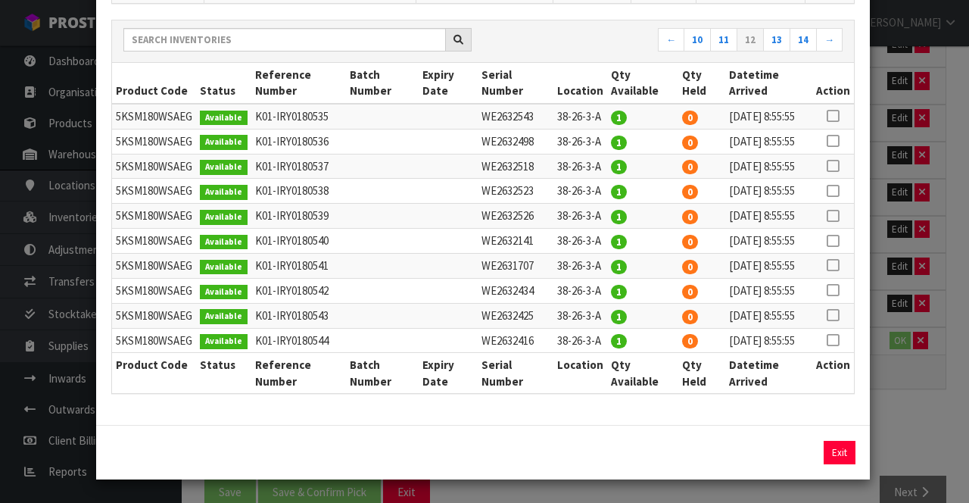
scroll to position [192, 0]
click at [808, 28] on link "14" at bounding box center [803, 40] width 27 height 24
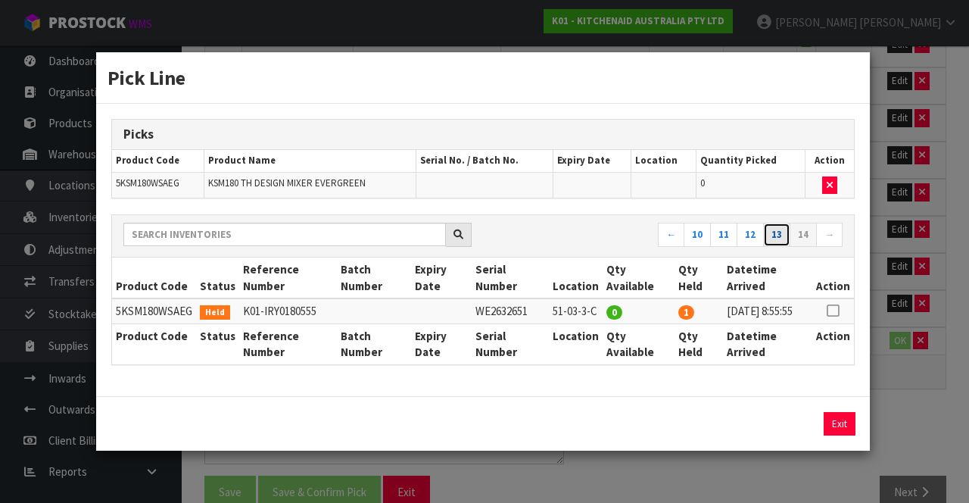
click at [779, 236] on link "13" at bounding box center [776, 235] width 27 height 24
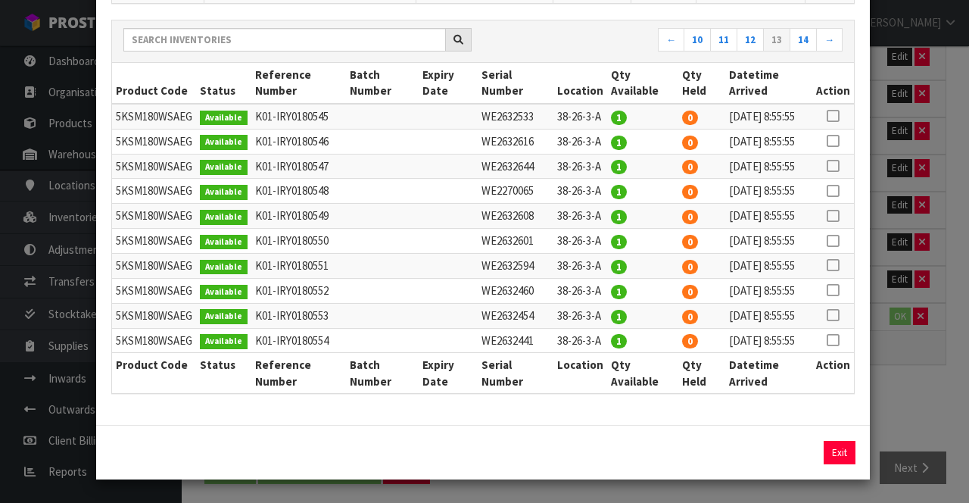
scroll to position [167, 0]
click at [754, 36] on link "12" at bounding box center [750, 40] width 27 height 24
click at [730, 28] on link "11" at bounding box center [723, 40] width 27 height 24
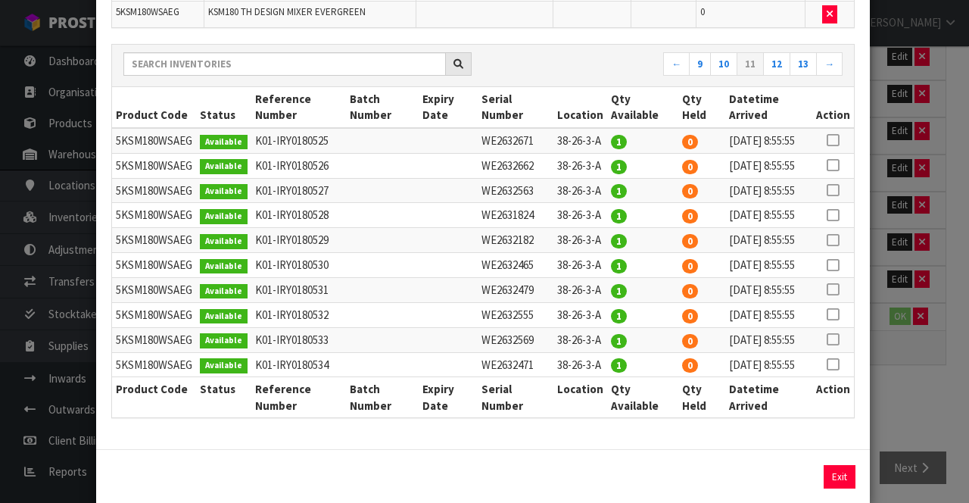
scroll to position [141, 0]
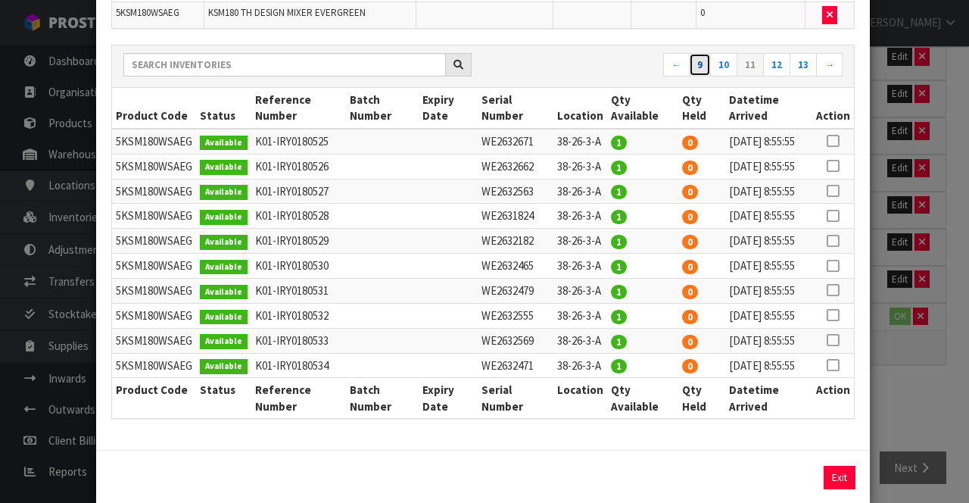
click at [710, 64] on link "9" at bounding box center [700, 65] width 22 height 24
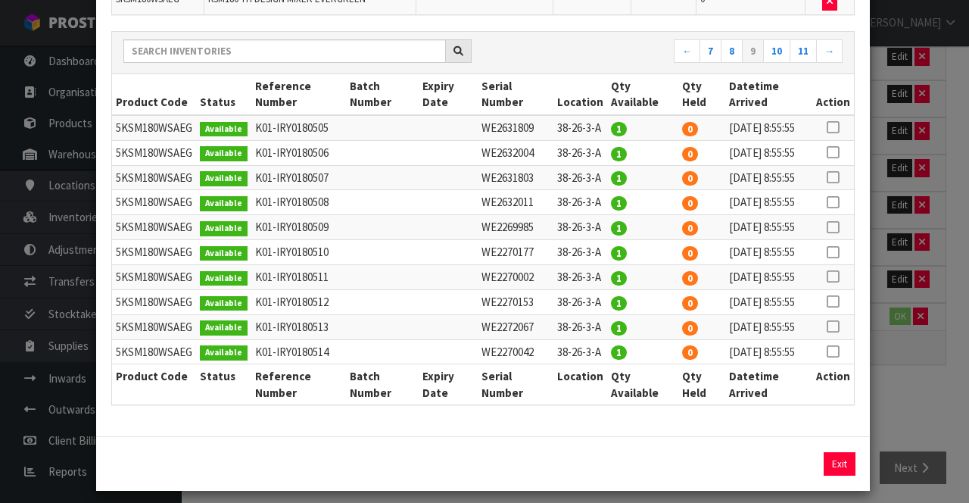
scroll to position [157, 0]
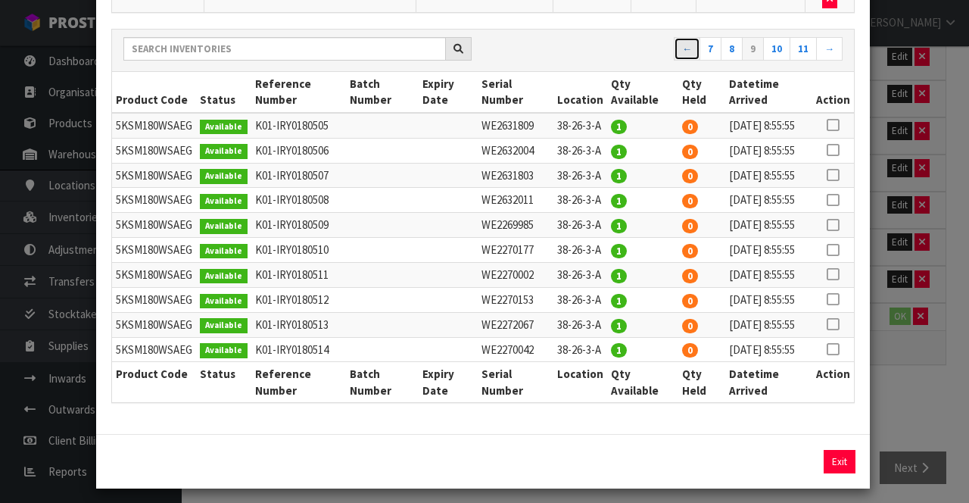
click at [685, 46] on link "←" at bounding box center [687, 49] width 27 height 24
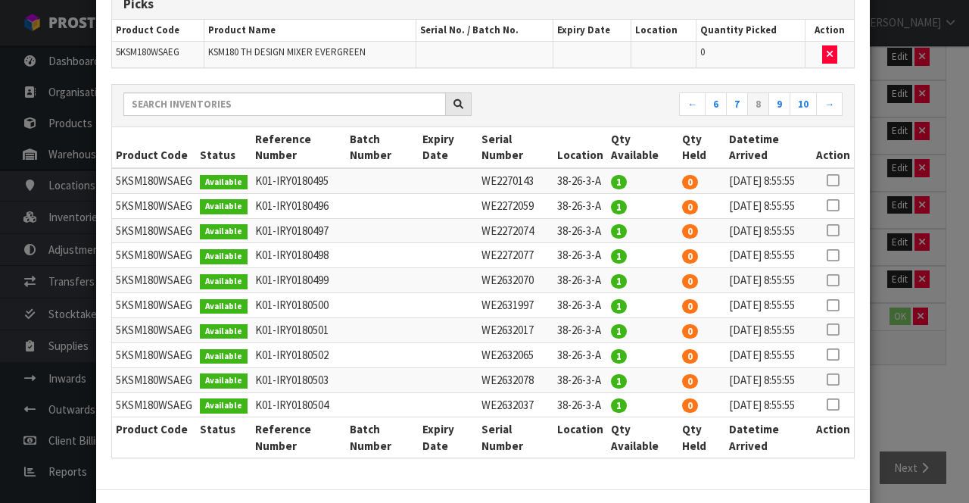
scroll to position [96, 0]
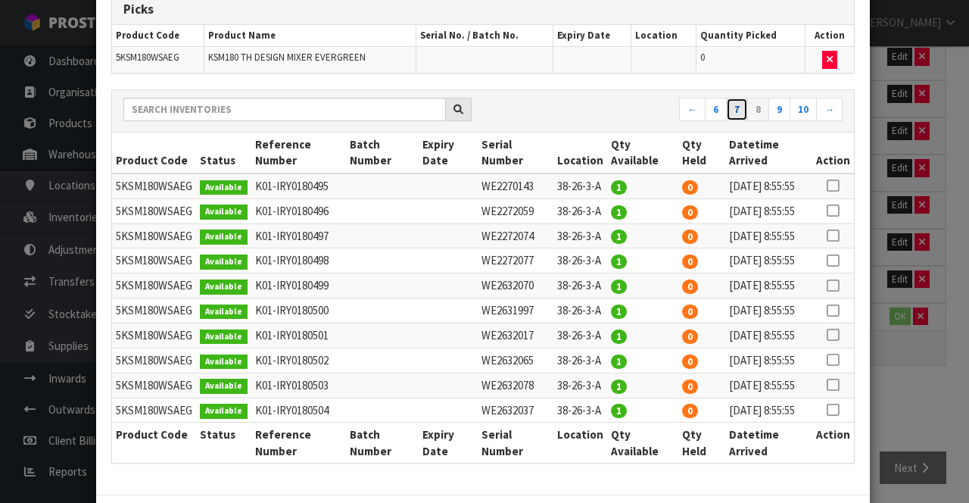
click at [744, 110] on link "7" at bounding box center [737, 110] width 22 height 24
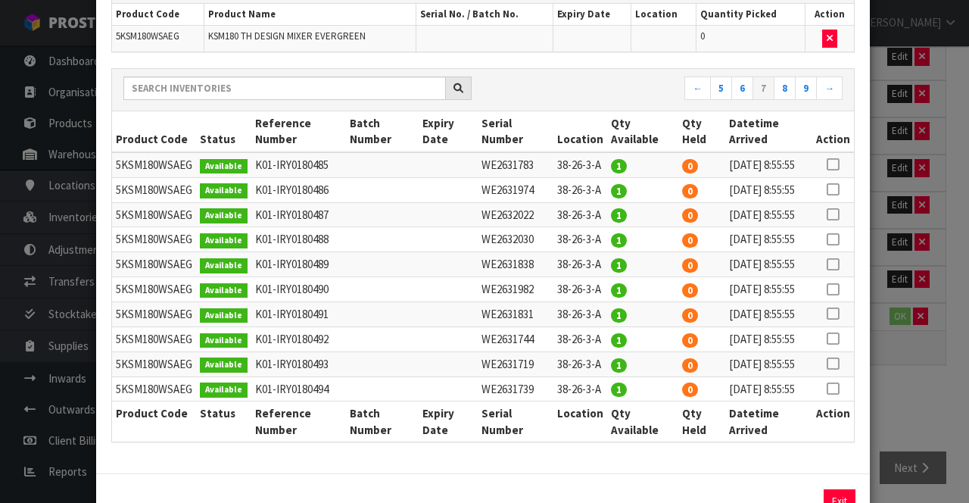
scroll to position [117, 0]
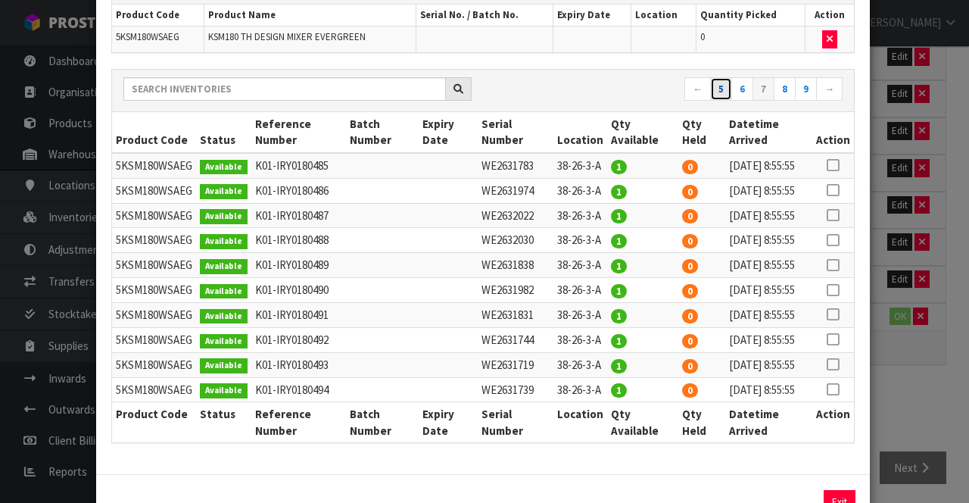
click at [719, 92] on link "5" at bounding box center [721, 89] width 22 height 24
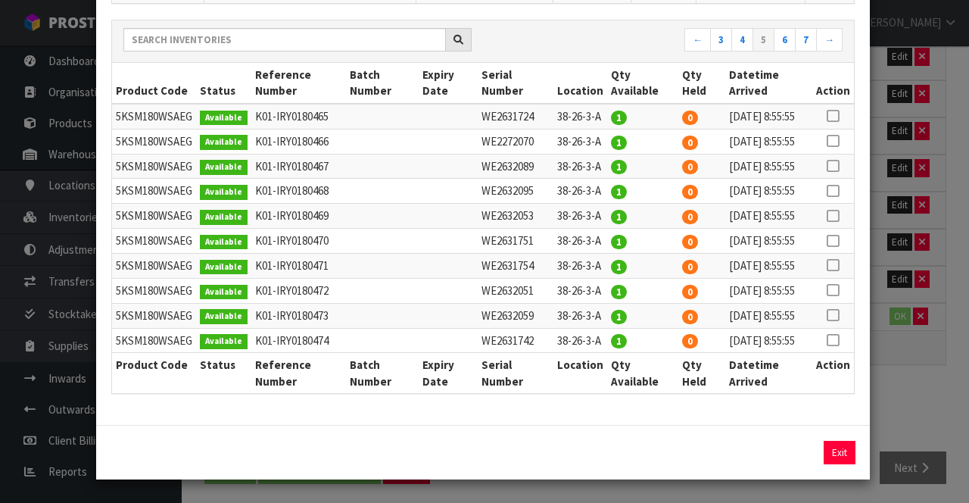
scroll to position [175, 0]
click at [703, 31] on link "←" at bounding box center [698, 40] width 27 height 24
click at [743, 30] on link "3" at bounding box center [743, 40] width 22 height 24
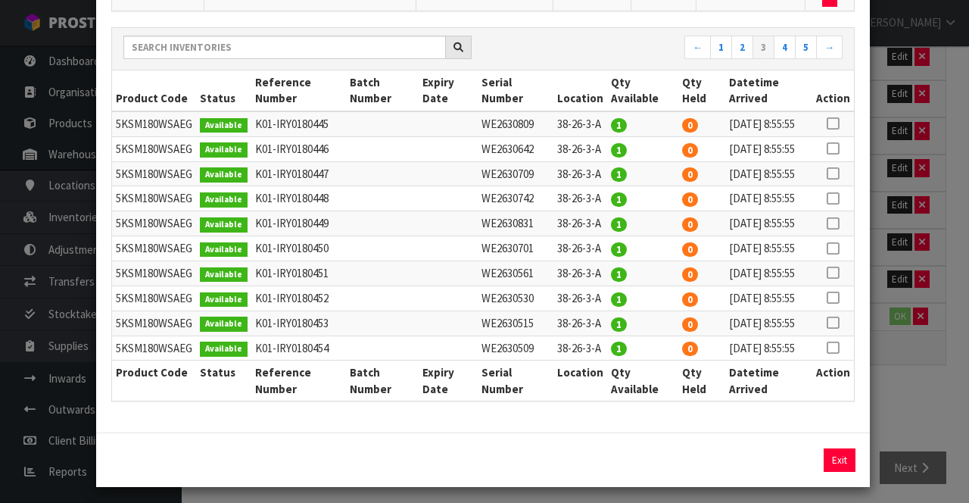
scroll to position [111, 0]
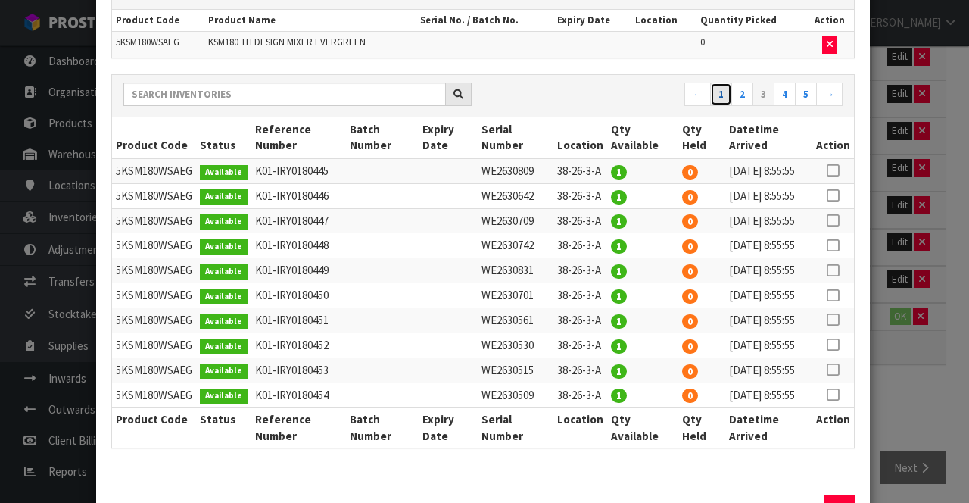
click at [732, 87] on link "1" at bounding box center [721, 95] width 22 height 24
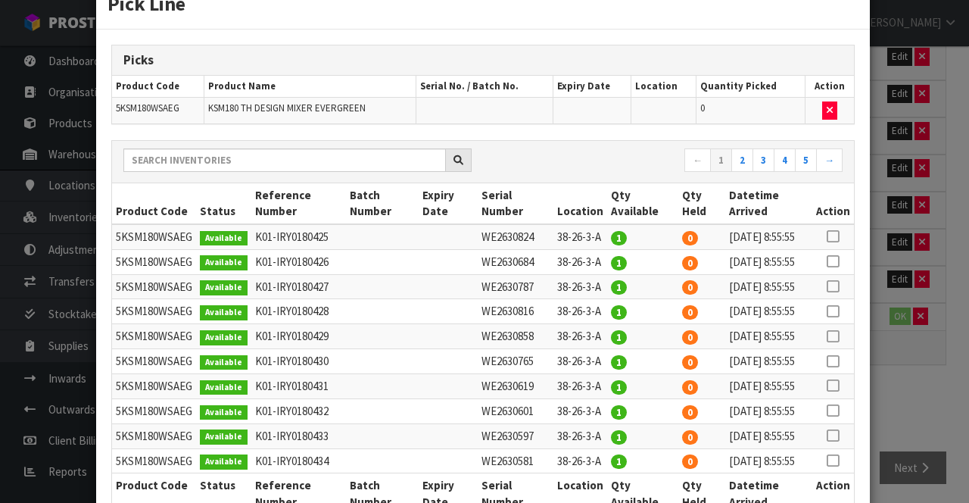
scroll to position [45, 0]
click at [745, 151] on link "2" at bounding box center [743, 160] width 22 height 24
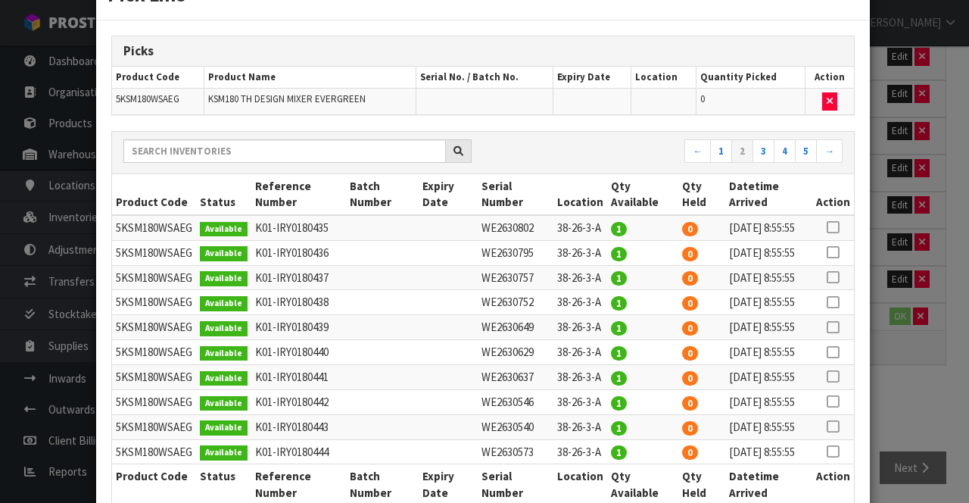
scroll to position [0, 0]
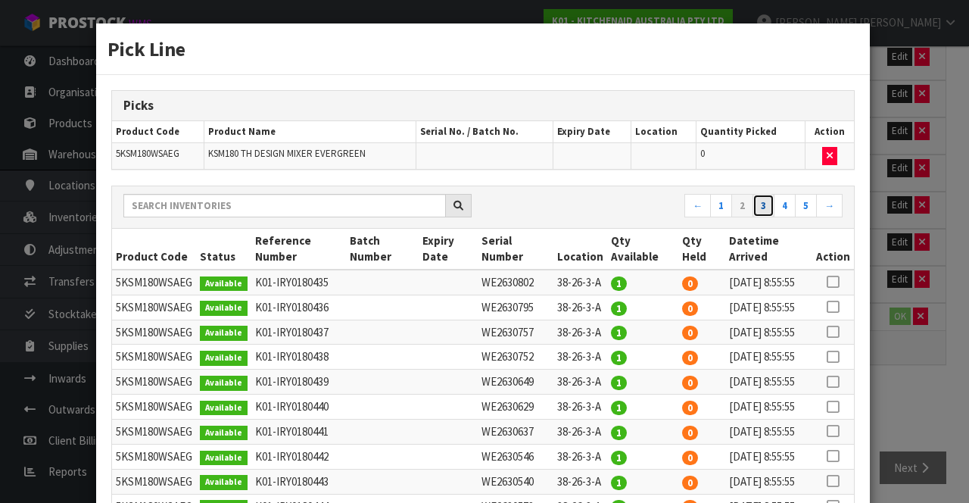
click at [762, 195] on link "3" at bounding box center [764, 206] width 22 height 24
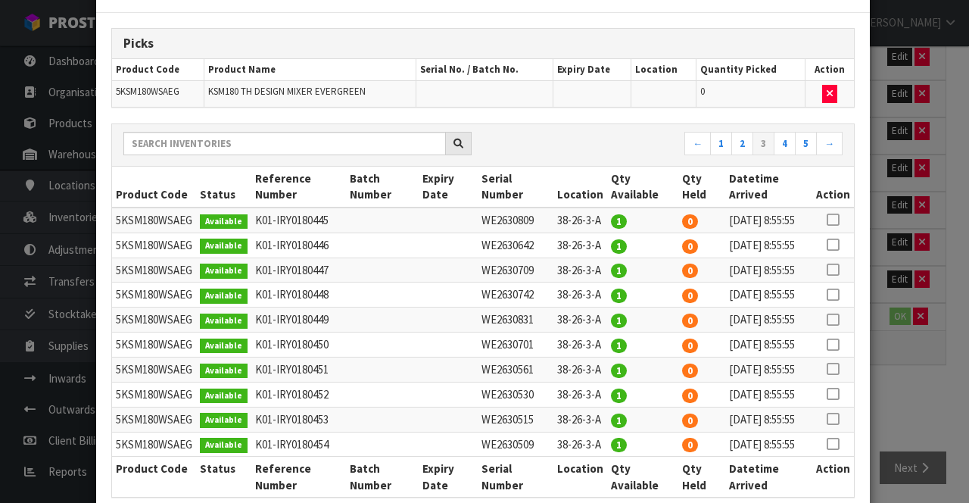
scroll to position [62, 0]
click at [789, 136] on link "4" at bounding box center [785, 144] width 22 height 24
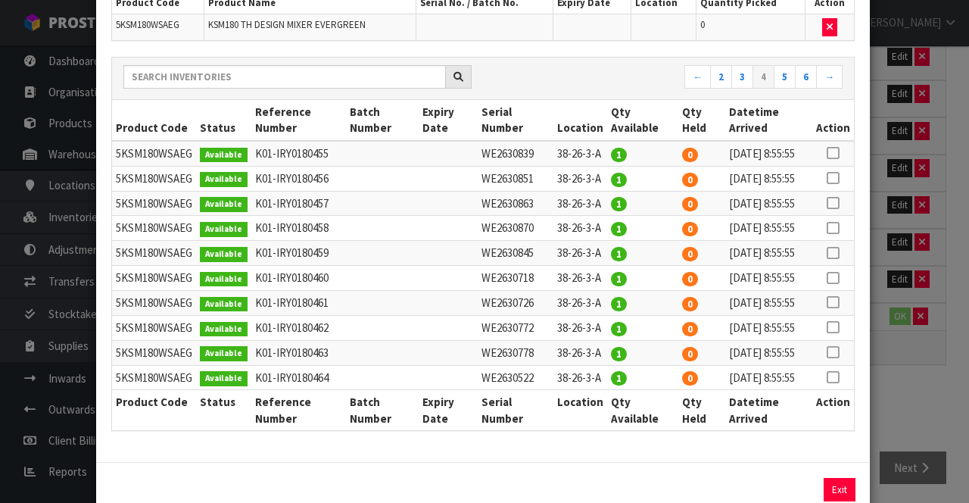
scroll to position [117, 0]
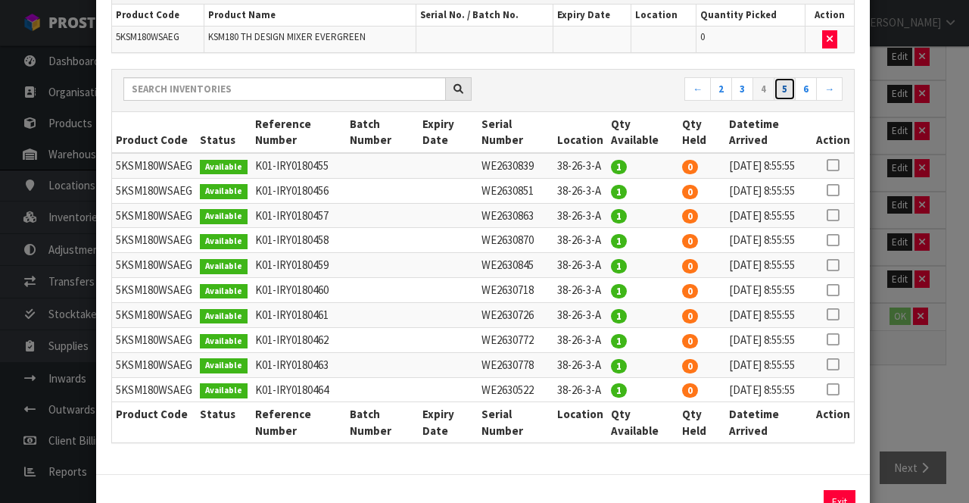
click at [777, 92] on link "5" at bounding box center [785, 89] width 22 height 24
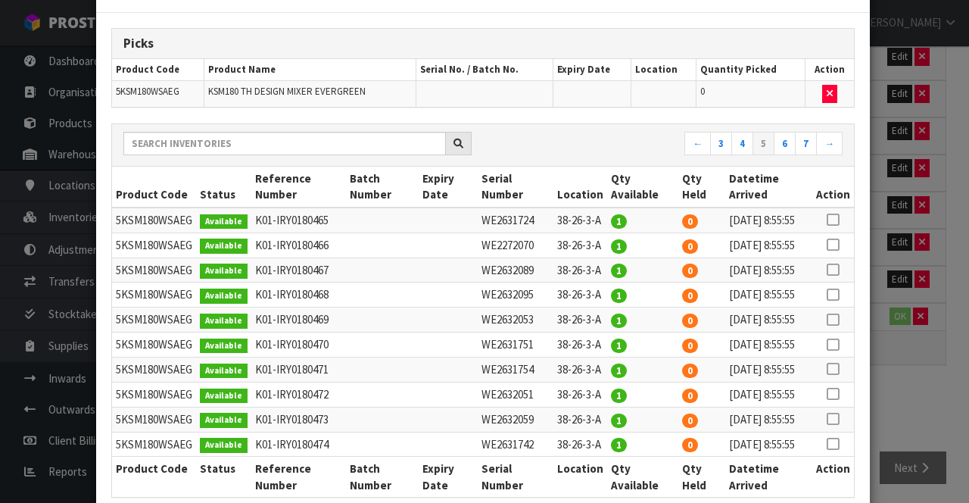
scroll to position [51, 0]
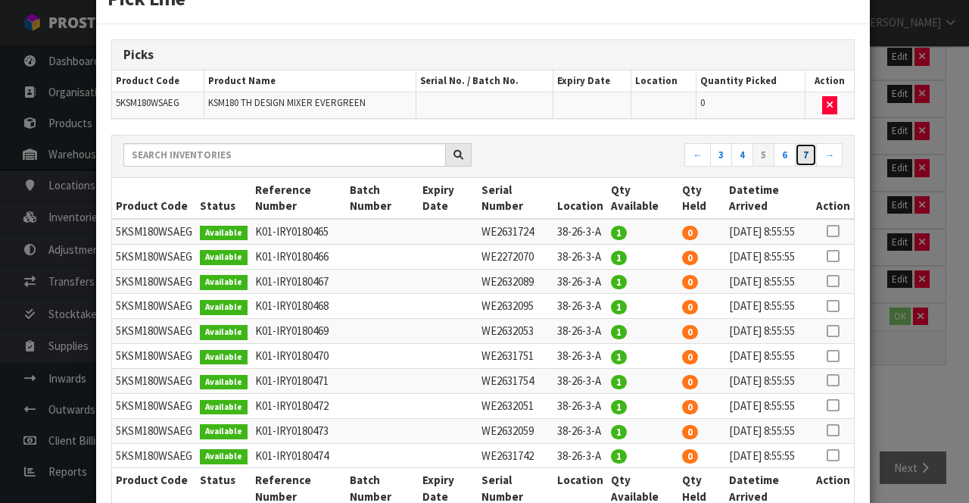
click at [807, 151] on link "7" at bounding box center [806, 155] width 22 height 24
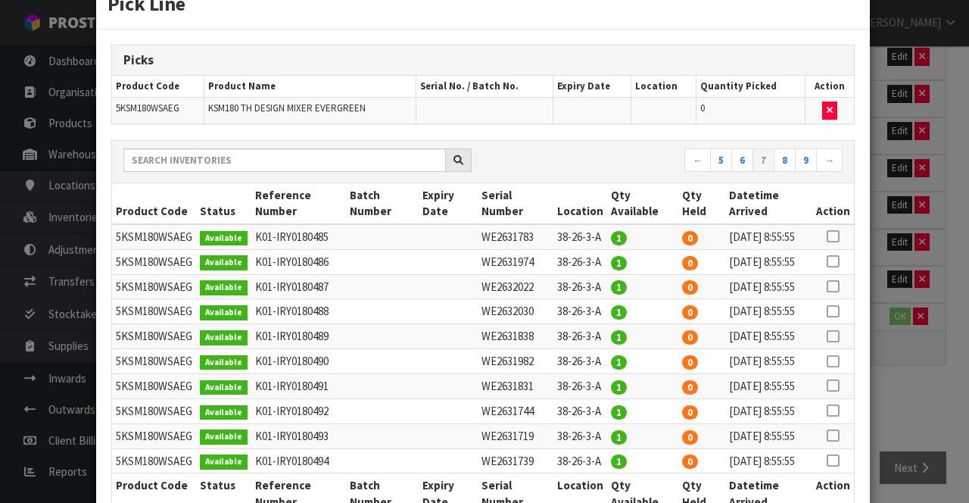
scroll to position [43, 0]
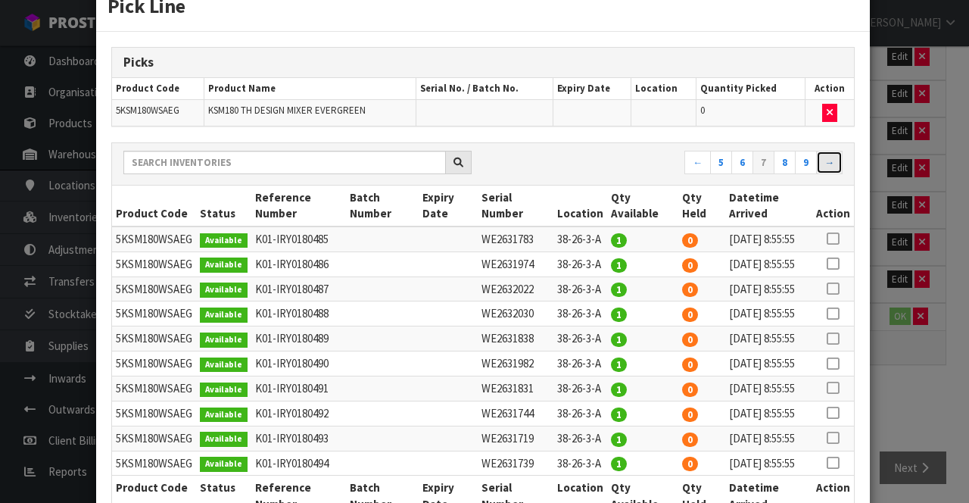
click at [826, 161] on link "→" at bounding box center [829, 163] width 27 height 24
click at [913, 255] on div "Pick Line Picks Product Code Product Name Serial No. / Batch No. Expiry Date Lo…" at bounding box center [484, 251] width 969 height 503
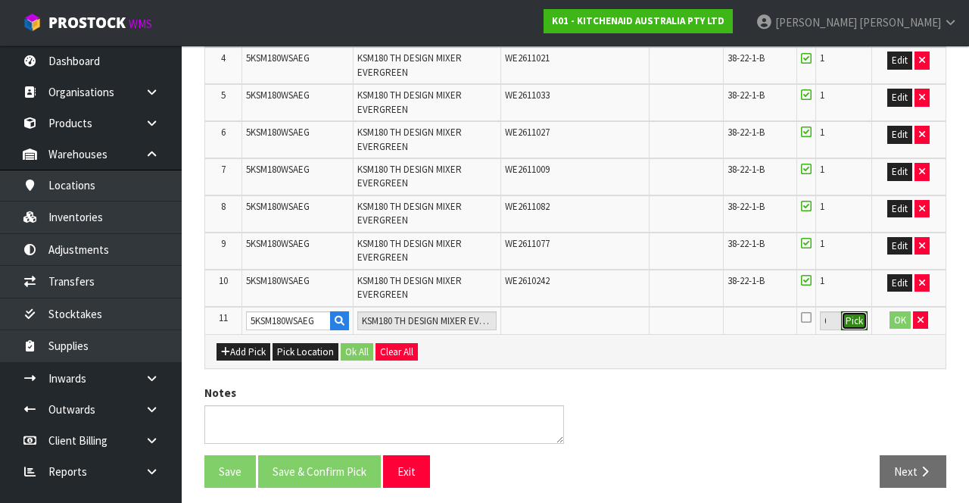
scroll to position [457, 0]
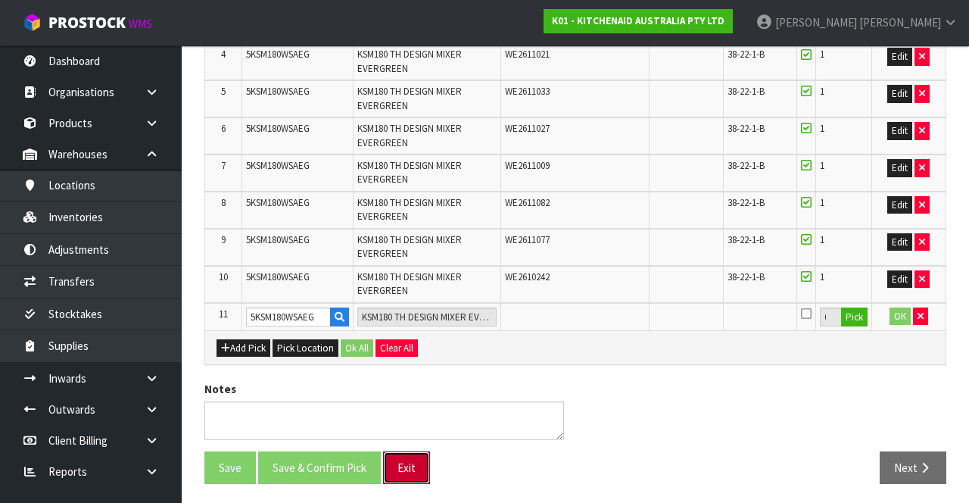
click at [404, 255] on button "Exit" at bounding box center [406, 467] width 47 height 33
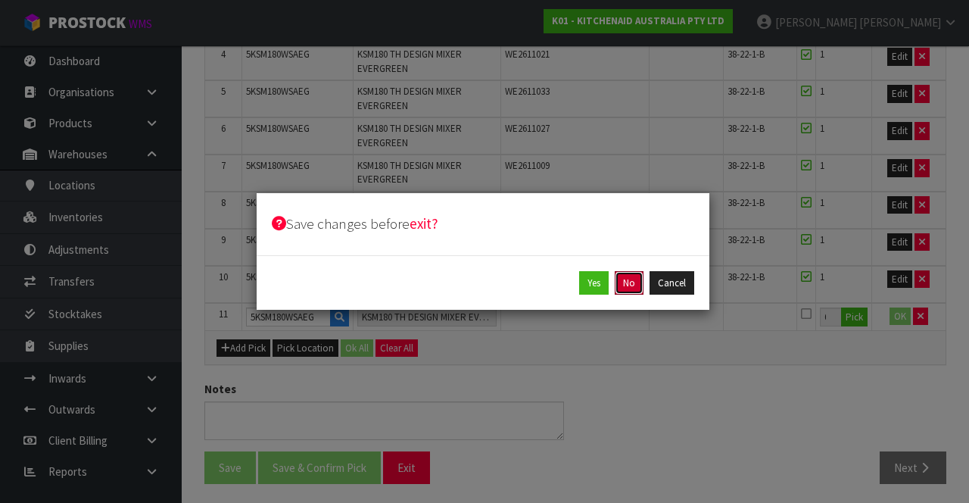
click at [626, 255] on button "No" at bounding box center [629, 283] width 29 height 24
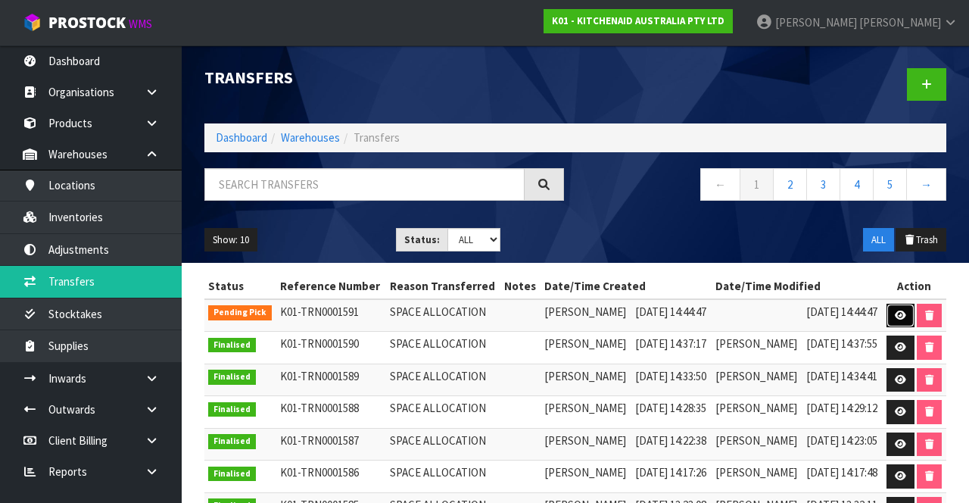
click at [903, 255] on icon at bounding box center [900, 316] width 11 height 10
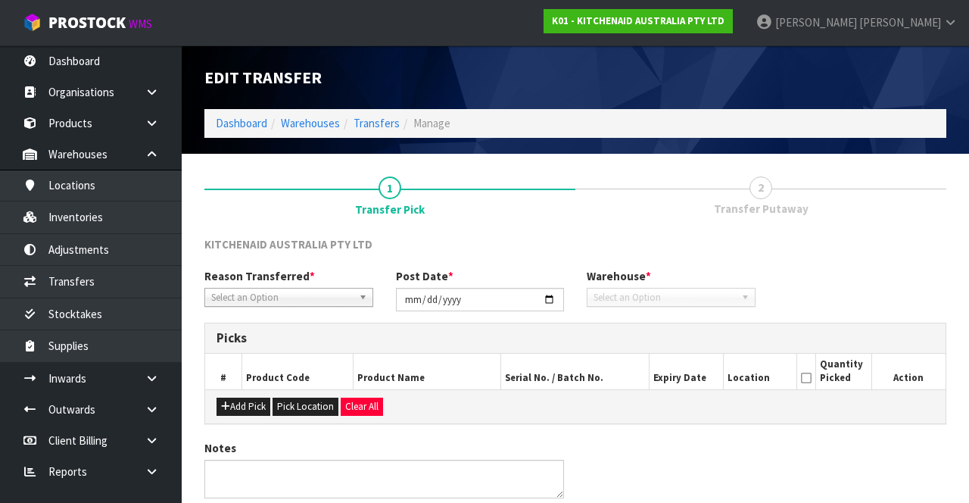
type input "[DATE]"
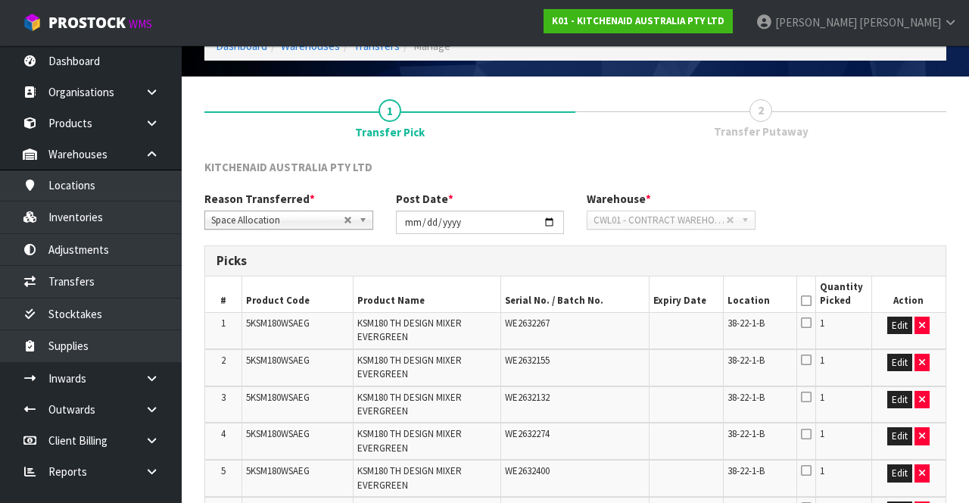
scroll to position [83, 0]
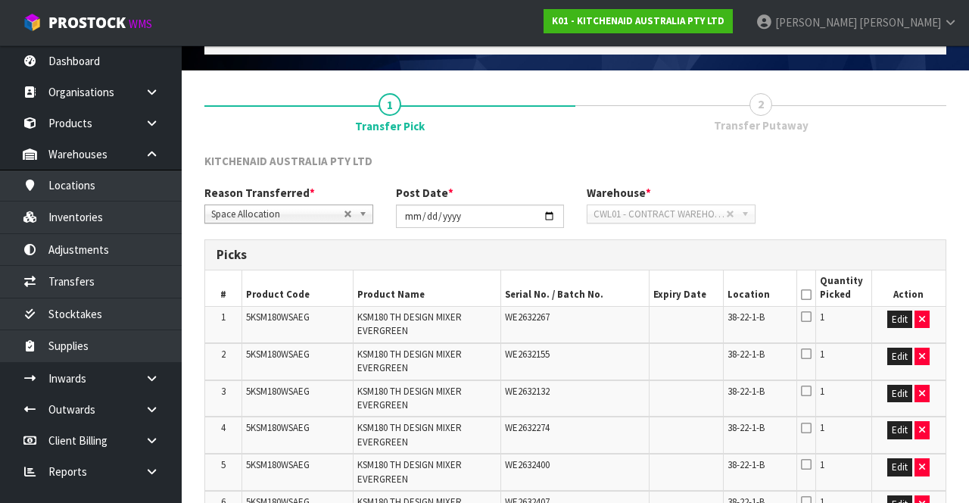
click at [807, 255] on icon at bounding box center [806, 295] width 11 height 1
click at [810, 255] on icon at bounding box center [806, 295] width 11 height 1
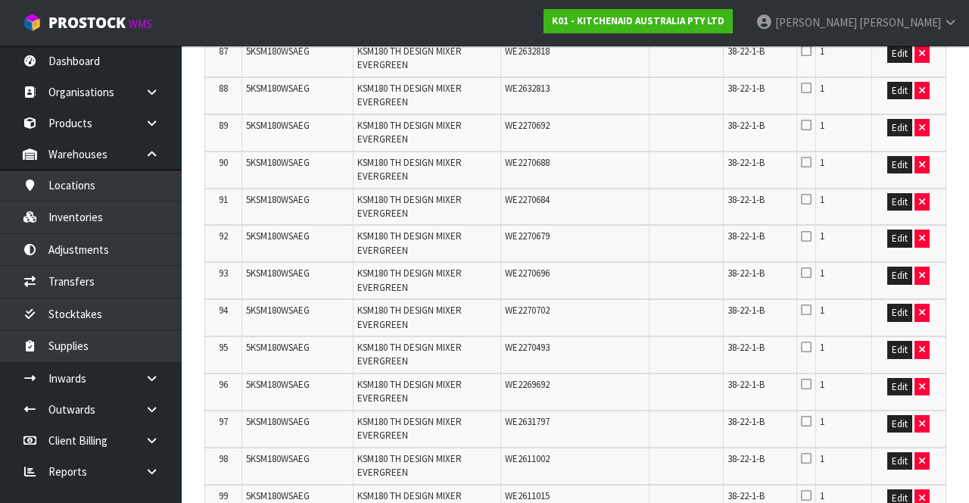
scroll to position [4090, 0]
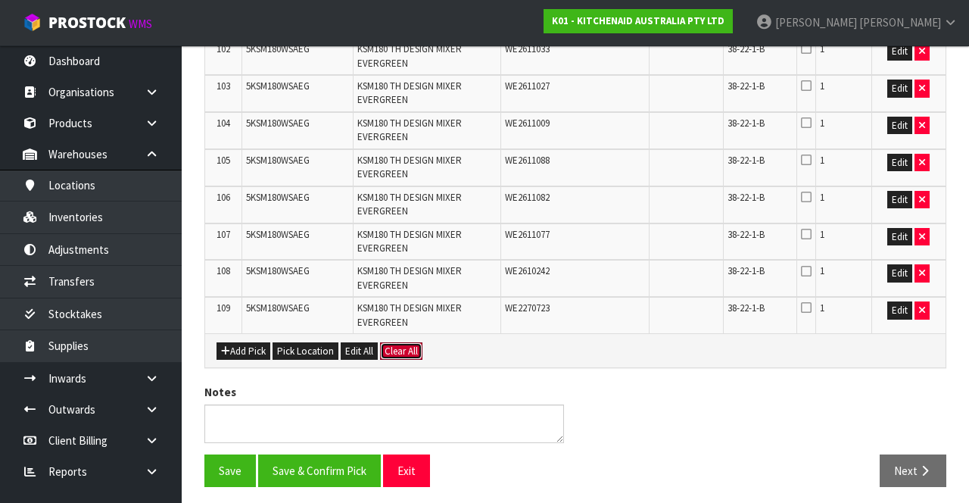
click at [403, 255] on button "Clear All" at bounding box center [401, 351] width 42 height 18
click at [405, 255] on button "Exit" at bounding box center [406, 470] width 47 height 33
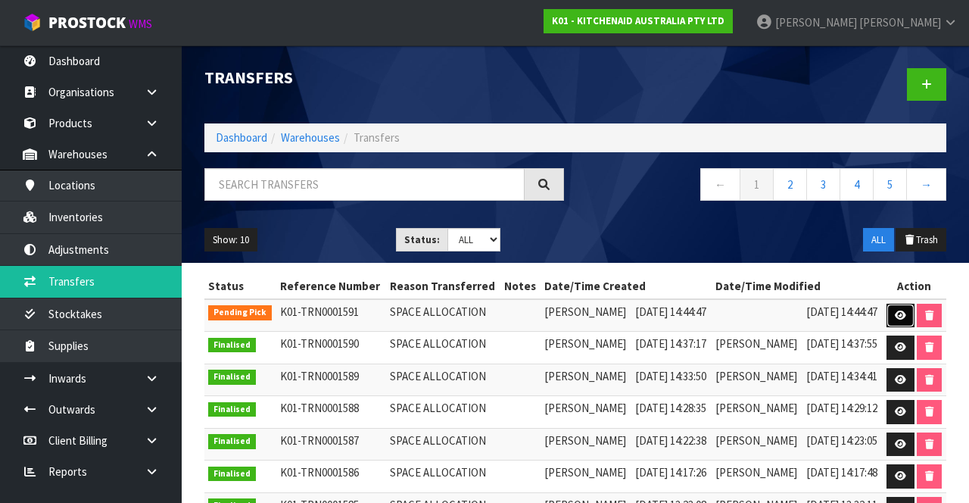
click at [891, 255] on link at bounding box center [901, 316] width 28 height 24
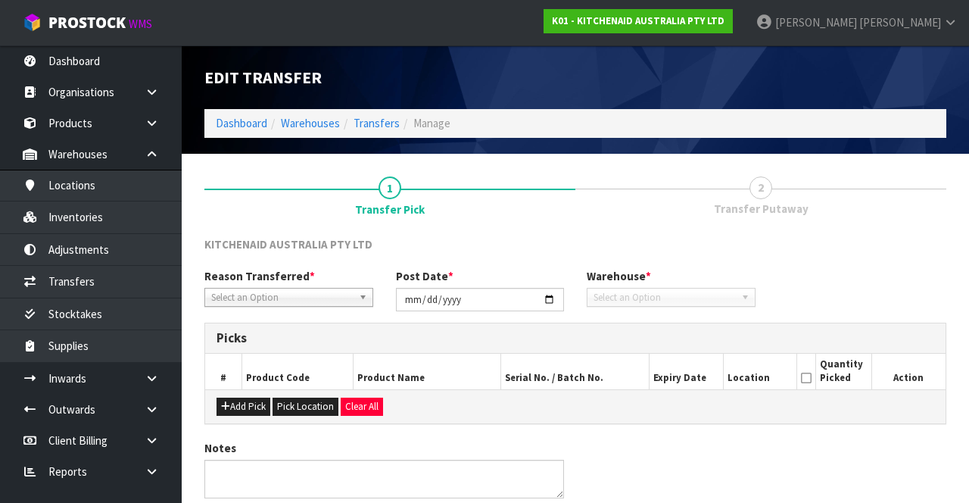
type input "[DATE]"
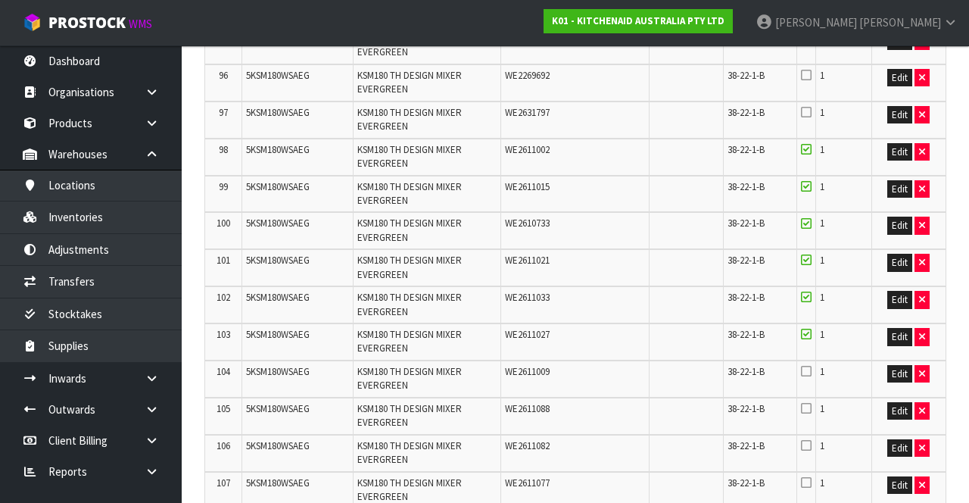
scroll to position [4090, 0]
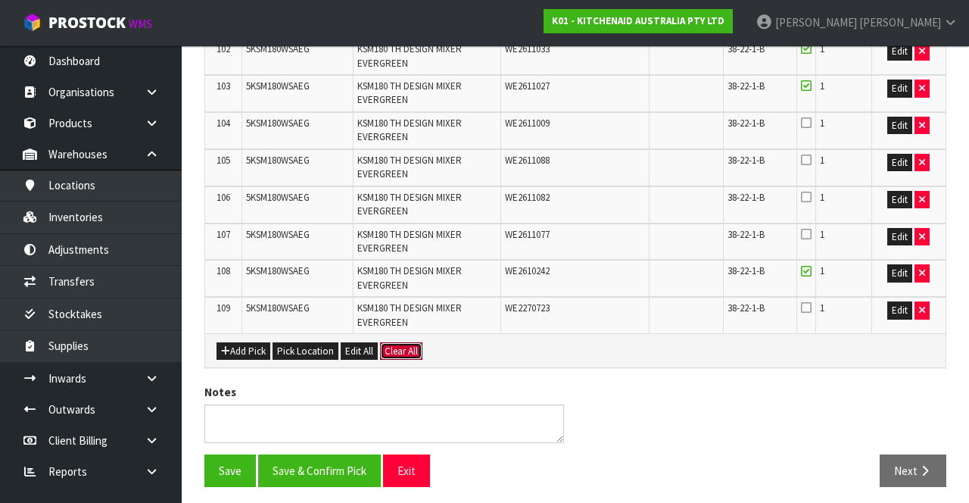
click at [410, 255] on button "Clear All" at bounding box center [401, 351] width 42 height 18
click at [413, 255] on span "Confirm" at bounding box center [401, 351] width 33 height 13
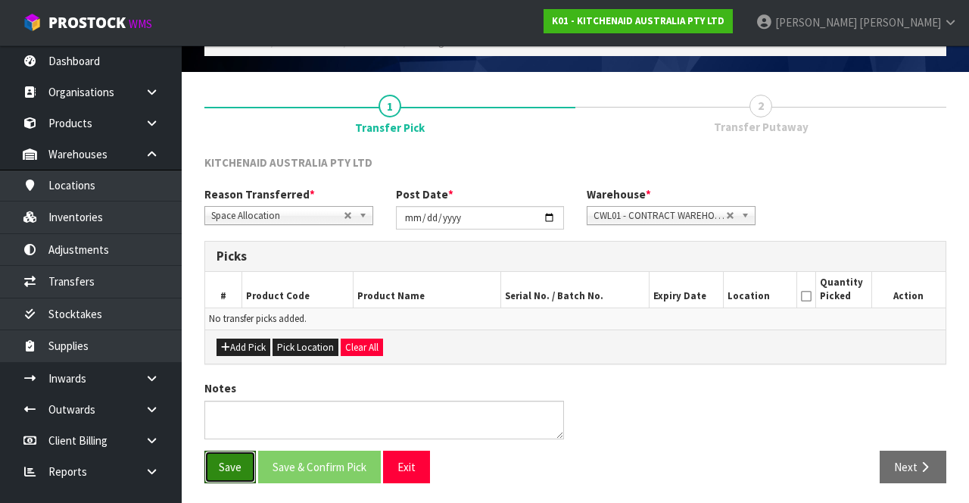
click at [218, 255] on button "Save" at bounding box center [229, 467] width 51 height 33
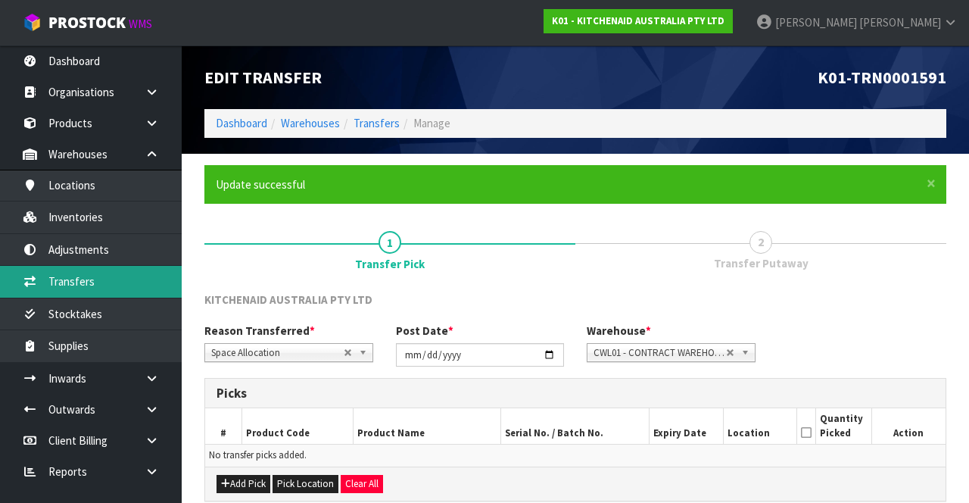
click at [87, 255] on link "Transfers" at bounding box center [91, 281] width 182 height 31
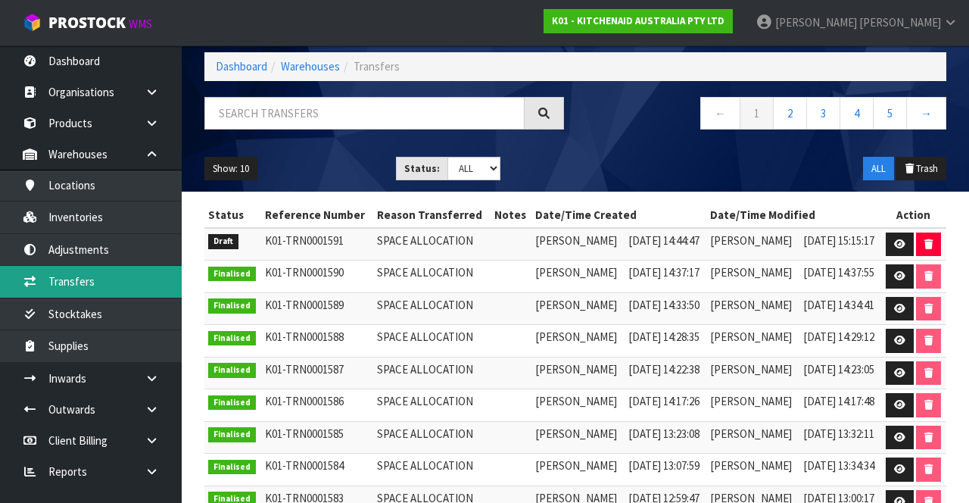
scroll to position [73, 0]
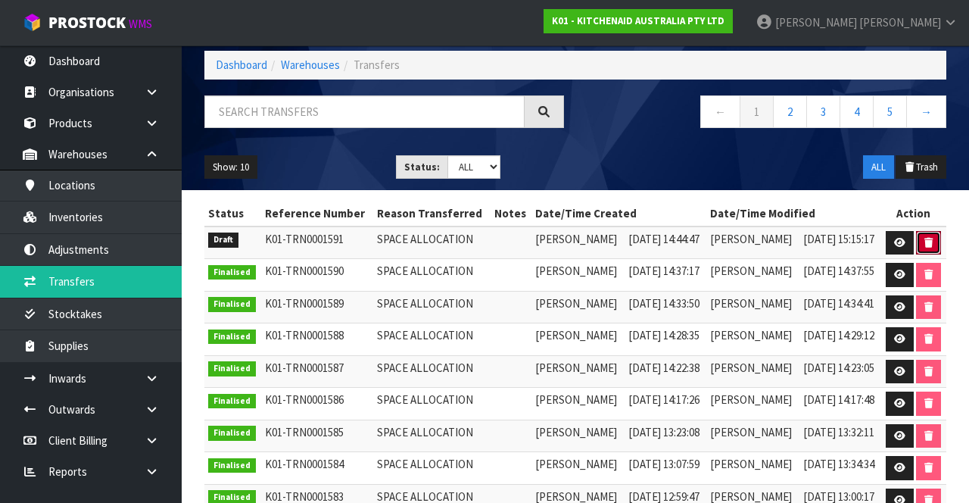
click at [932, 239] on icon "button" at bounding box center [929, 243] width 8 height 10
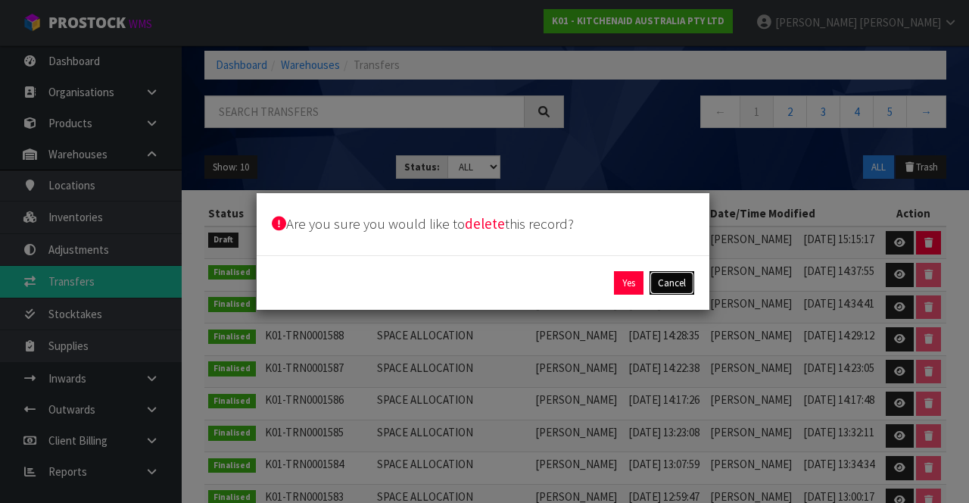
click at [681, 255] on button "Cancel" at bounding box center [672, 283] width 45 height 24
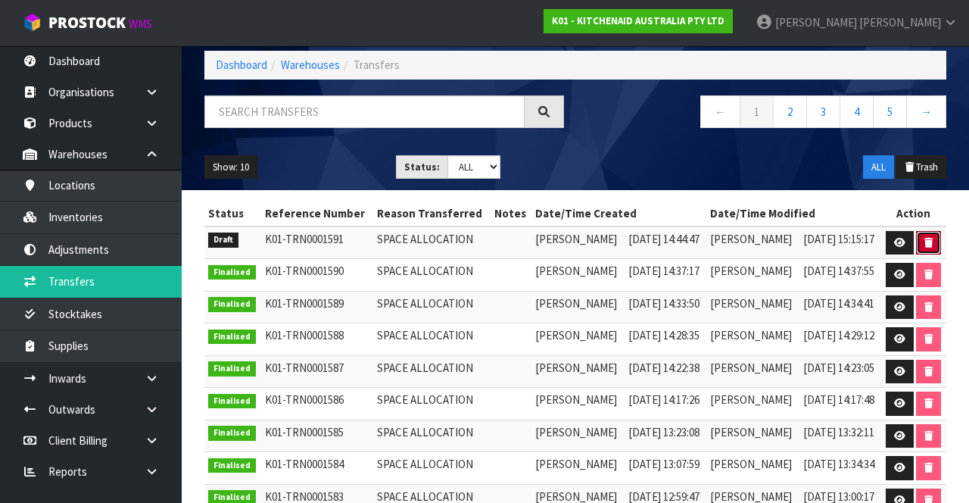
click at [933, 239] on icon "button" at bounding box center [929, 243] width 8 height 10
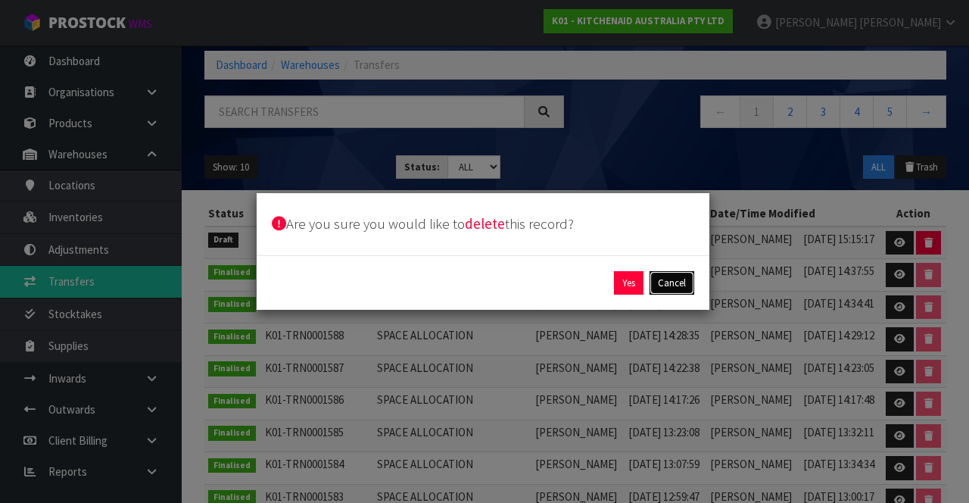
click at [676, 255] on button "Cancel" at bounding box center [672, 283] width 45 height 24
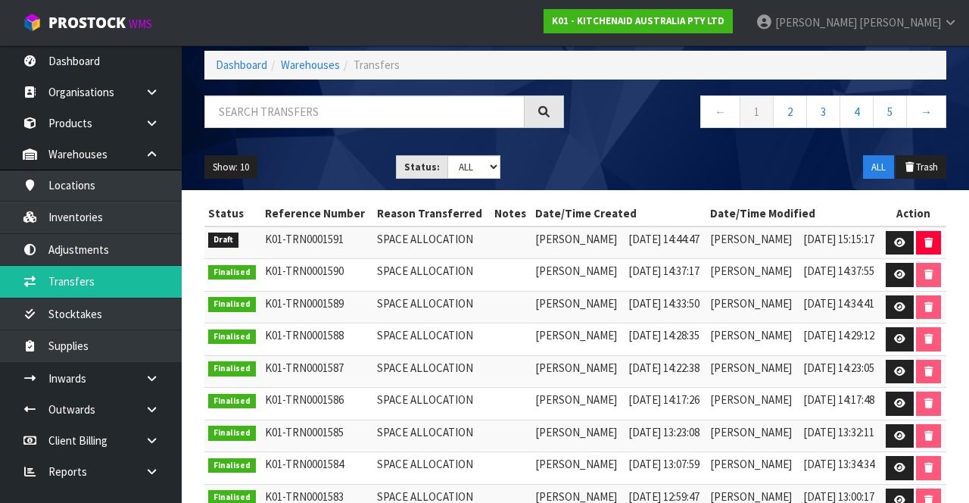
click at [656, 245] on td "[DATE] 14:44:47" at bounding box center [666, 242] width 82 height 33
click at [307, 236] on td "K01-TRN0001591" at bounding box center [317, 242] width 112 height 33
click at [435, 239] on td "SPACE ALLOCATION" at bounding box center [431, 242] width 117 height 33
click at [908, 239] on link at bounding box center [900, 243] width 28 height 24
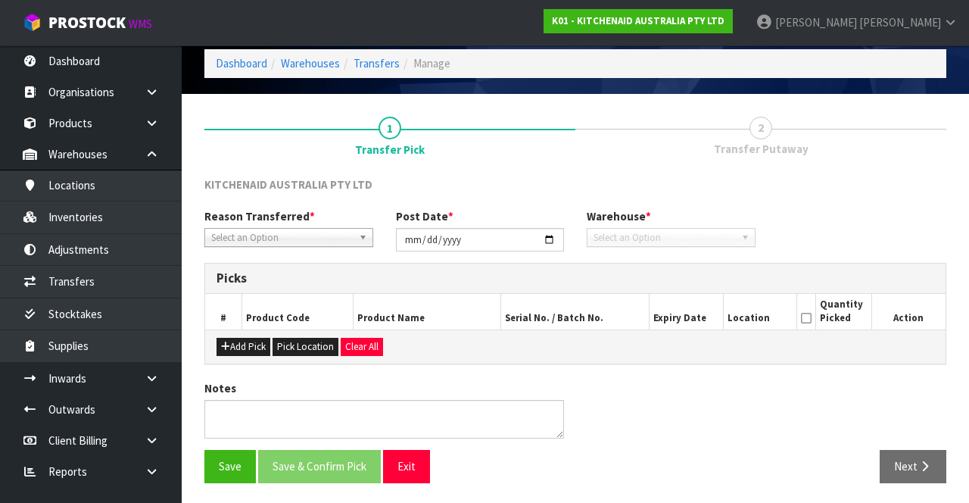
type input "[DATE]"
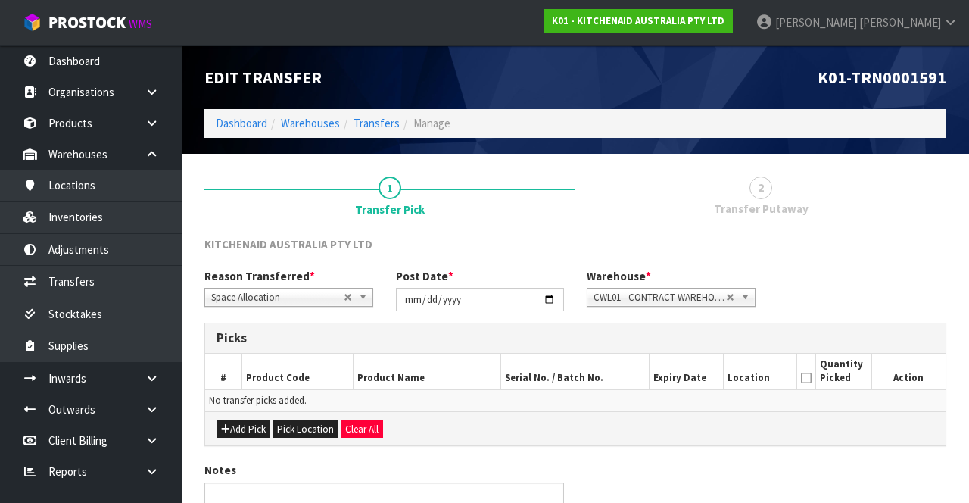
click at [594, 255] on td "No transfer picks added." at bounding box center [575, 400] width 741 height 22
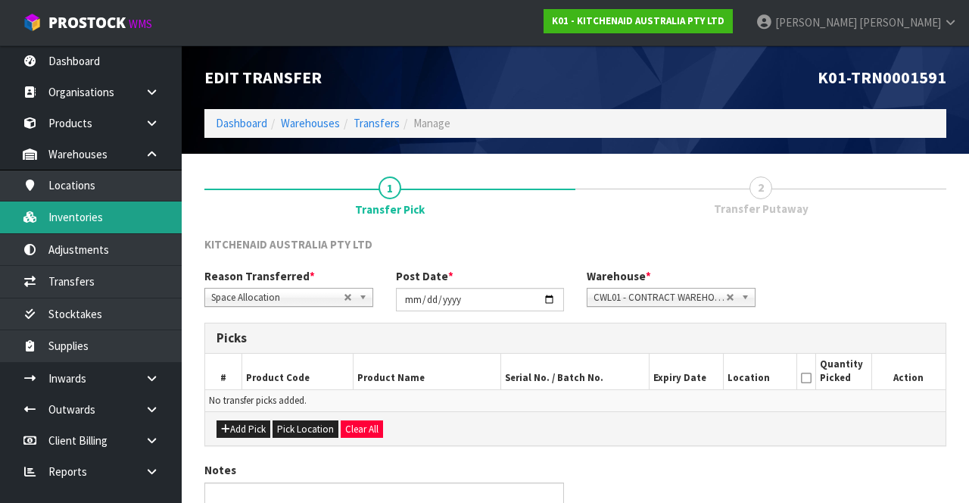
click at [123, 224] on link "Inventories" at bounding box center [91, 216] width 182 height 31
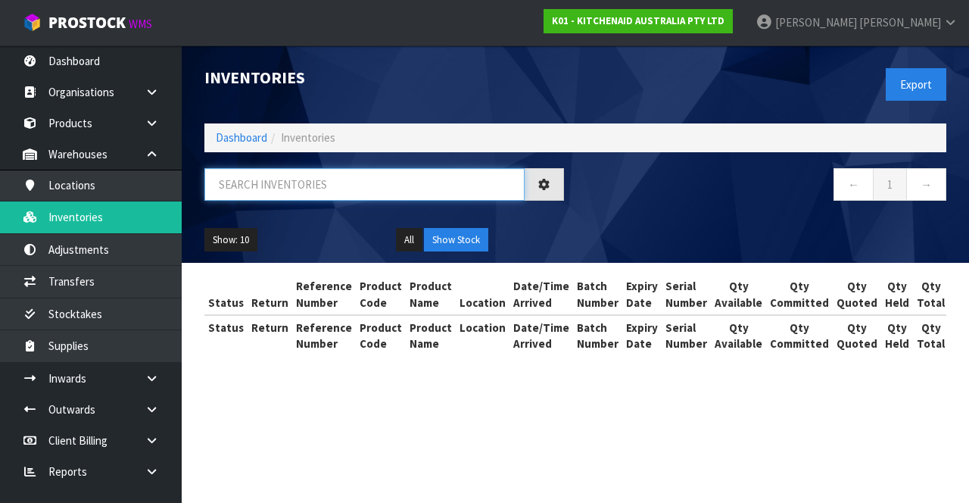
click at [322, 183] on input "text" at bounding box center [364, 184] width 320 height 33
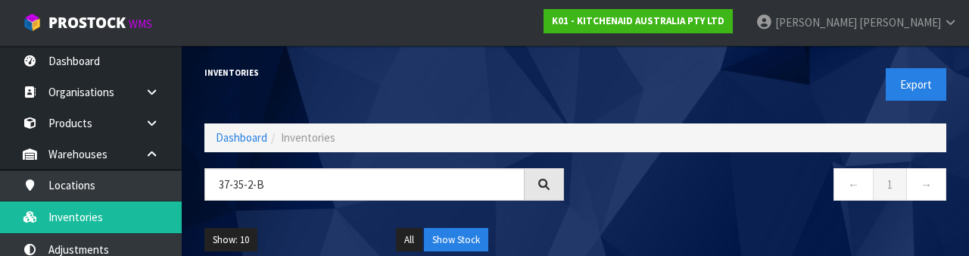
click at [715, 203] on nav "← 1 →" at bounding box center [767, 186] width 360 height 37
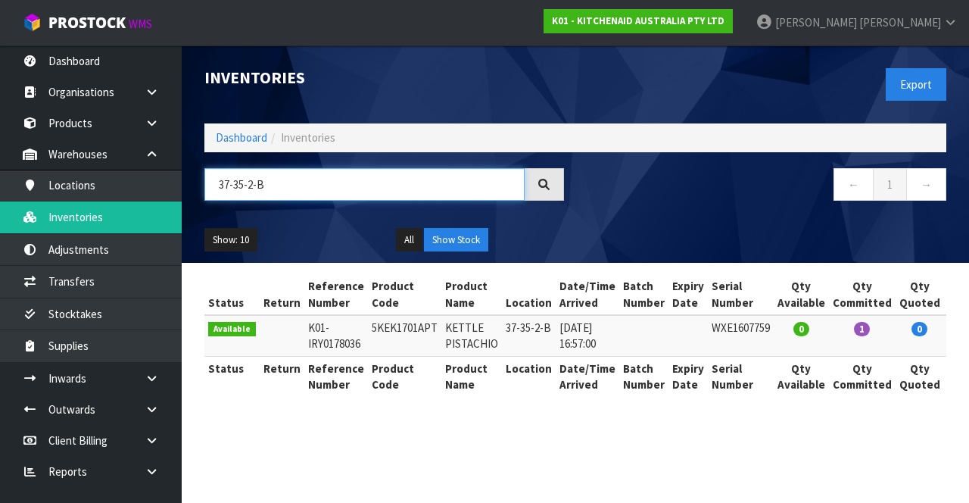
click at [327, 177] on input "37-35-2-B" at bounding box center [364, 184] width 320 height 33
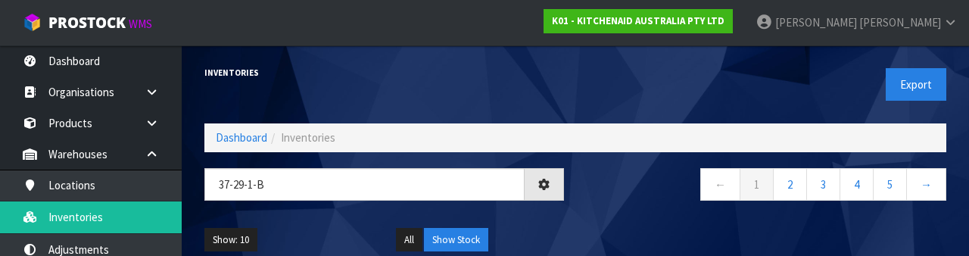
click at [625, 204] on div "← 1 2 3 4 5 →" at bounding box center [767, 192] width 382 height 48
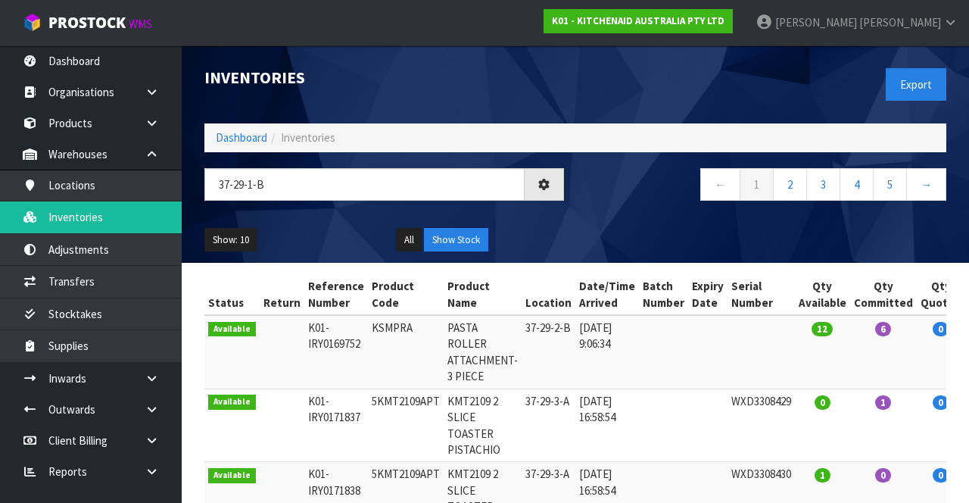
type input "37-29-1-B"
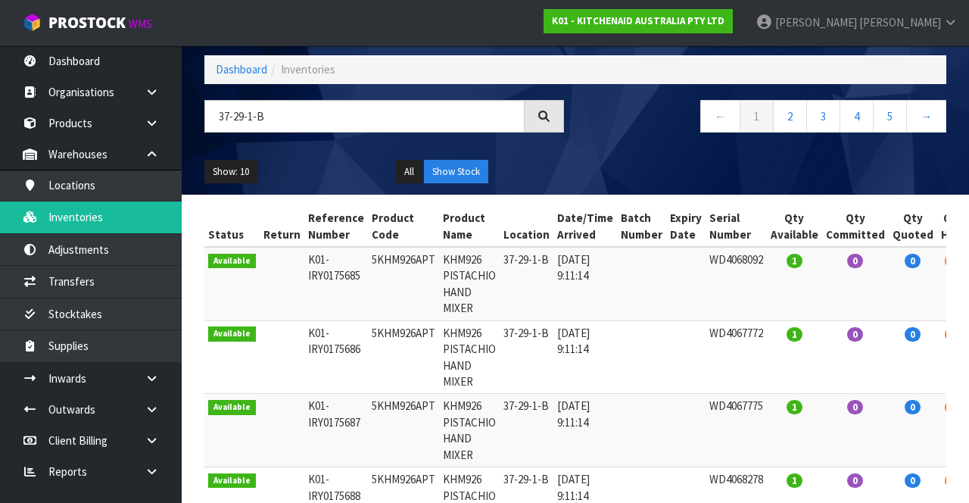
scroll to position [67, 0]
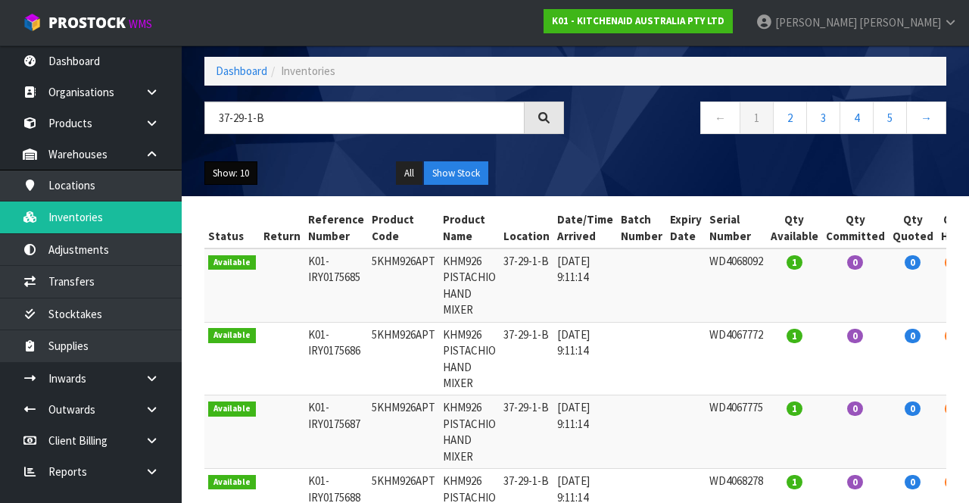
click at [232, 174] on button "Show: 10" at bounding box center [230, 173] width 53 height 24
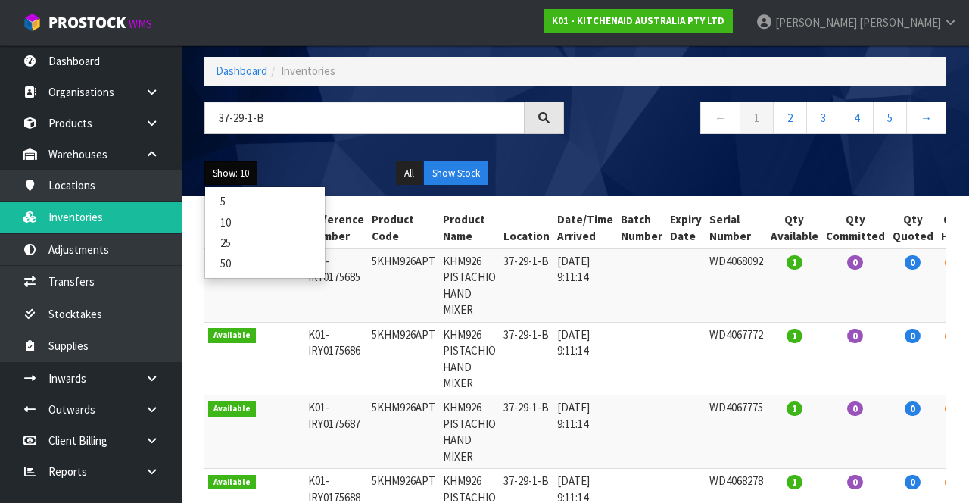
click at [262, 255] on link "50" at bounding box center [265, 263] width 120 height 20
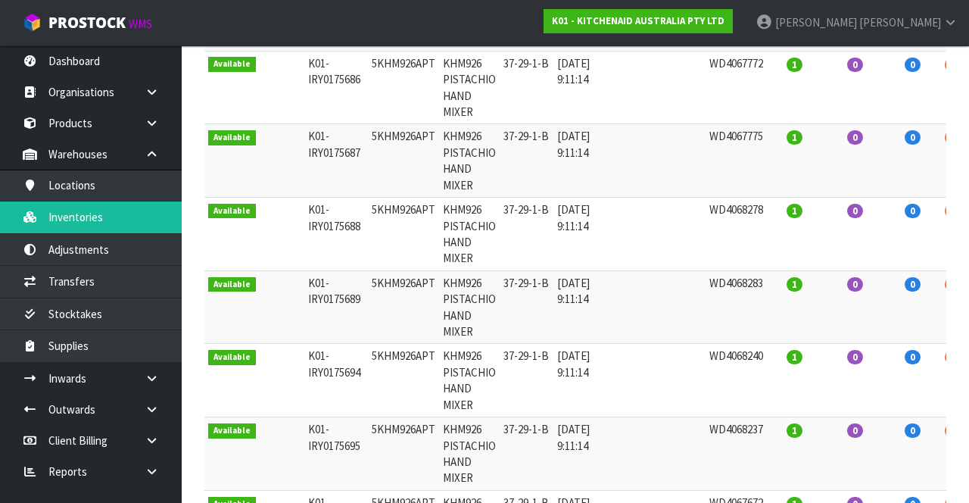
scroll to position [609, 0]
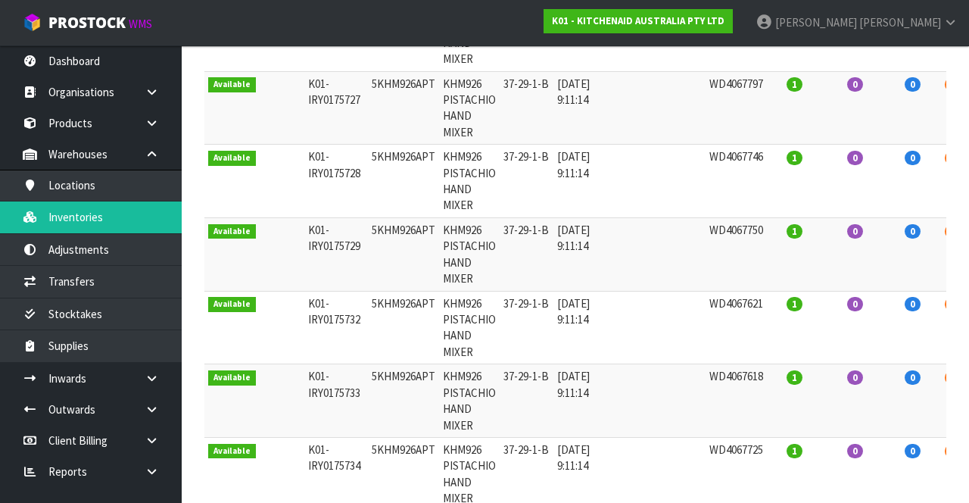
click at [895, 255] on td "0" at bounding box center [913, 400] width 48 height 73
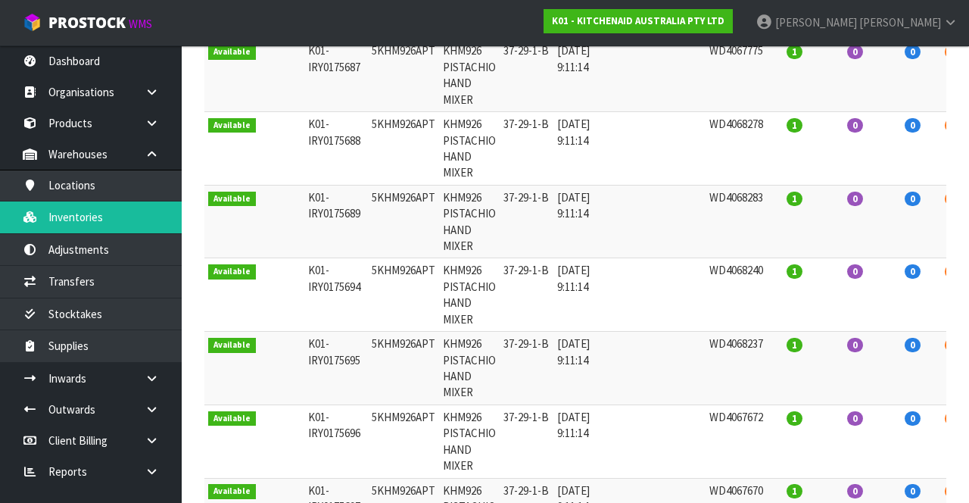
scroll to position [0, 0]
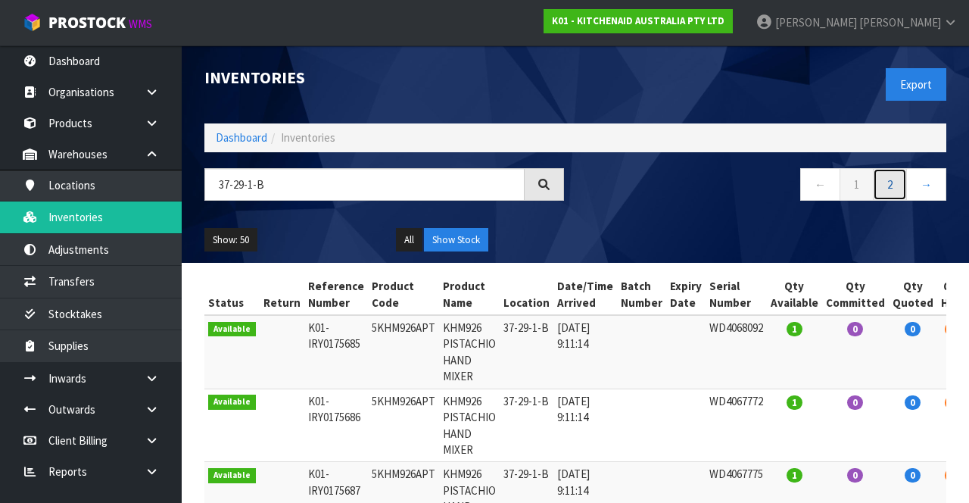
click at [895, 188] on link "2" at bounding box center [890, 184] width 34 height 33
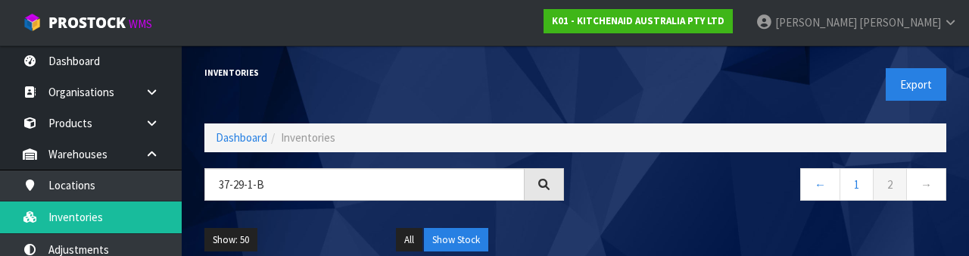
click at [709, 217] on div "Show: 50 5 10 25 50 All Show Stock" at bounding box center [575, 240] width 765 height 47
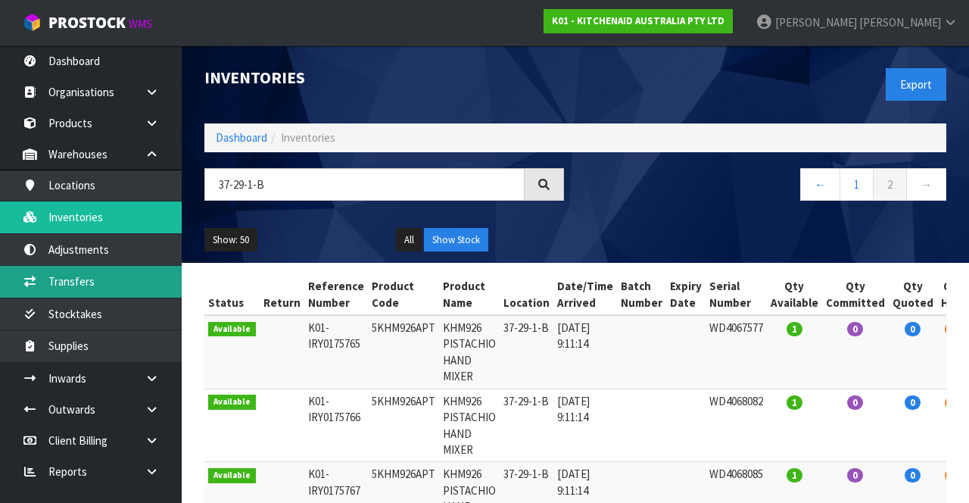
click at [131, 255] on link "Transfers" at bounding box center [91, 281] width 182 height 31
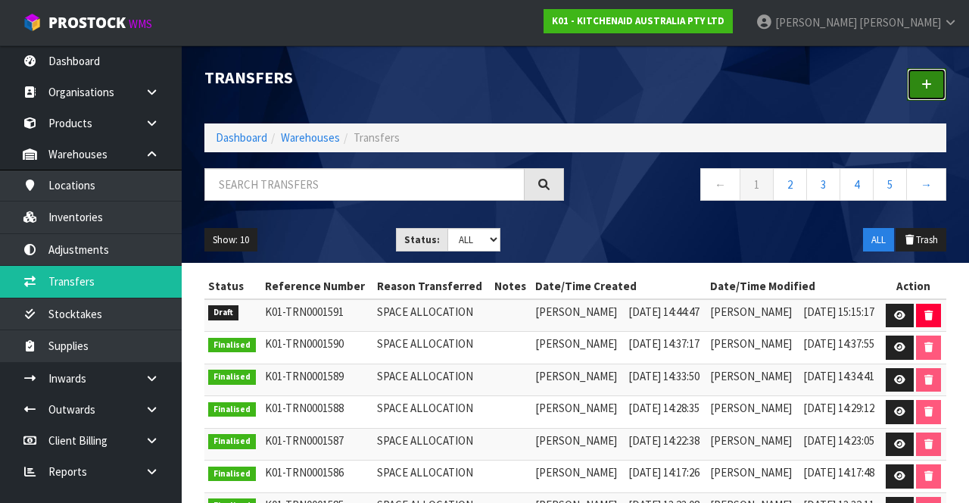
click at [931, 85] on icon at bounding box center [927, 84] width 11 height 11
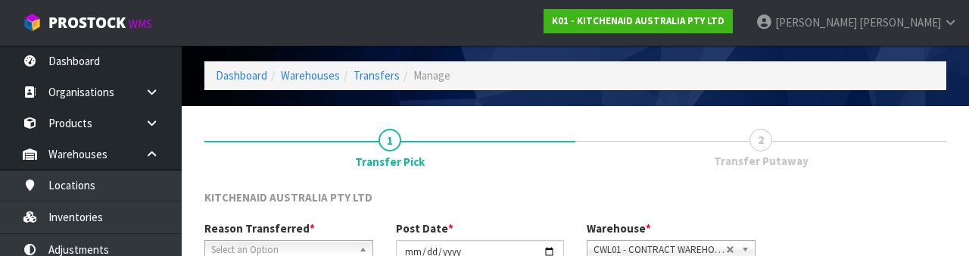
scroll to position [181, 0]
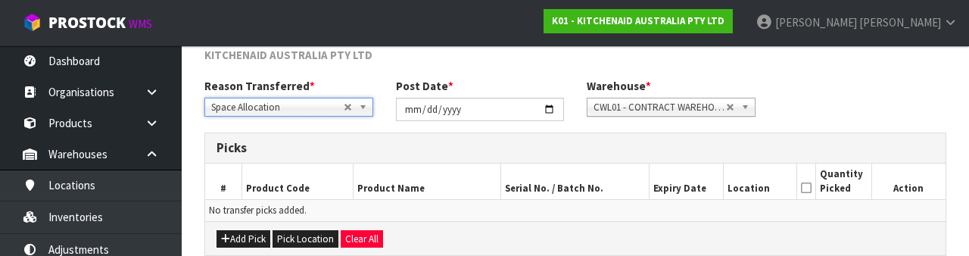
click at [870, 85] on div "Reason Transferred * Space Allocation Damage Expired Stock Repair QA Space Allo…" at bounding box center [575, 105] width 765 height 55
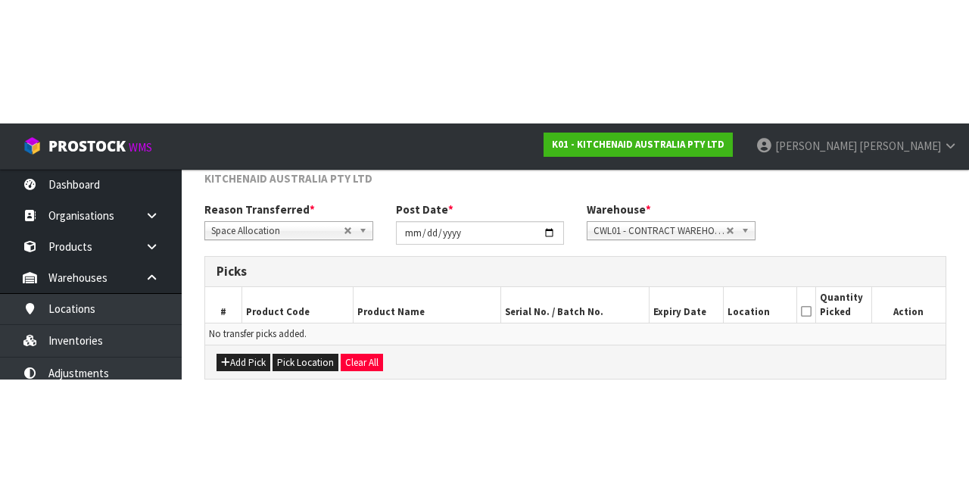
scroll to position [82, 0]
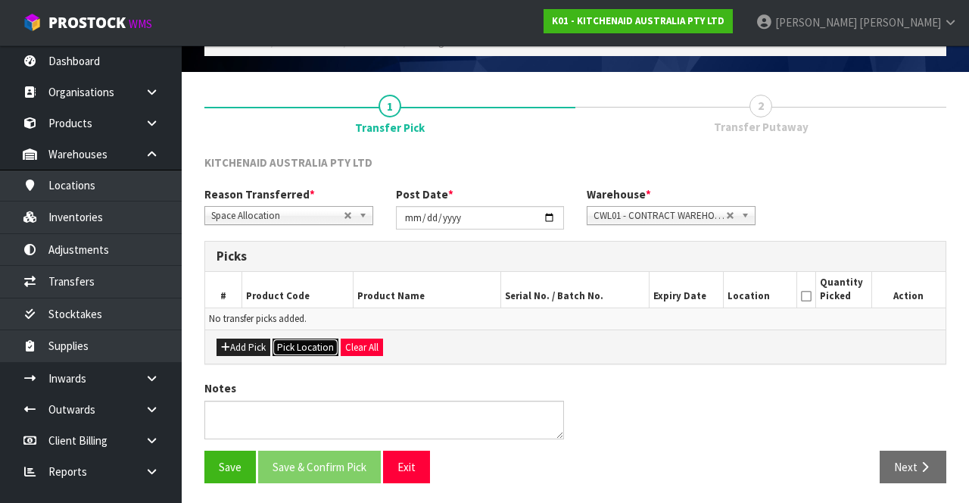
click at [307, 255] on button "Pick Location" at bounding box center [306, 348] width 66 height 18
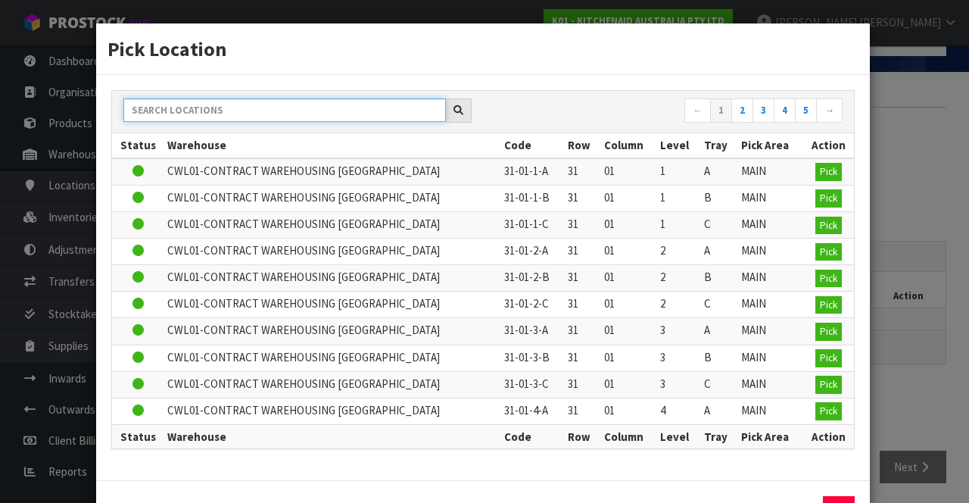
paste input "37-29-1-B"
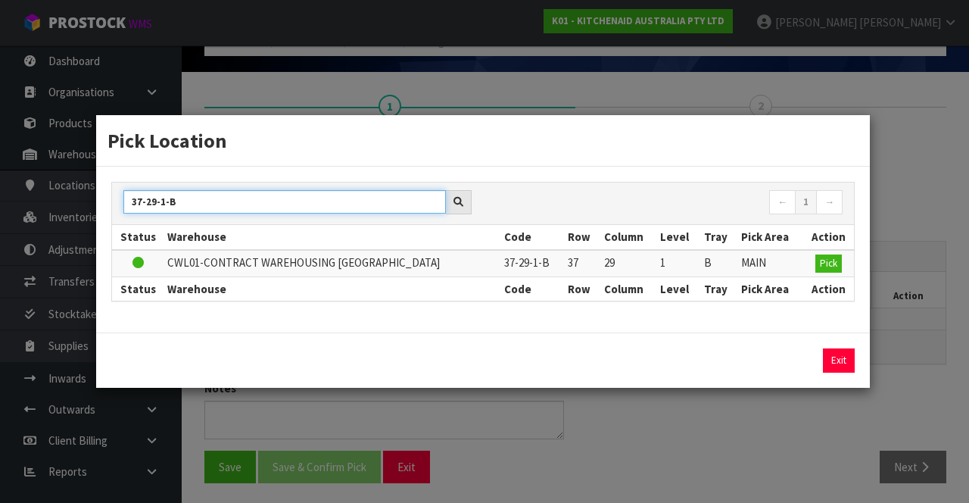
type input "37-29-1-B"
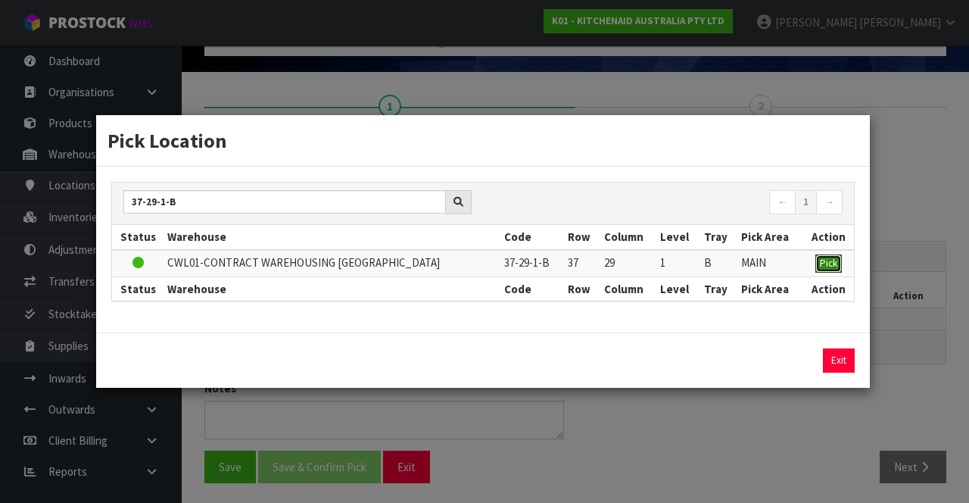
click at [831, 255] on span "Pick" at bounding box center [828, 263] width 17 height 13
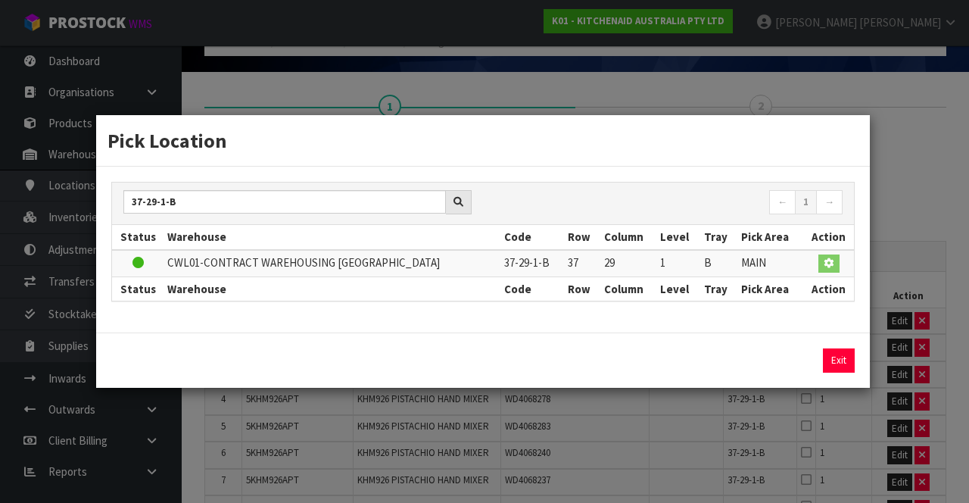
click at [919, 164] on div "Pick Location 37-29-1-B ← 1 → Status Warehouse Code Row Column Level Tray Pick …" at bounding box center [484, 251] width 969 height 503
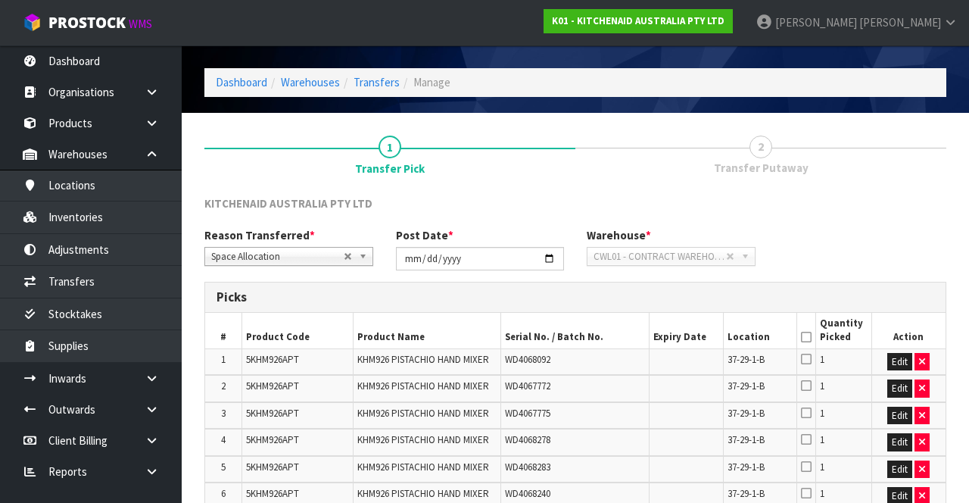
scroll to position [33, 0]
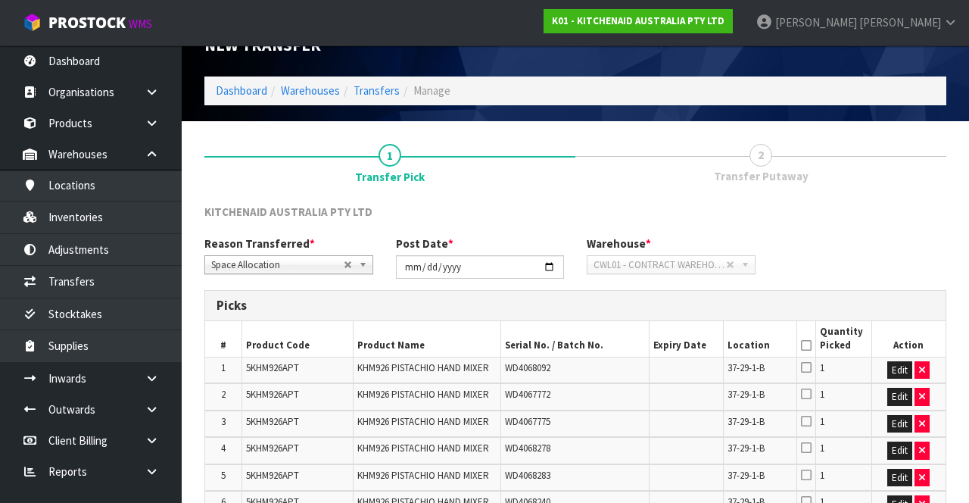
click at [807, 255] on icon at bounding box center [806, 345] width 11 height 1
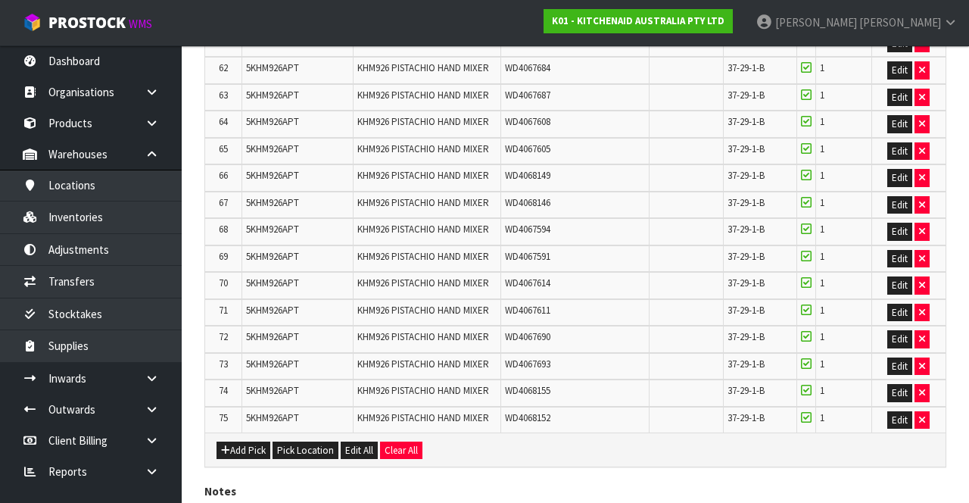
scroll to position [2037, 0]
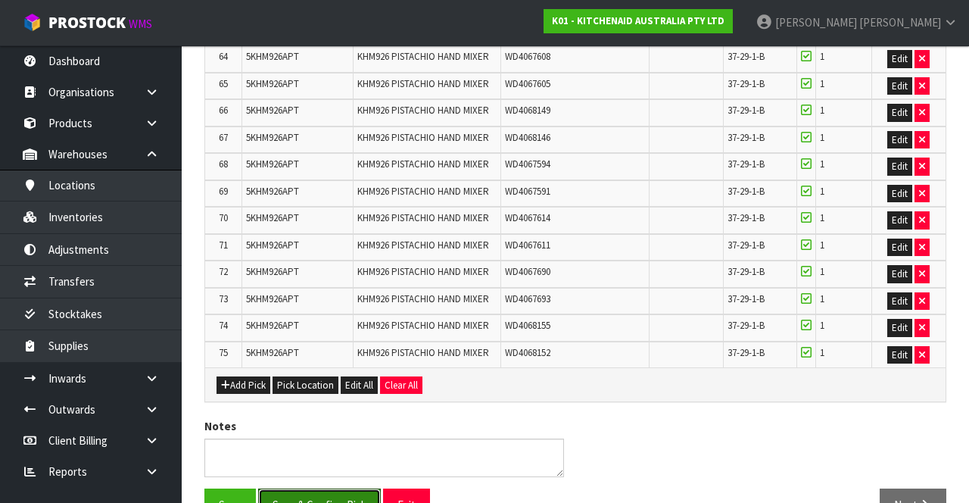
click at [331, 255] on button "Save & Confirm Pick" at bounding box center [319, 504] width 123 height 33
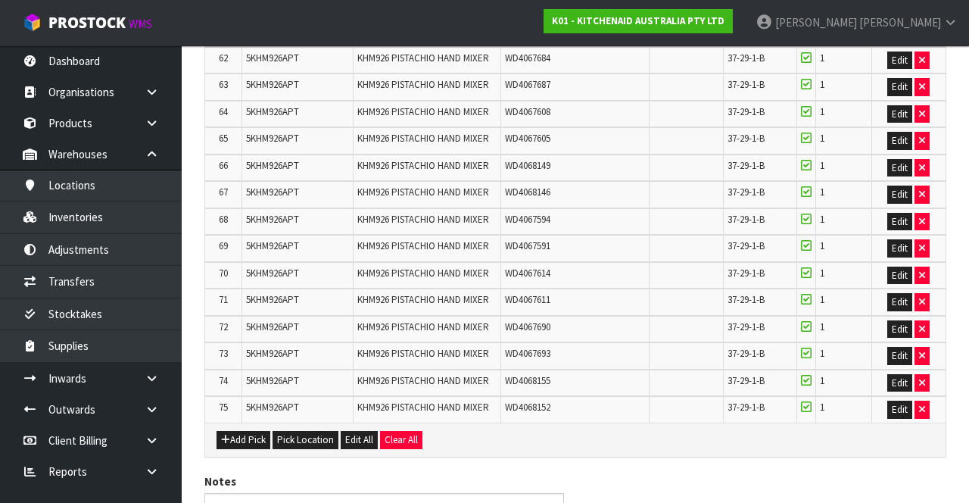
scroll to position [0, 0]
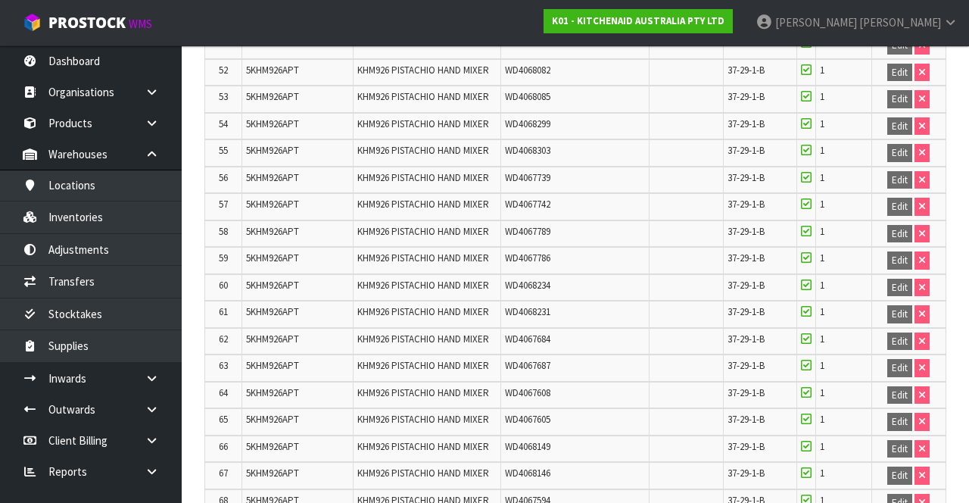
scroll to position [2058, 0]
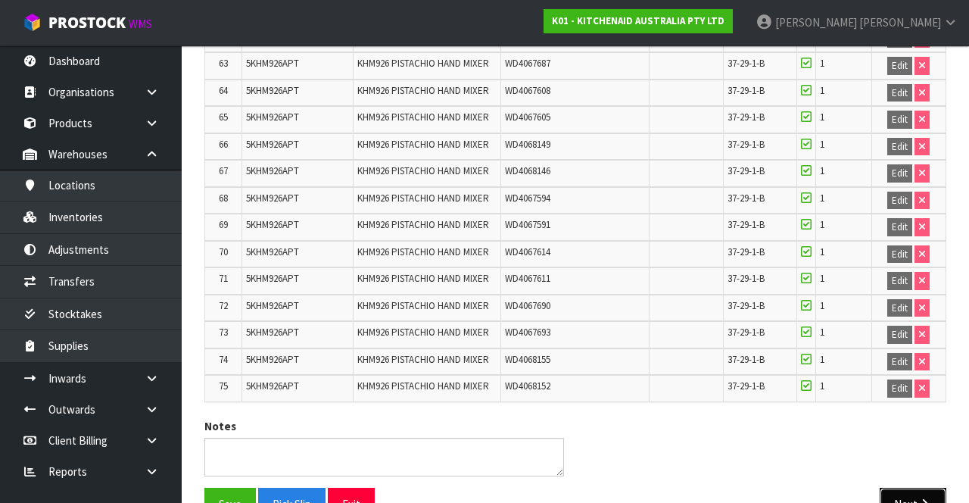
click at [913, 255] on button "Next" at bounding box center [913, 504] width 67 height 33
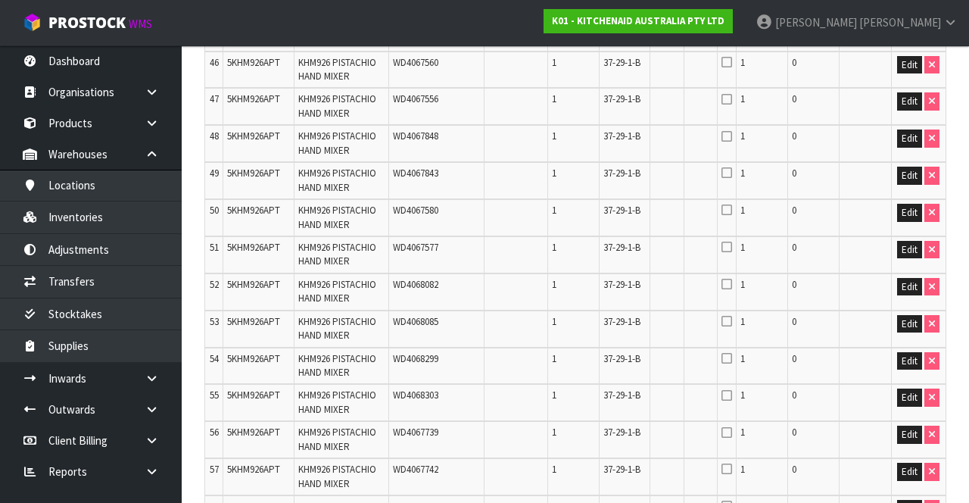
scroll to position [0, 0]
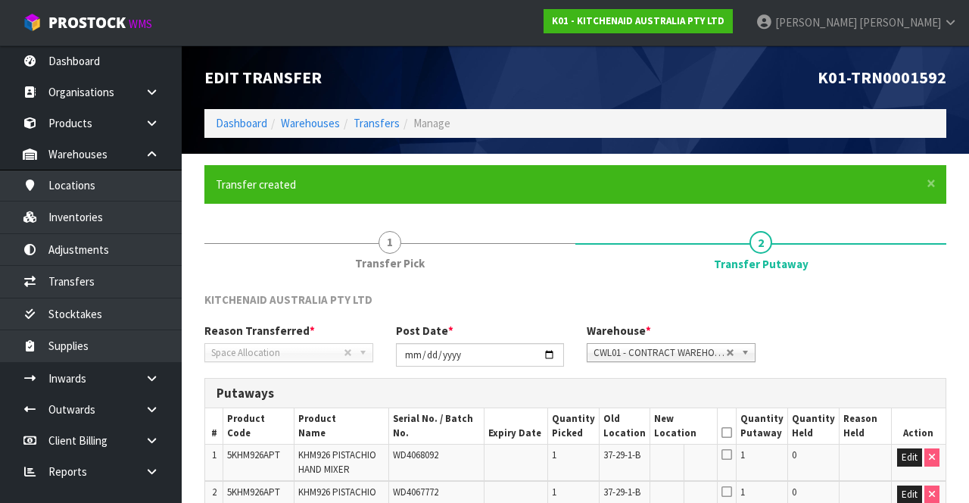
click at [732, 255] on icon at bounding box center [727, 454] width 11 height 12
click at [900, 255] on button "Edit" at bounding box center [909, 457] width 25 height 18
click at [909, 255] on button "Edit" at bounding box center [909, 494] width 25 height 18
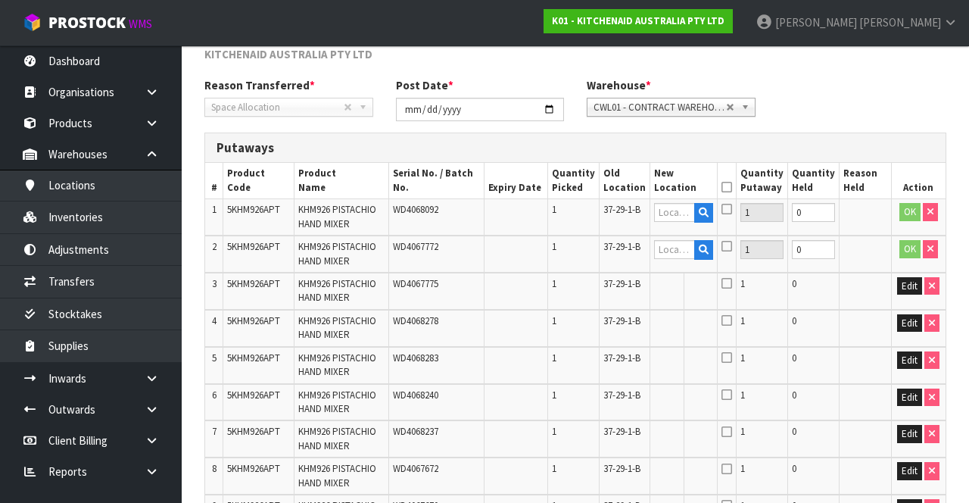
scroll to position [245, 0]
click at [901, 255] on button "Edit" at bounding box center [909, 286] width 25 height 18
click at [901, 255] on button "Edit" at bounding box center [909, 323] width 25 height 18
click at [910, 255] on button "Edit" at bounding box center [909, 360] width 25 height 18
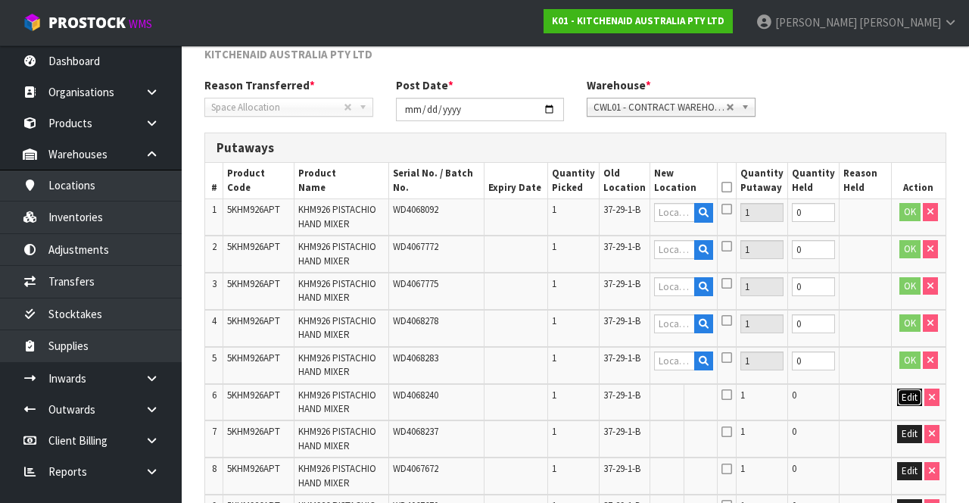
click at [907, 255] on button "Edit" at bounding box center [909, 398] width 25 height 18
click at [901, 255] on button "Edit" at bounding box center [909, 434] width 25 height 18
click at [900, 255] on button "Edit" at bounding box center [909, 471] width 25 height 18
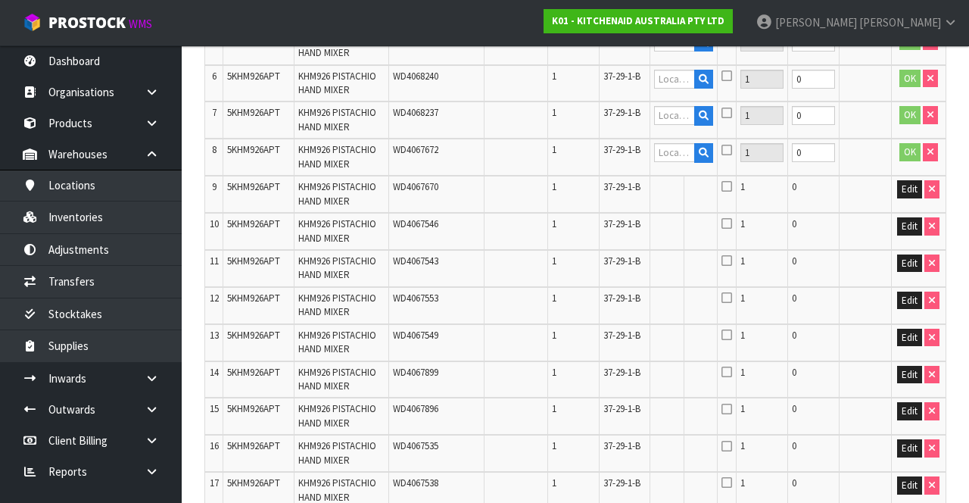
scroll to position [553, 0]
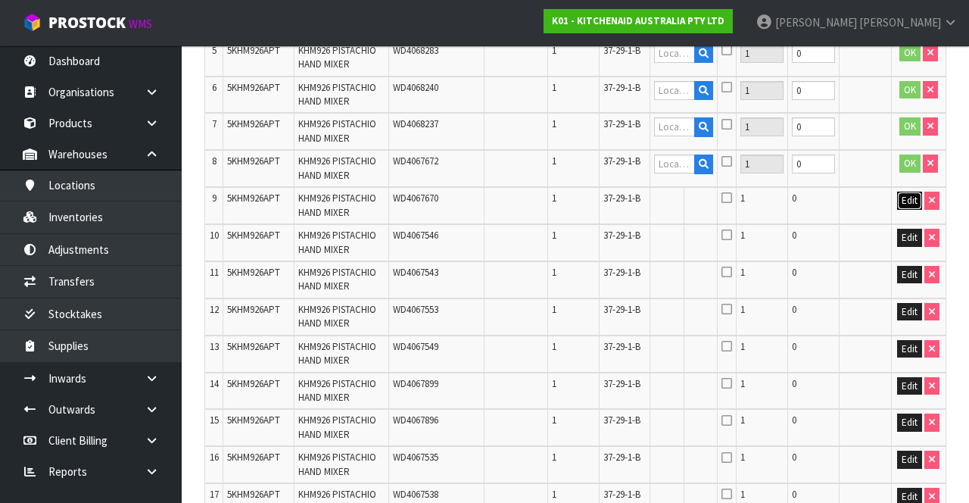
click at [910, 204] on button "Edit" at bounding box center [909, 201] width 25 height 18
click at [907, 255] on button "Edit" at bounding box center [909, 275] width 25 height 18
click at [901, 235] on button "Edit" at bounding box center [909, 238] width 25 height 18
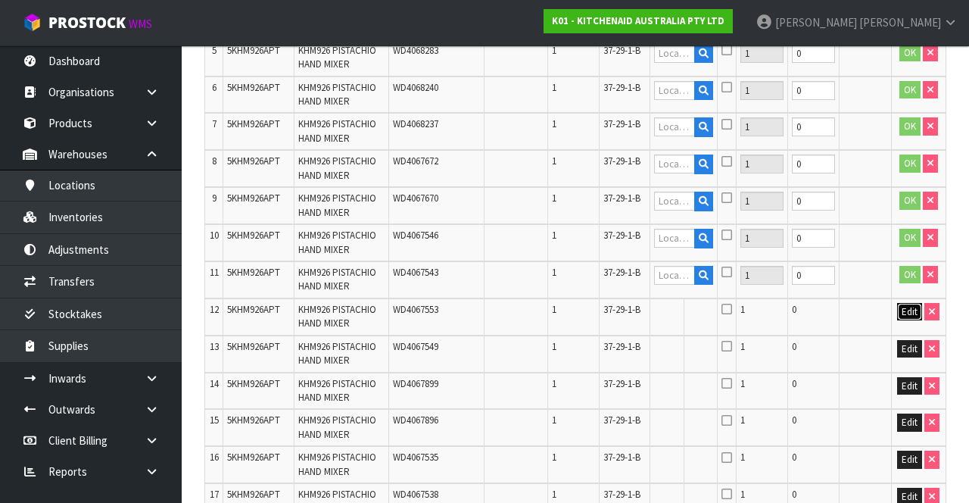
click at [905, 255] on button "Edit" at bounding box center [909, 312] width 25 height 18
click at [909, 255] on button "Edit" at bounding box center [909, 349] width 25 height 18
click at [915, 255] on button "Edit" at bounding box center [909, 386] width 25 height 18
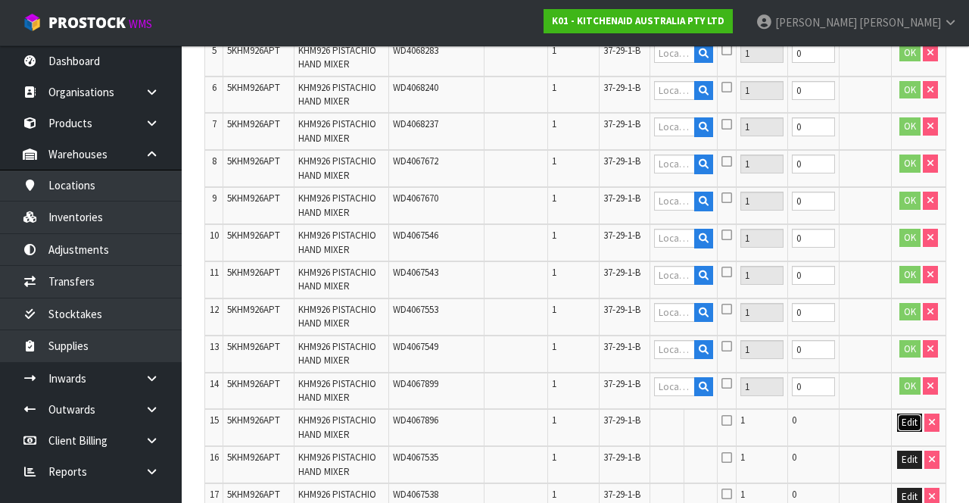
click at [908, 255] on button "Edit" at bounding box center [909, 422] width 25 height 18
click at [901, 255] on button "Edit" at bounding box center [909, 460] width 25 height 18
click at [906, 255] on button "Edit" at bounding box center [909, 497] width 25 height 18
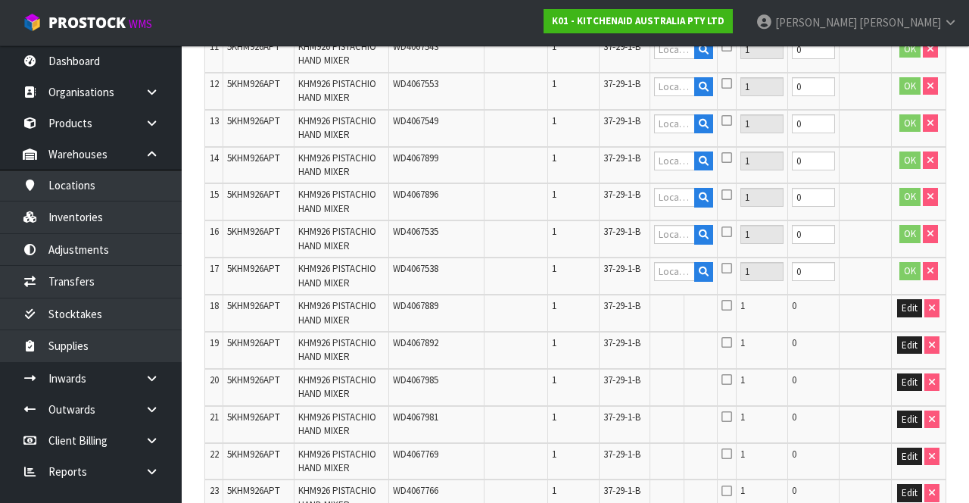
scroll to position [785, 0]
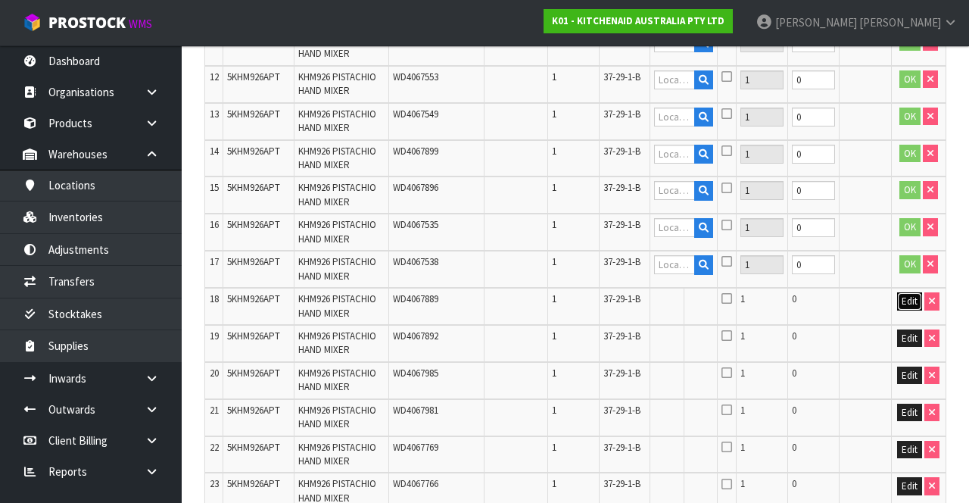
click at [898, 255] on button "Edit" at bounding box center [909, 301] width 25 height 18
click at [900, 255] on button "Edit" at bounding box center [909, 338] width 25 height 18
click at [913, 255] on button "Edit" at bounding box center [909, 376] width 25 height 18
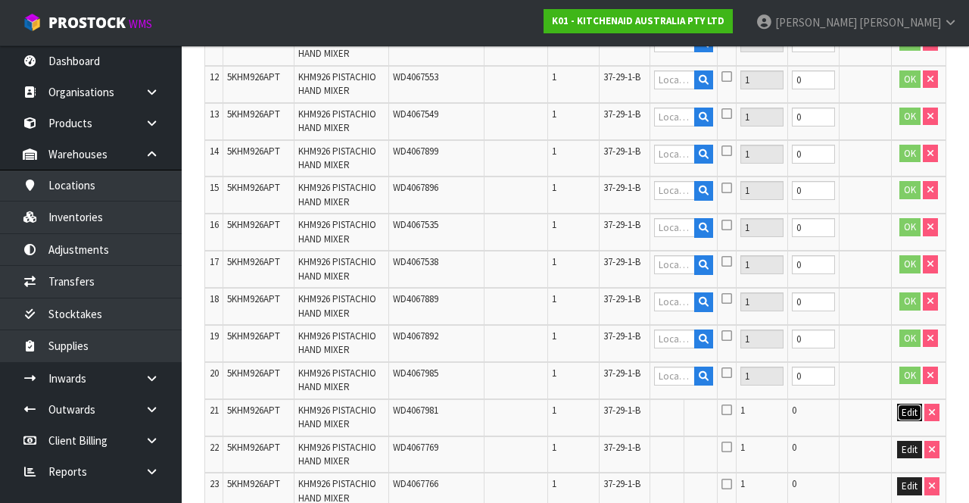
click at [907, 255] on button "Edit" at bounding box center [909, 413] width 25 height 18
click at [904, 255] on button "Edit" at bounding box center [909, 450] width 25 height 18
click at [912, 255] on button "Edit" at bounding box center [909, 486] width 25 height 18
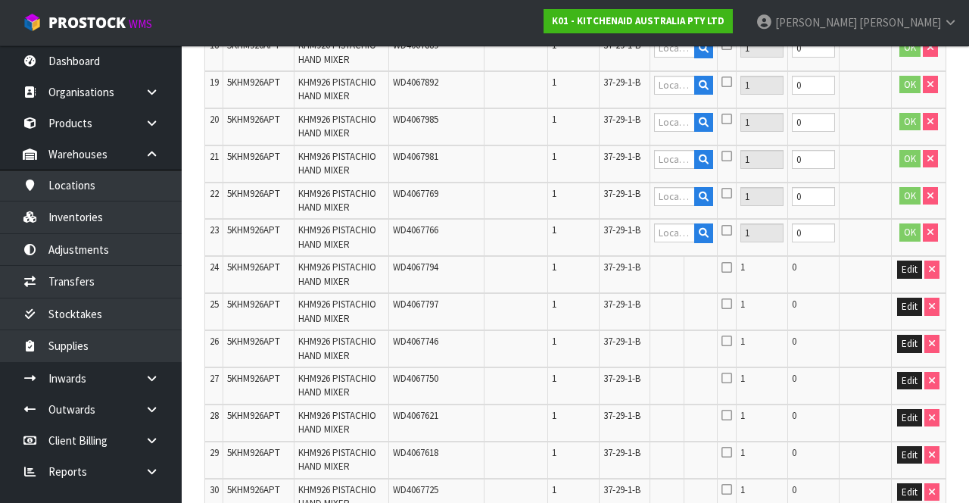
scroll to position [1054, 0]
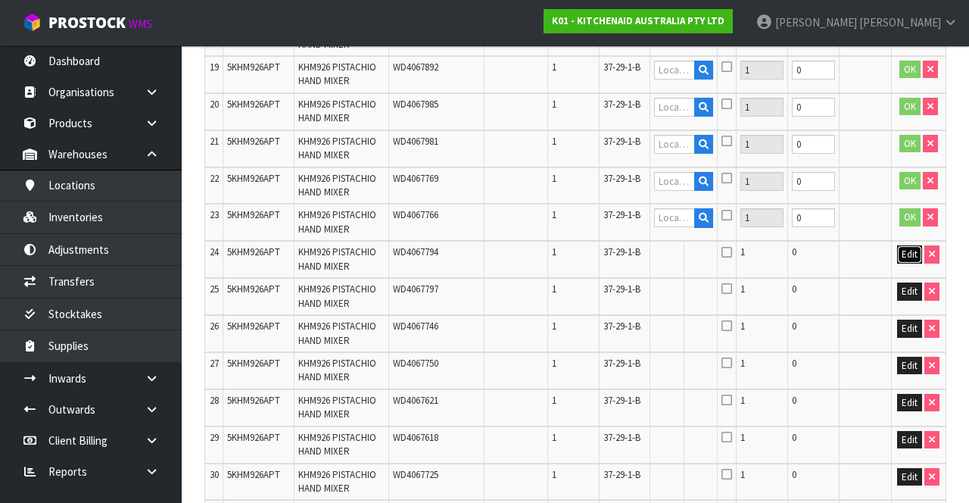
click at [910, 254] on button "Edit" at bounding box center [909, 254] width 25 height 18
click at [906, 255] on button "Edit" at bounding box center [909, 291] width 25 height 18
click at [907, 255] on button "Edit" at bounding box center [909, 329] width 25 height 18
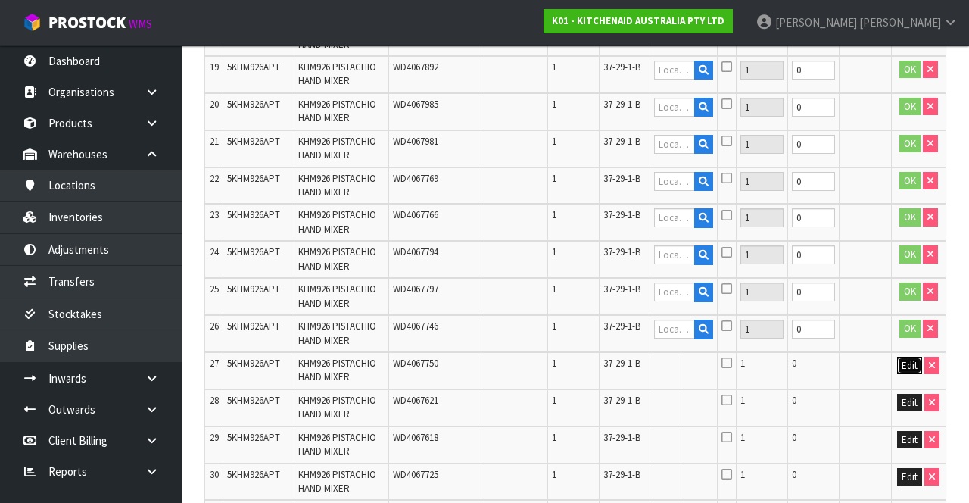
click at [911, 255] on button "Edit" at bounding box center [909, 366] width 25 height 18
click at [902, 255] on button "Edit" at bounding box center [909, 403] width 25 height 18
click at [901, 255] on button "Edit" at bounding box center [909, 440] width 25 height 18
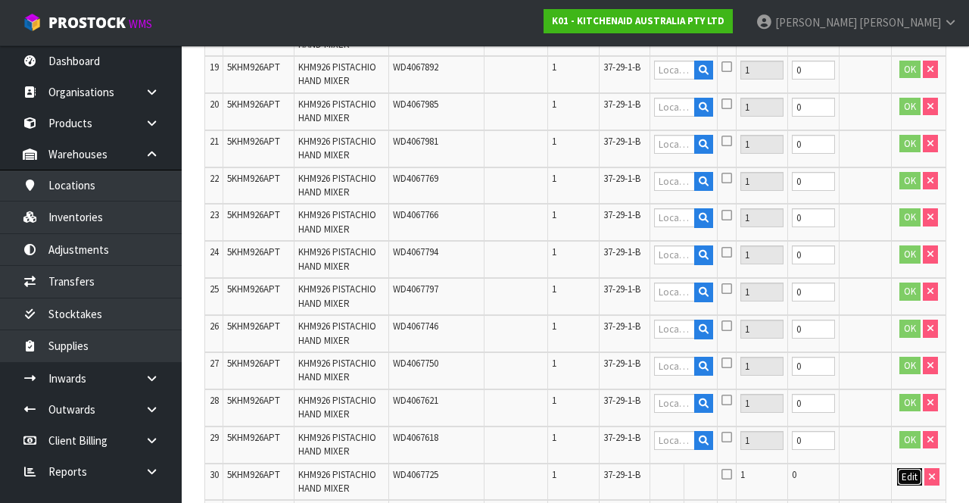
click at [900, 255] on button "Edit" at bounding box center [909, 477] width 25 height 18
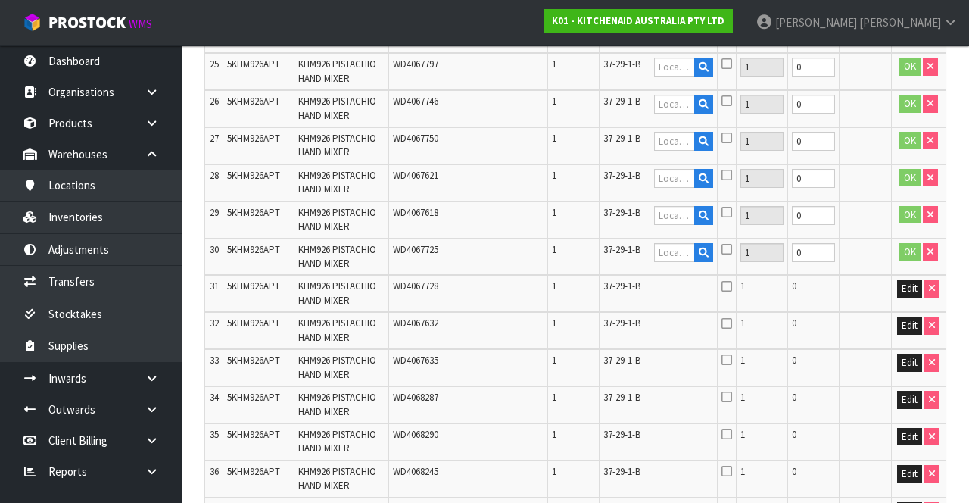
scroll to position [1290, 0]
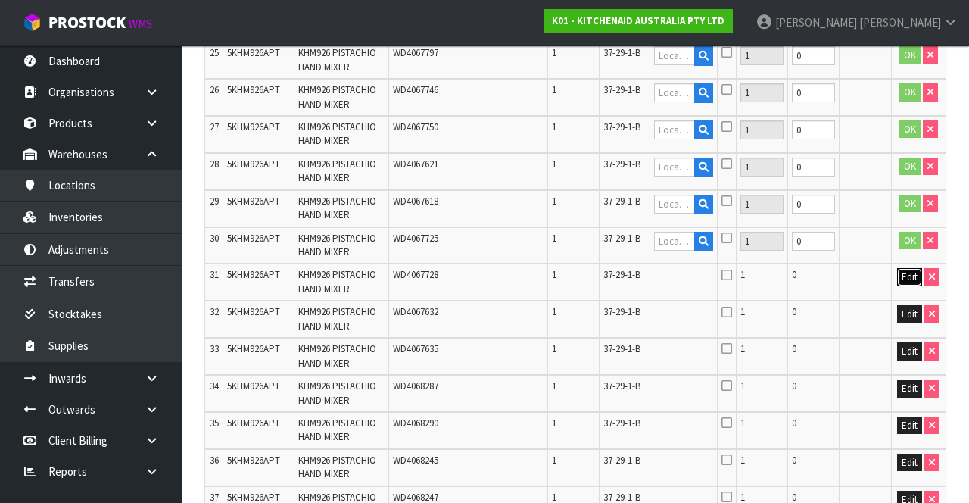
click at [912, 255] on button "Edit" at bounding box center [909, 277] width 25 height 18
click at [906, 255] on button "Edit" at bounding box center [909, 314] width 25 height 18
click at [913, 255] on button "Edit" at bounding box center [909, 351] width 25 height 18
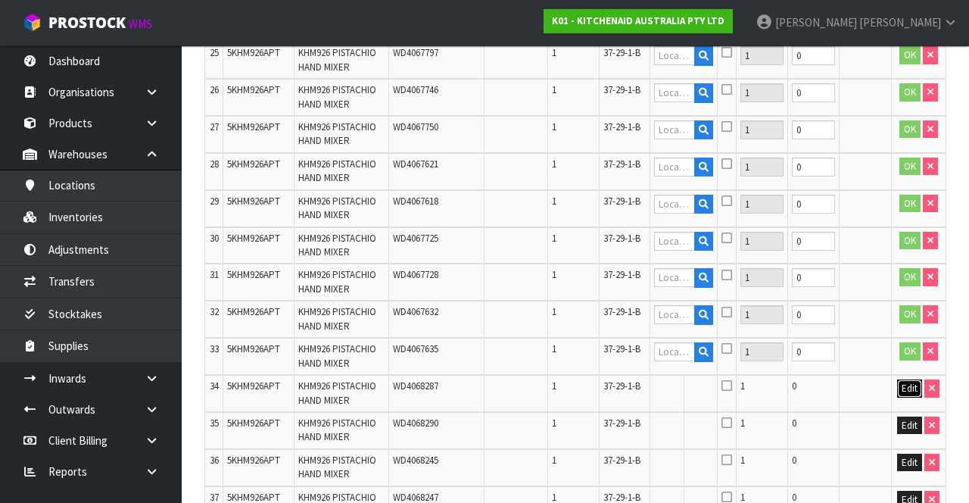
click at [908, 255] on button "Edit" at bounding box center [909, 388] width 25 height 18
click at [912, 255] on button "Edit" at bounding box center [909, 426] width 25 height 18
click at [909, 255] on button "Edit" at bounding box center [909, 463] width 25 height 18
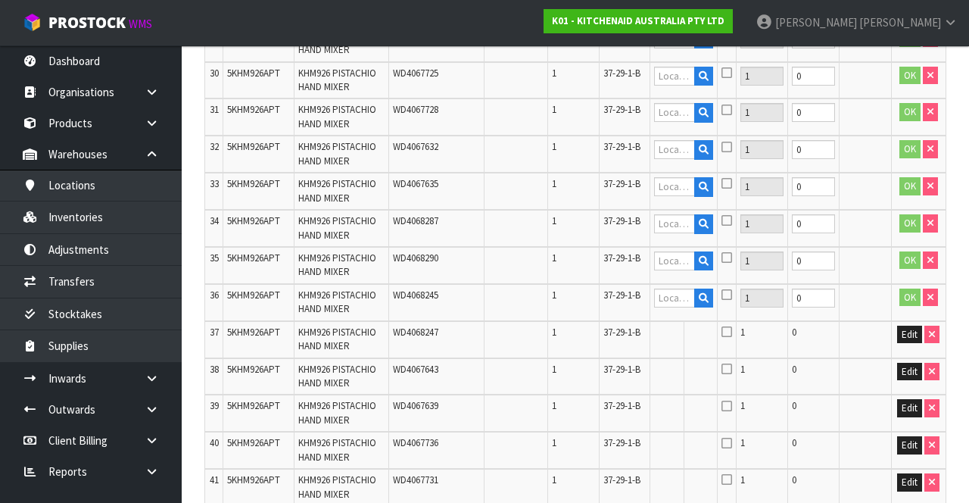
scroll to position [1565, 0]
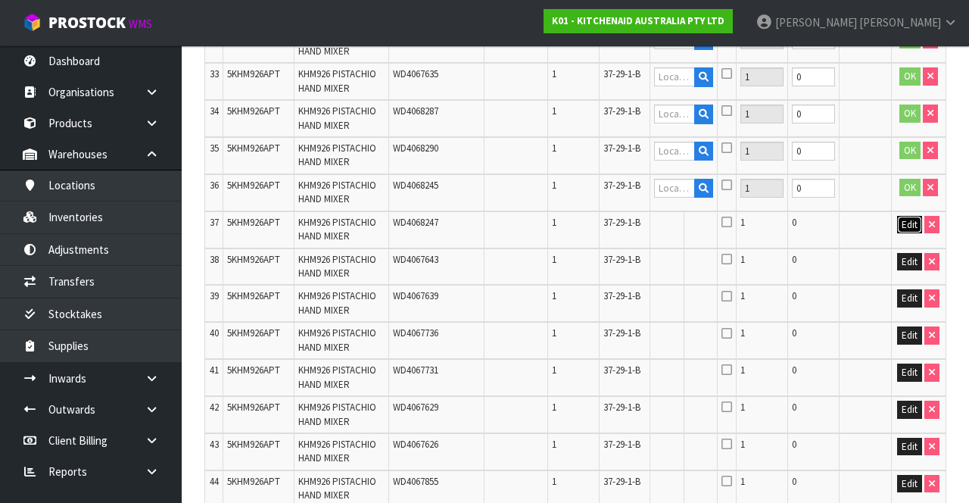
click at [907, 226] on button "Edit" at bounding box center [909, 225] width 25 height 18
click at [902, 255] on button "Edit" at bounding box center [909, 262] width 25 height 18
click at [909, 255] on button "Edit" at bounding box center [909, 298] width 25 height 18
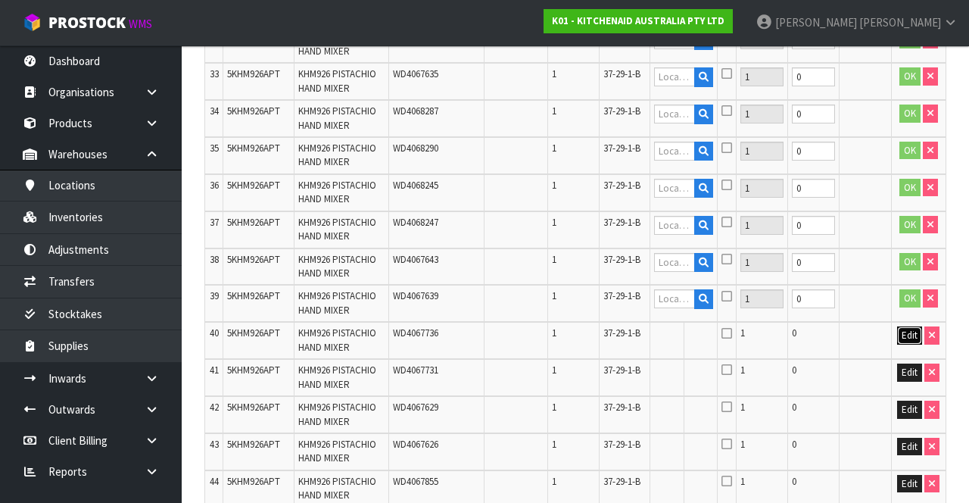
click at [901, 255] on button "Edit" at bounding box center [909, 335] width 25 height 18
click at [906, 255] on button "Edit" at bounding box center [909, 373] width 25 height 18
click at [909, 255] on button "Edit" at bounding box center [909, 410] width 25 height 18
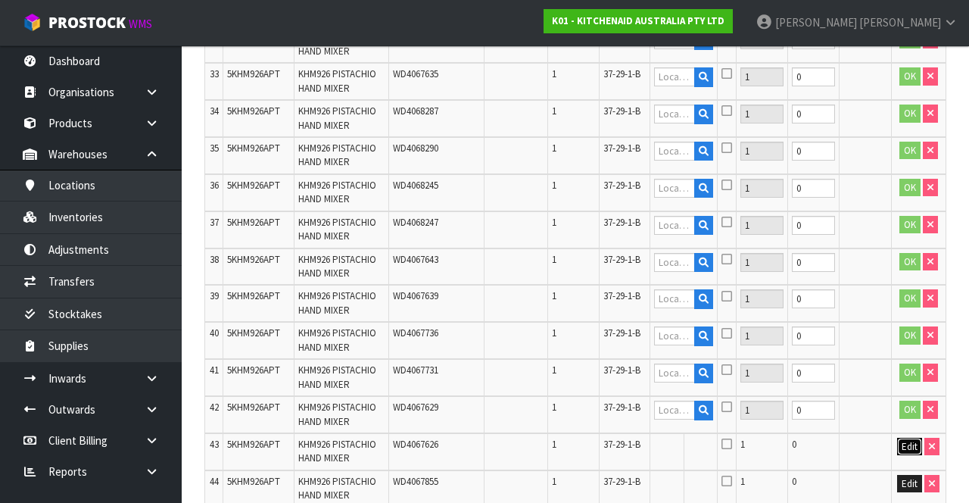
click at [906, 255] on button "Edit" at bounding box center [909, 447] width 25 height 18
click at [910, 255] on button "Edit" at bounding box center [909, 484] width 25 height 18
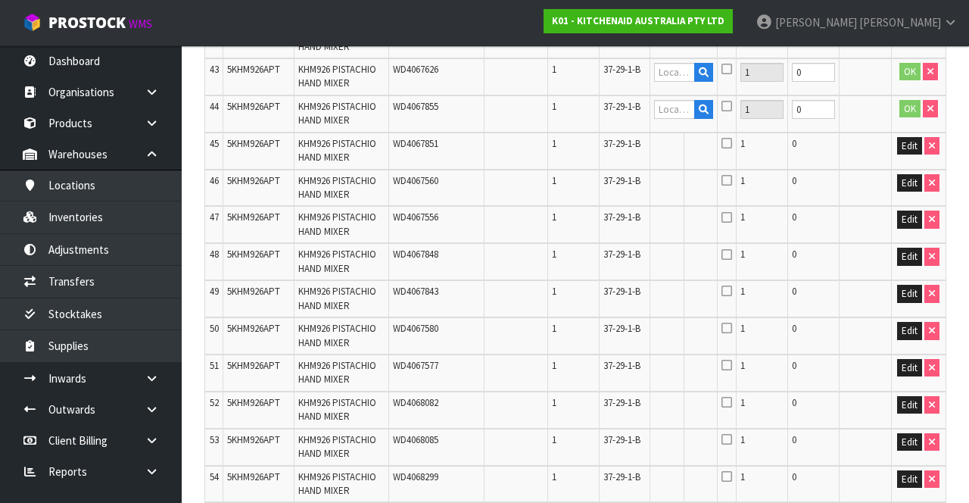
scroll to position [1936, 0]
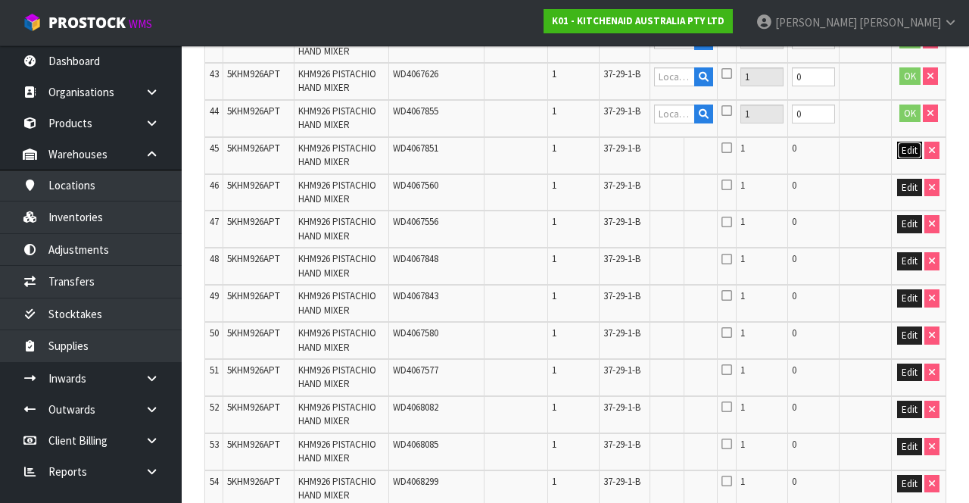
click at [909, 150] on button "Edit" at bounding box center [909, 151] width 25 height 18
click at [910, 184] on button "Edit" at bounding box center [909, 188] width 25 height 18
click at [913, 221] on button "Edit" at bounding box center [909, 224] width 25 height 18
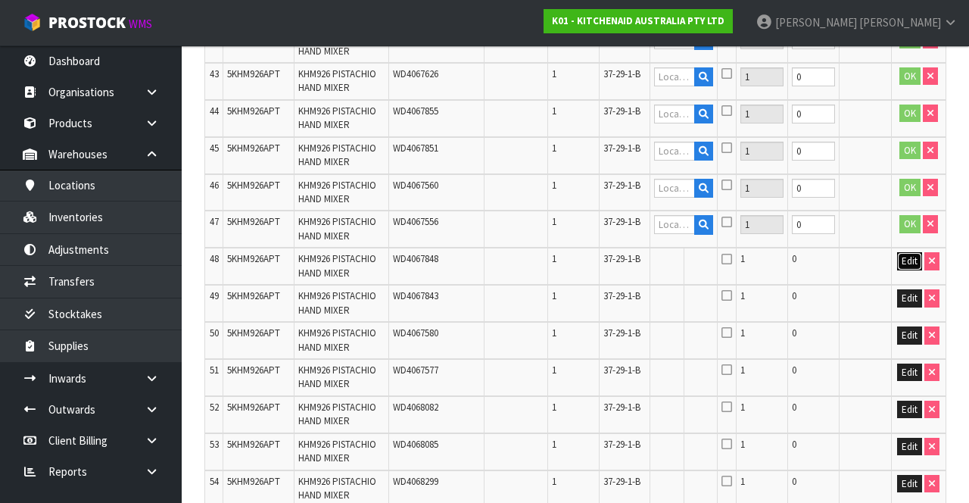
click at [907, 255] on button "Edit" at bounding box center [909, 261] width 25 height 18
click at [913, 255] on button "Edit" at bounding box center [909, 298] width 25 height 18
click at [910, 255] on button "Edit" at bounding box center [909, 335] width 25 height 18
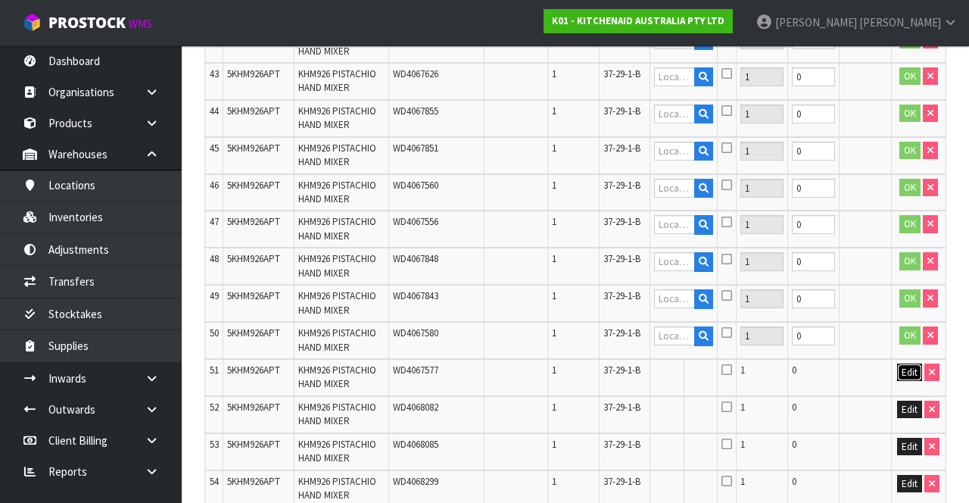
click at [908, 255] on button "Edit" at bounding box center [909, 373] width 25 height 18
click at [905, 255] on button "Edit" at bounding box center [909, 410] width 25 height 18
click at [907, 255] on button "Edit" at bounding box center [909, 447] width 25 height 18
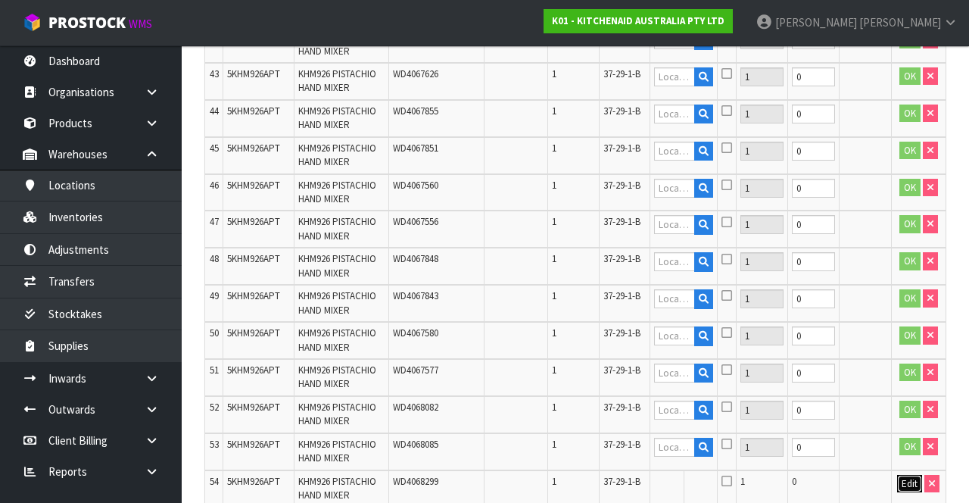
click at [900, 255] on button "Edit" at bounding box center [909, 484] width 25 height 18
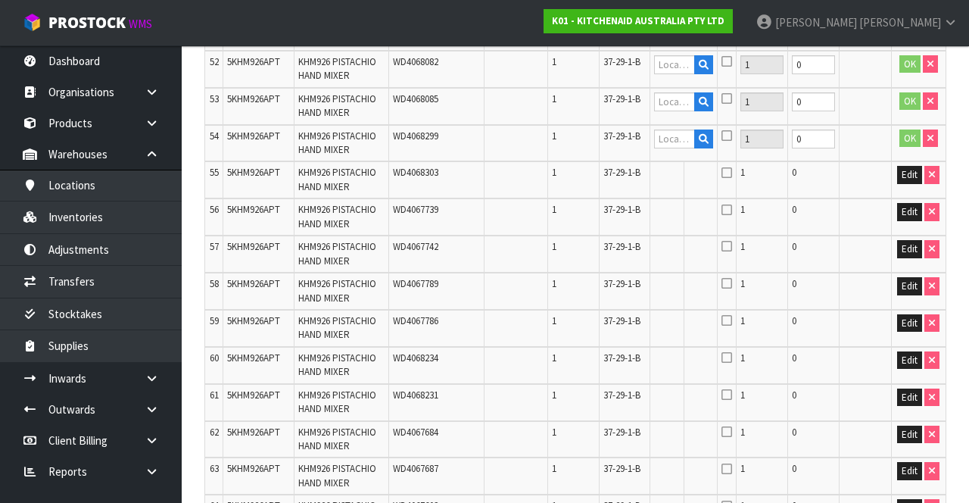
scroll to position [2286, 0]
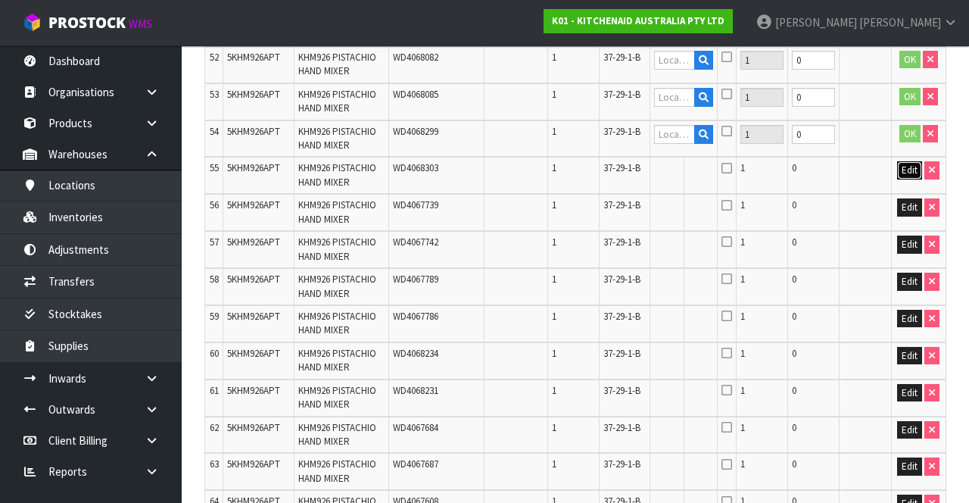
click at [907, 167] on button "Edit" at bounding box center [909, 170] width 25 height 18
click at [913, 203] on button "Edit" at bounding box center [909, 207] width 25 height 18
click at [912, 236] on button "Edit" at bounding box center [909, 245] width 25 height 18
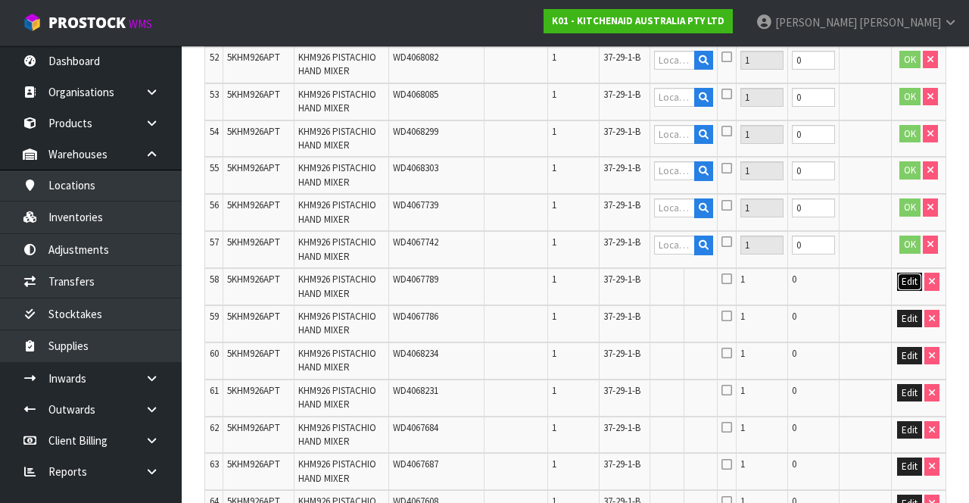
click at [909, 255] on button "Edit" at bounding box center [909, 282] width 25 height 18
click at [910, 255] on button "Edit" at bounding box center [909, 319] width 25 height 18
click at [907, 255] on button "Edit" at bounding box center [909, 356] width 25 height 18
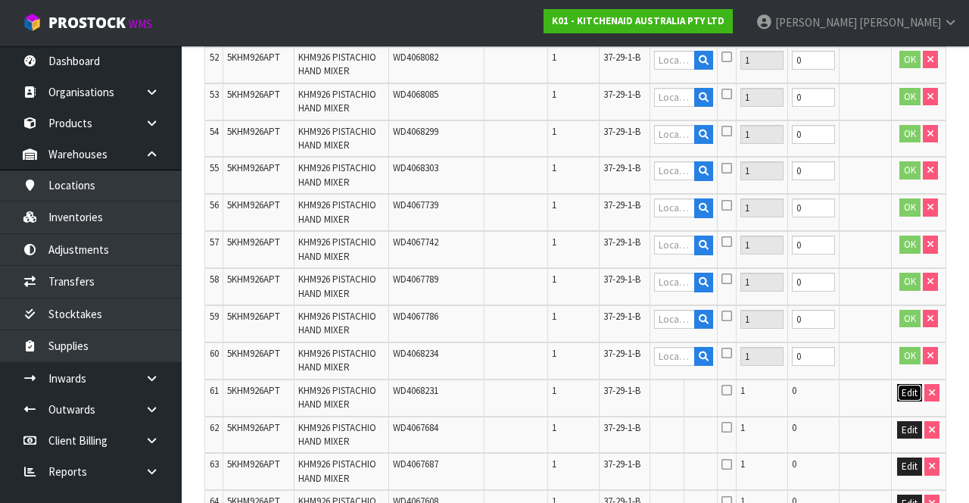
click at [910, 255] on button "Edit" at bounding box center [909, 393] width 25 height 18
click at [913, 255] on button "Edit" at bounding box center [909, 430] width 25 height 18
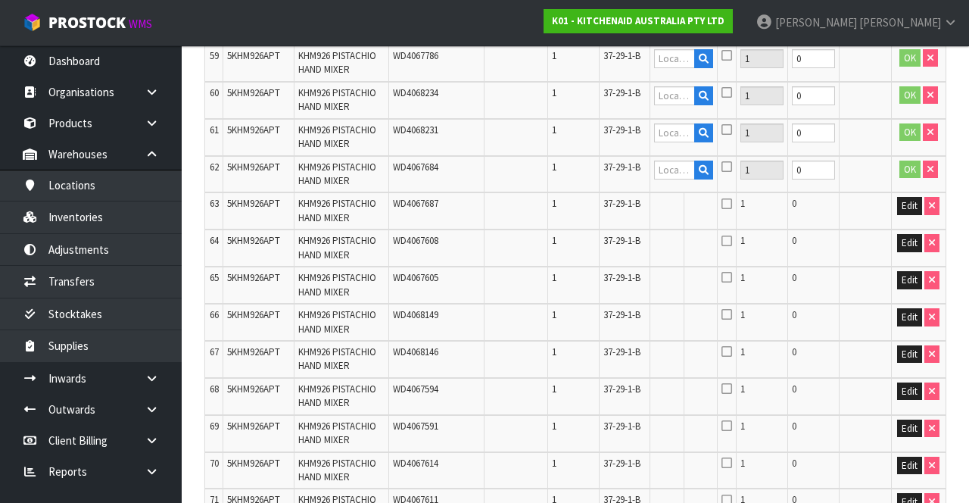
scroll to position [2547, 0]
click at [910, 200] on button "Edit" at bounding box center [909, 205] width 25 height 18
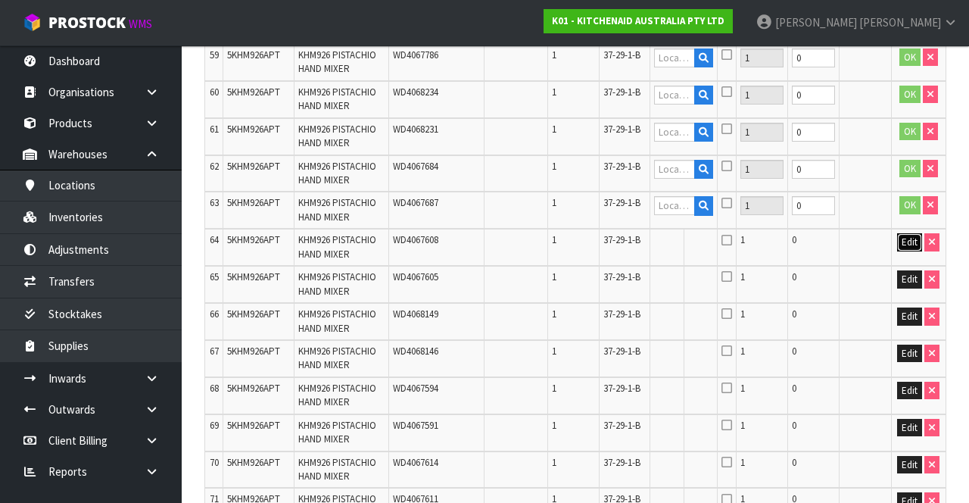
click at [900, 236] on button "Edit" at bounding box center [909, 242] width 25 height 18
click at [900, 255] on button "Edit" at bounding box center [909, 279] width 25 height 18
click at [907, 255] on button "Edit" at bounding box center [909, 316] width 25 height 18
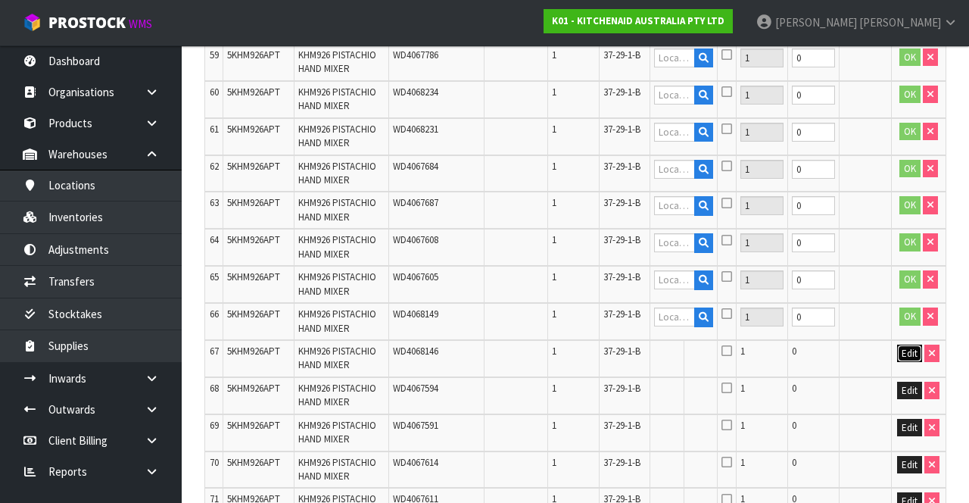
click at [900, 255] on button "Edit" at bounding box center [909, 354] width 25 height 18
click at [910, 255] on button "Edit" at bounding box center [909, 391] width 25 height 18
click at [901, 255] on button "Edit" at bounding box center [909, 428] width 25 height 18
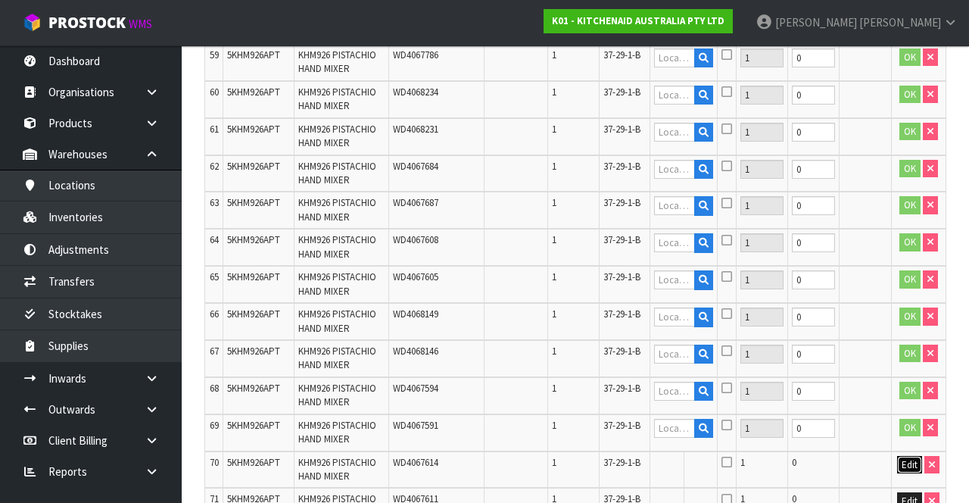
click at [903, 255] on button "Edit" at bounding box center [909, 465] width 25 height 18
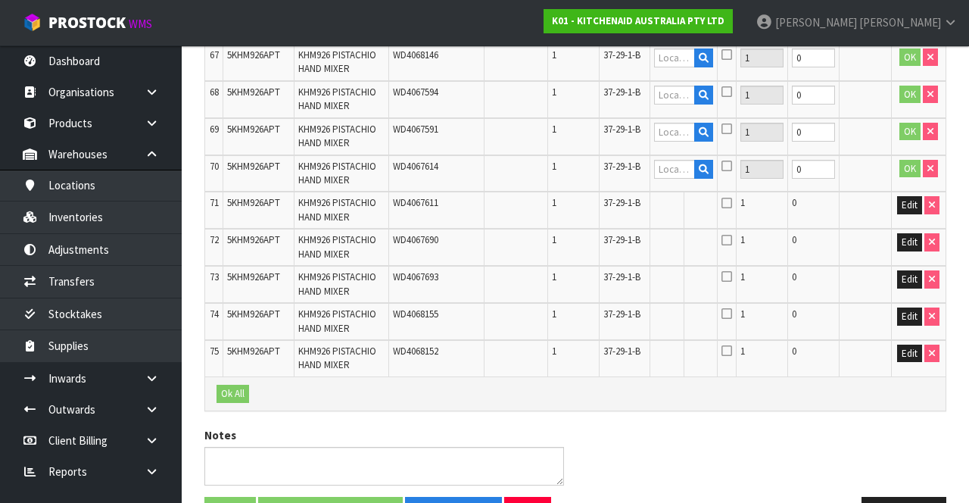
scroll to position [2844, 0]
click at [910, 204] on button "Edit" at bounding box center [909, 204] width 25 height 18
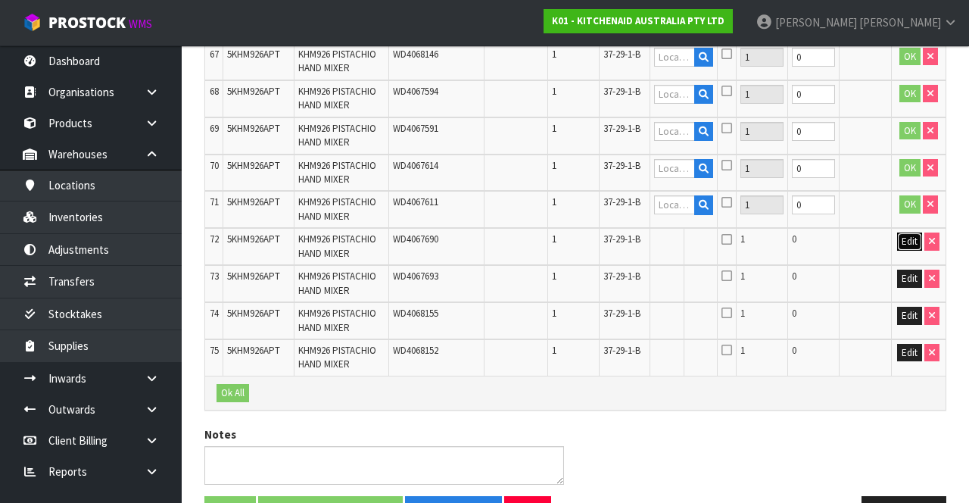
click at [900, 236] on button "Edit" at bounding box center [909, 241] width 25 height 18
click at [907, 255] on button "Edit" at bounding box center [909, 279] width 25 height 18
click at [903, 255] on button "Edit" at bounding box center [909, 316] width 25 height 18
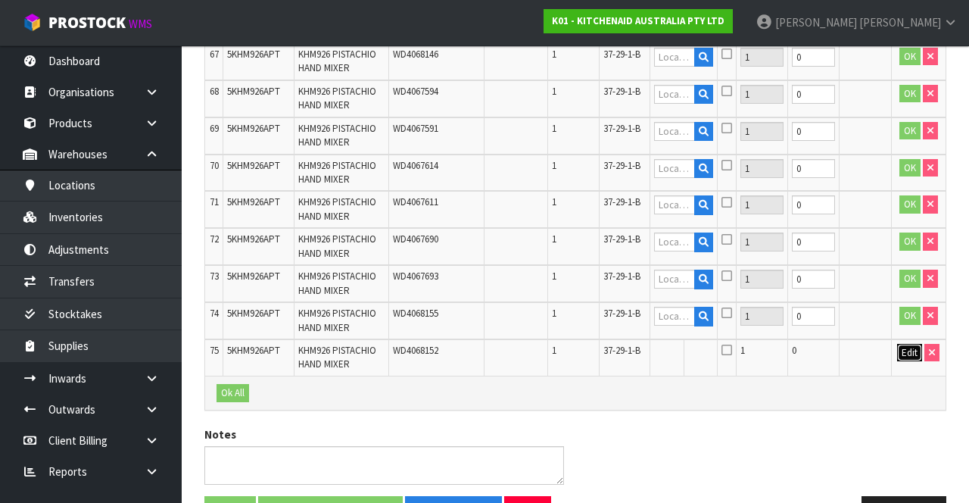
click at [903, 255] on button "Edit" at bounding box center [909, 353] width 25 height 18
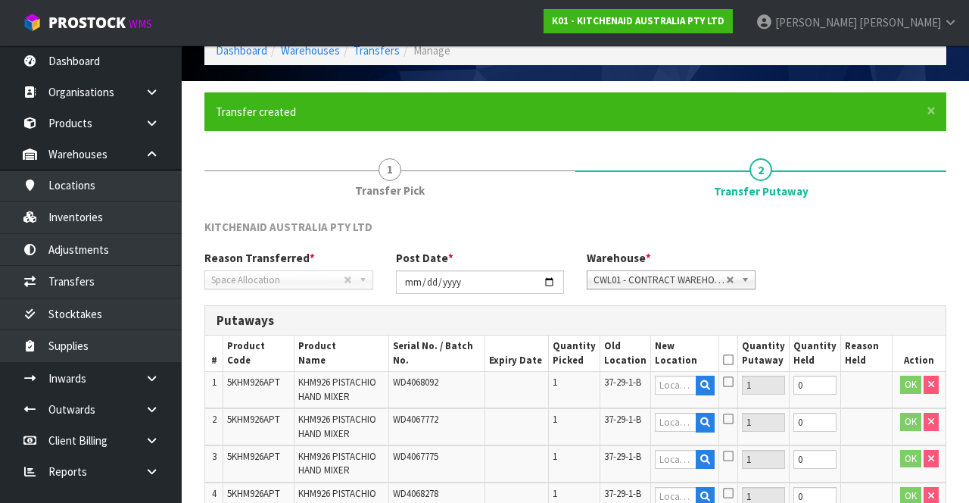
scroll to position [0, 0]
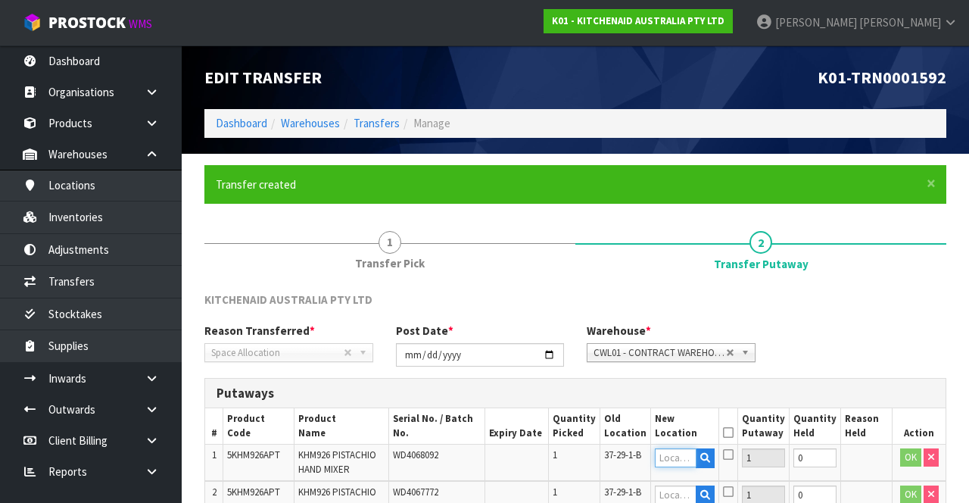
click at [680, 255] on input "text" at bounding box center [676, 457] width 42 height 19
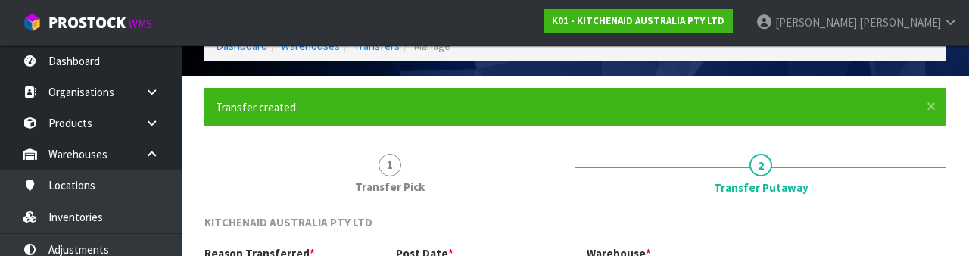
scroll to position [320, 0]
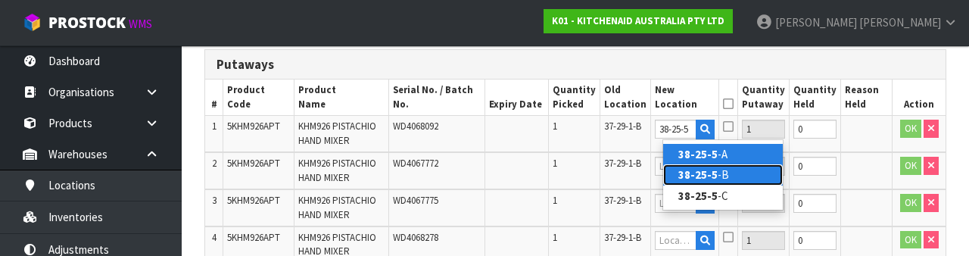
click at [739, 170] on link "38-25-5 -B" at bounding box center [723, 174] width 120 height 20
type input "38-25-5-B"
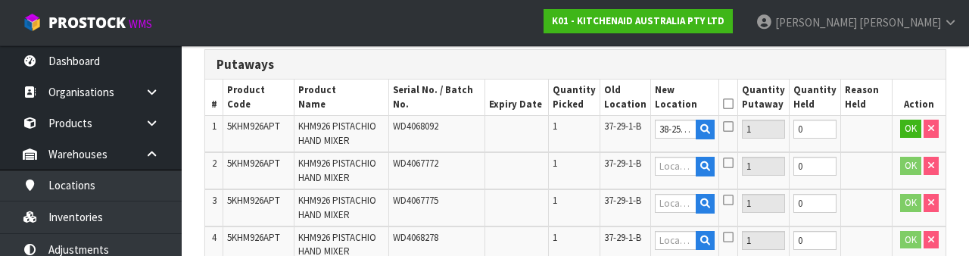
click at [734, 129] on icon at bounding box center [728, 126] width 11 height 12
click at [0, 0] on input "checkbox" at bounding box center [0, 0] width 0 height 0
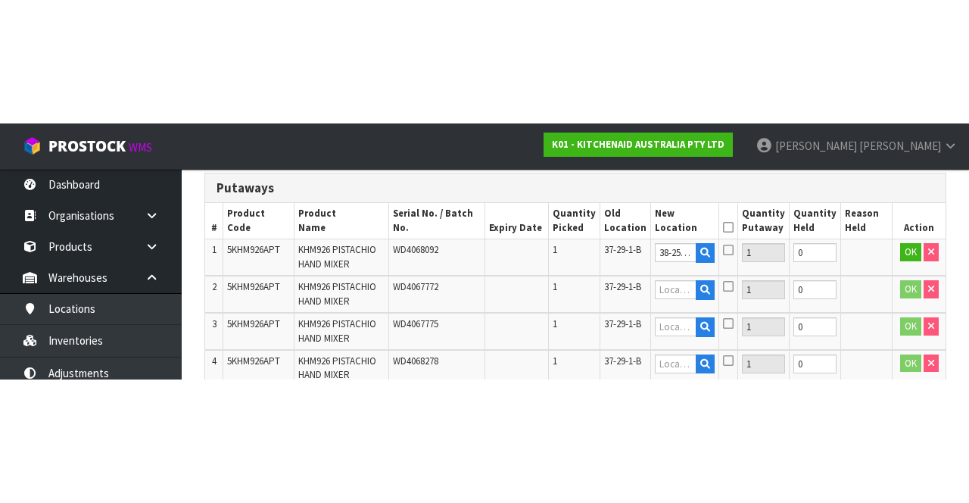
scroll to position [329, 0]
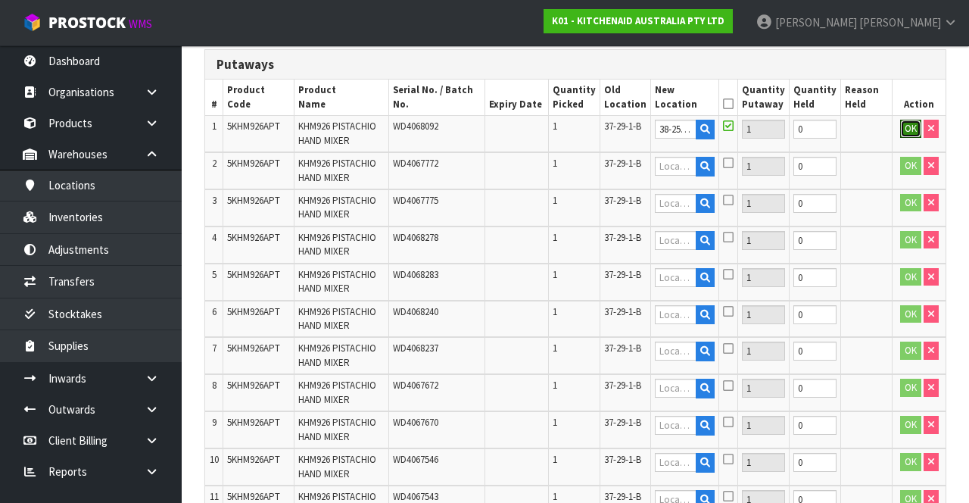
click at [901, 135] on button "OK" at bounding box center [910, 129] width 21 height 18
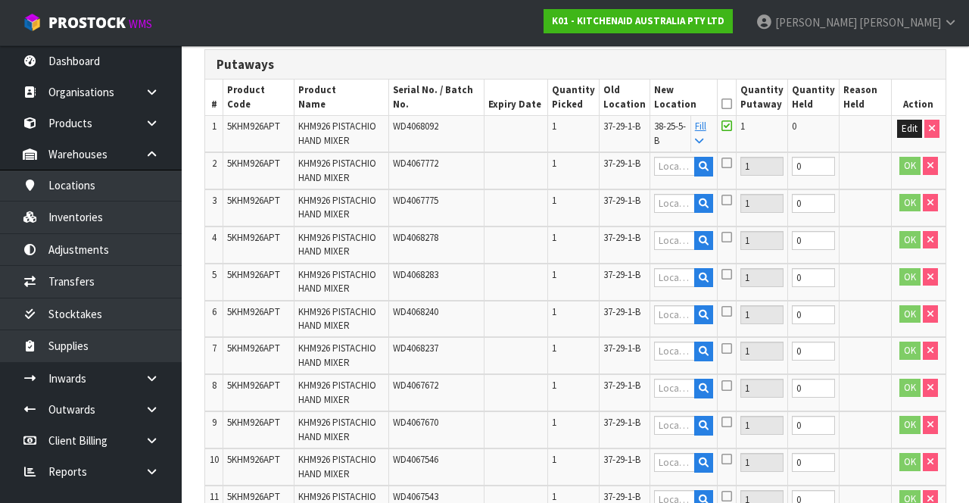
click at [718, 139] on td "Fill" at bounding box center [704, 134] width 27 height 36
click at [704, 139] on icon at bounding box center [699, 141] width 8 height 10
type input "38-25-5-B"
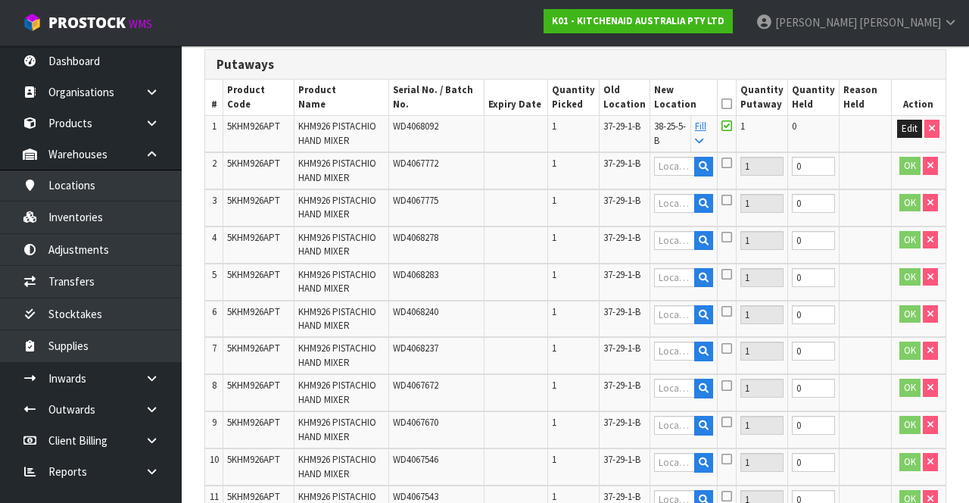
type input "38-25-5-B"
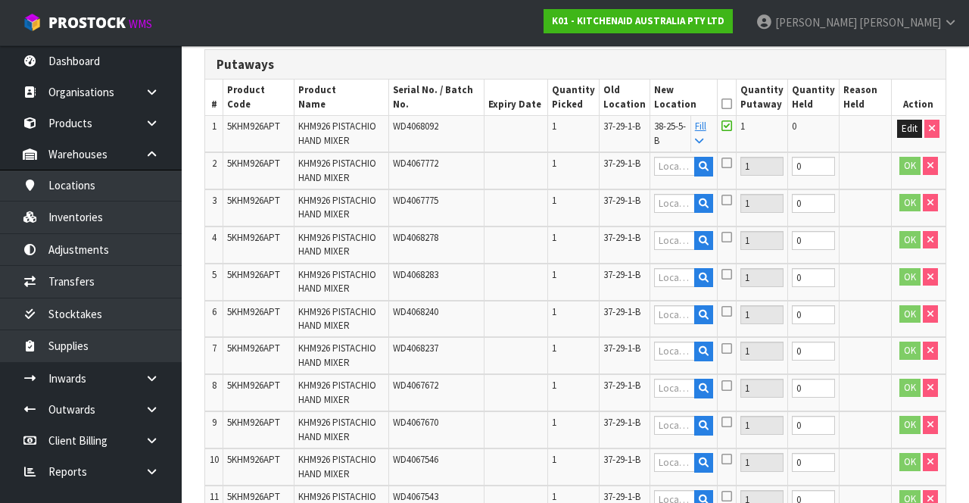
type input "38-25-5-B"
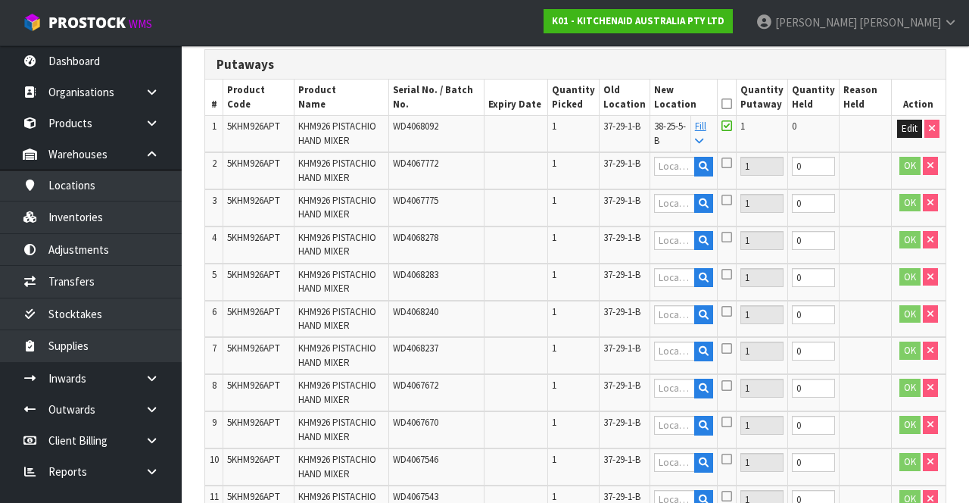
type input "38-25-5-B"
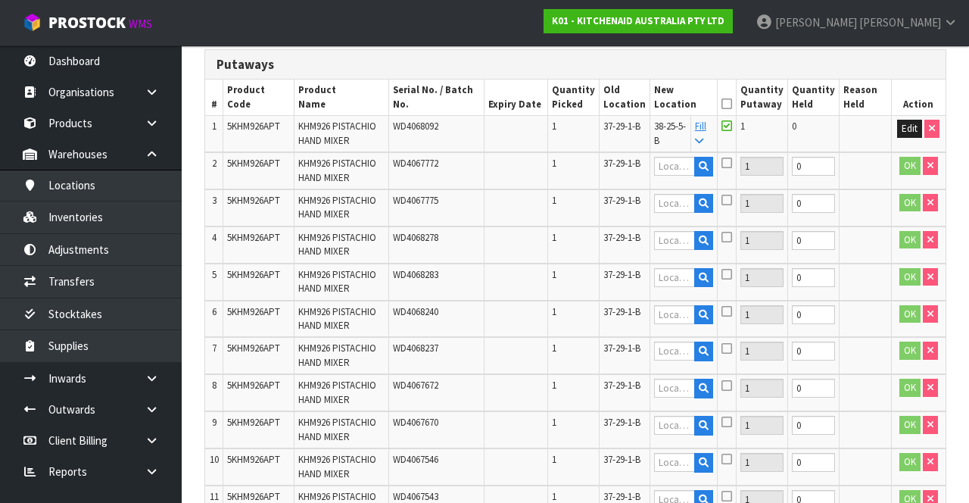
type input "38-25-5-B"
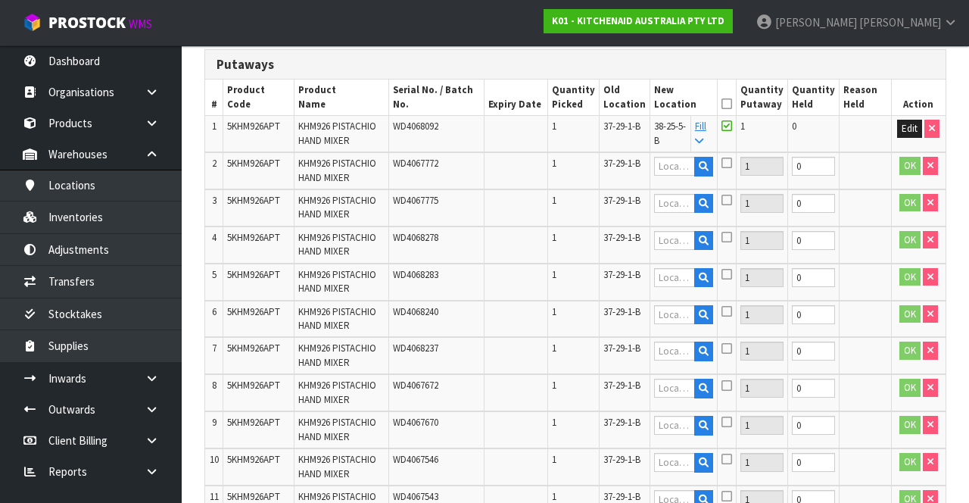
type input "38-25-5-B"
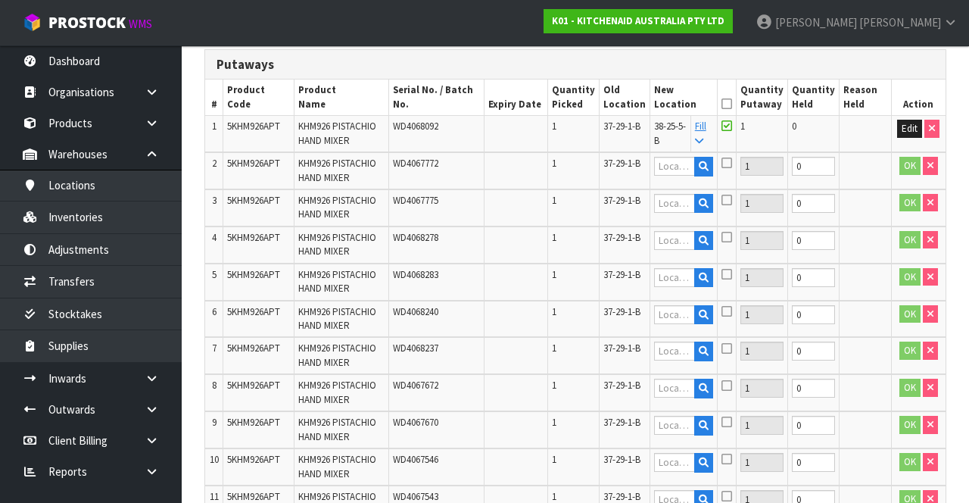
type input "38-25-5-B"
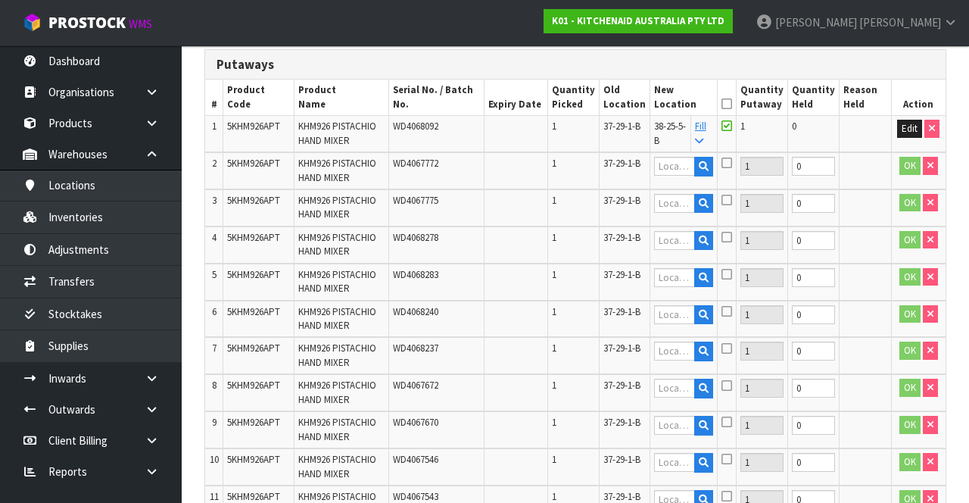
type input "38-25-5-B"
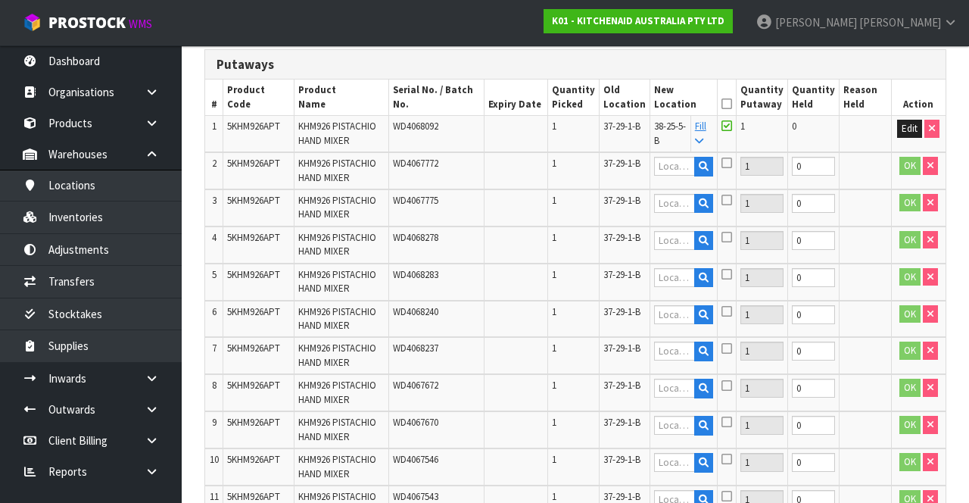
type input "38-25-5-B"
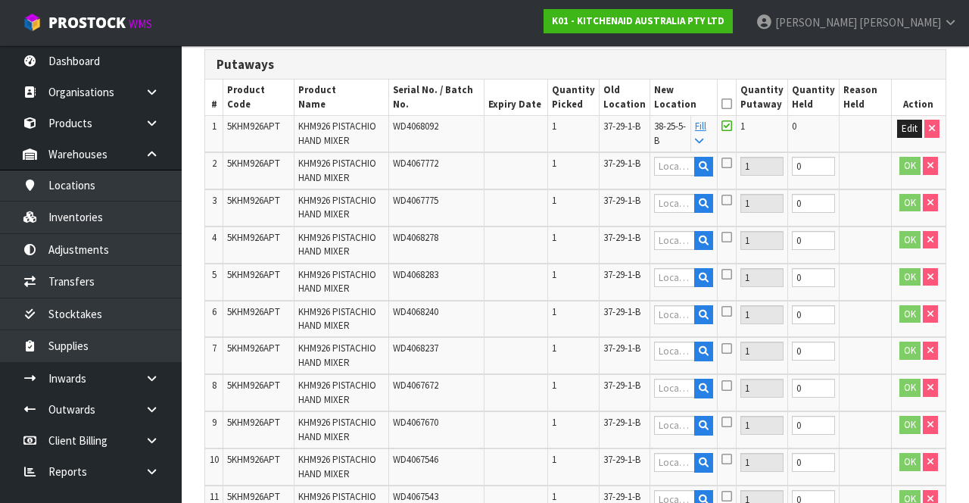
type input "38-25-5-B"
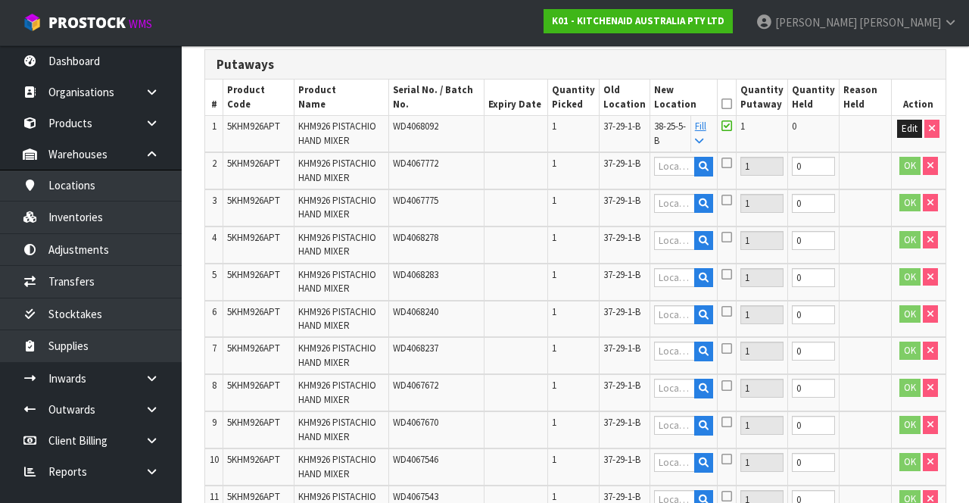
type input "38-25-5-B"
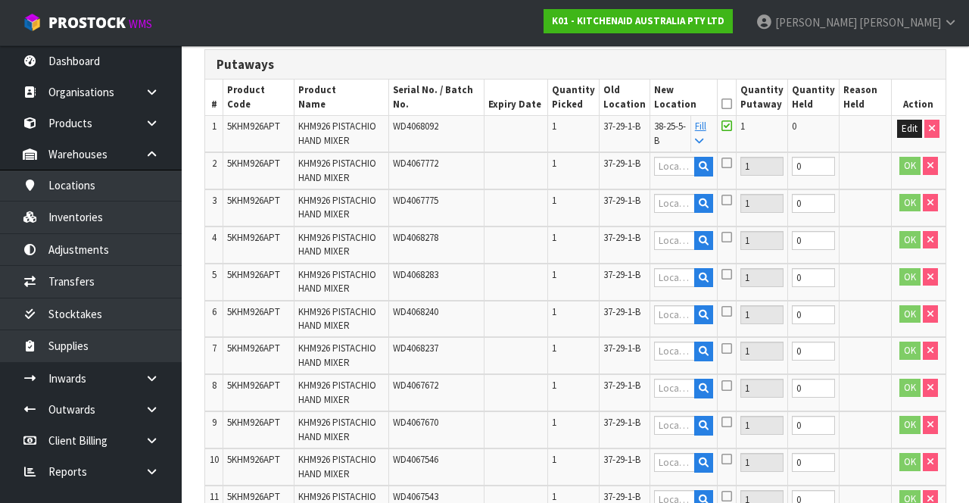
type input "38-25-5-B"
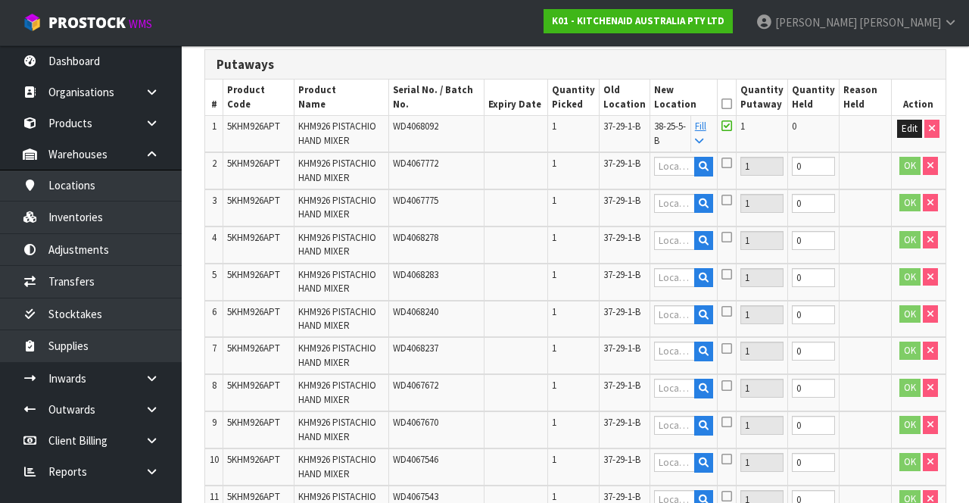
type input "38-25-5-B"
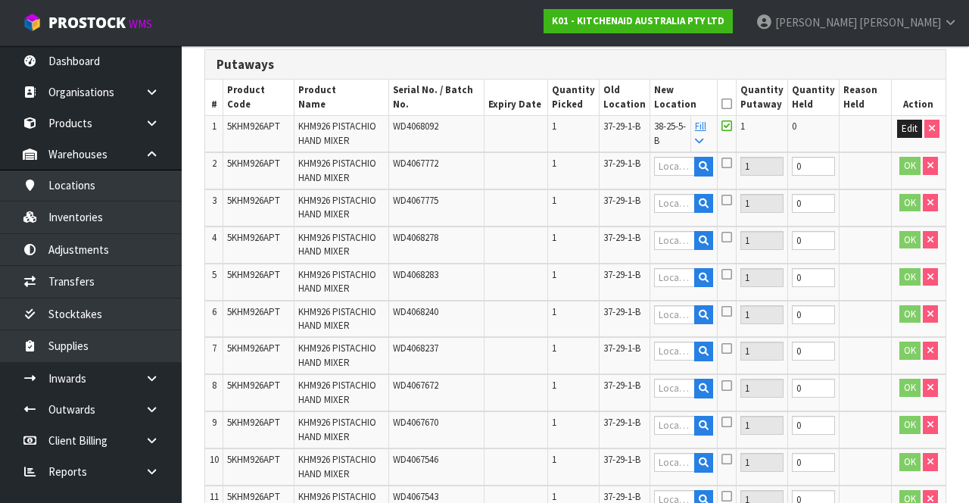
type input "38-25-5-B"
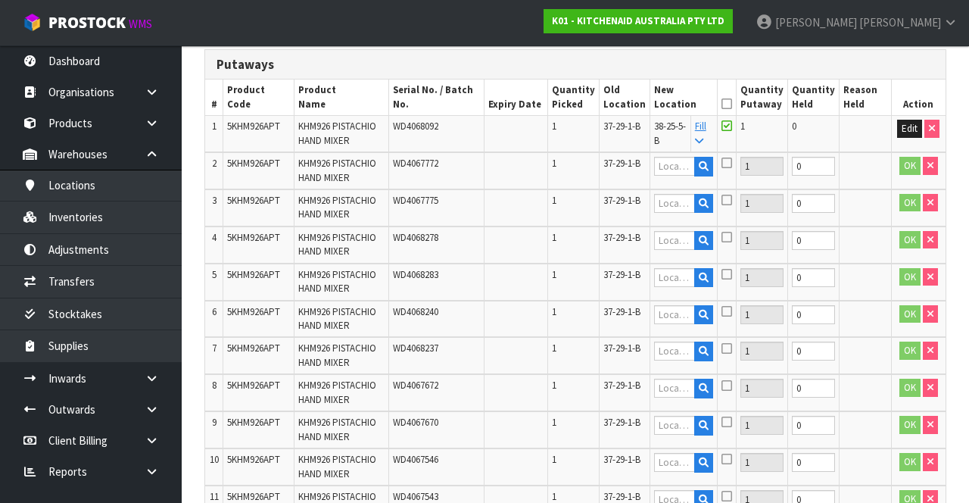
type input "38-25-5-B"
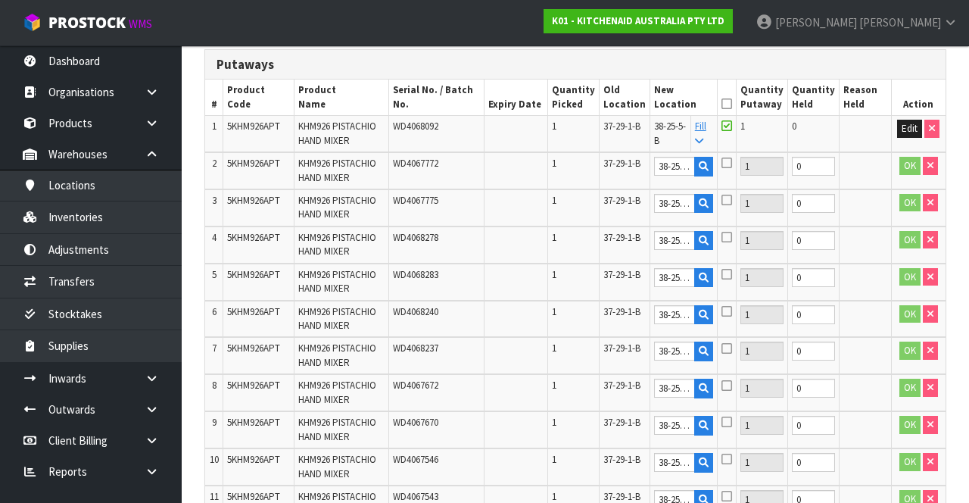
type input "38-25-5-B"
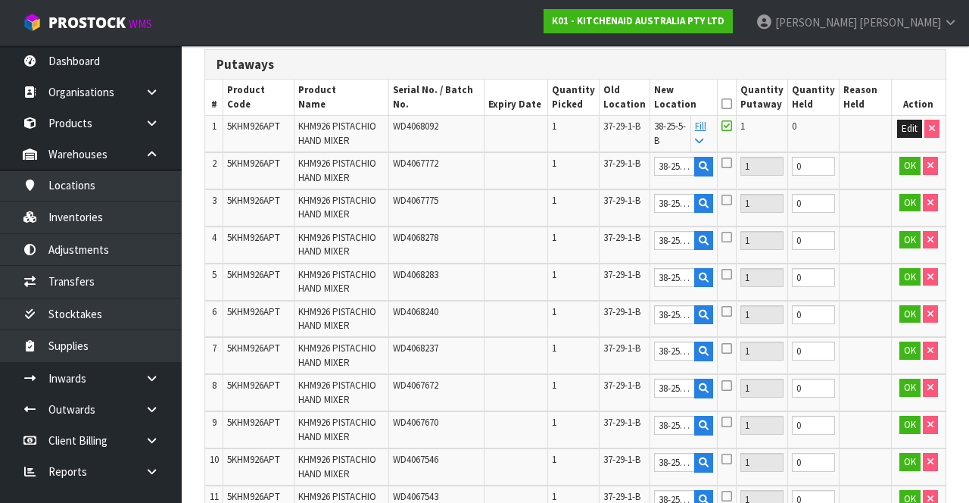
click at [732, 104] on icon at bounding box center [727, 104] width 11 height 1
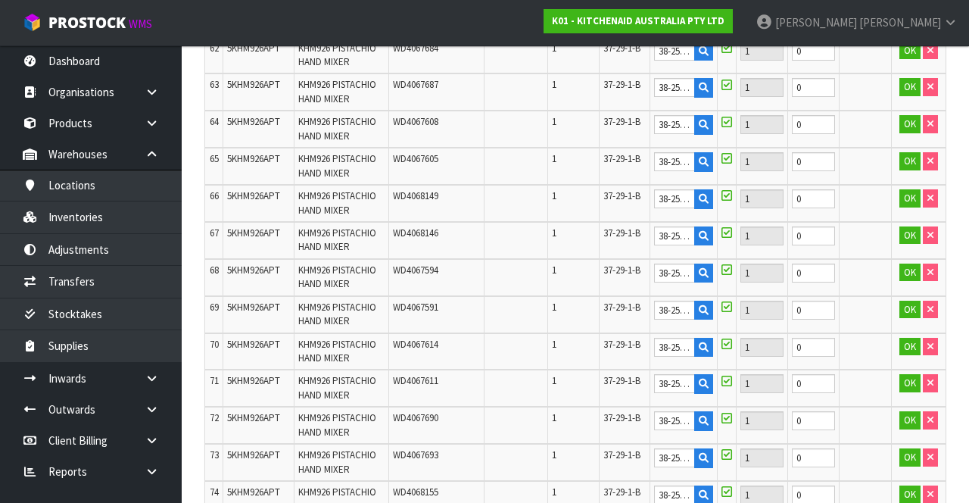
scroll to position [2887, 0]
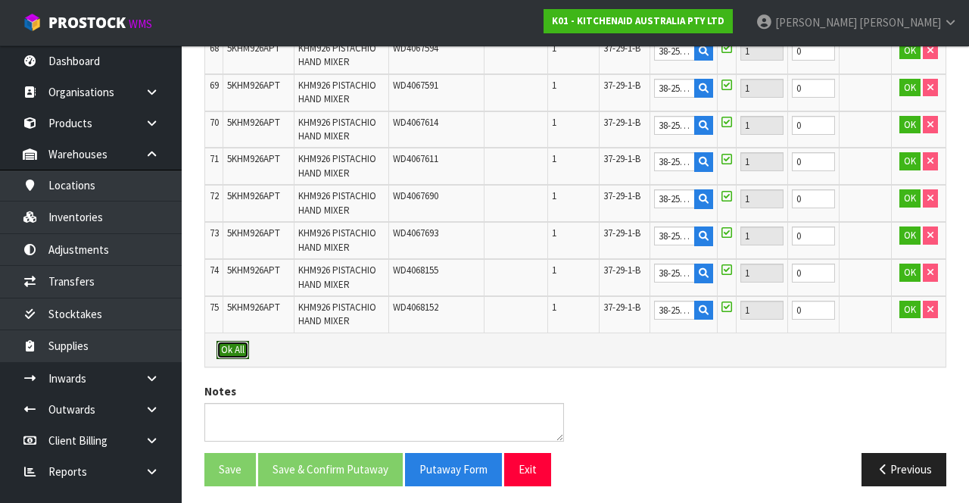
click at [231, 255] on button "Ok All" at bounding box center [233, 350] width 33 height 18
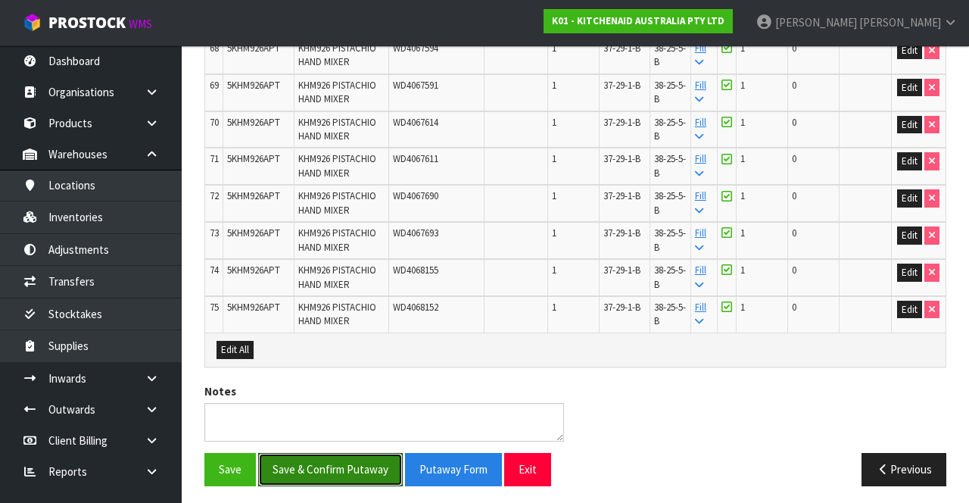
click at [351, 255] on button "Save & Confirm Putaway" at bounding box center [330, 469] width 145 height 33
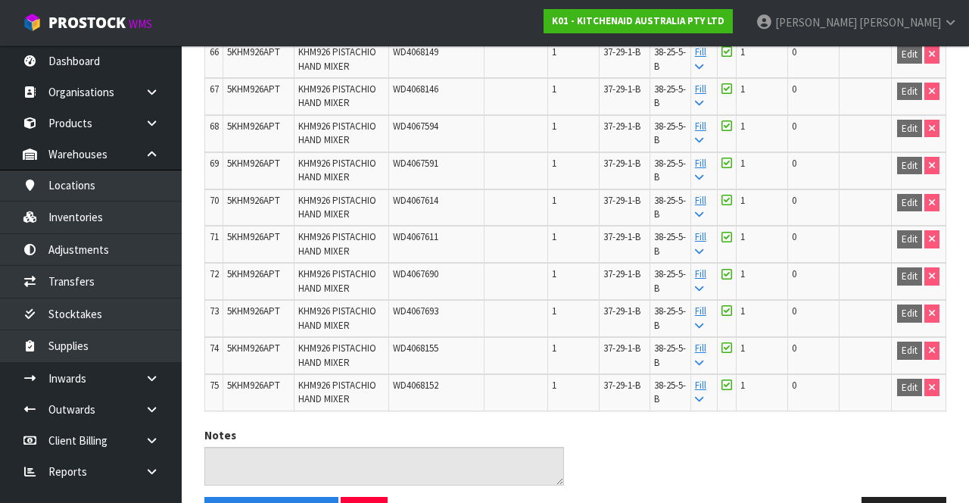
scroll to position [2854, 0]
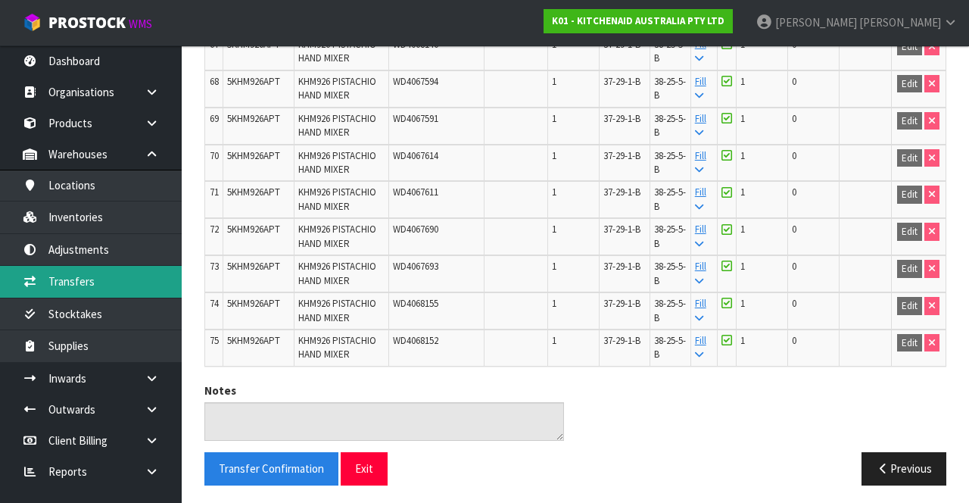
click at [61, 255] on link "Transfers" at bounding box center [91, 281] width 182 height 31
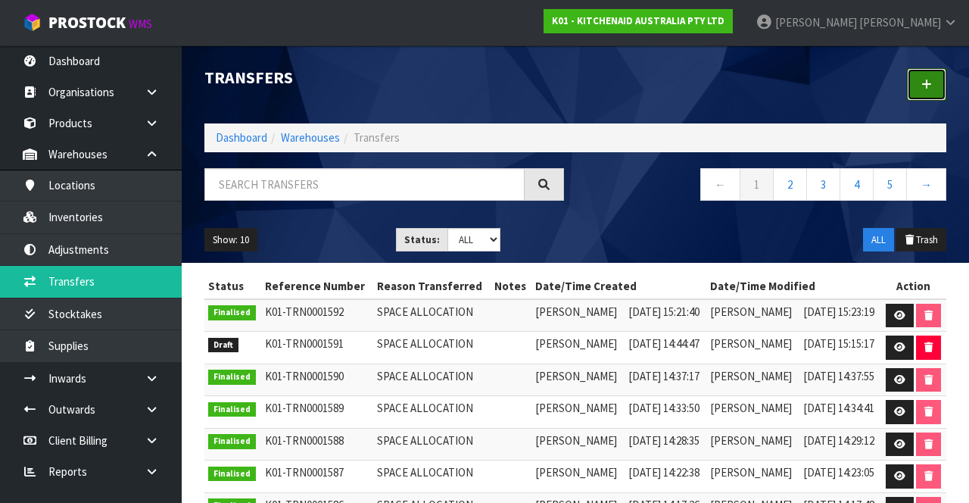
click at [929, 88] on icon at bounding box center [927, 84] width 11 height 11
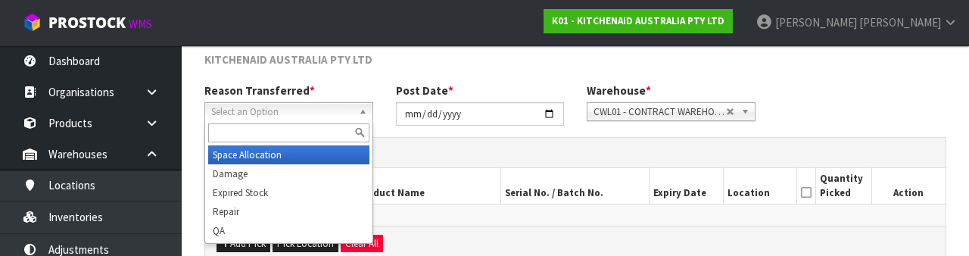
scroll to position [181, 0]
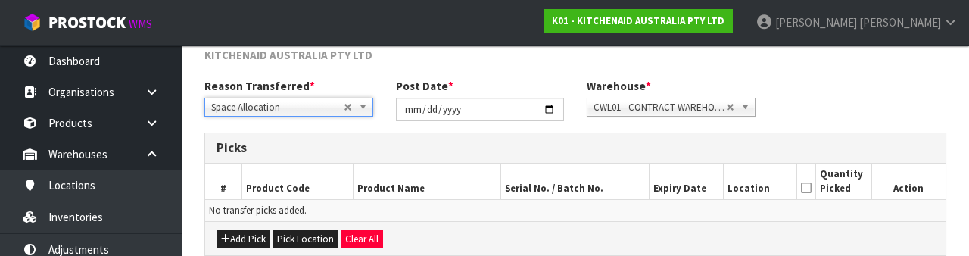
click at [872, 92] on div "Reason Transferred * Space Allocation Damage Expired Stock Repair QA Space Allo…" at bounding box center [575, 105] width 765 height 55
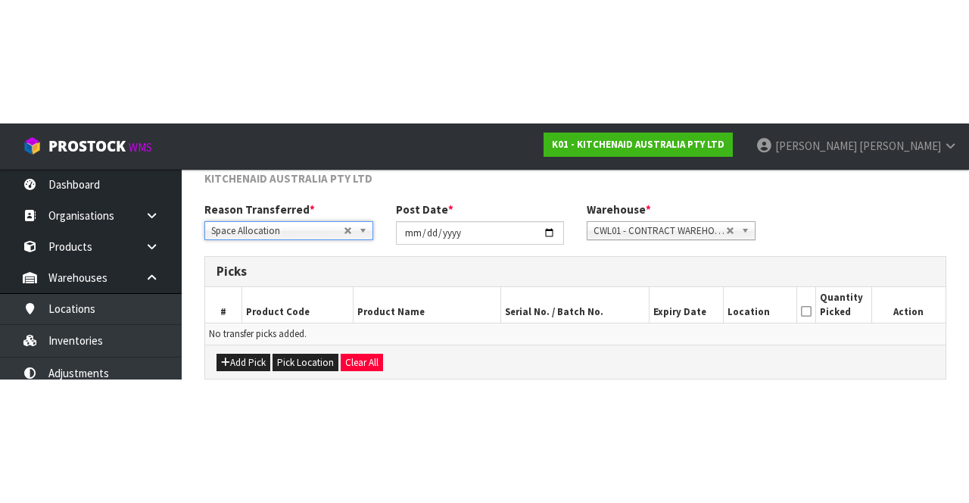
scroll to position [82, 0]
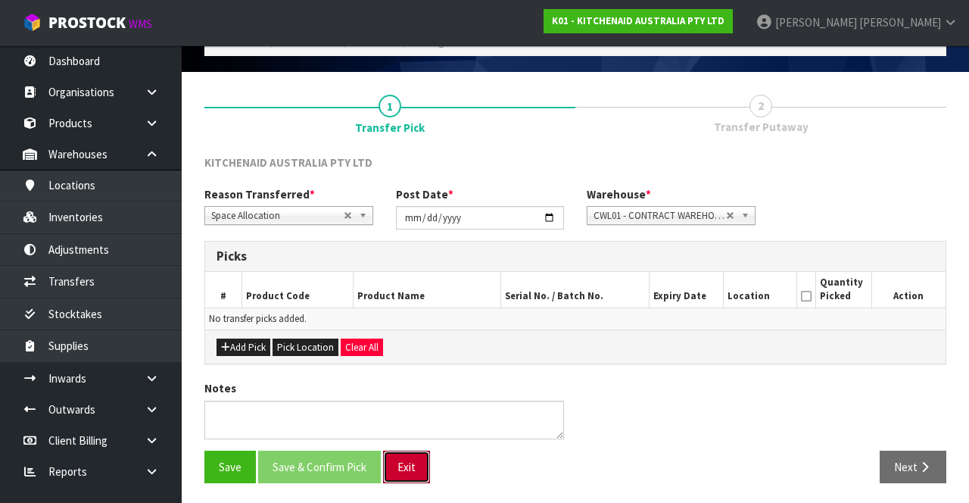
click at [420, 255] on button "Exit" at bounding box center [406, 467] width 47 height 33
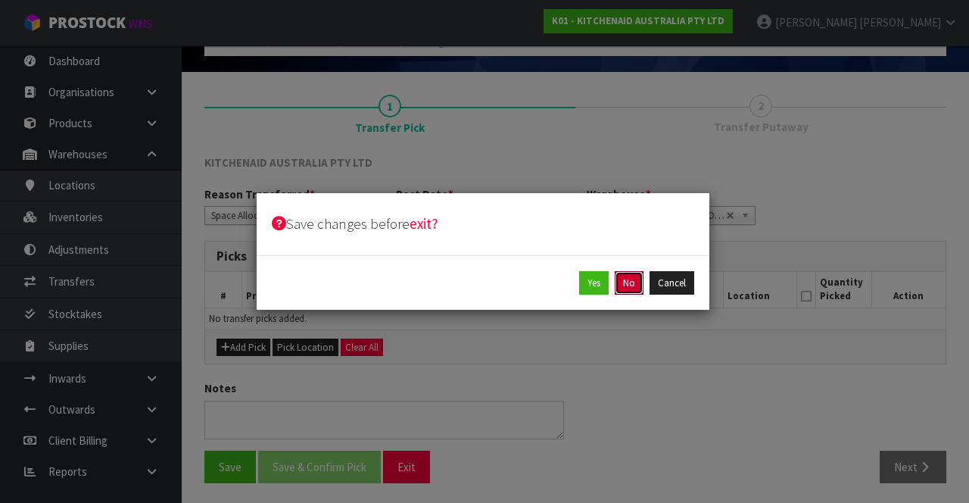
click at [627, 255] on button "No" at bounding box center [629, 283] width 29 height 24
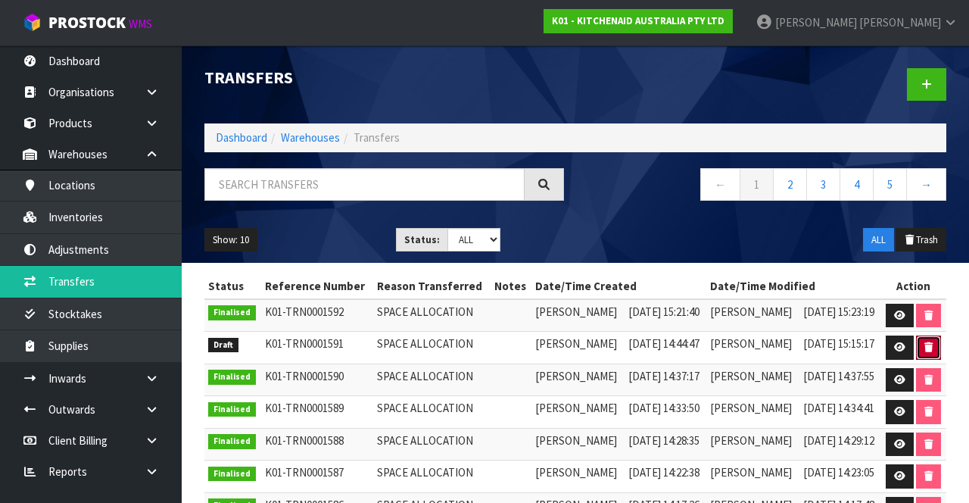
click at [928, 255] on icon "button" at bounding box center [929, 347] width 8 height 10
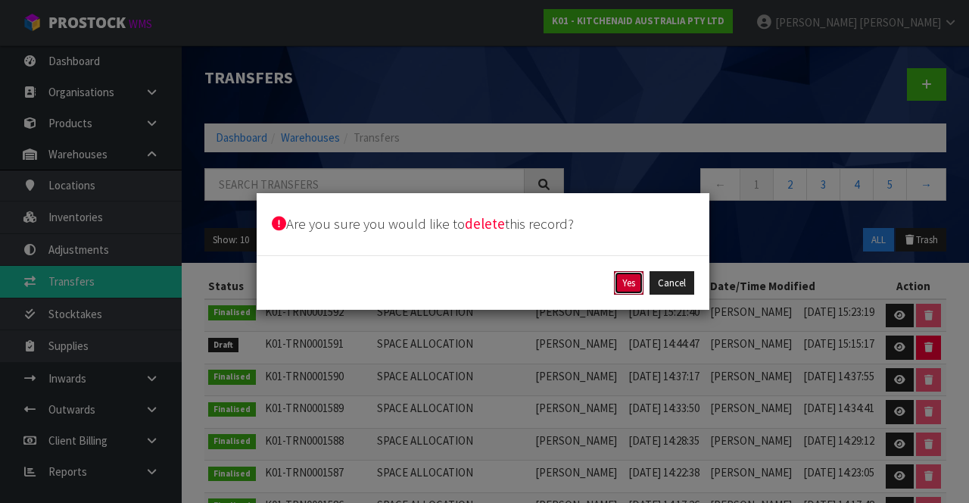
click at [627, 255] on button "Yes" at bounding box center [629, 283] width 30 height 24
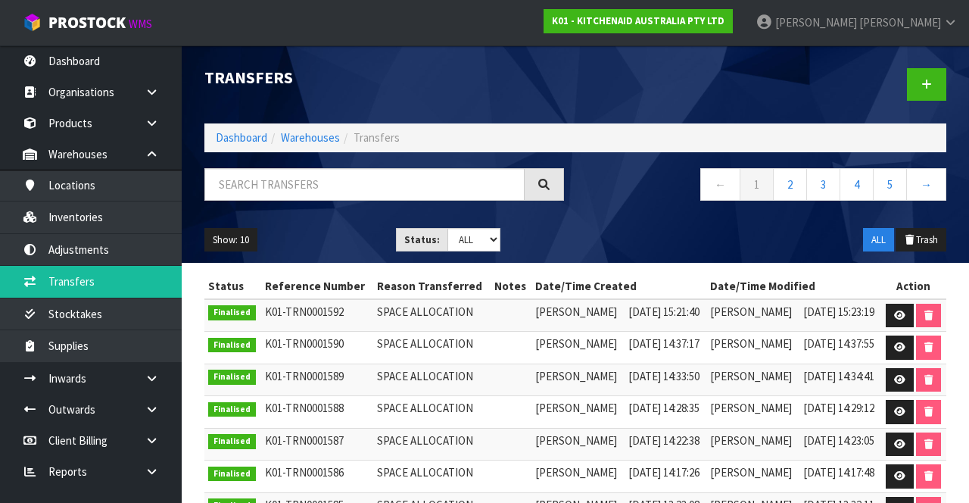
click at [928, 24] on span "[PERSON_NAME]" at bounding box center [901, 22] width 82 height 14
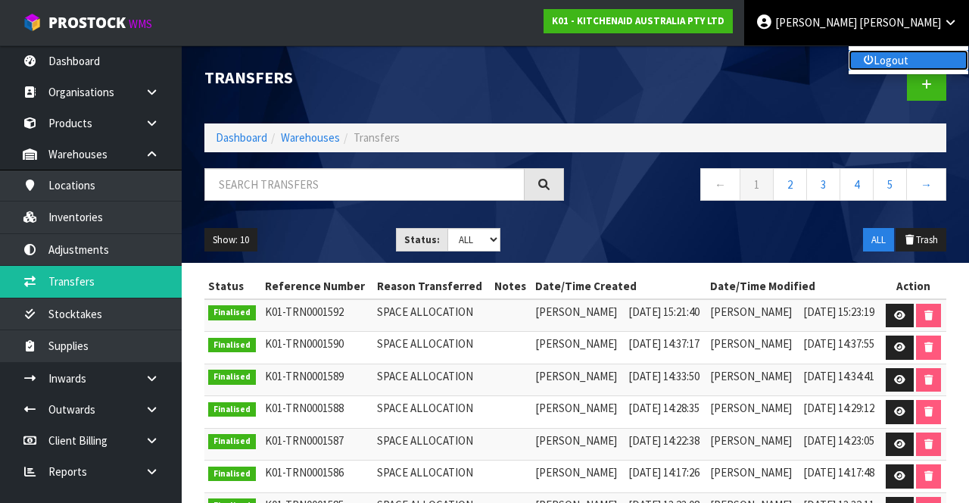
click at [912, 62] on link "Logout" at bounding box center [909, 60] width 120 height 20
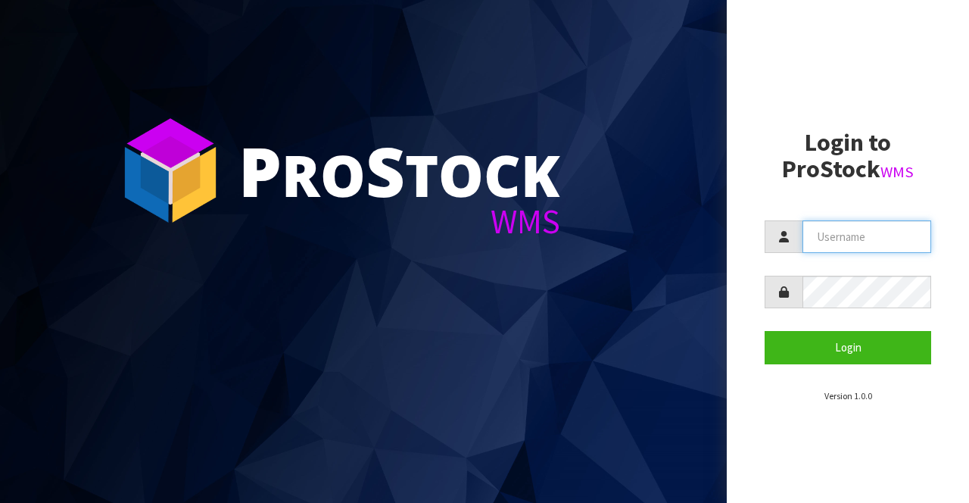
click at [836, 236] on input "text" at bounding box center [867, 236] width 129 height 33
type input "[PERSON_NAME]"
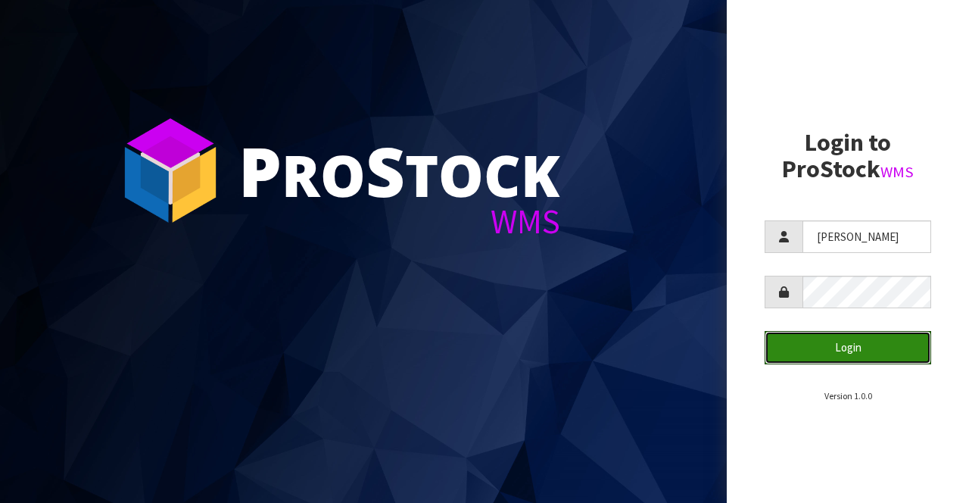
click at [868, 336] on button "Login" at bounding box center [848, 347] width 167 height 33
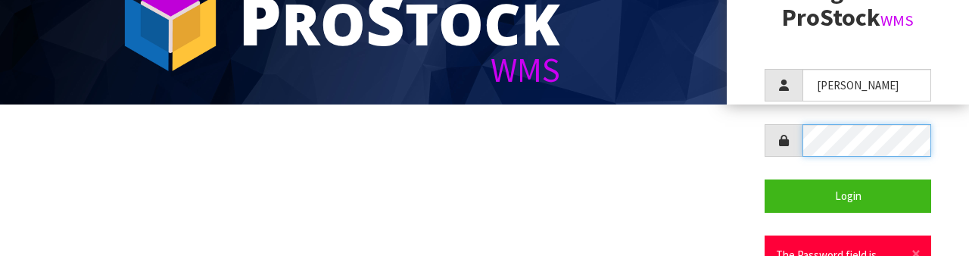
scroll to position [164, 0]
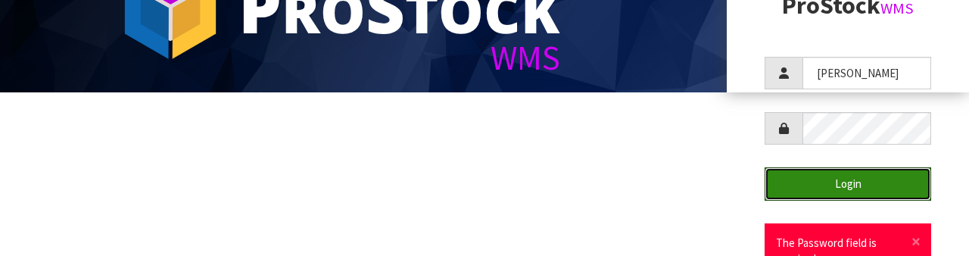
click at [863, 195] on button "Login" at bounding box center [848, 183] width 167 height 33
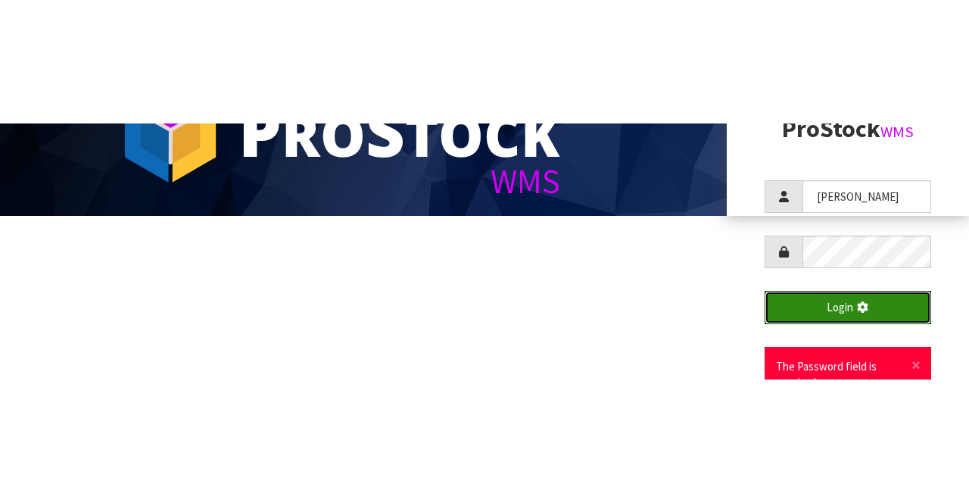
scroll to position [0, 0]
